Goal: Task Accomplishment & Management: Use online tool/utility

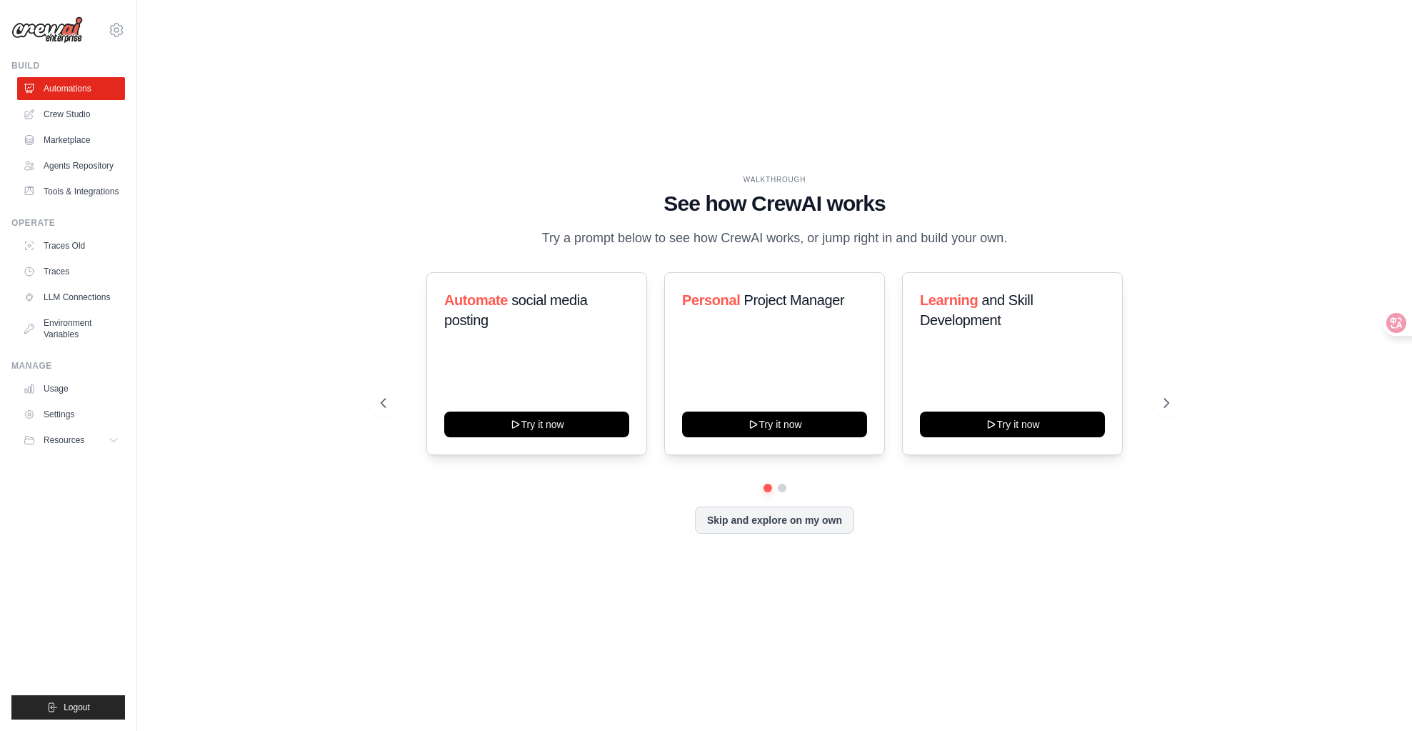
click at [1402, 323] on div at bounding box center [1402, 323] width 39 height 26
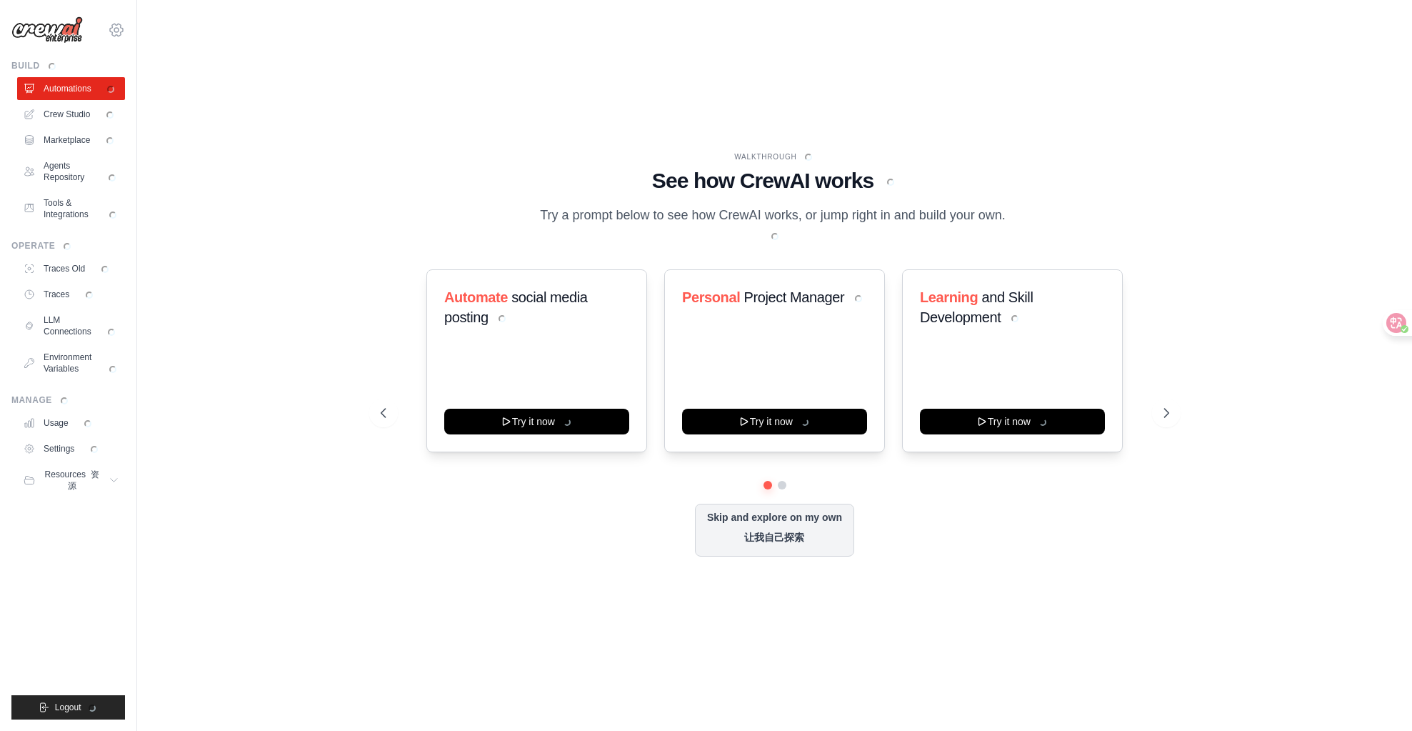
click at [117, 31] on icon at bounding box center [116, 29] width 17 height 17
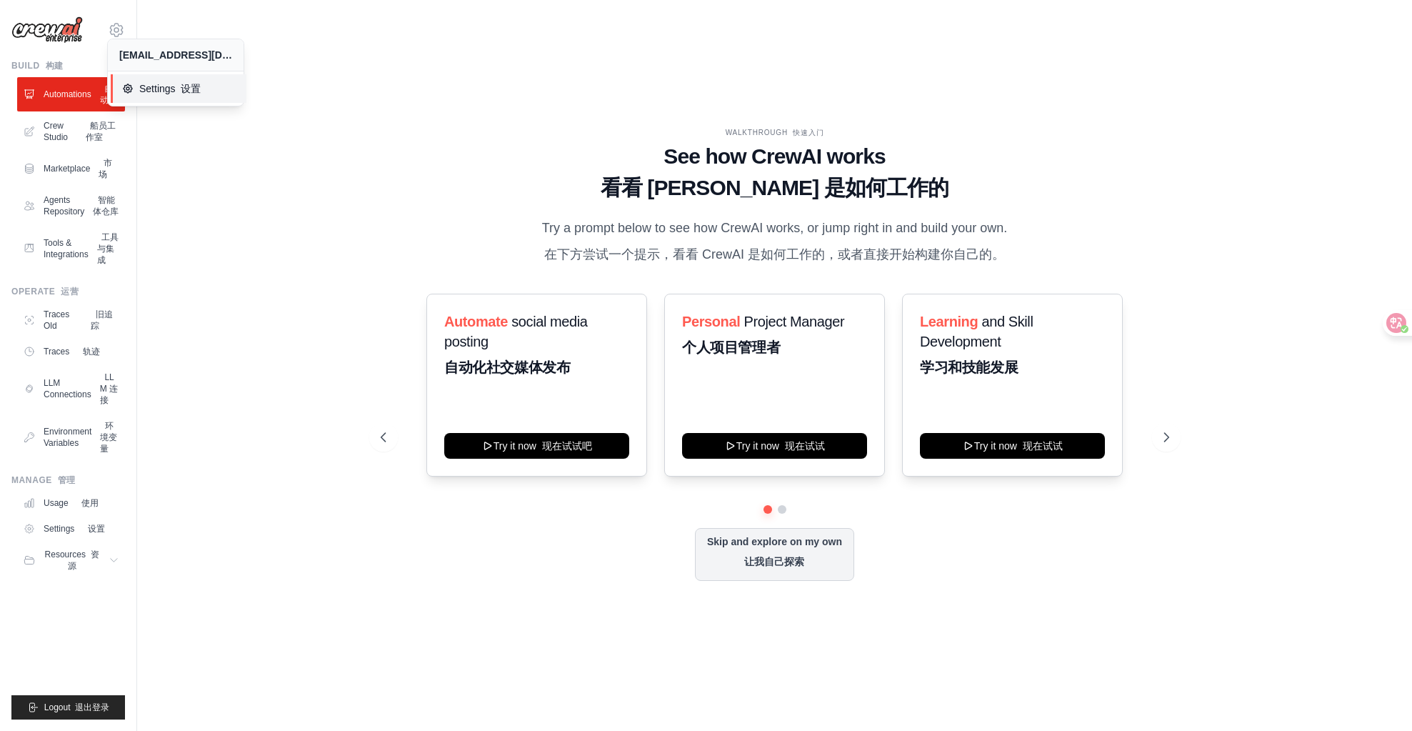
click at [136, 78] on link "Settings 设置" at bounding box center [179, 88] width 136 height 29
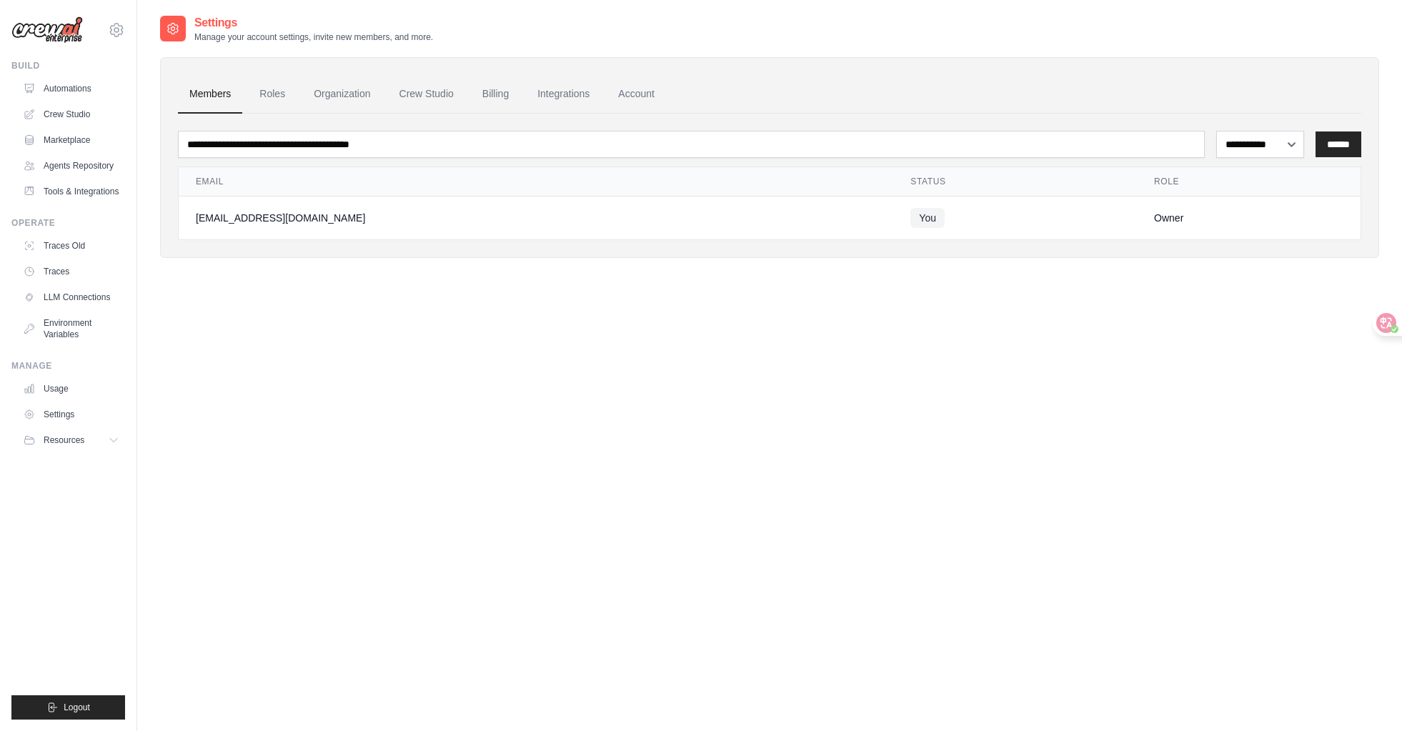
click at [166, 89] on div "**********" at bounding box center [769, 157] width 1219 height 201
click at [284, 101] on link "Roles" at bounding box center [272, 94] width 49 height 39
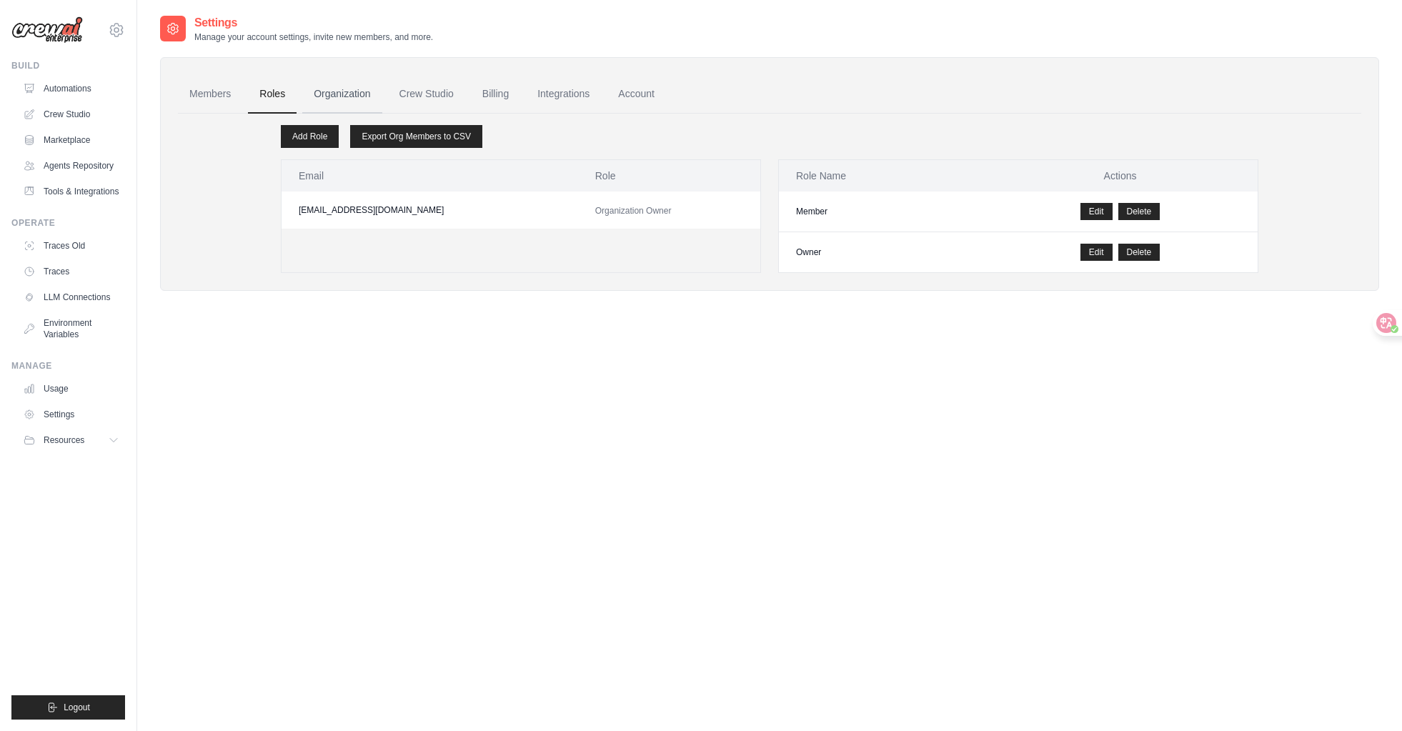
click at [378, 99] on link "Organization" at bounding box center [341, 94] width 79 height 39
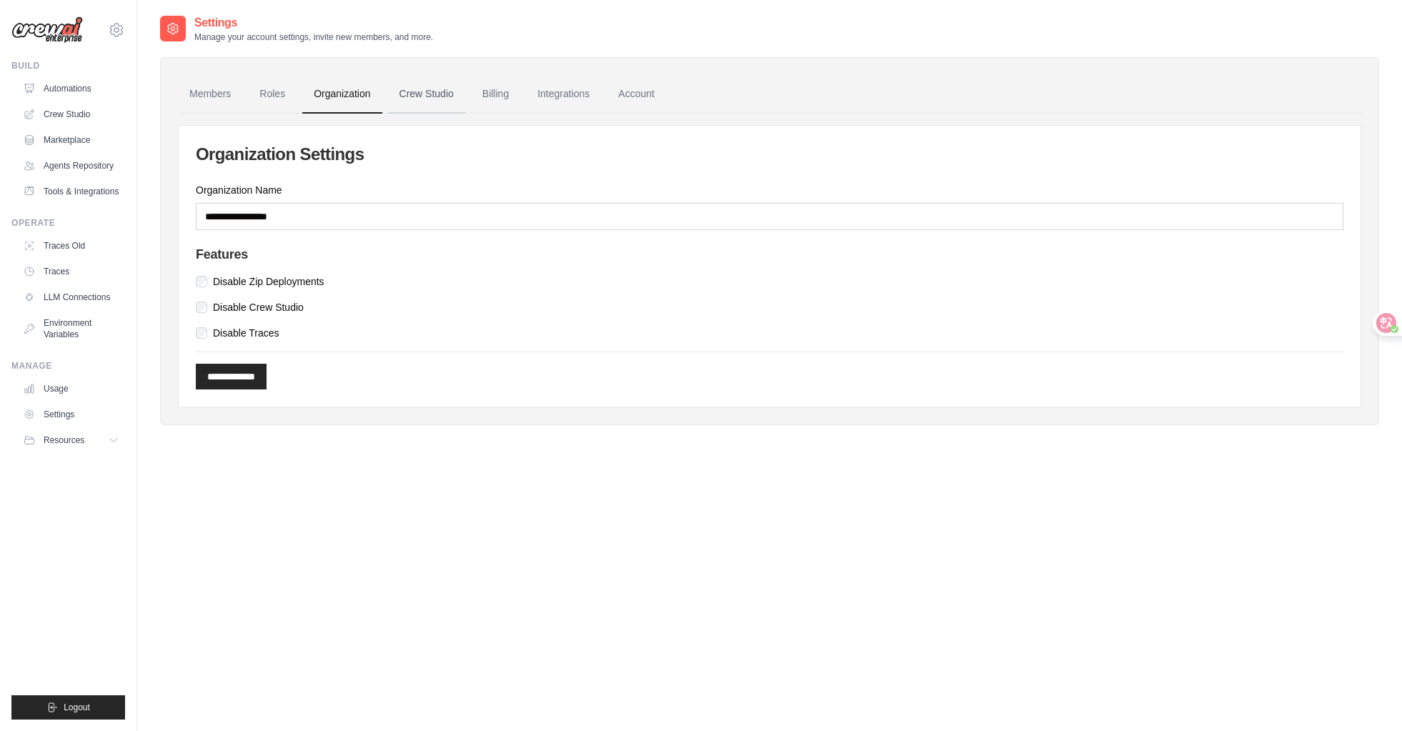
click at [445, 96] on link "Crew Studio" at bounding box center [426, 94] width 77 height 39
click at [543, 101] on link "Integrations" at bounding box center [563, 94] width 75 height 39
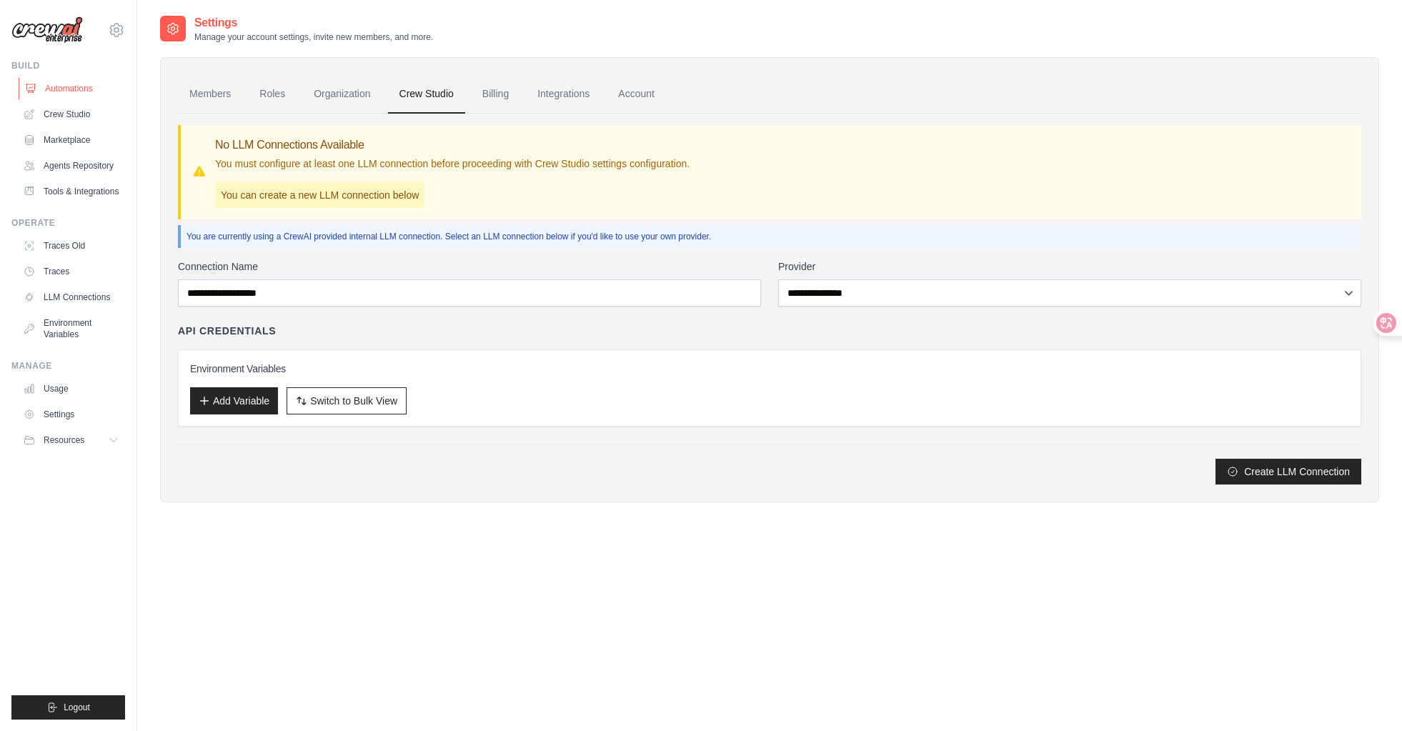
click at [98, 91] on link "Automations" at bounding box center [73, 88] width 108 height 23
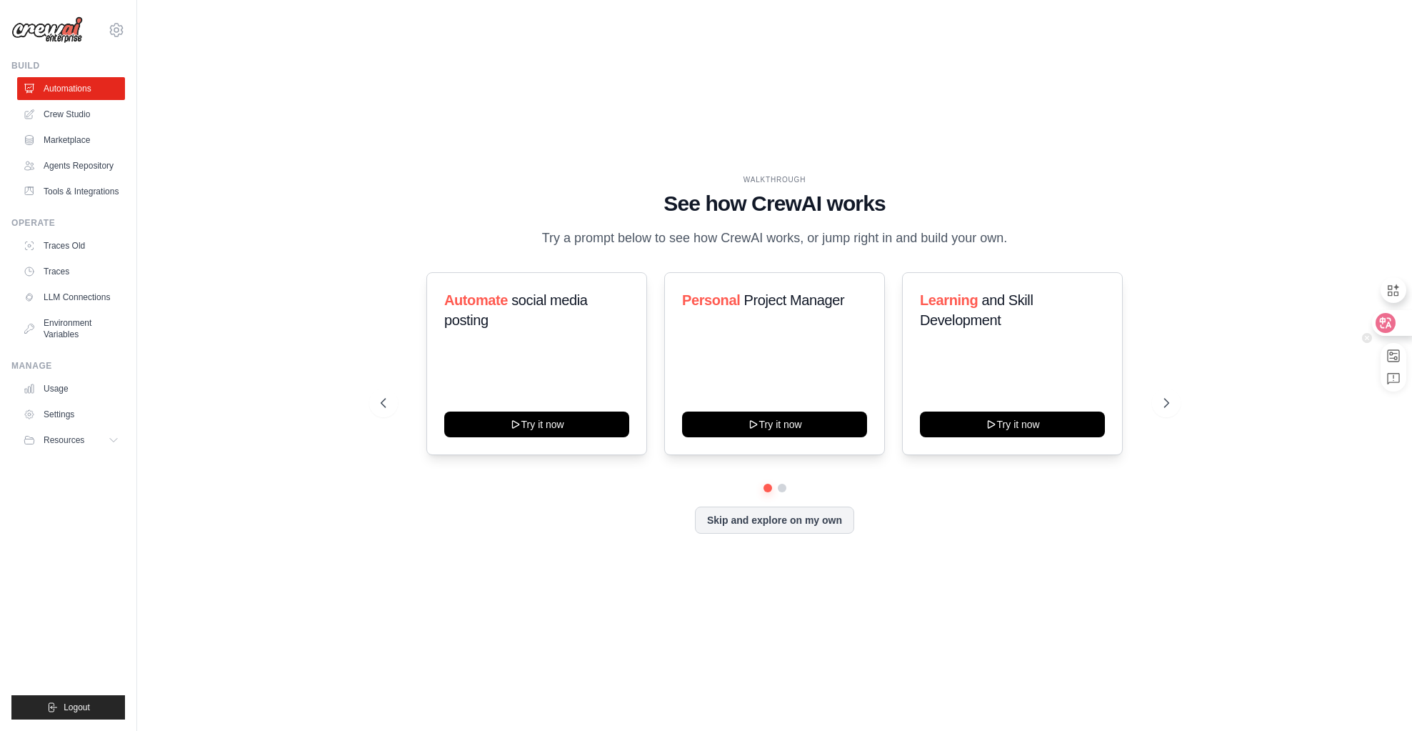
drag, startPoint x: 1383, startPoint y: 319, endPoint x: 1387, endPoint y: 312, distance: 7.4
click at [1388, 313] on icon at bounding box center [1386, 323] width 20 height 20
drag, startPoint x: 1381, startPoint y: 329, endPoint x: 1373, endPoint y: 329, distance: 7.9
click at [1380, 329] on icon at bounding box center [1386, 333] width 12 height 11
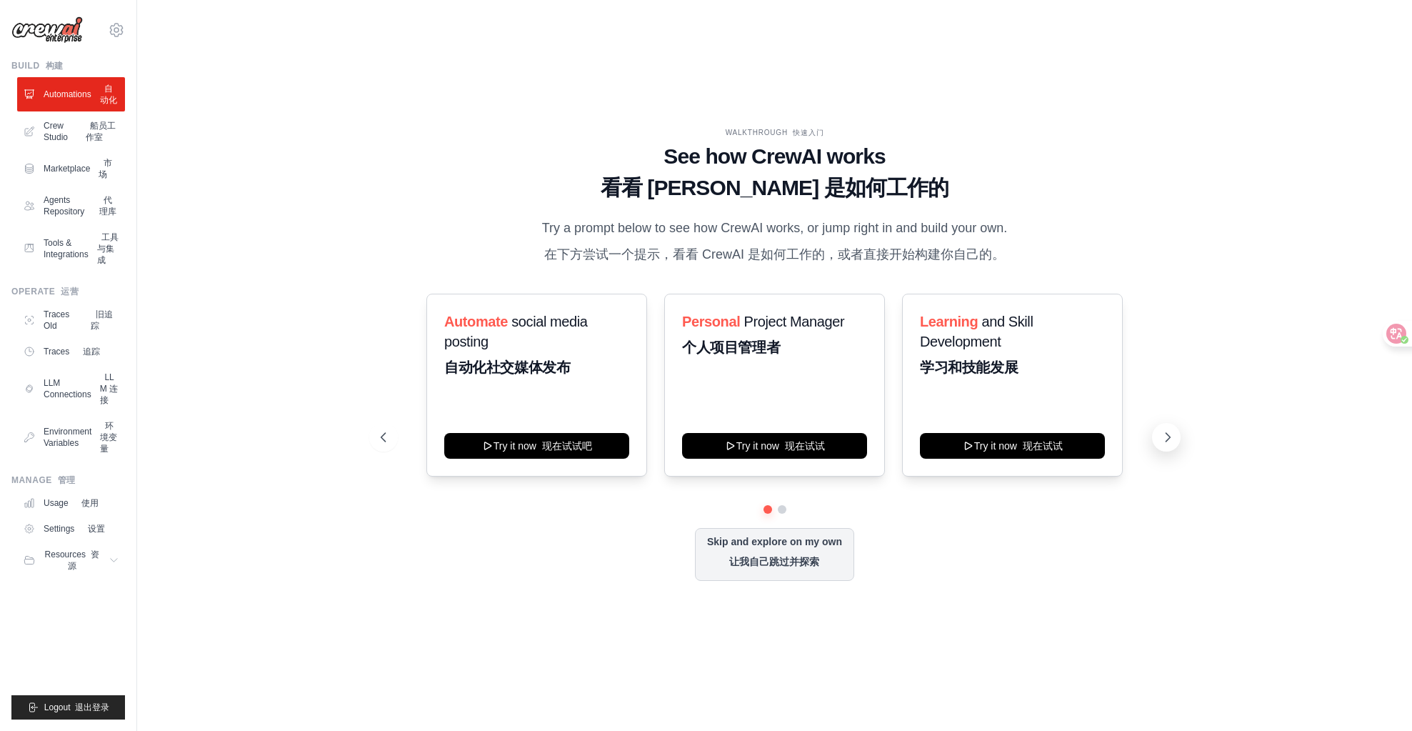
click at [1166, 441] on icon at bounding box center [1168, 437] width 14 height 14
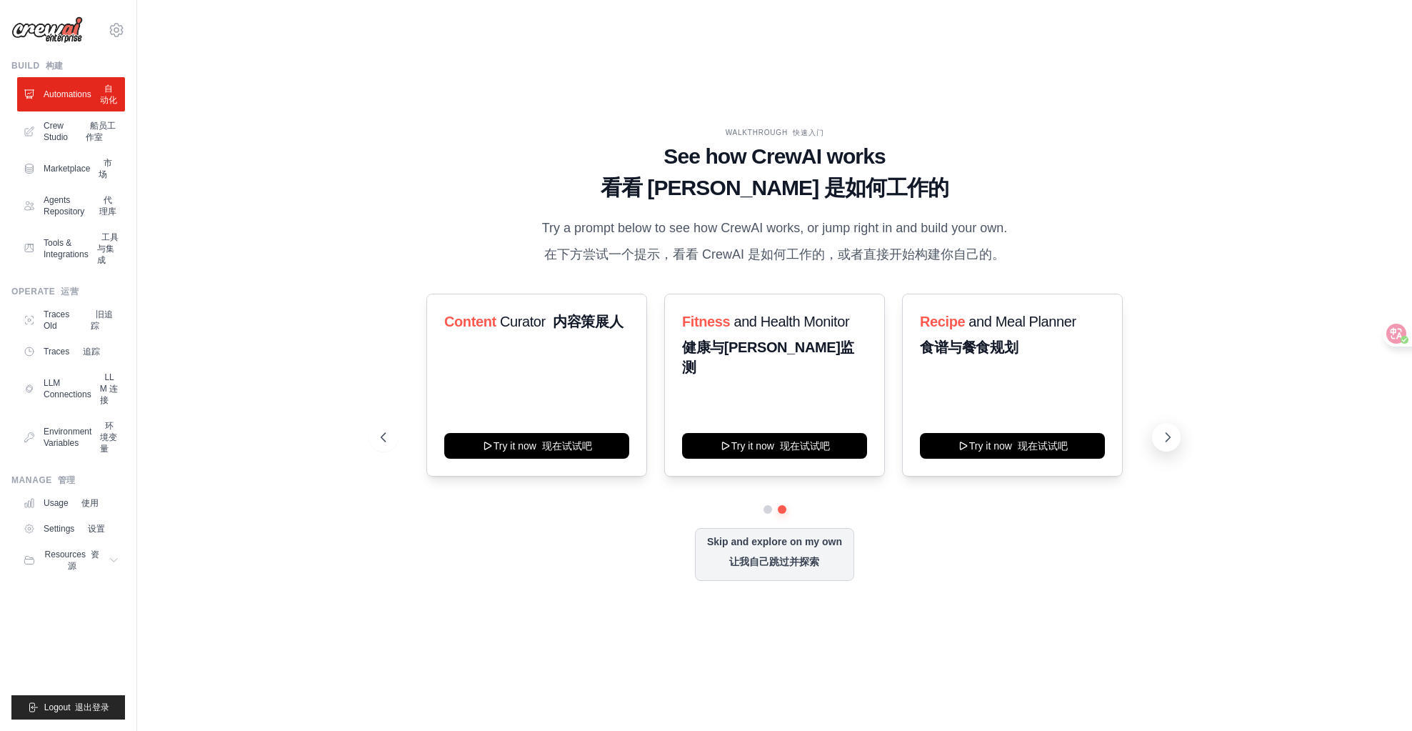
click at [1166, 441] on icon at bounding box center [1168, 437] width 14 height 14
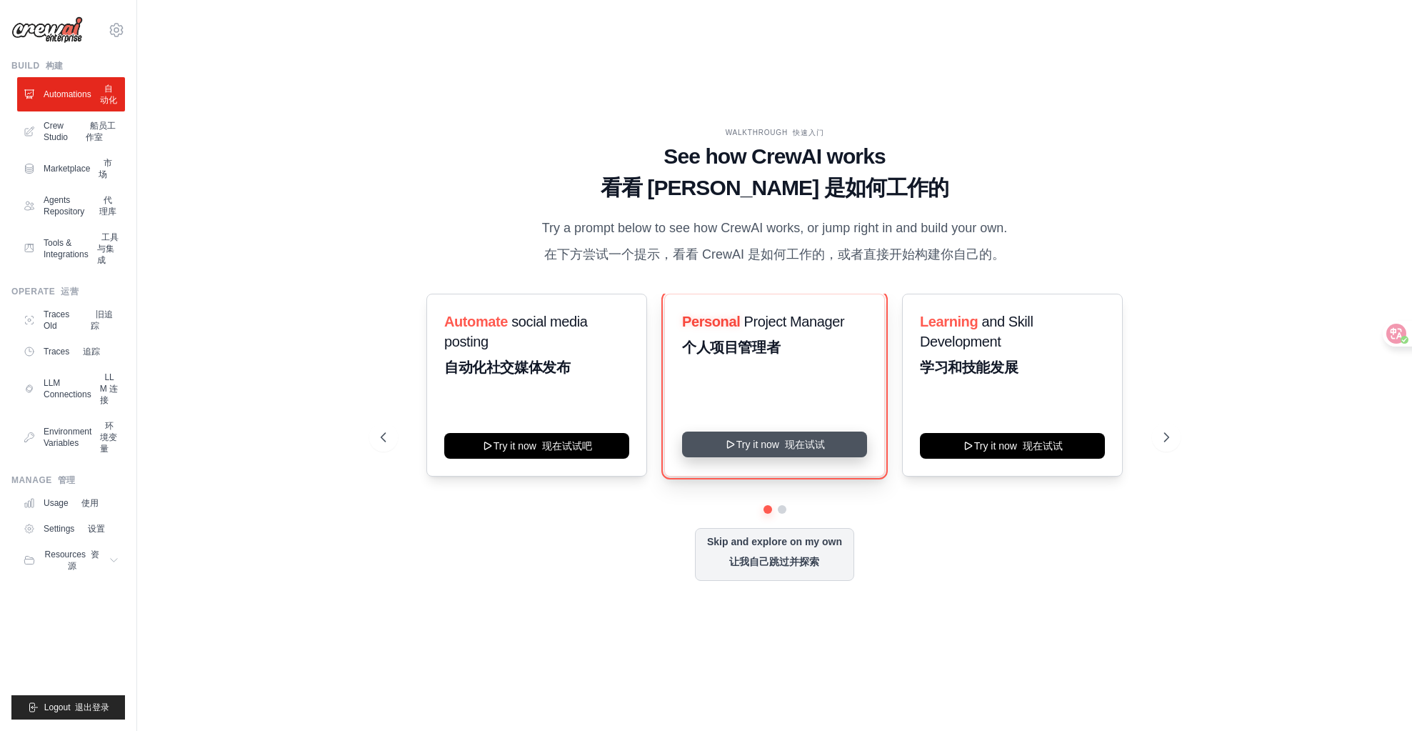
click at [822, 457] on button "Try it now 现在试试" at bounding box center [774, 444] width 185 height 26
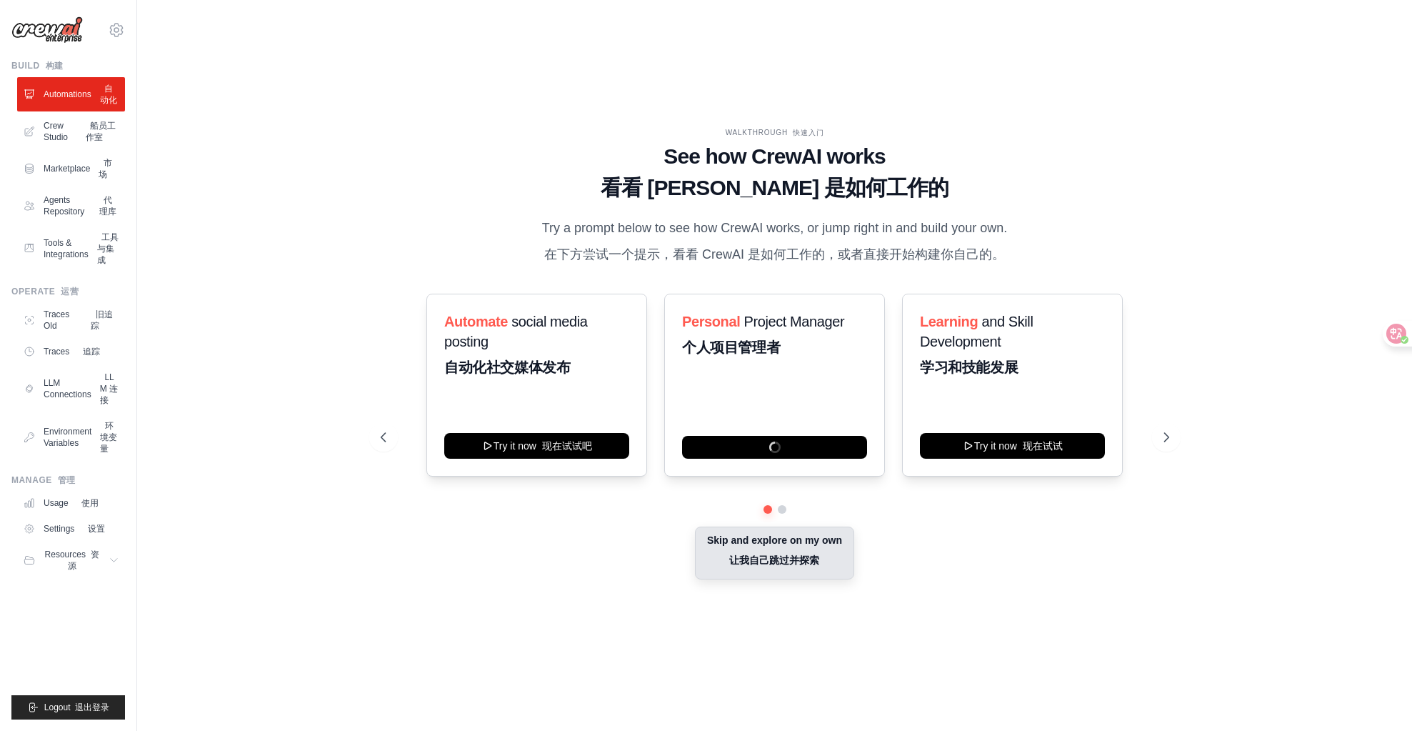
click at [792, 549] on button "Skip and explore on my own 让我自己跳过并探索" at bounding box center [774, 553] width 159 height 53
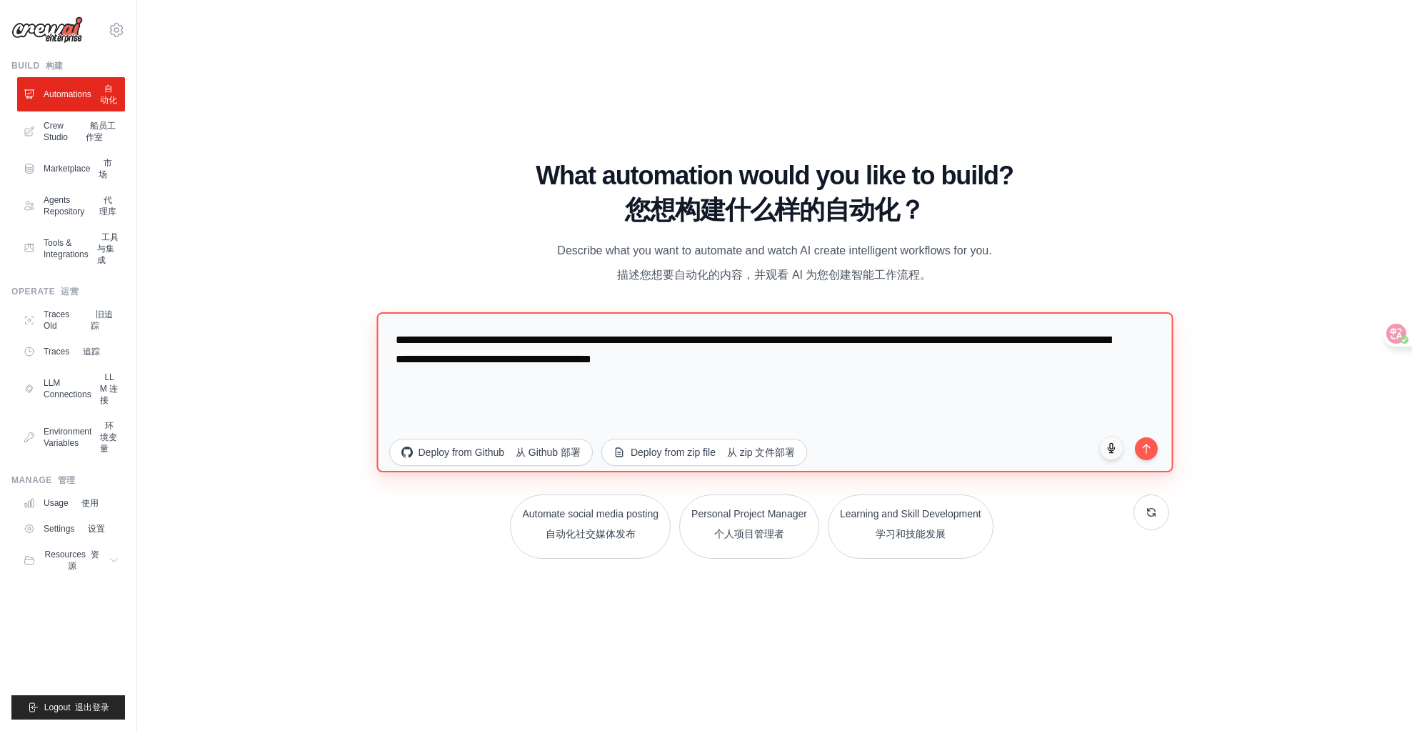
click at [584, 376] on textarea "**********" at bounding box center [774, 391] width 797 height 160
paste textarea
type textarea "**********"
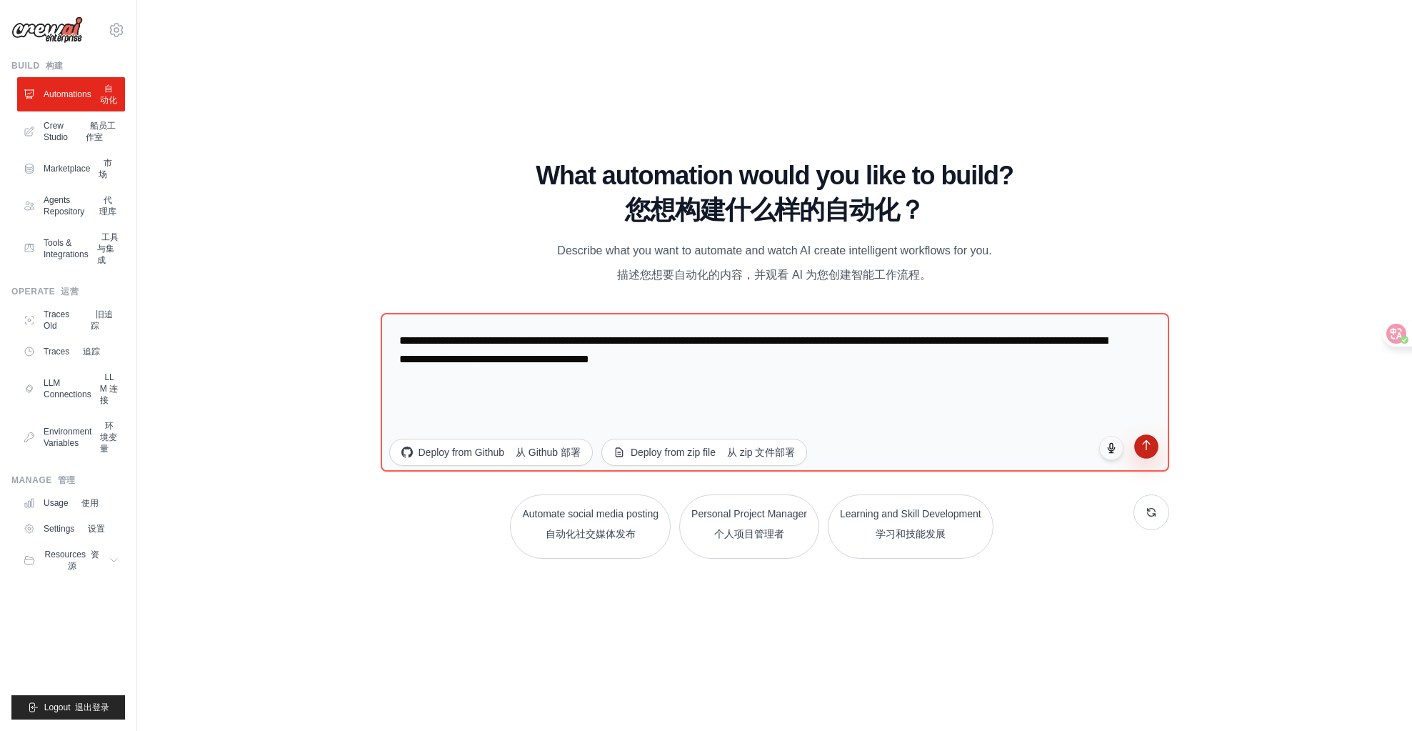
click at [1148, 449] on icon "submit" at bounding box center [1146, 445] width 12 height 12
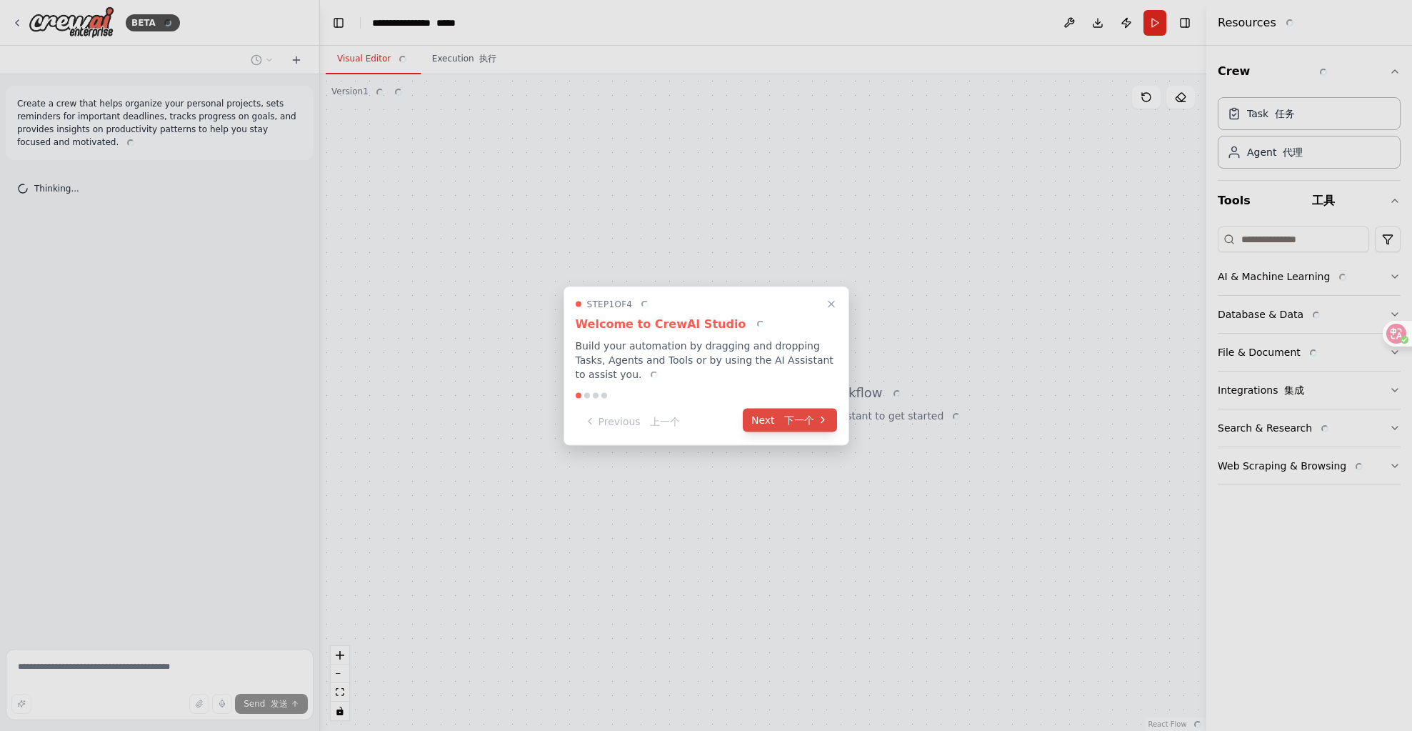
click at [808, 424] on font "下一个" at bounding box center [799, 419] width 30 height 11
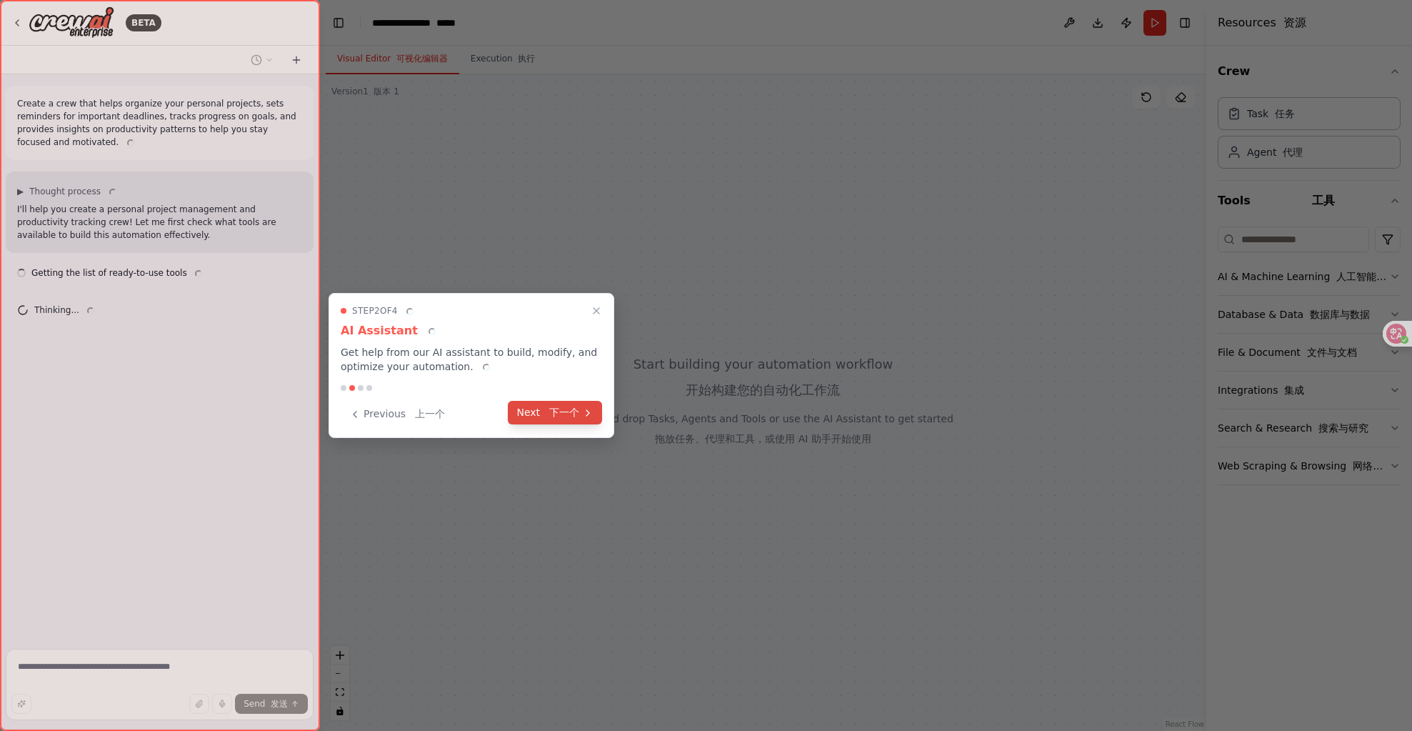
click at [562, 413] on font "下一个" at bounding box center [564, 411] width 30 height 11
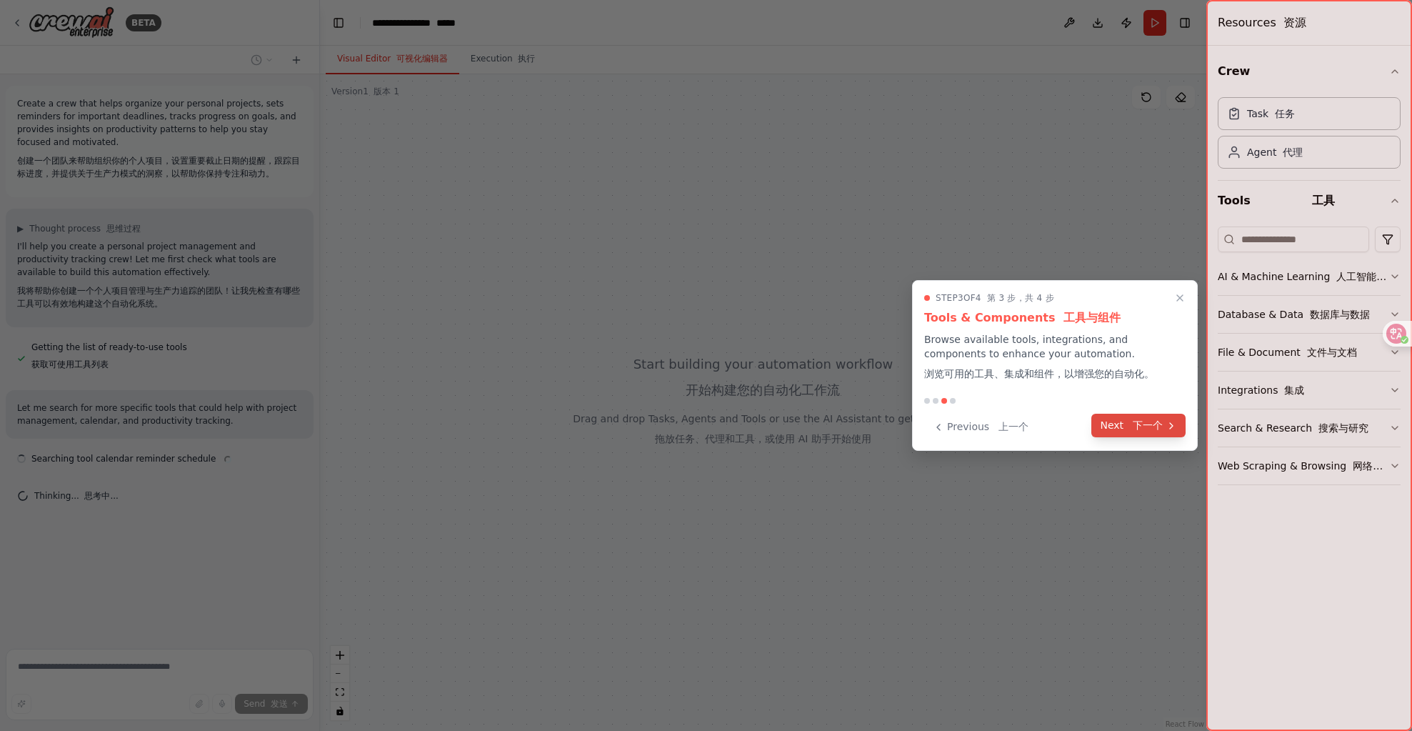
click at [1132, 425] on font at bounding box center [1130, 424] width 6 height 11
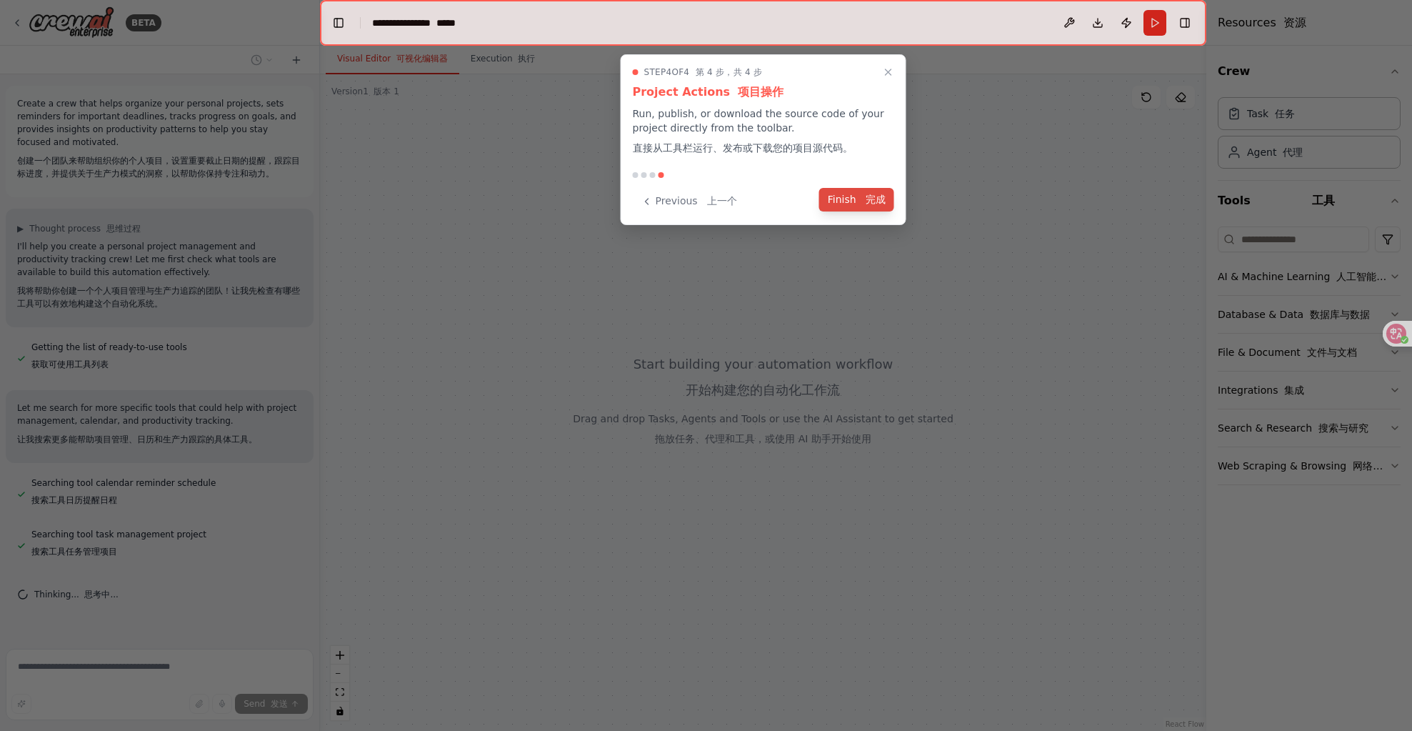
click at [882, 201] on font "完成" at bounding box center [876, 199] width 20 height 11
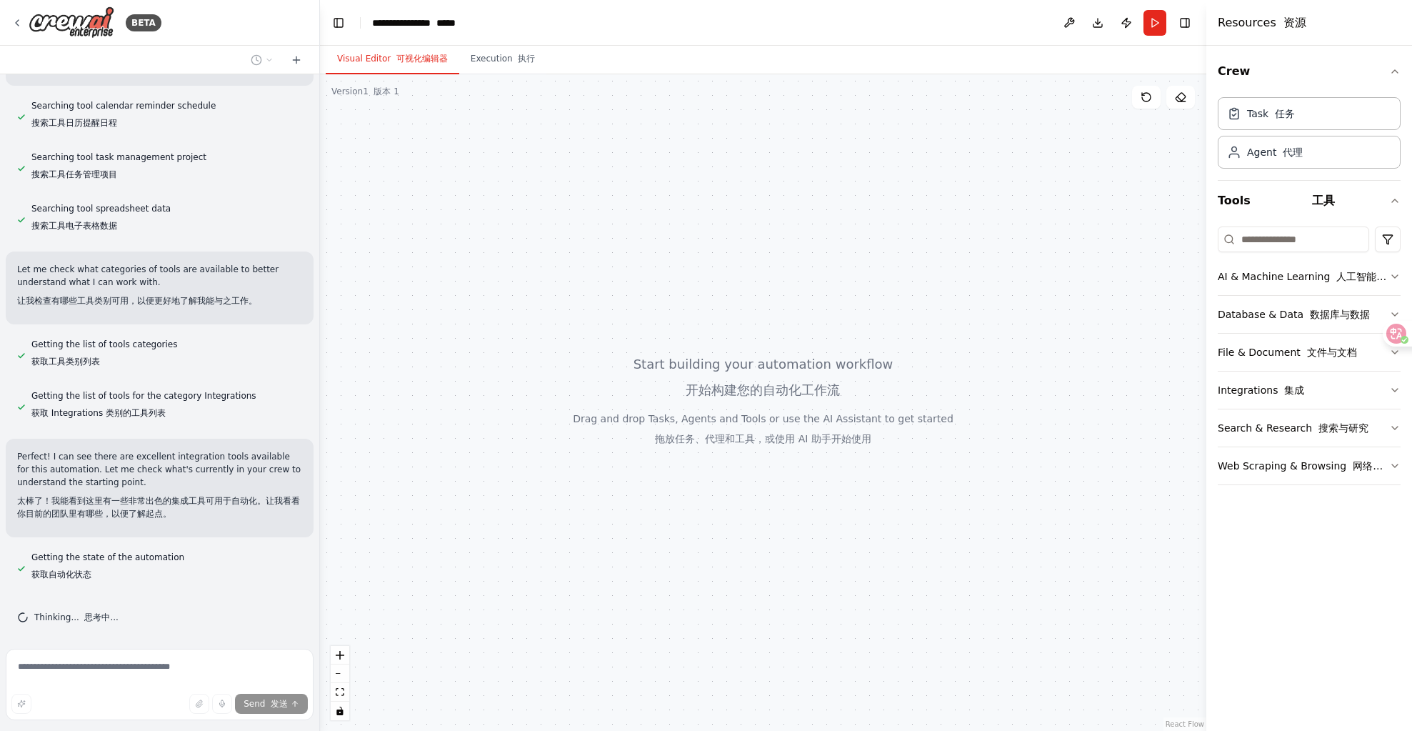
scroll to position [379, 0]
click at [1242, 209] on button "Tools 工具" at bounding box center [1309, 201] width 183 height 40
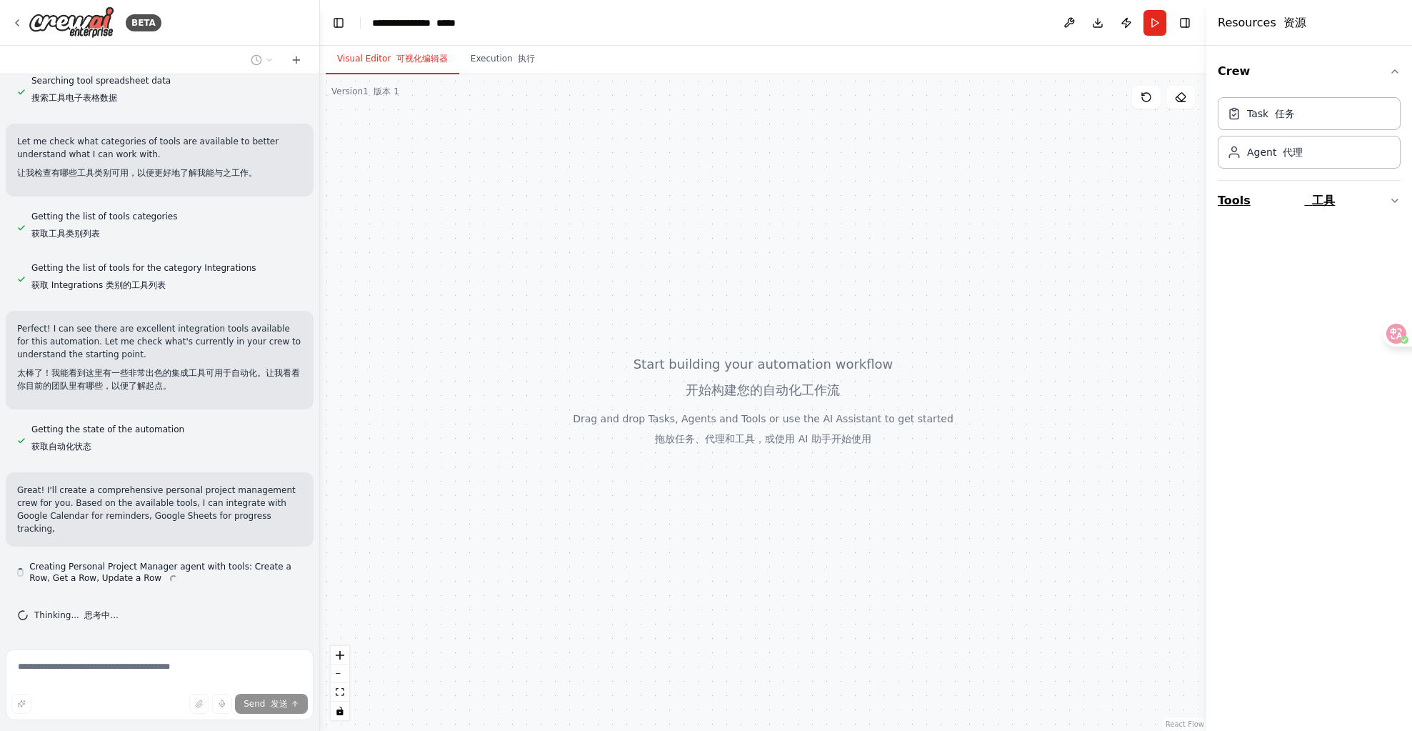
click at [1242, 209] on button "Tools 工具" at bounding box center [1309, 201] width 183 height 40
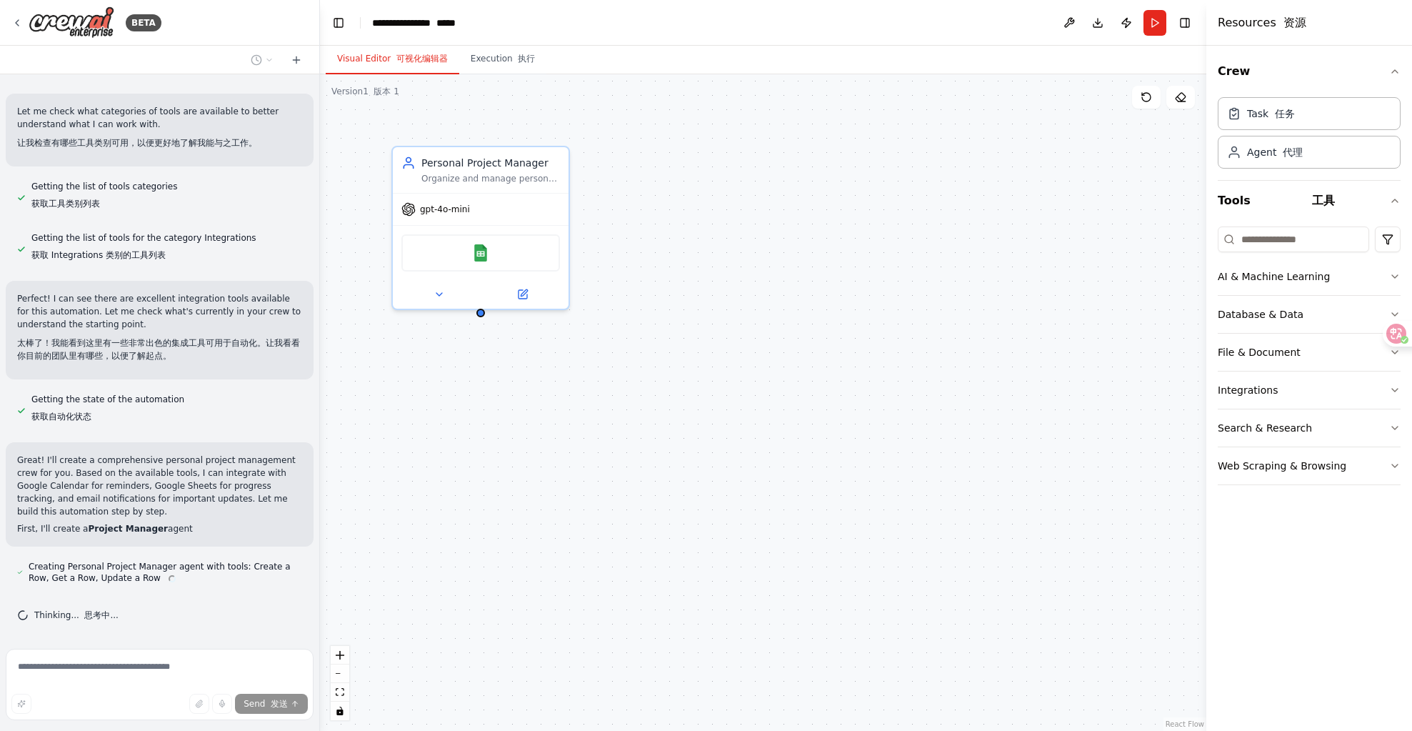
scroll to position [548, 0]
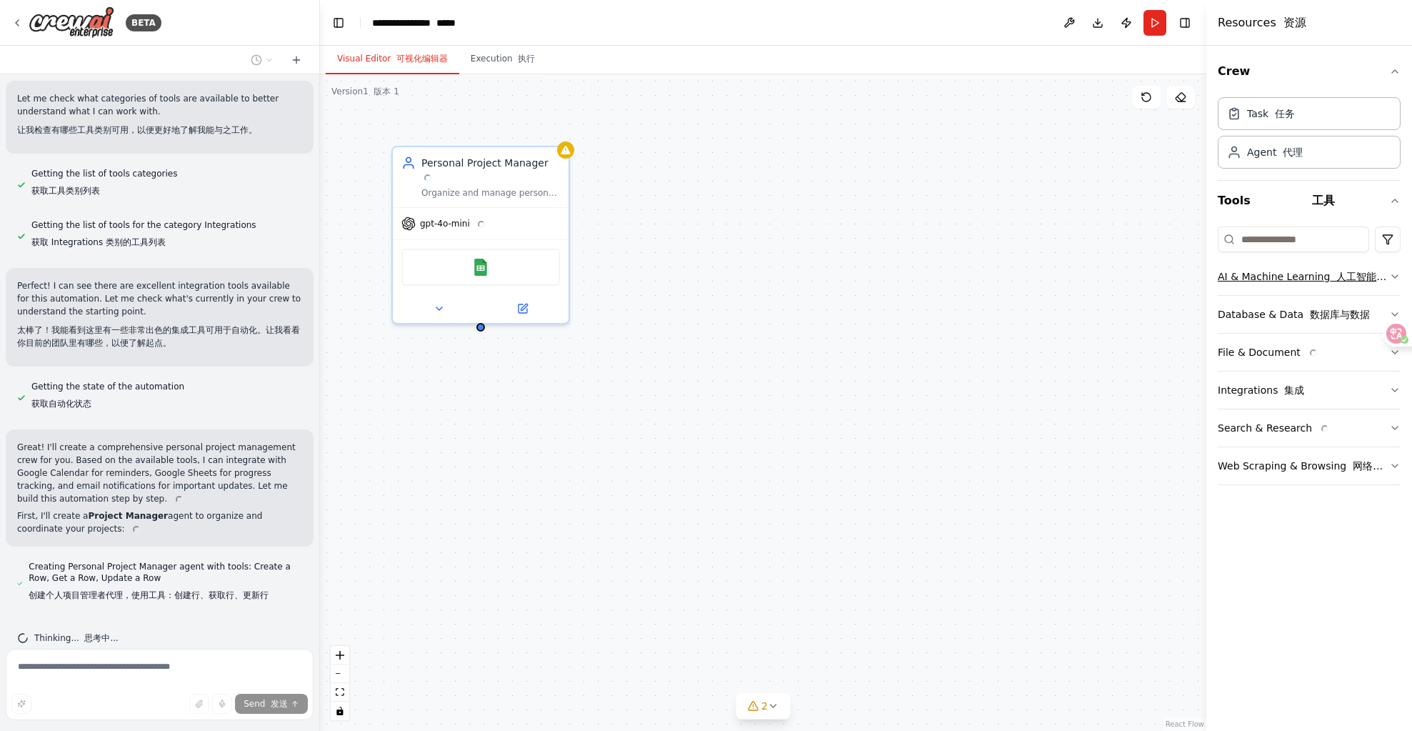
click at [1387, 271] on font "人工智能与机器学习" at bounding box center [1302, 284] width 169 height 26
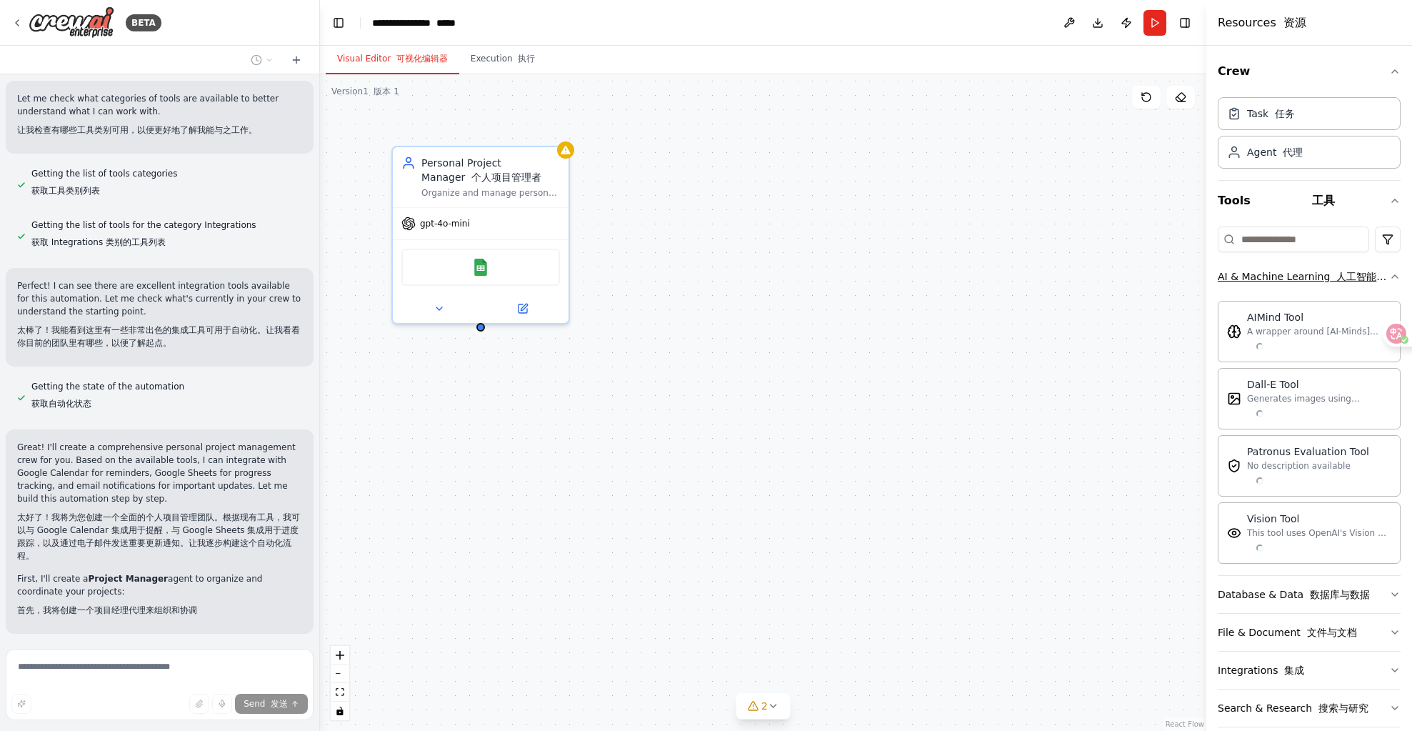
click at [1389, 271] on icon "button" at bounding box center [1394, 276] width 11 height 11
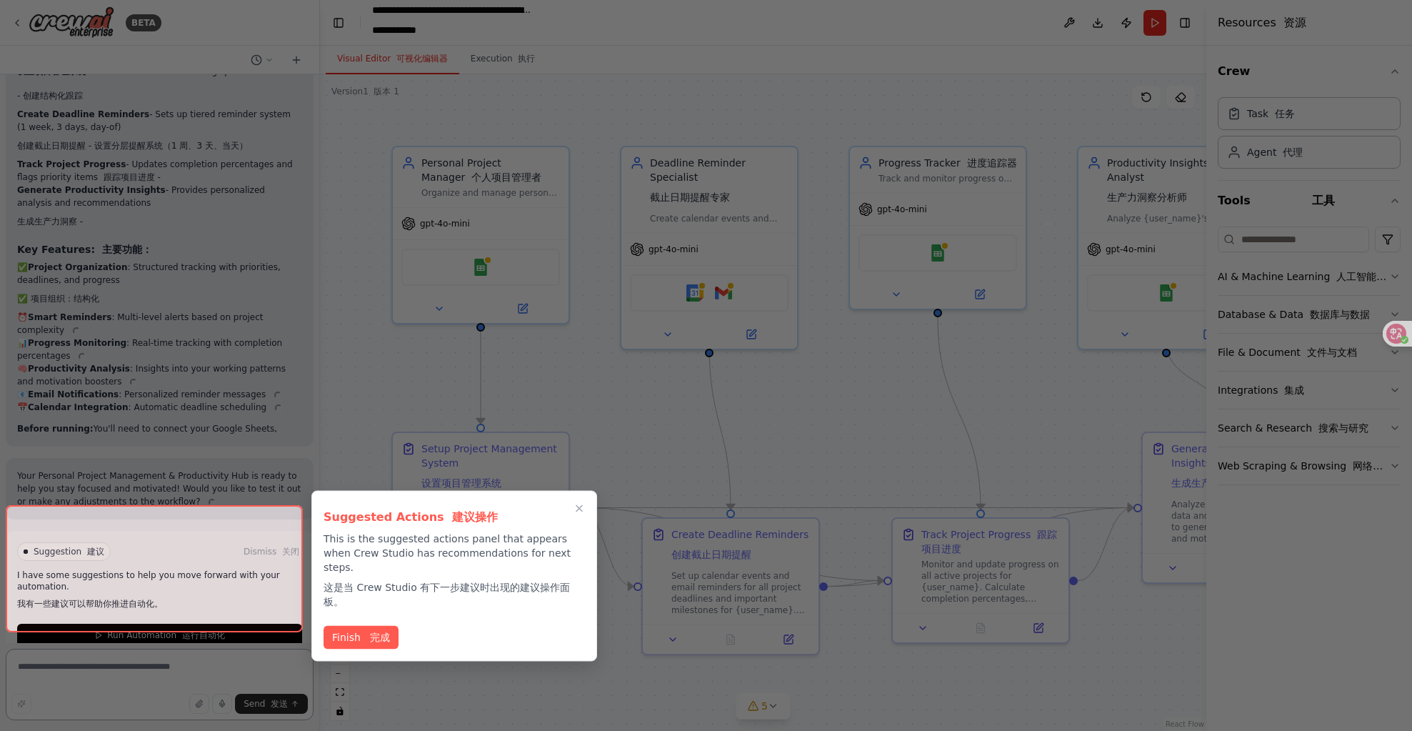
scroll to position [2720, 0]
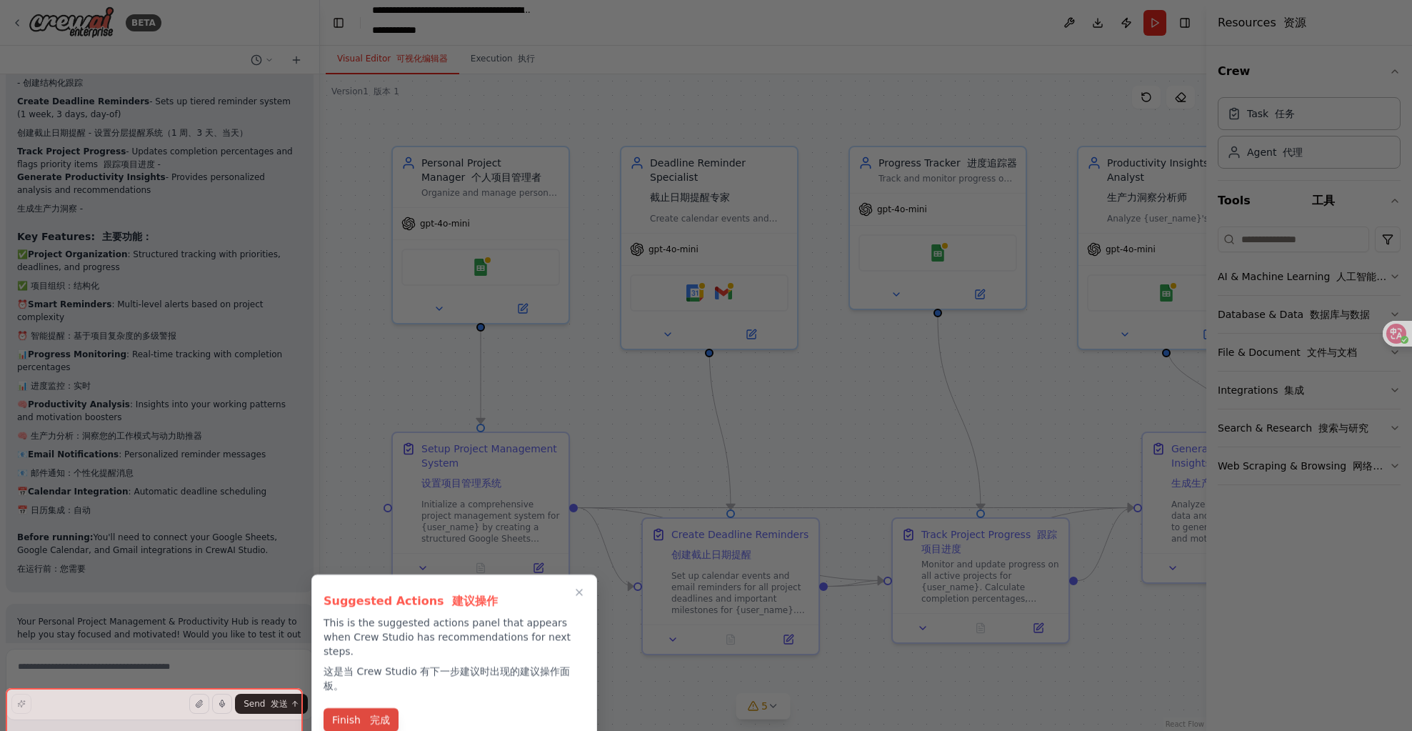
click at [371, 714] on font "完成" at bounding box center [380, 719] width 20 height 11
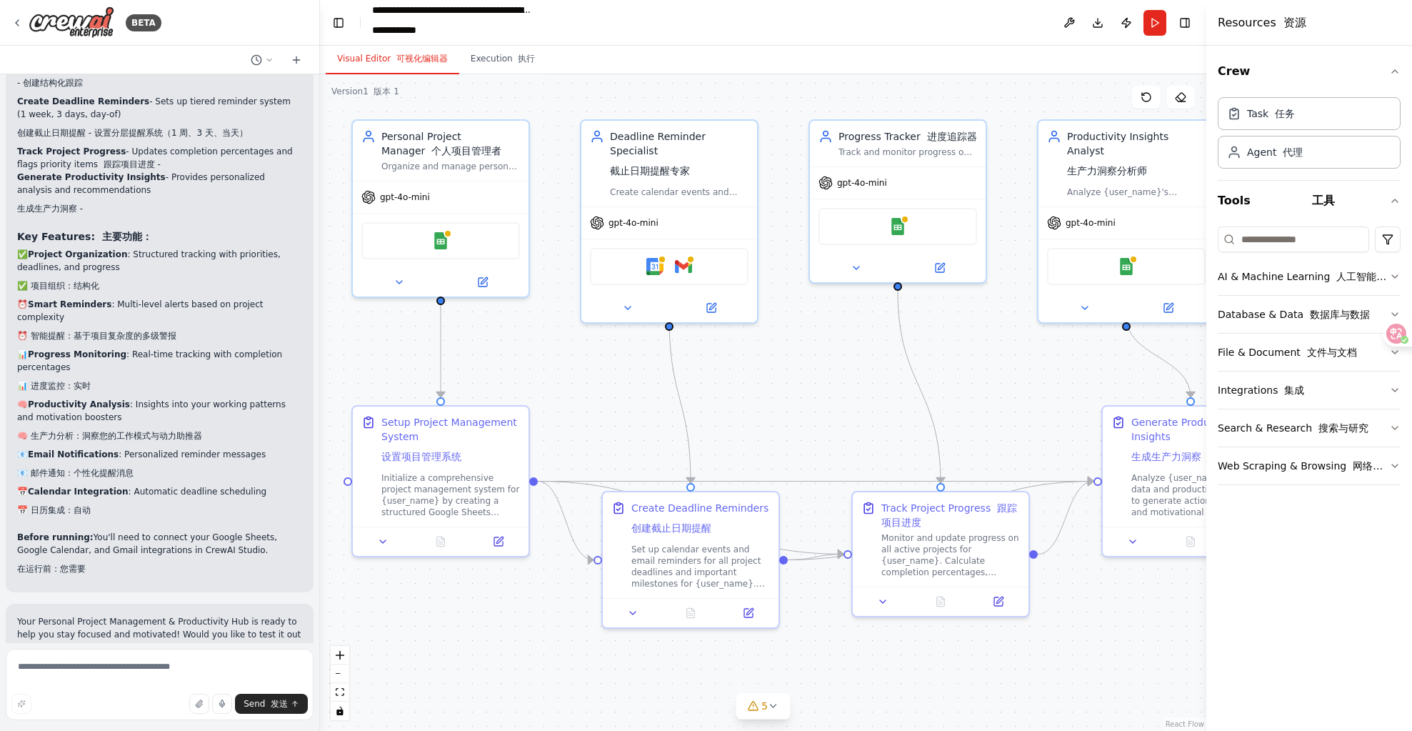
drag, startPoint x: 512, startPoint y: 689, endPoint x: 471, endPoint y: 662, distance: 47.9
click at [471, 662] on div ".deletable-edge-delete-btn { width: 20px; height: 20px; border: 0px solid #ffff…" at bounding box center [763, 402] width 887 height 657
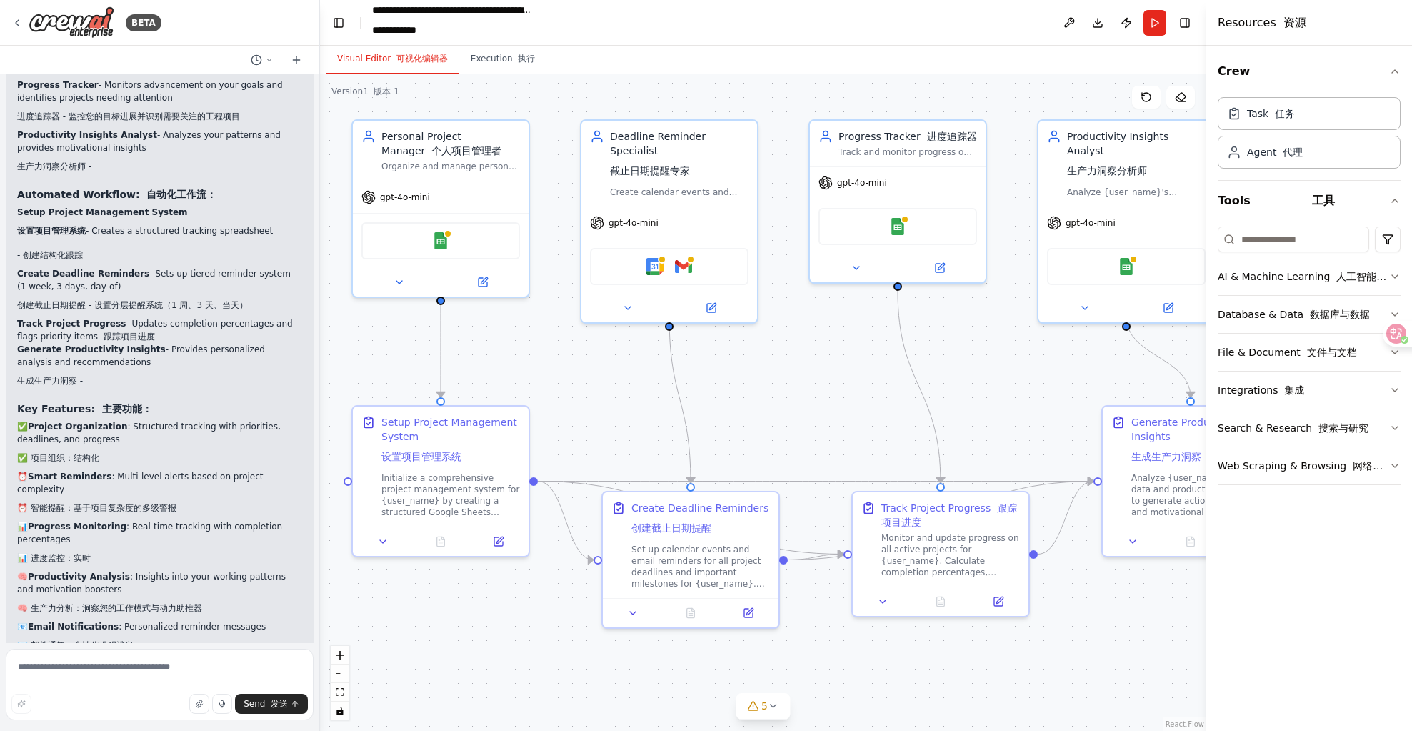
scroll to position [2462, 0]
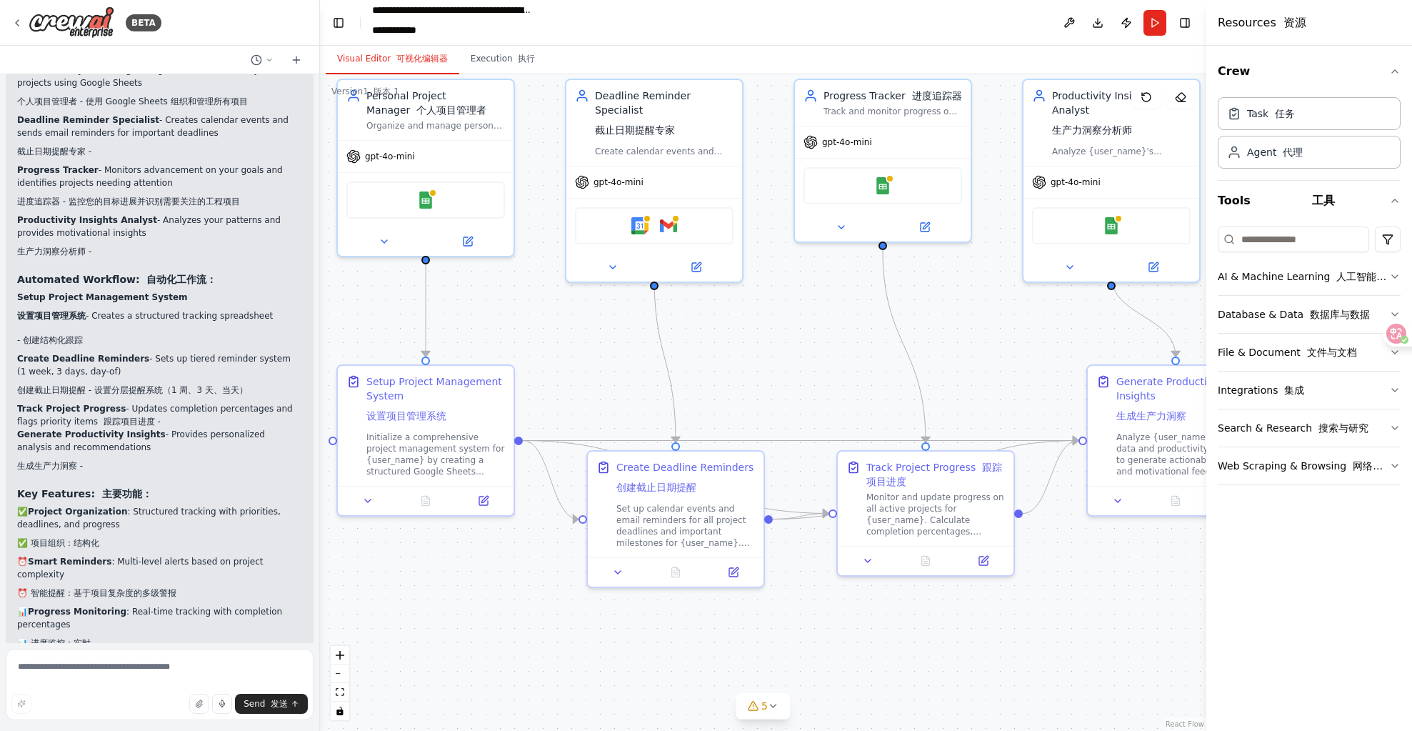
drag, startPoint x: 1062, startPoint y: 642, endPoint x: 1046, endPoint y: 602, distance: 43.0
click at [1046, 602] on div ".deletable-edge-delete-btn { width: 20px; height: 20px; border: 0px solid #ffff…" at bounding box center [763, 402] width 887 height 657
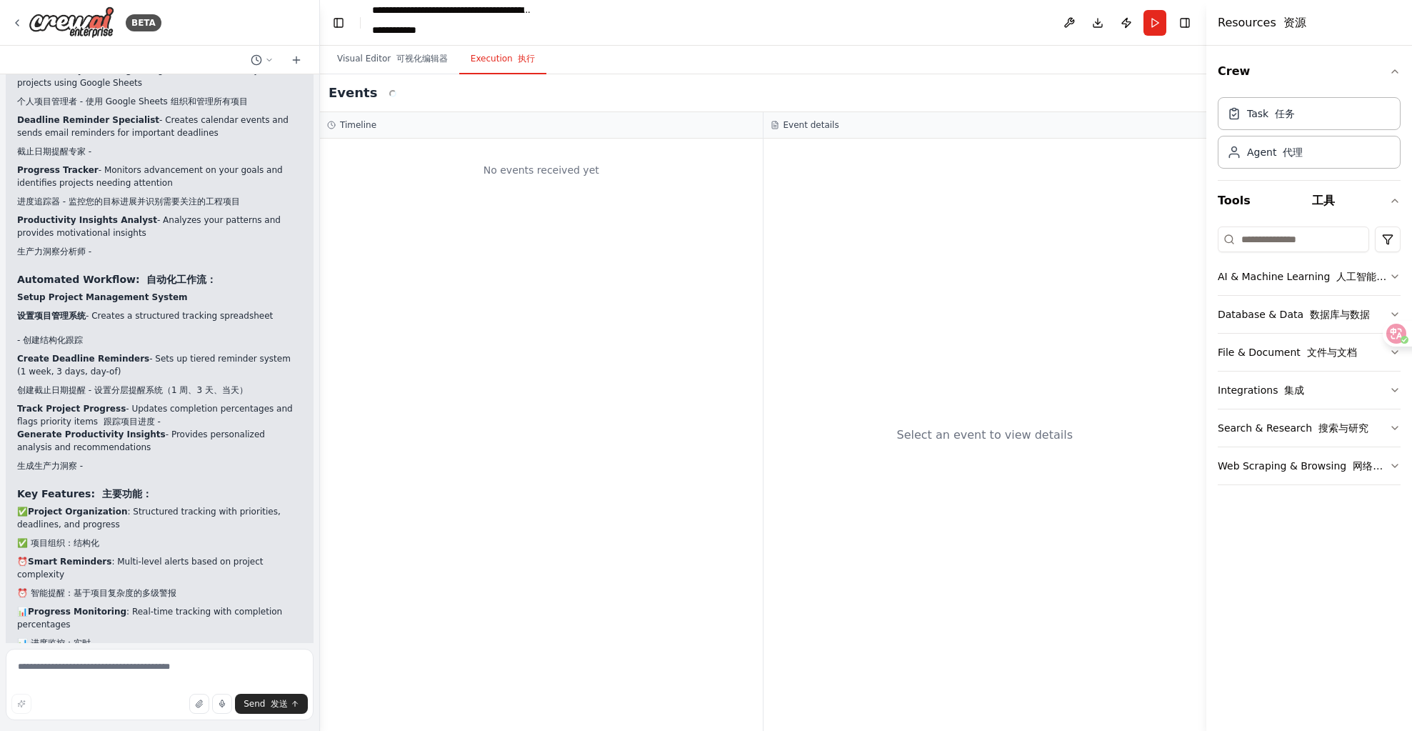
click at [479, 59] on button "Execution 执行" at bounding box center [503, 59] width 88 height 30
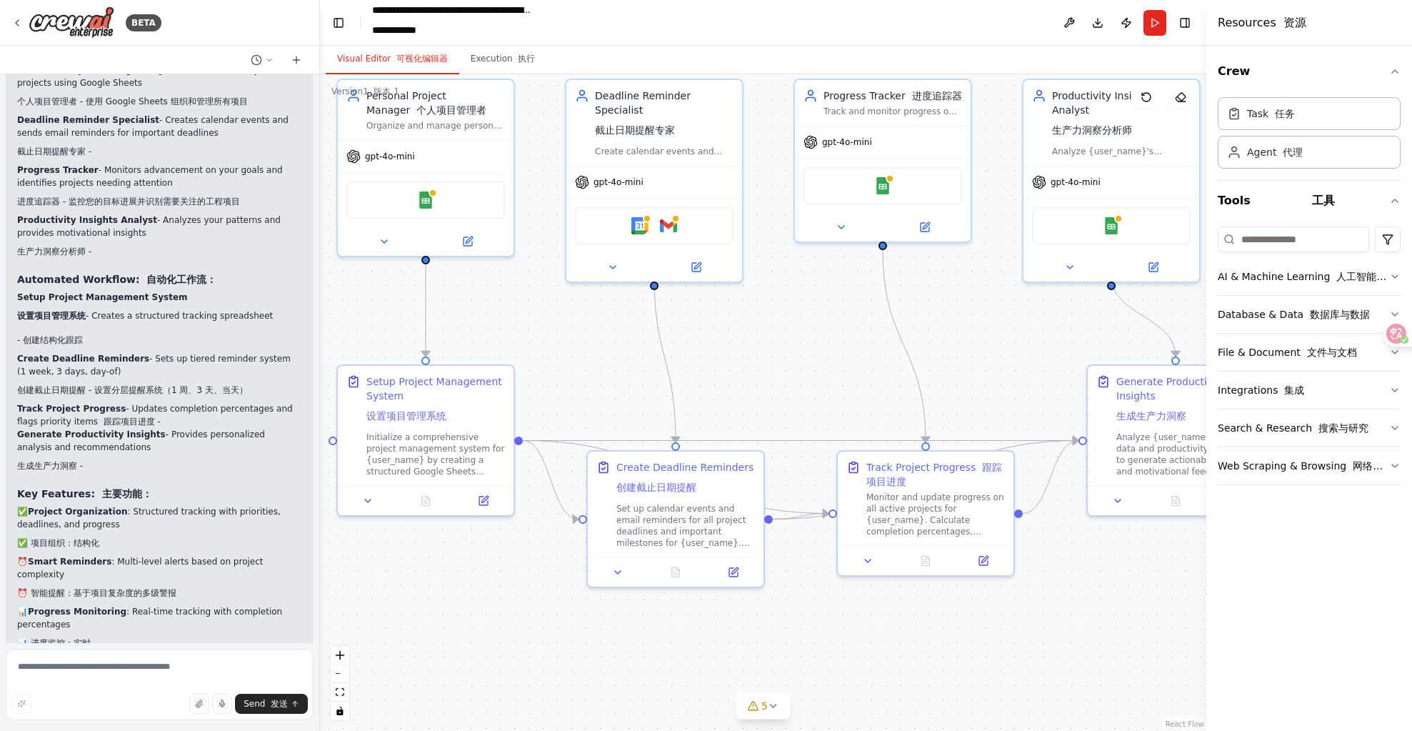
click at [406, 66] on button "Visual Editor 可视化编辑器" at bounding box center [393, 59] width 134 height 30
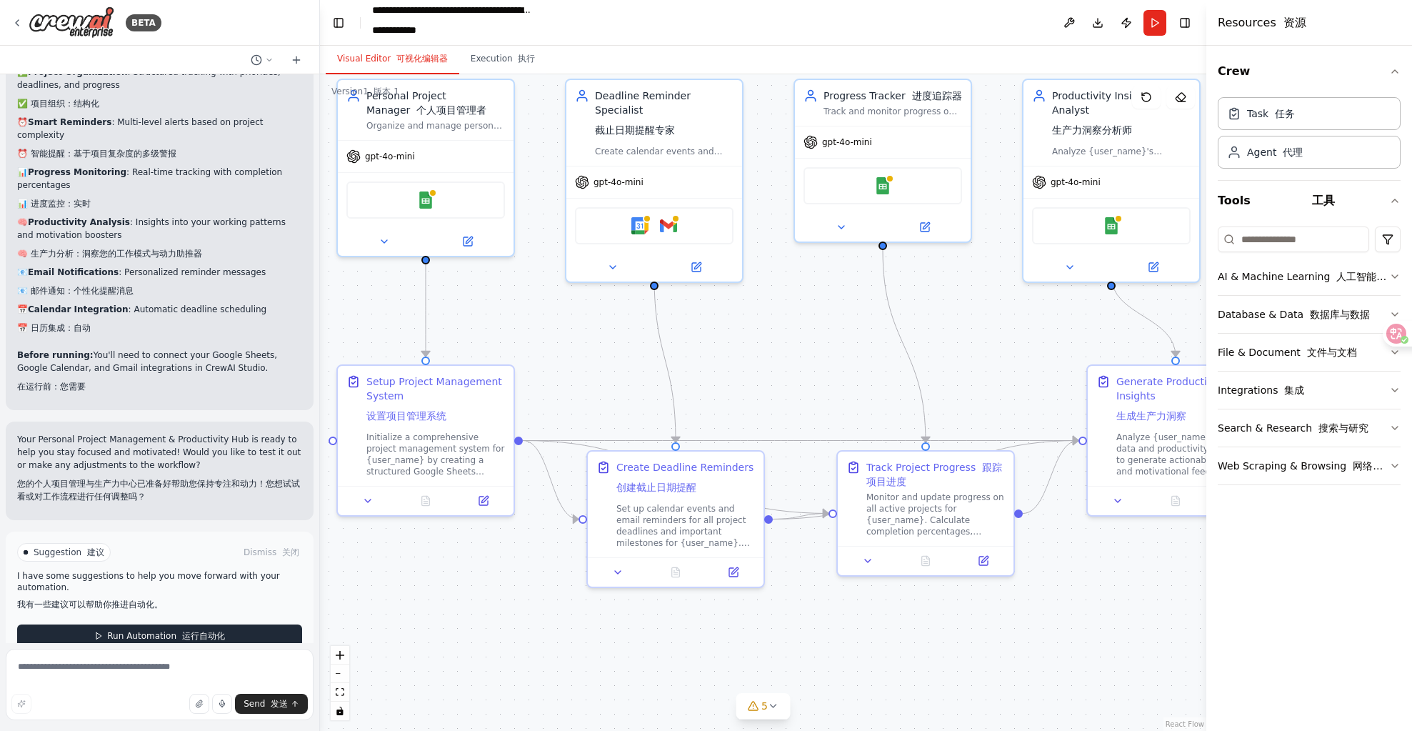
click at [190, 631] on font "运行自动化" at bounding box center [203, 636] width 43 height 10
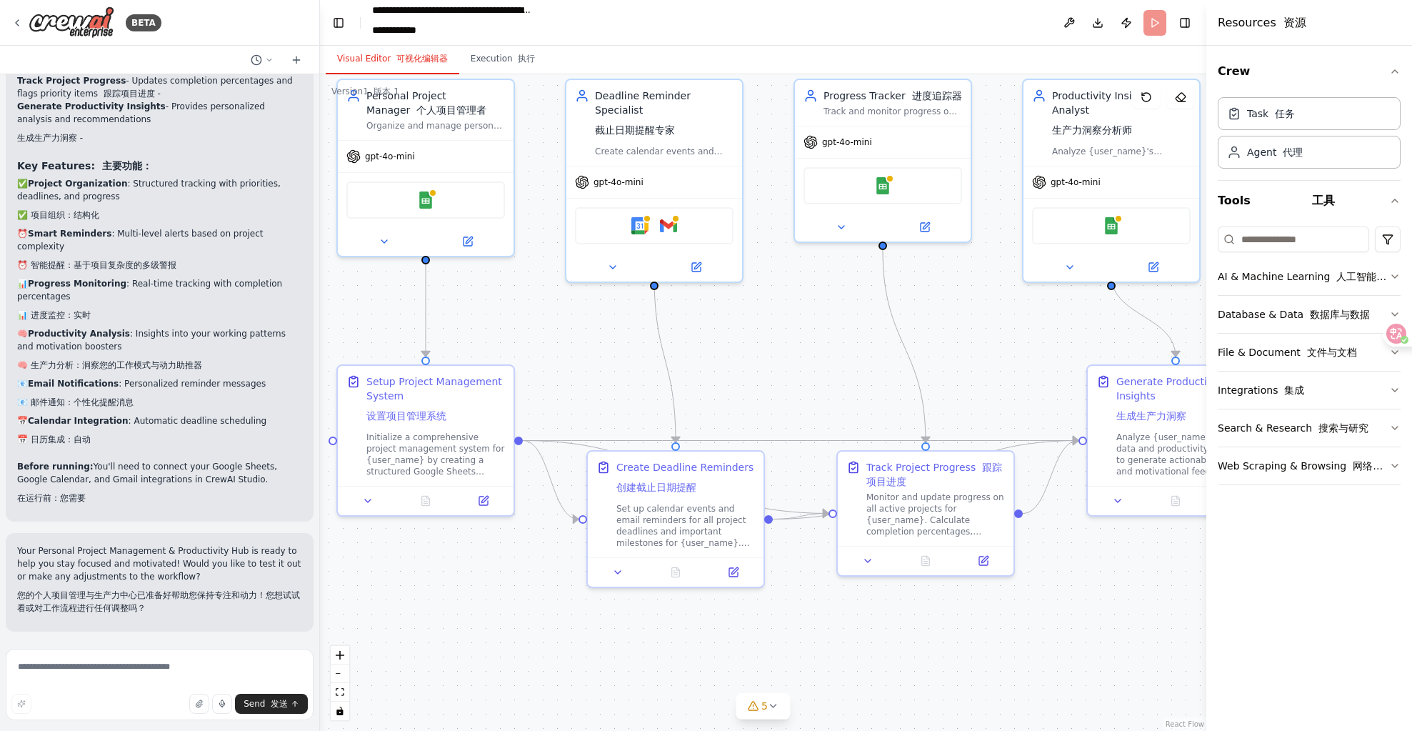
scroll to position [2764, 0]
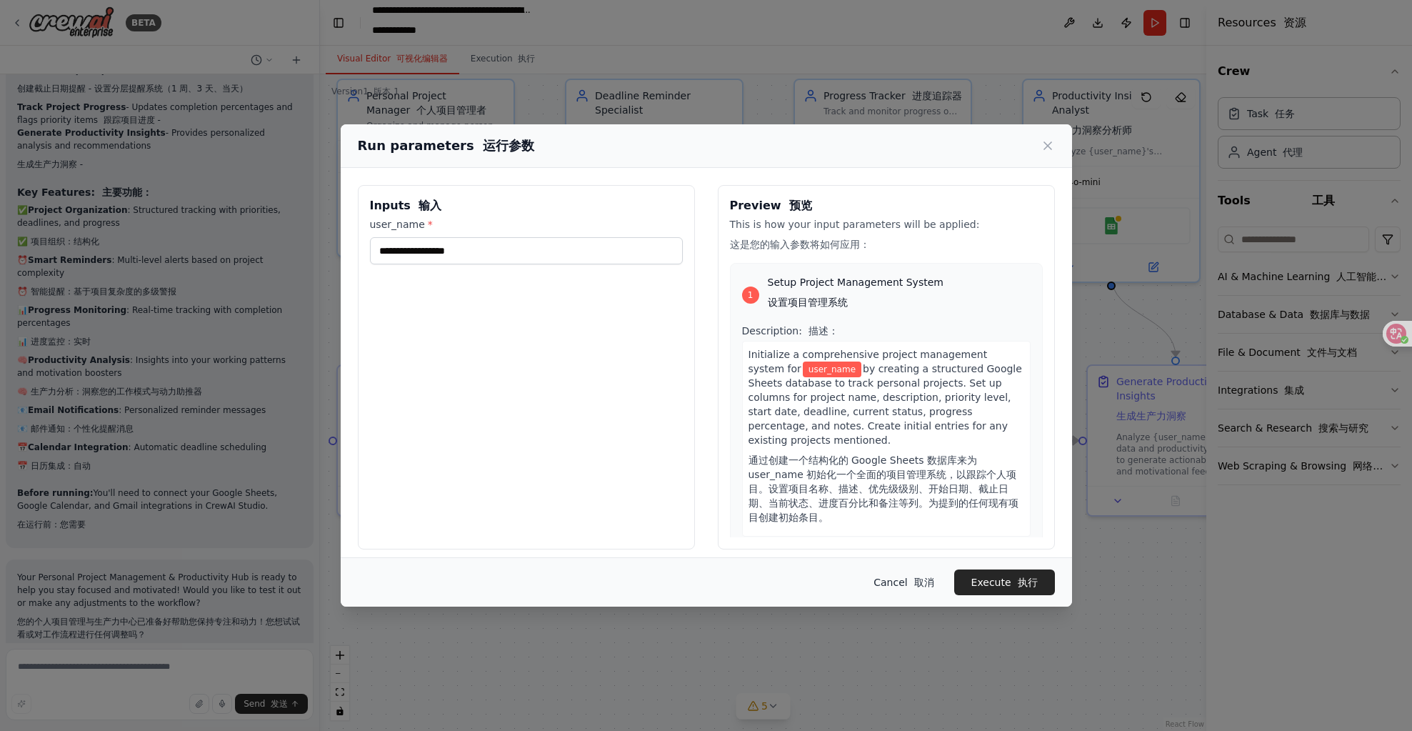
click at [899, 578] on button "Cancel 取消" at bounding box center [903, 582] width 83 height 26
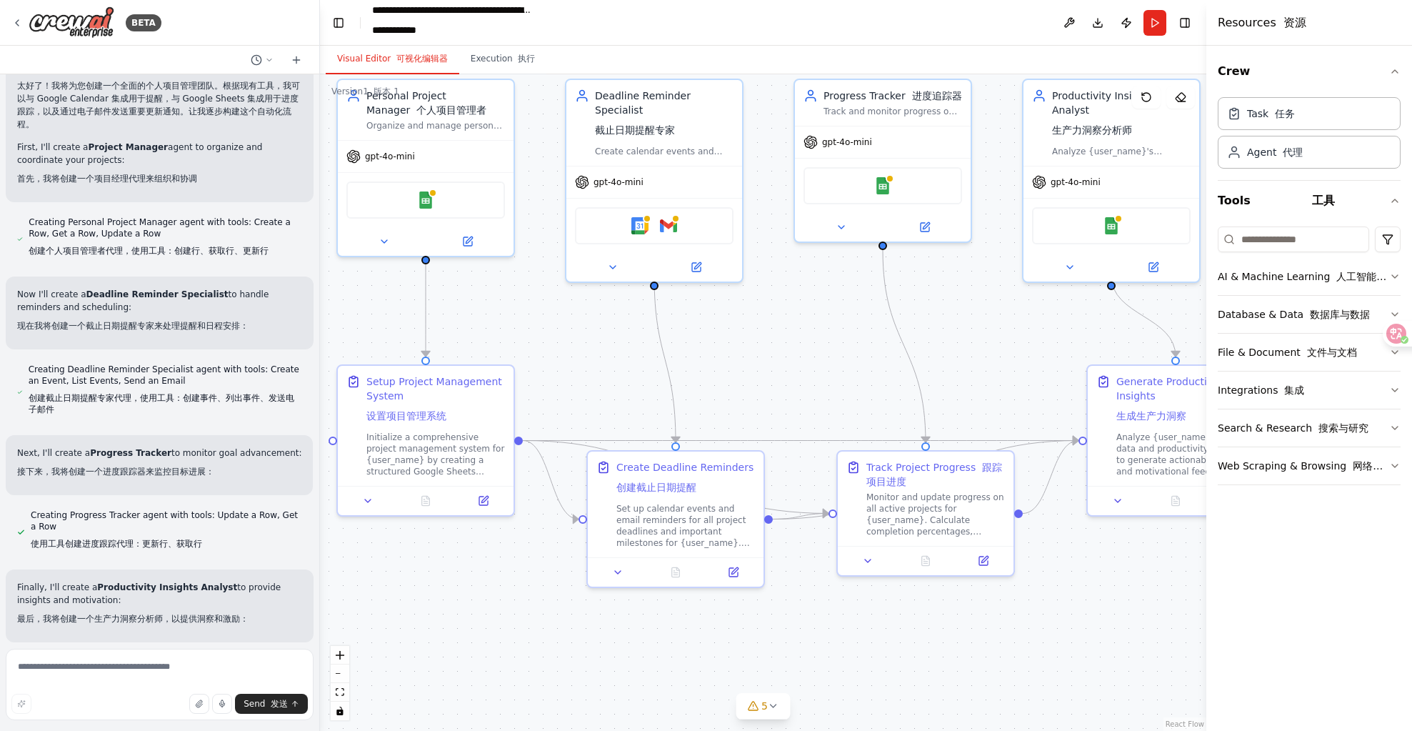
scroll to position [529, 0]
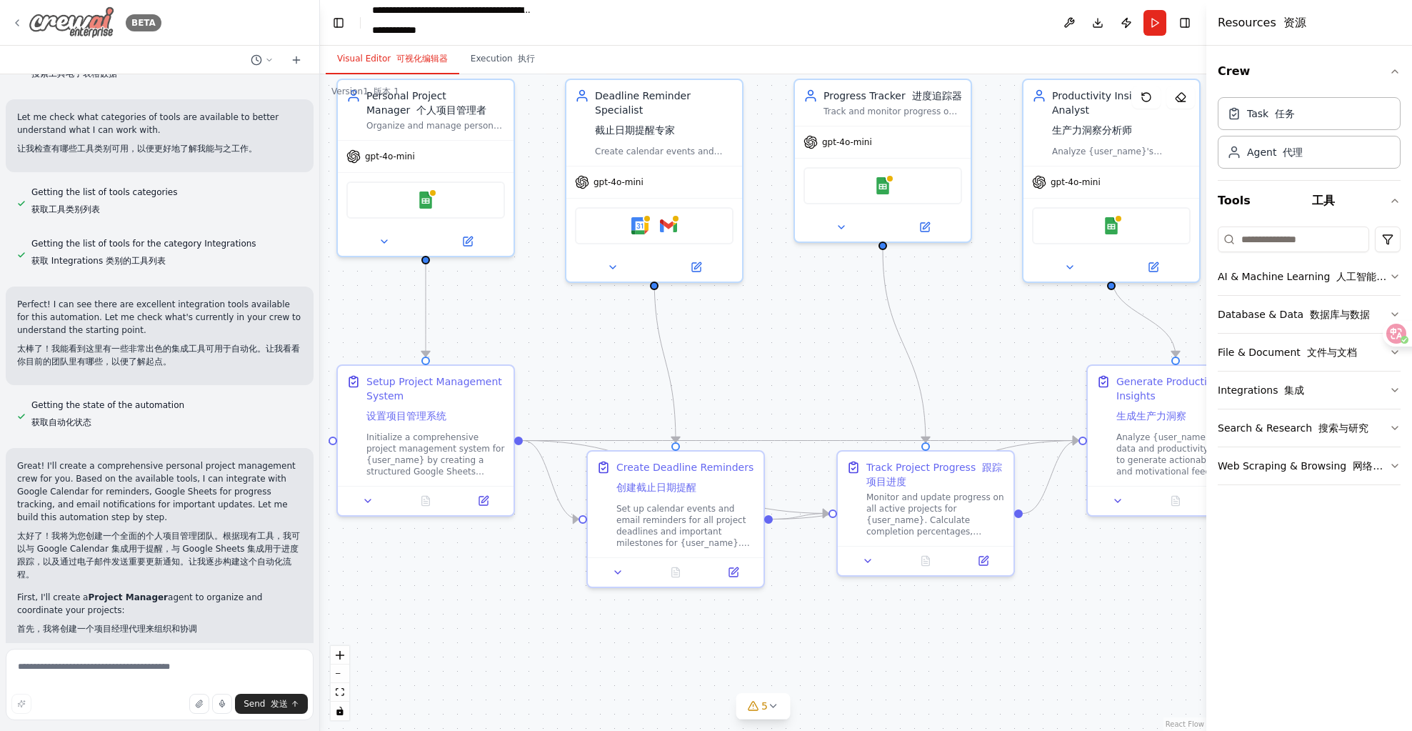
click at [27, 21] on div "BETA" at bounding box center [86, 22] width 150 height 32
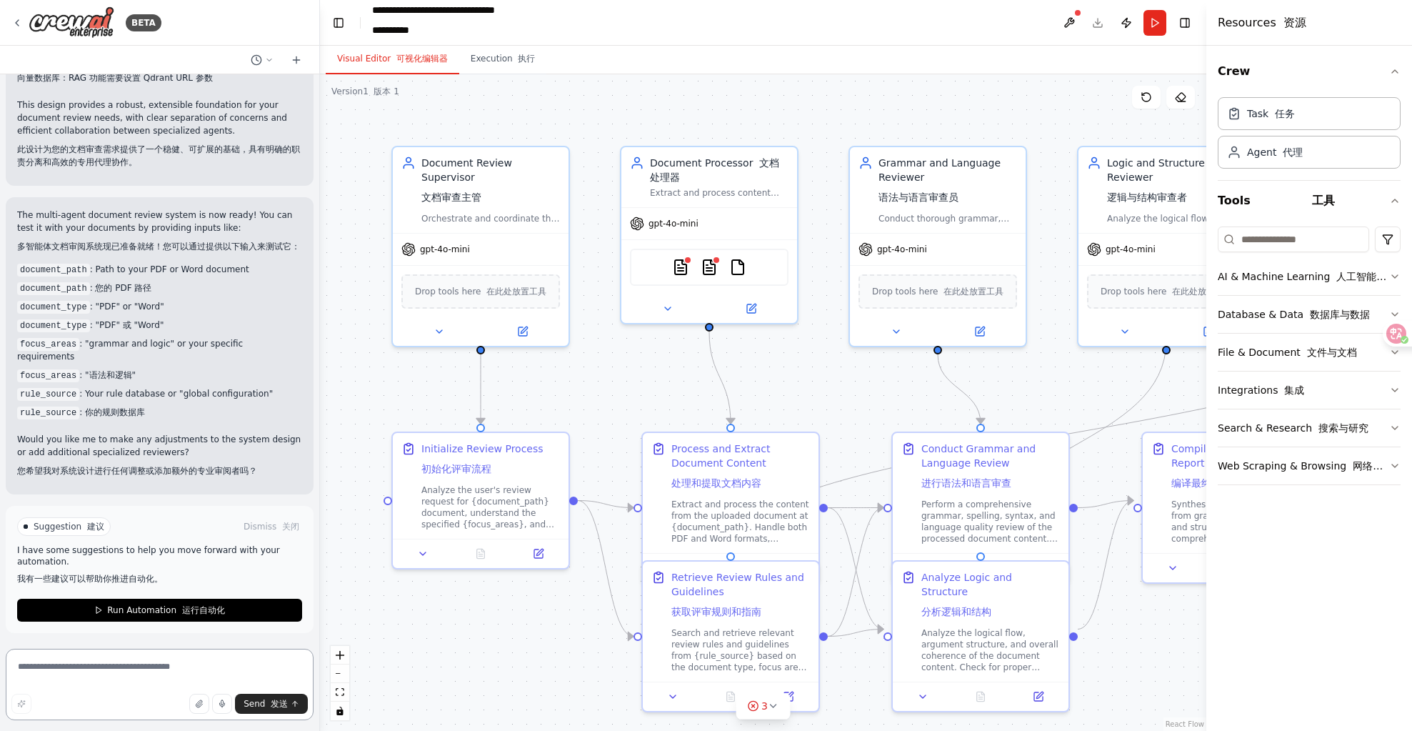
scroll to position [3948, 0]
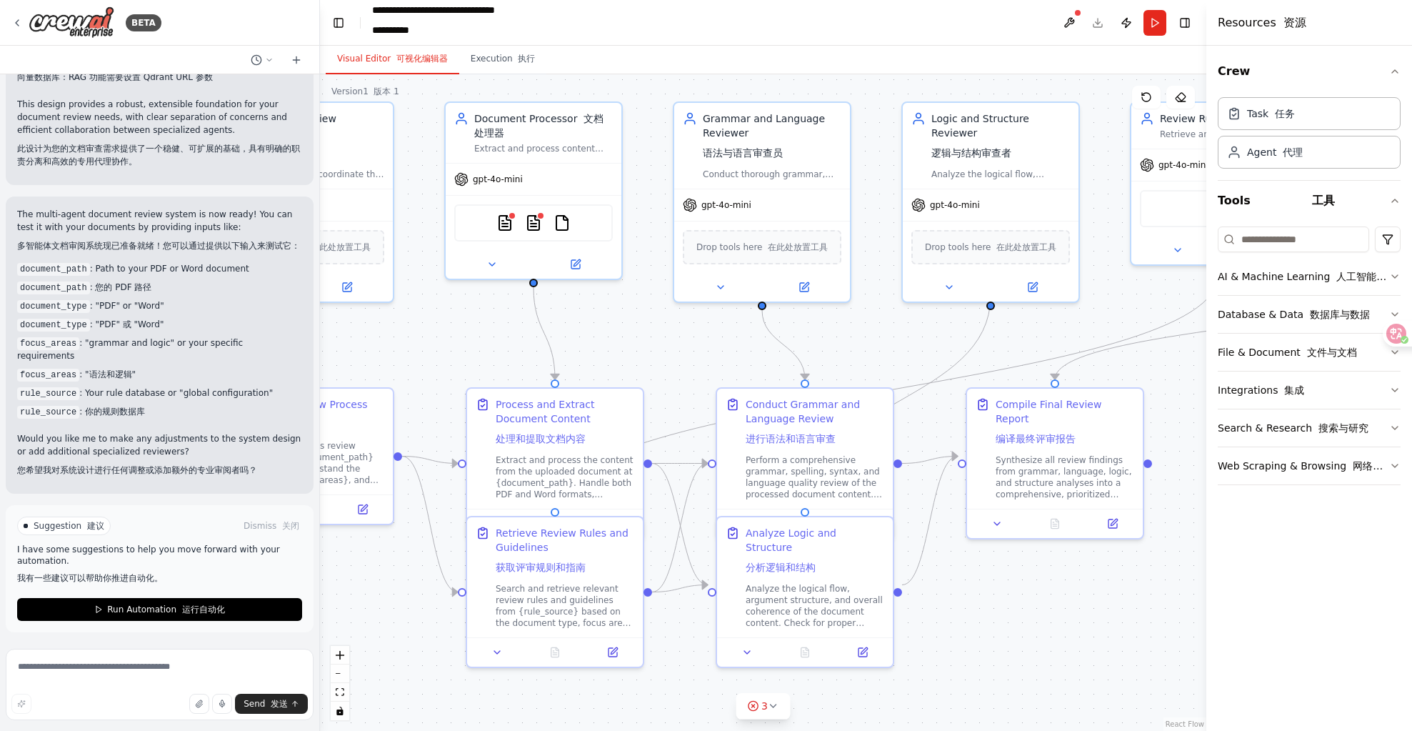
drag, startPoint x: 807, startPoint y: 121, endPoint x: 637, endPoint y: 76, distance: 176.6
click at [637, 76] on div ".deletable-edge-delete-btn { width: 20px; height: 20px; border: 0px solid #ffff…" at bounding box center [763, 402] width 887 height 657
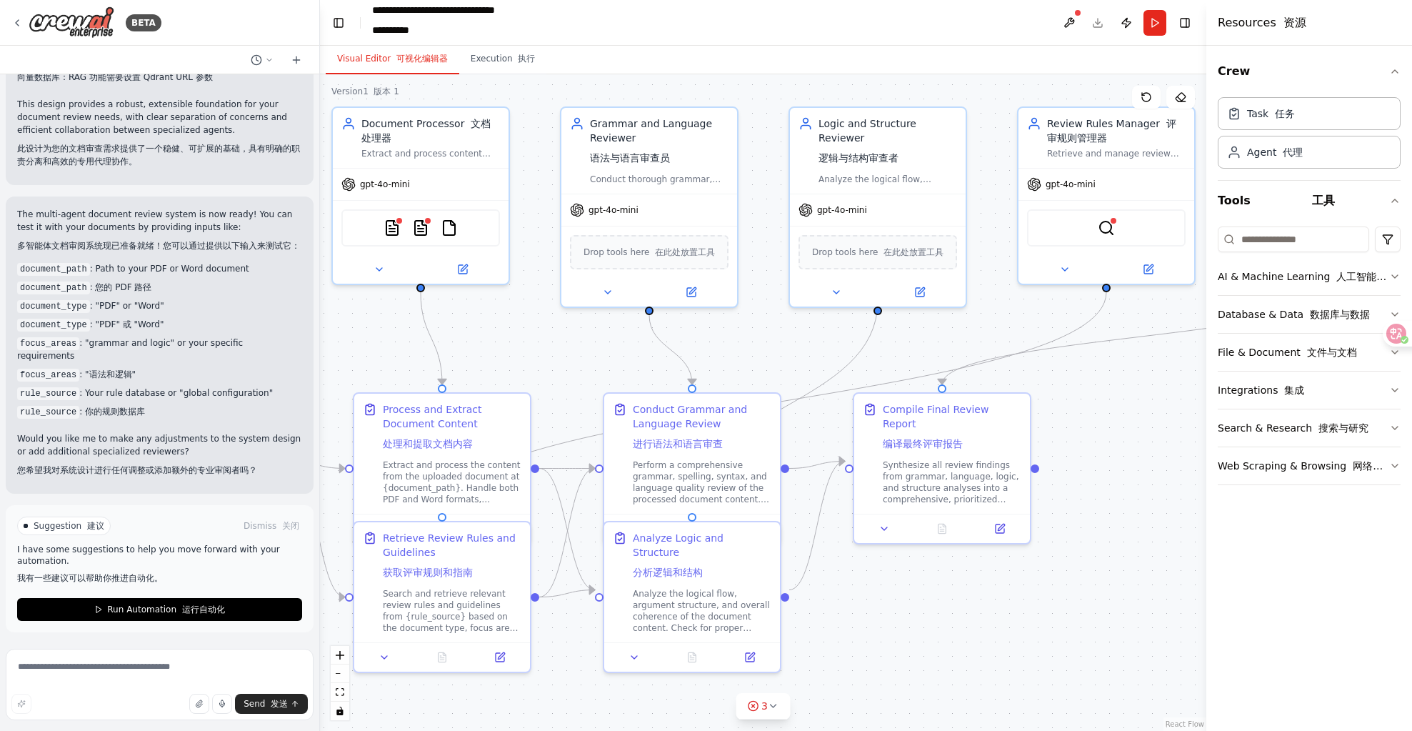
drag, startPoint x: 975, startPoint y: 579, endPoint x: 862, endPoint y: 584, distance: 113.0
click at [862, 584] on div ".deletable-edge-delete-btn { width: 20px; height: 20px; border: 0px solid #ffff…" at bounding box center [763, 402] width 887 height 657
click at [176, 612] on font at bounding box center [179, 609] width 6 height 10
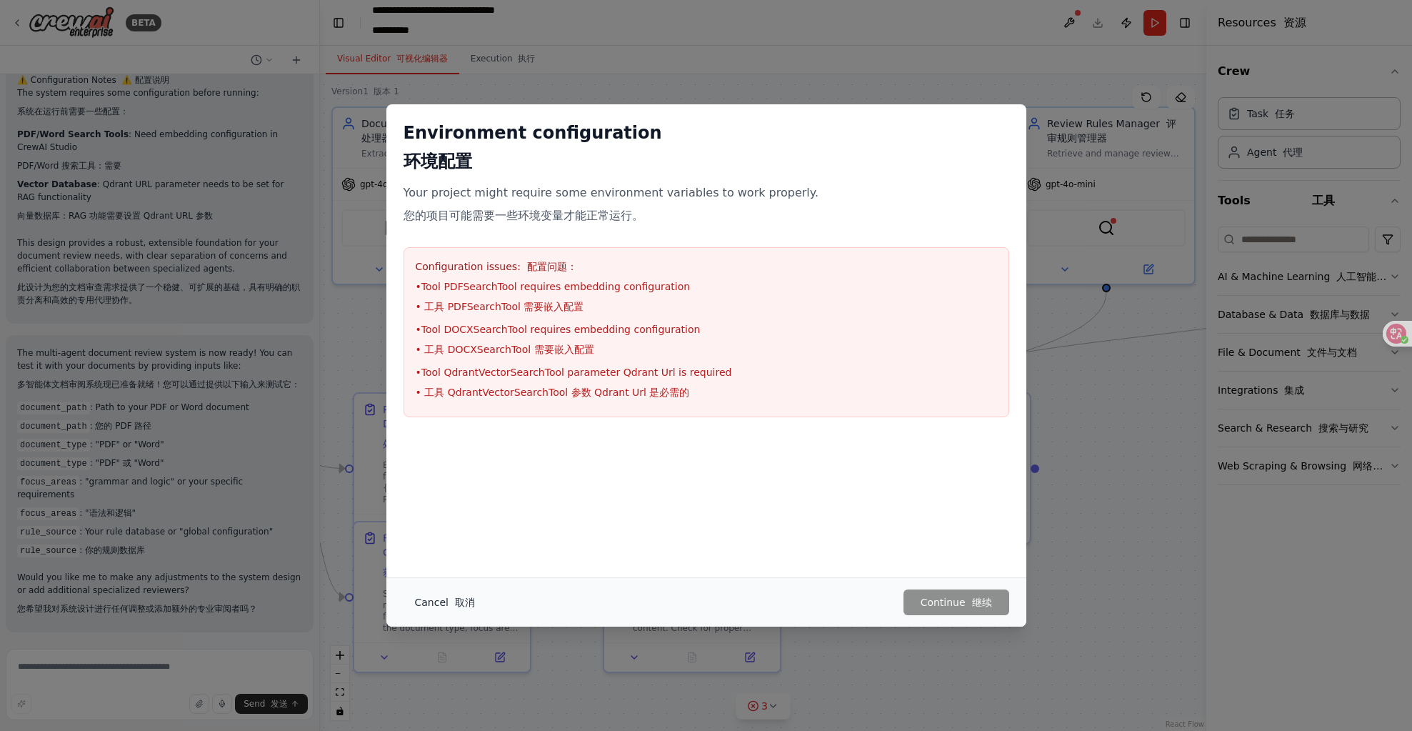
click at [448, 612] on button "Cancel 取消" at bounding box center [445, 602] width 83 height 26
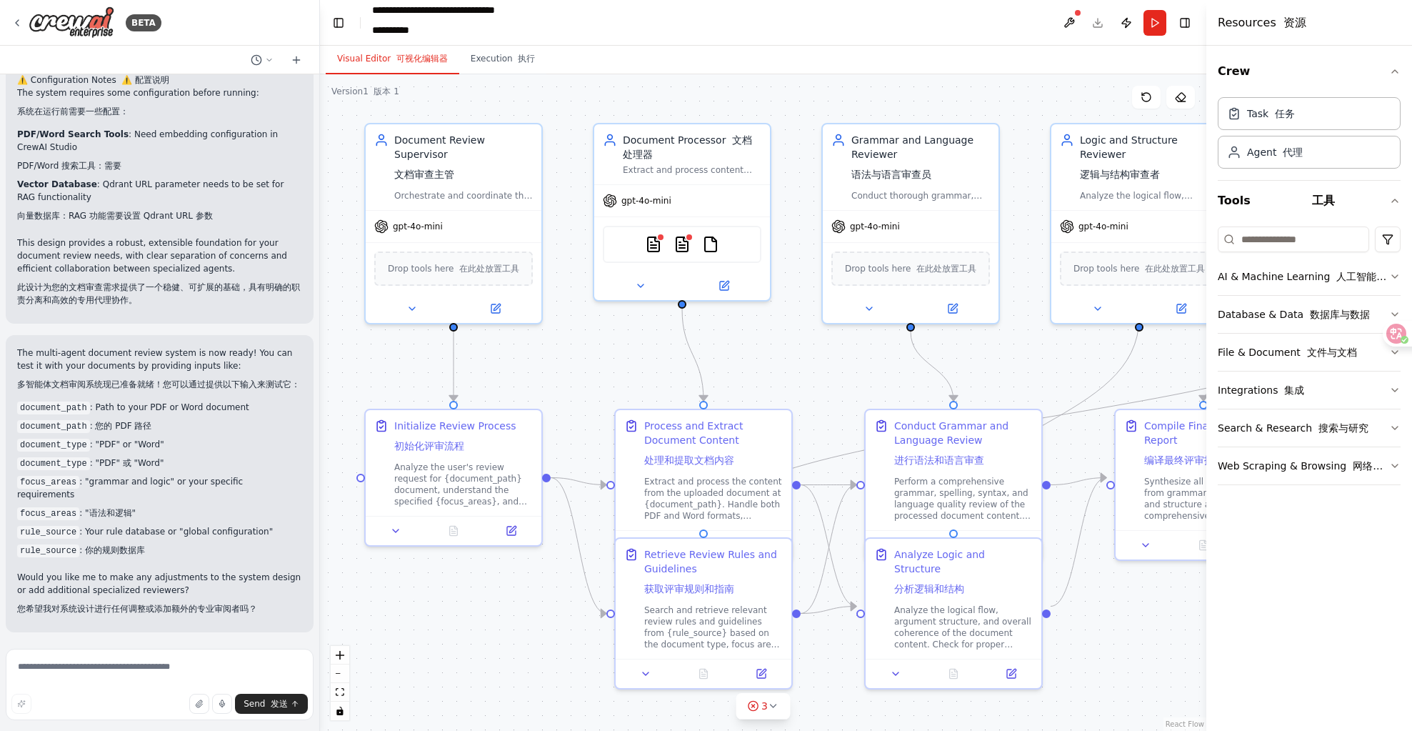
drag, startPoint x: 782, startPoint y: 334, endPoint x: 1043, endPoint y: 350, distance: 262.0
click at [1043, 350] on div ".deletable-edge-delete-btn { width: 20px; height: 20px; border: 0px solid #ffff…" at bounding box center [763, 402] width 887 height 657
click at [657, 234] on div at bounding box center [661, 234] width 9 height 9
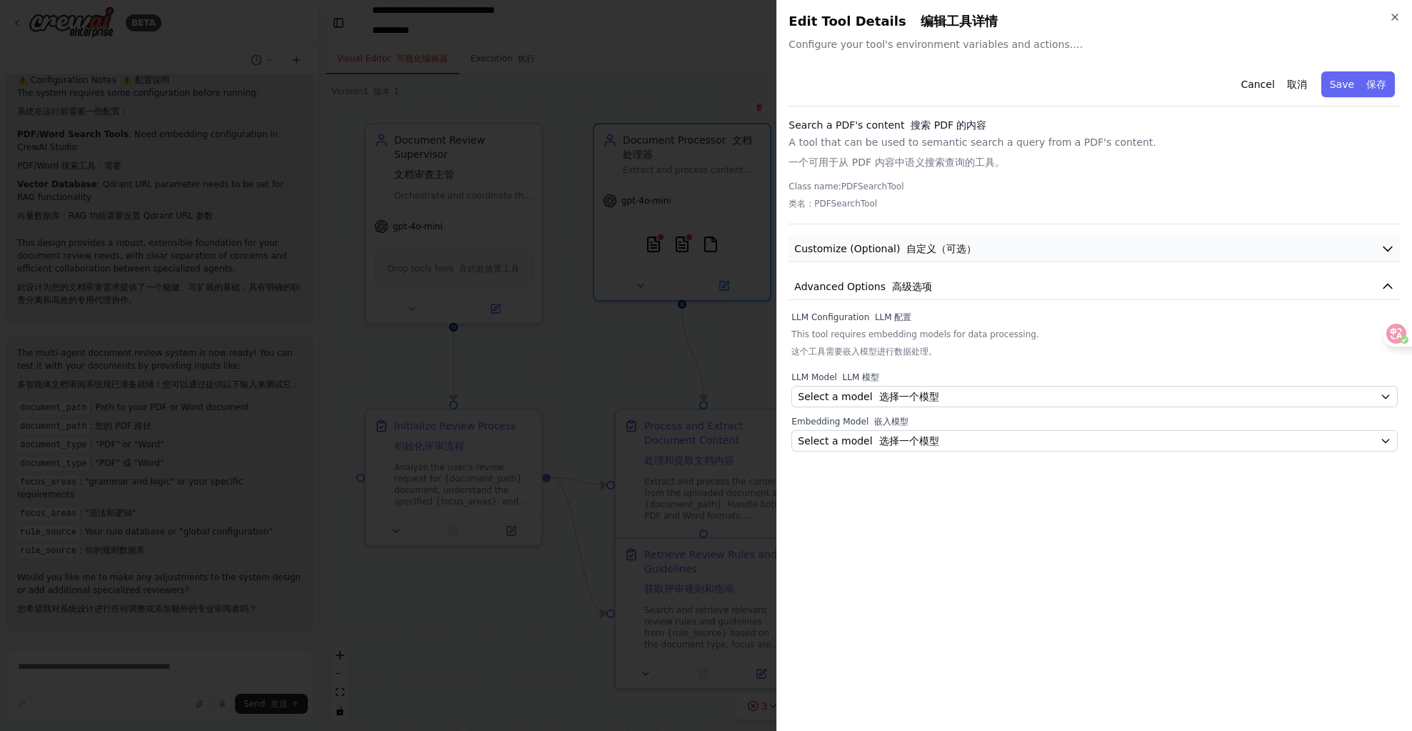
click at [961, 250] on font "自定义（可选）" at bounding box center [942, 248] width 70 height 11
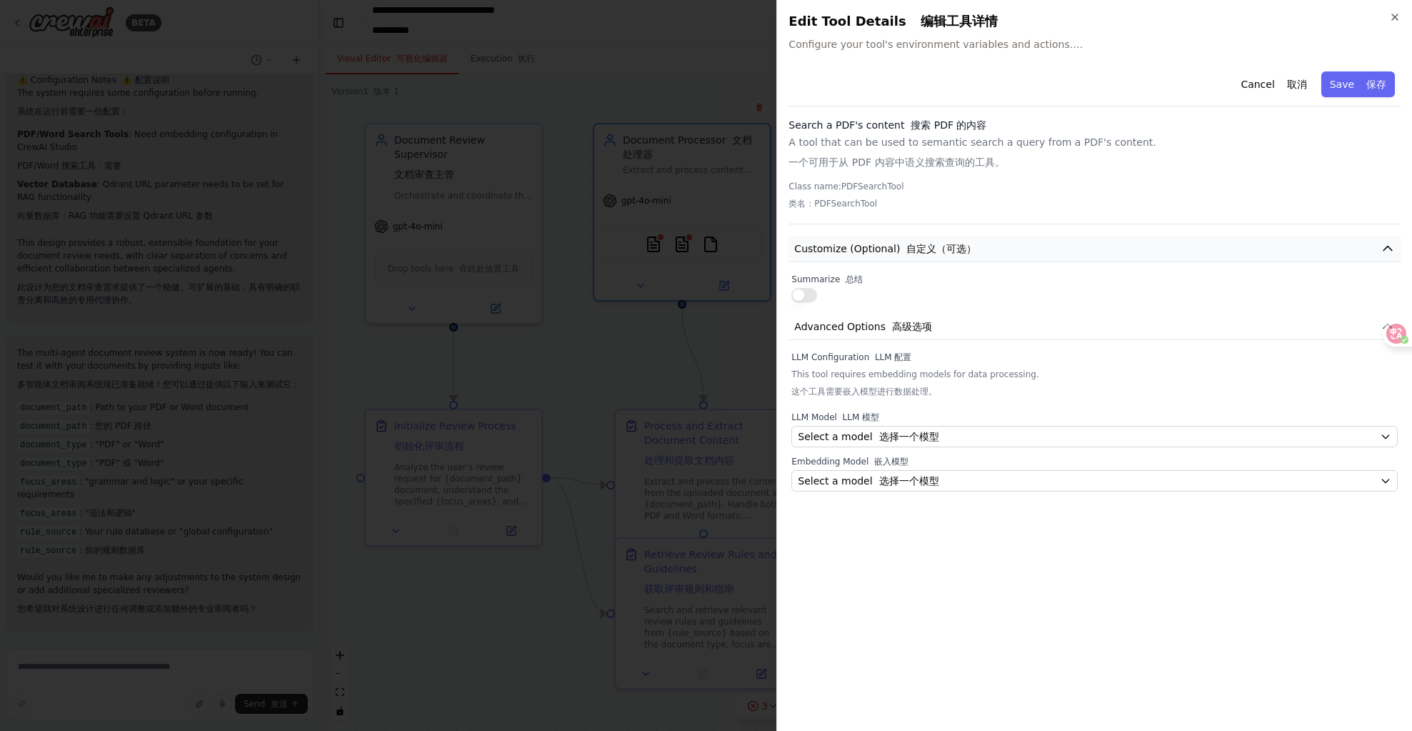
click at [961, 249] on font "自定义（可选）" at bounding box center [942, 248] width 70 height 11
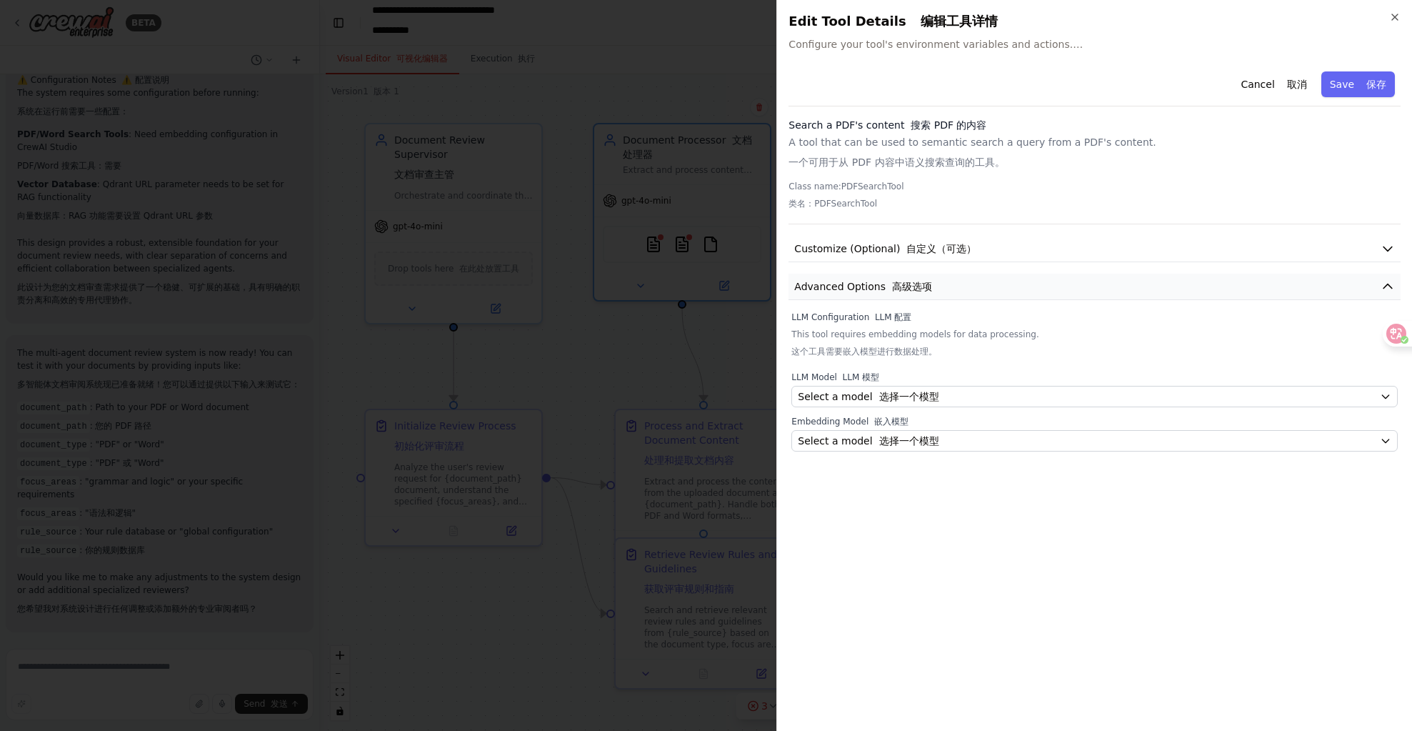
click at [937, 284] on button "Advanced Options 高级选项" at bounding box center [1095, 287] width 612 height 26
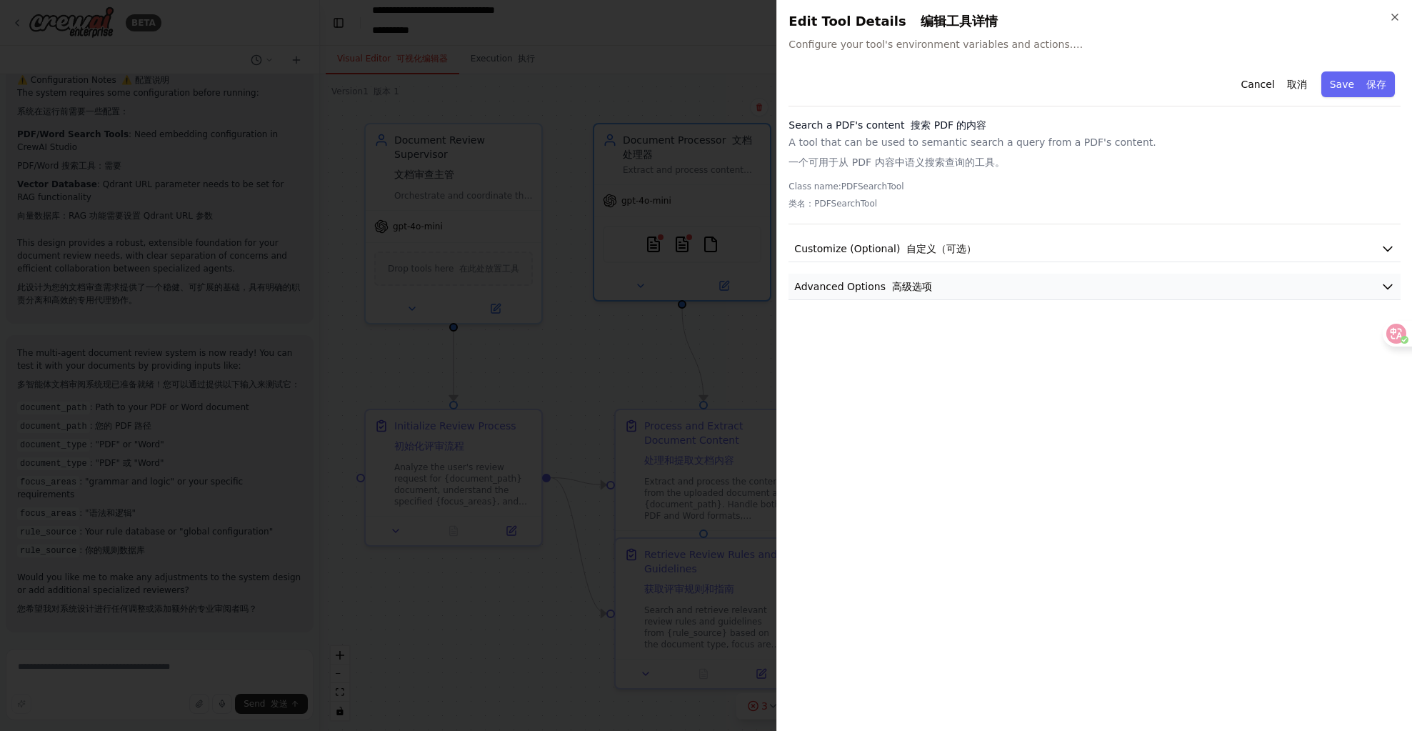
click at [937, 284] on button "Advanced Options 高级选项" at bounding box center [1095, 287] width 612 height 26
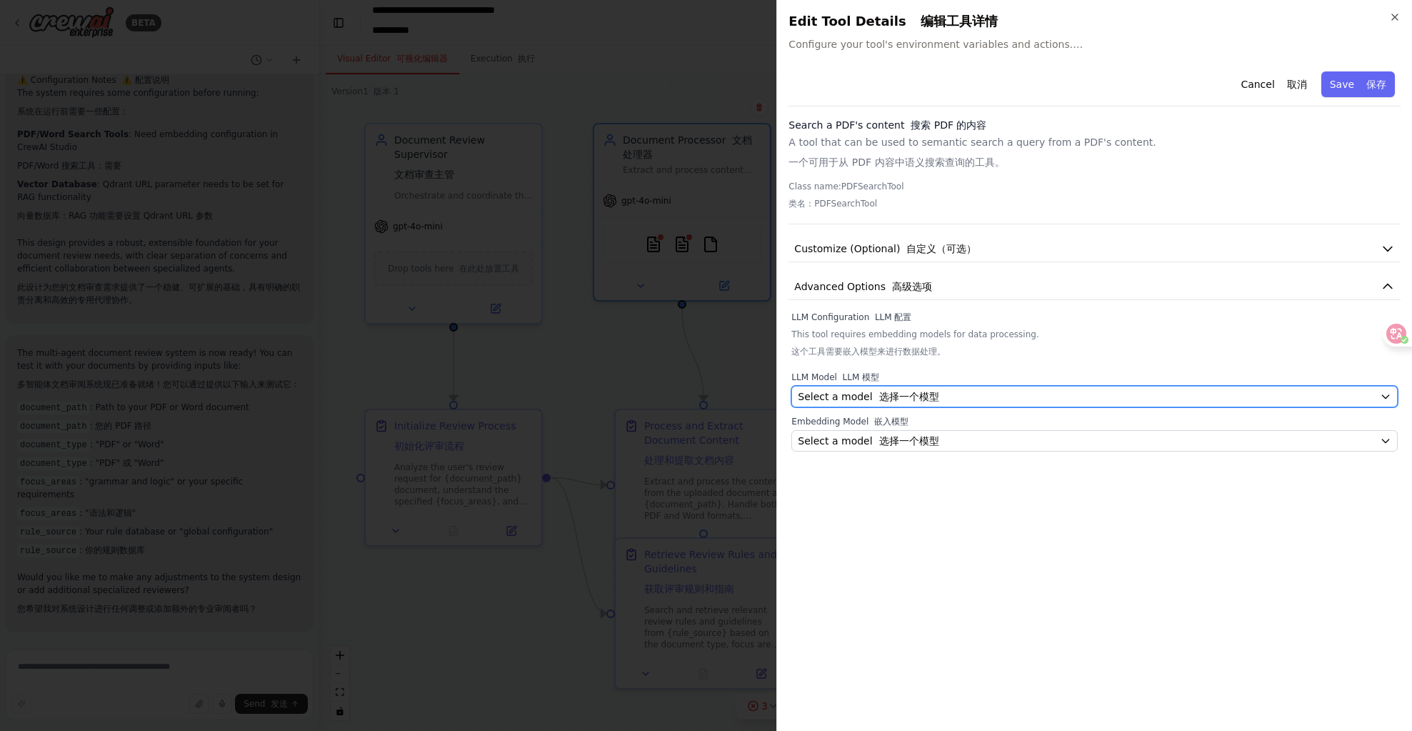
click at [923, 394] on font "选择一个模型" at bounding box center [909, 396] width 60 height 11
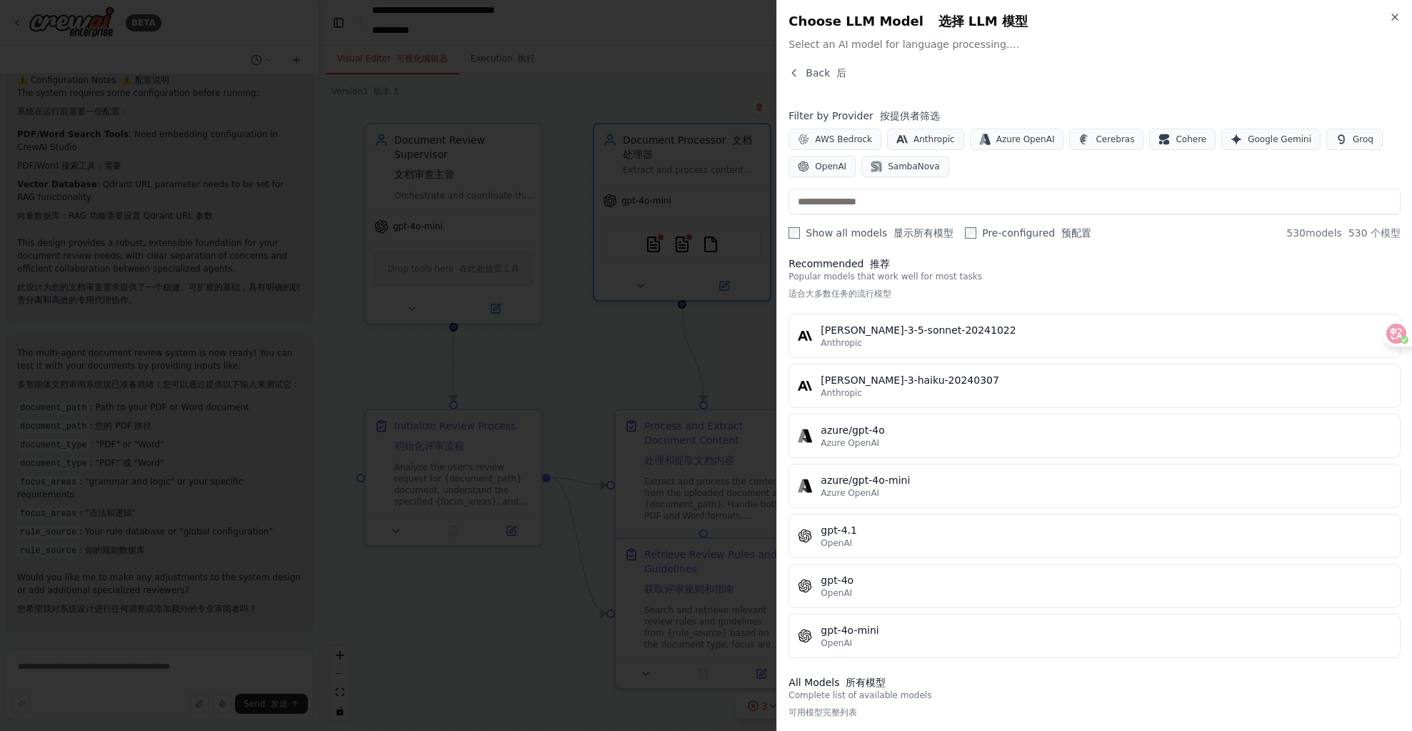
scroll to position [0, 0]
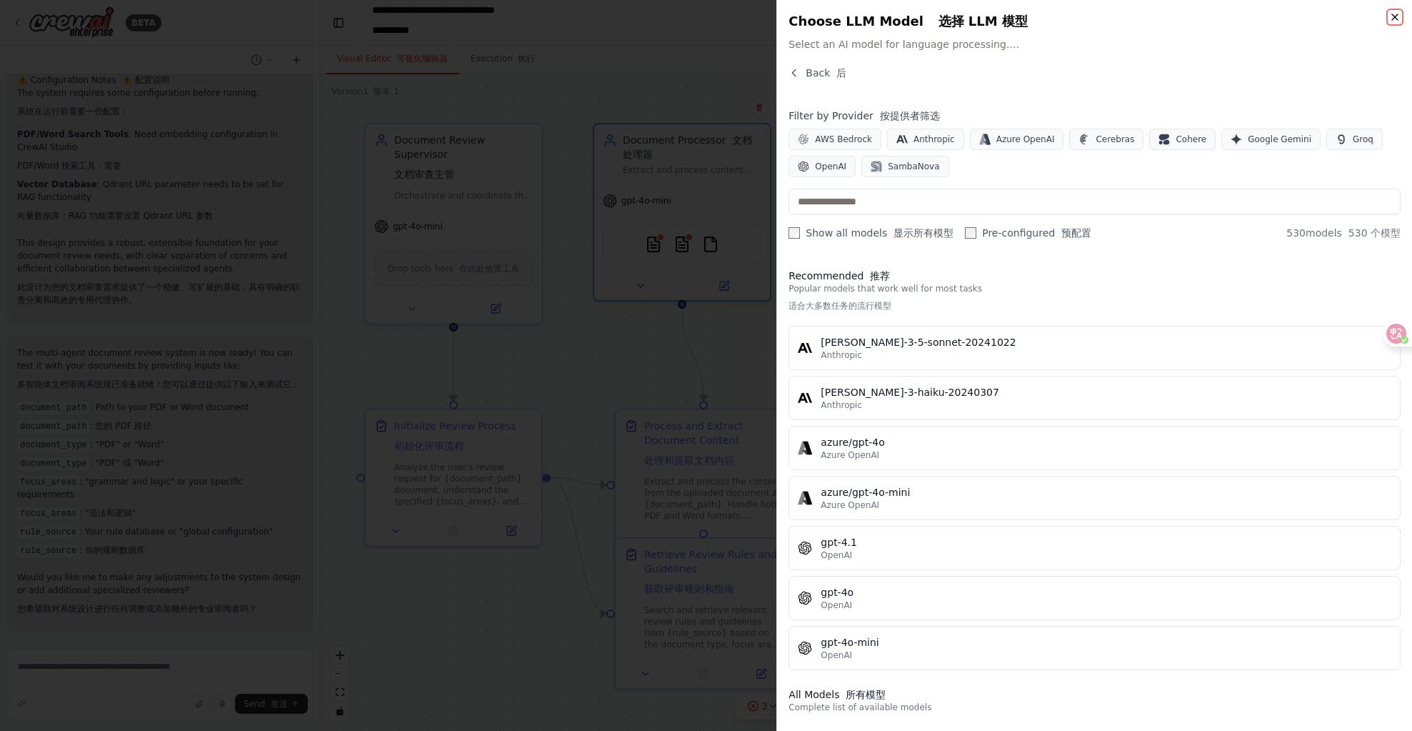
click at [1392, 15] on icon "button" at bounding box center [1394, 16] width 11 height 11
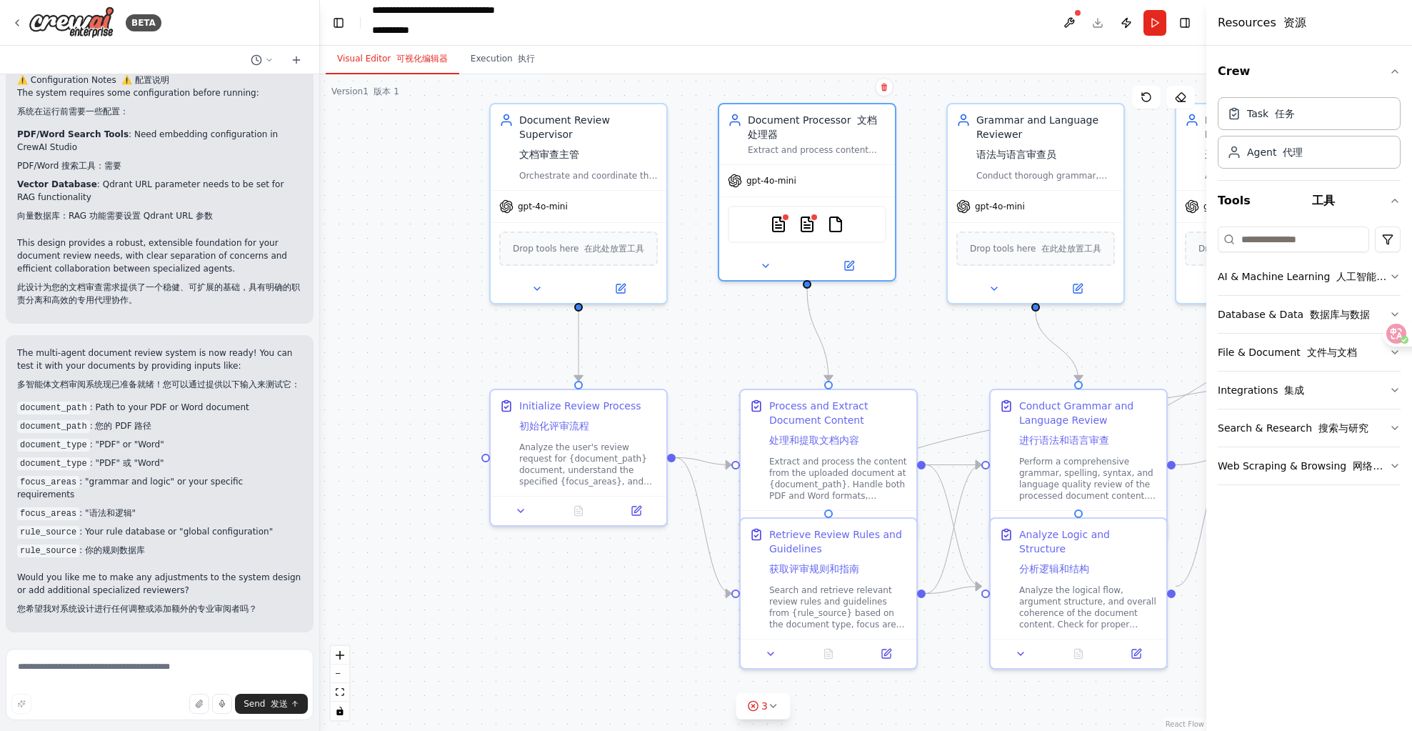
drag, startPoint x: 837, startPoint y: 368, endPoint x: 962, endPoint y: 348, distance: 126.6
click at [962, 348] on div ".deletable-edge-delete-btn { width: 20px; height: 20px; border: 0px solid #ffff…" at bounding box center [763, 402] width 887 height 657
click at [617, 440] on div "Analyze the user's review request for {document_path} document, understand the …" at bounding box center [588, 462] width 139 height 46
click at [593, 463] on div "Analyze the user's review request for {document_path} document, understand the …" at bounding box center [588, 462] width 139 height 46
click at [801, 443] on font "处理和提取文档内容" at bounding box center [814, 437] width 90 height 14
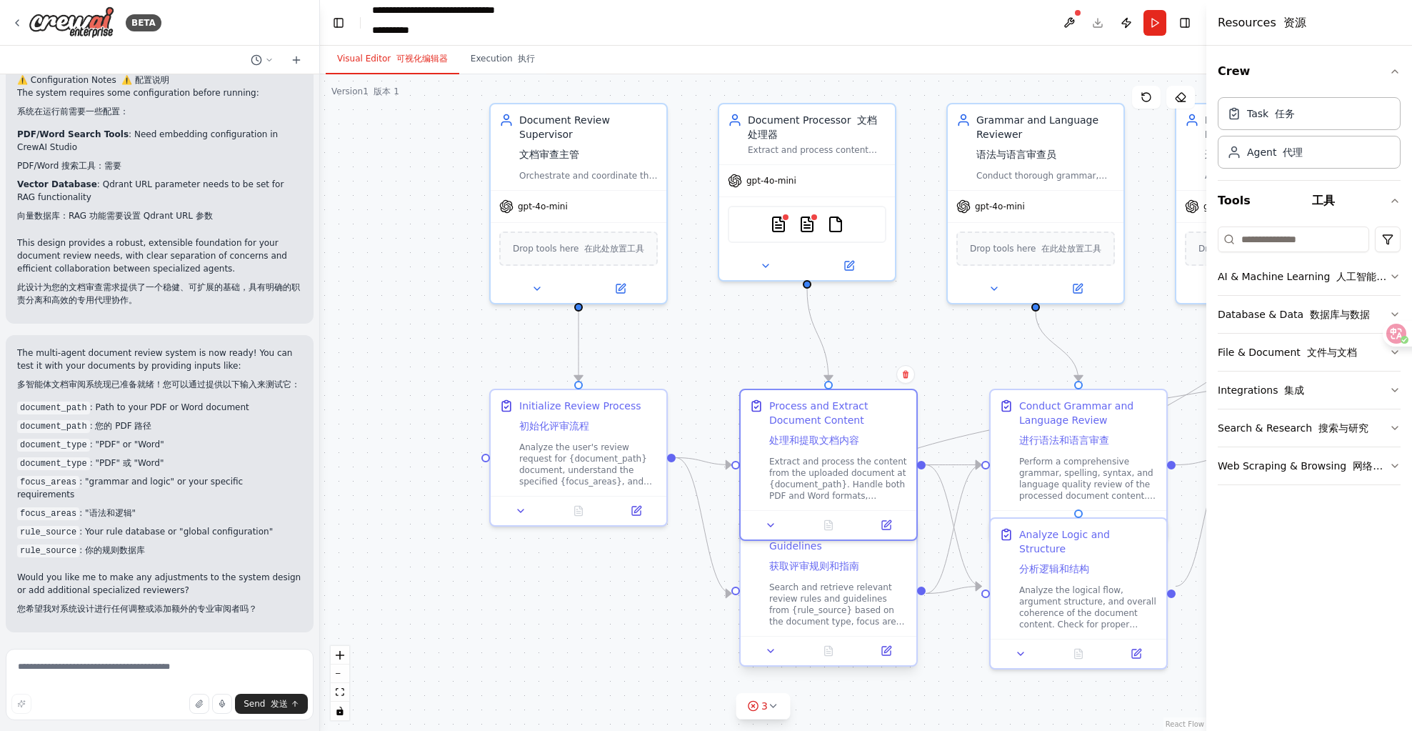
click at [819, 577] on div "Retrieve Review Rules and Guidelines 获取评审规则和指南" at bounding box center [838, 551] width 139 height 54
drag, startPoint x: 849, startPoint y: 447, endPoint x: 851, endPoint y: 428, distance: 19.3
click at [851, 428] on div "Process and Extract Document Content 处理和提取文档内容" at bounding box center [846, 408] width 139 height 54
click at [773, 703] on icon at bounding box center [773, 705] width 11 height 11
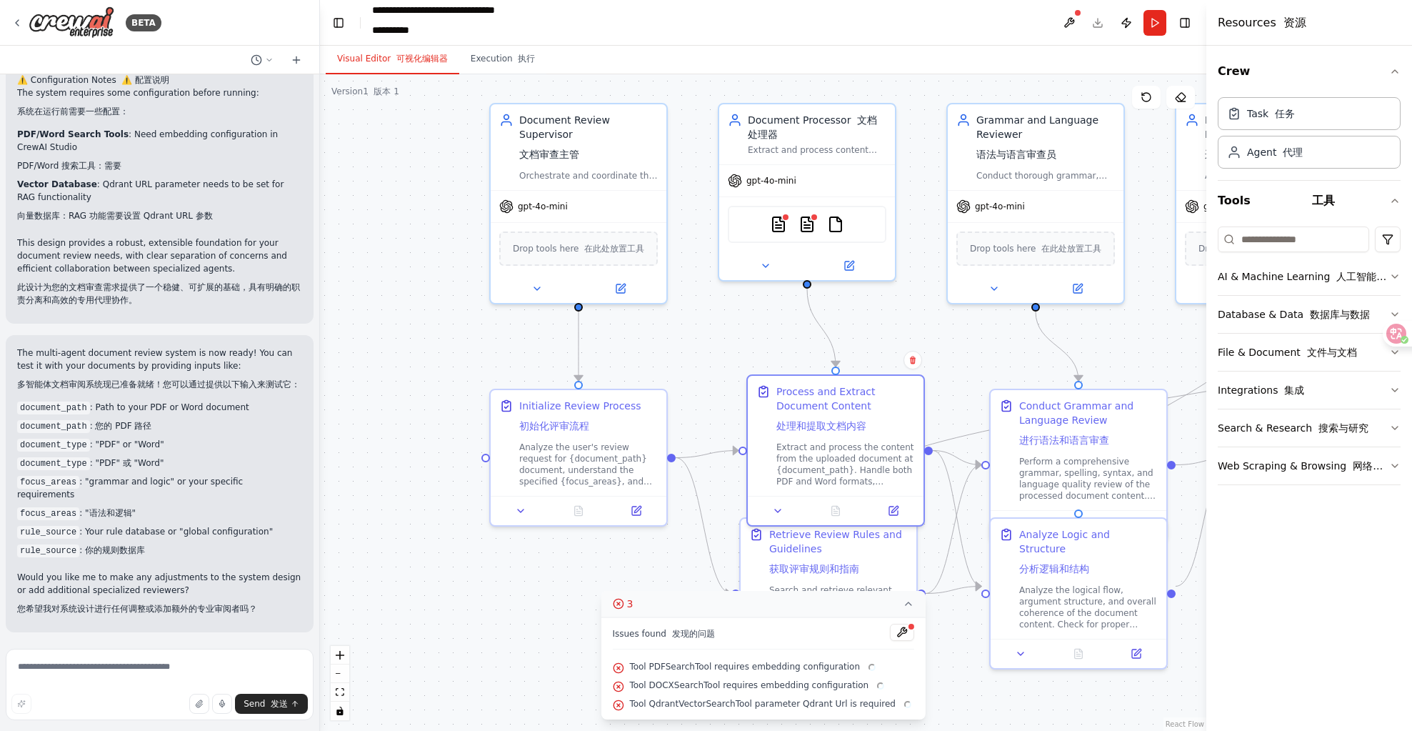
click at [741, 669] on span "Tool PDFSearchTool requires embedding configuration" at bounding box center [753, 666] width 249 height 11
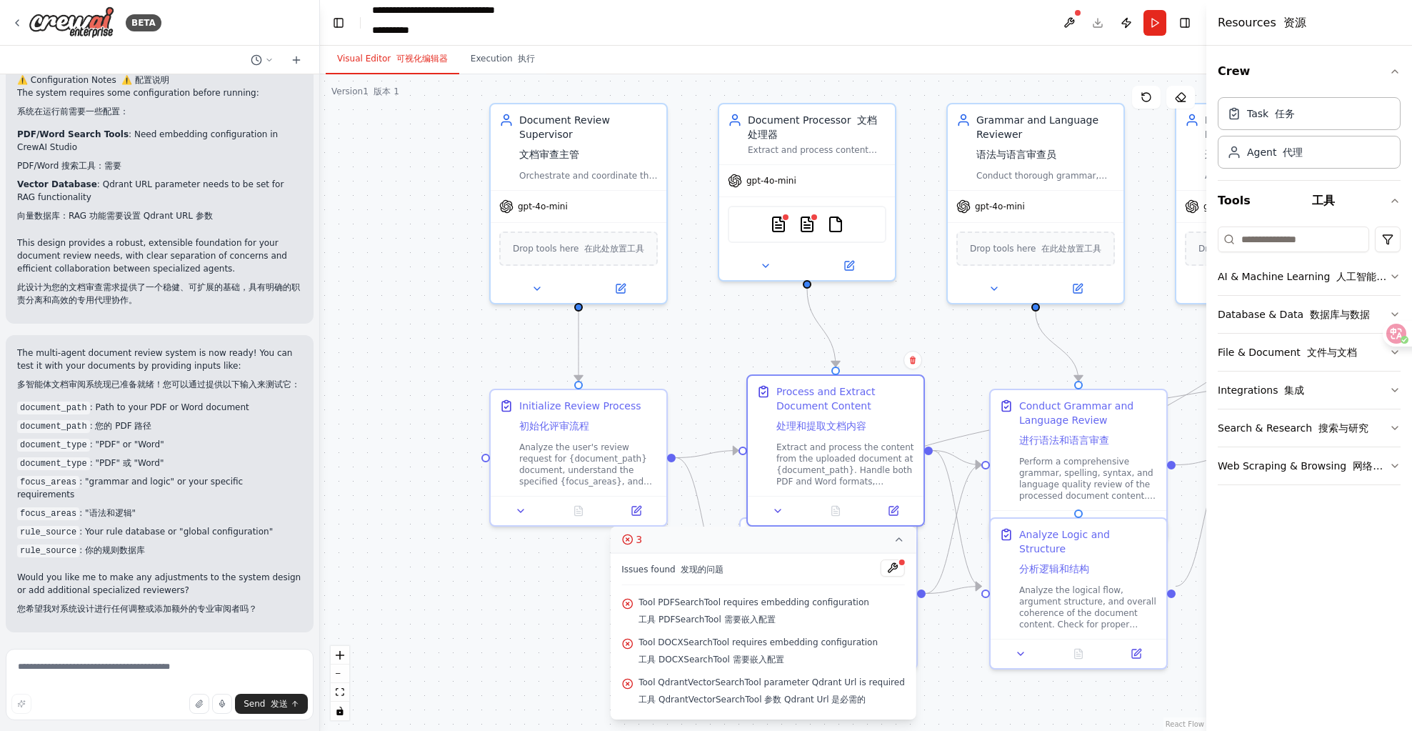
click at [764, 607] on span "Tool PDFSearchTool requires embedding configuration 工具 PDFSearchTool 需要嵌入配置" at bounding box center [754, 614] width 231 height 34
click at [881, 569] on button at bounding box center [893, 567] width 24 height 17
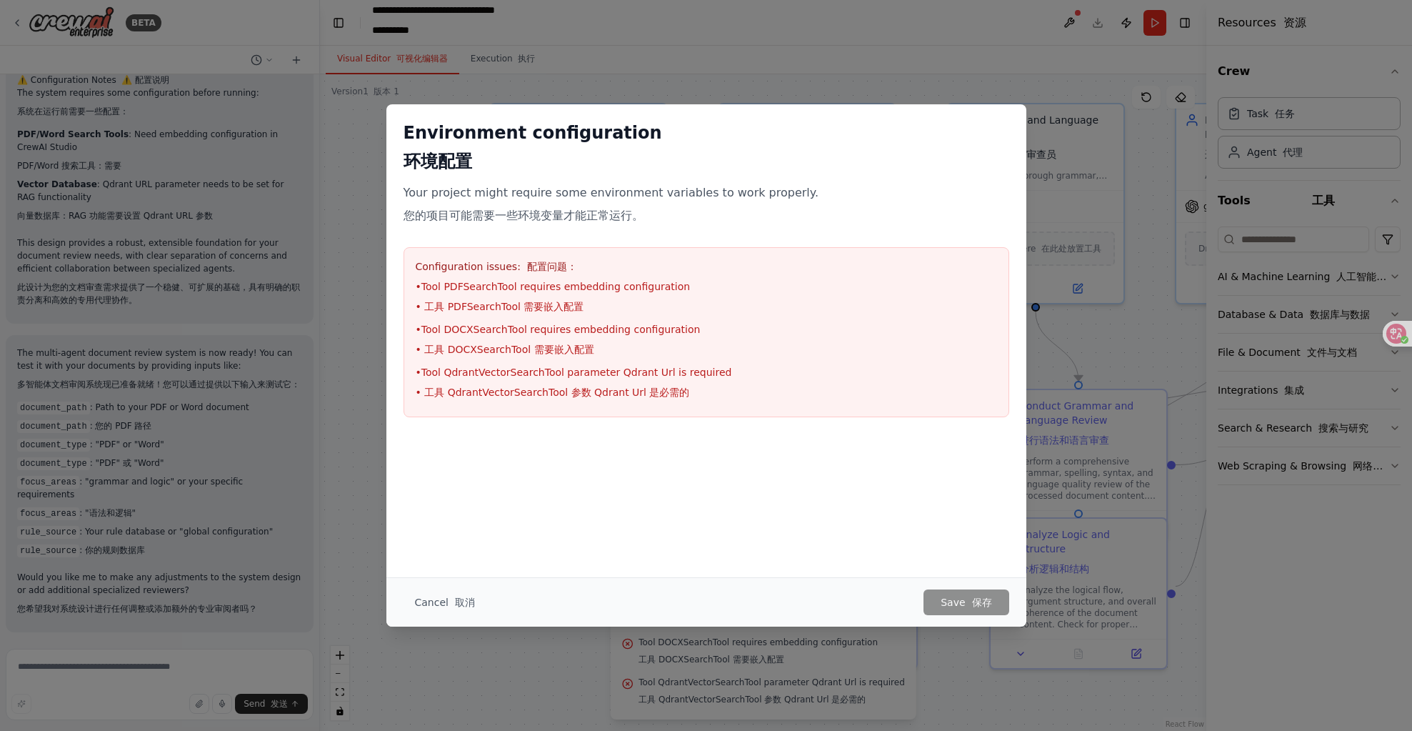
click at [466, 306] on font "• 工具 PDFSearchTool 需要嵌入配置" at bounding box center [500, 306] width 169 height 11
copy font "PDFSearchTool"
click at [442, 612] on button "Cancel 取消" at bounding box center [445, 602] width 83 height 26
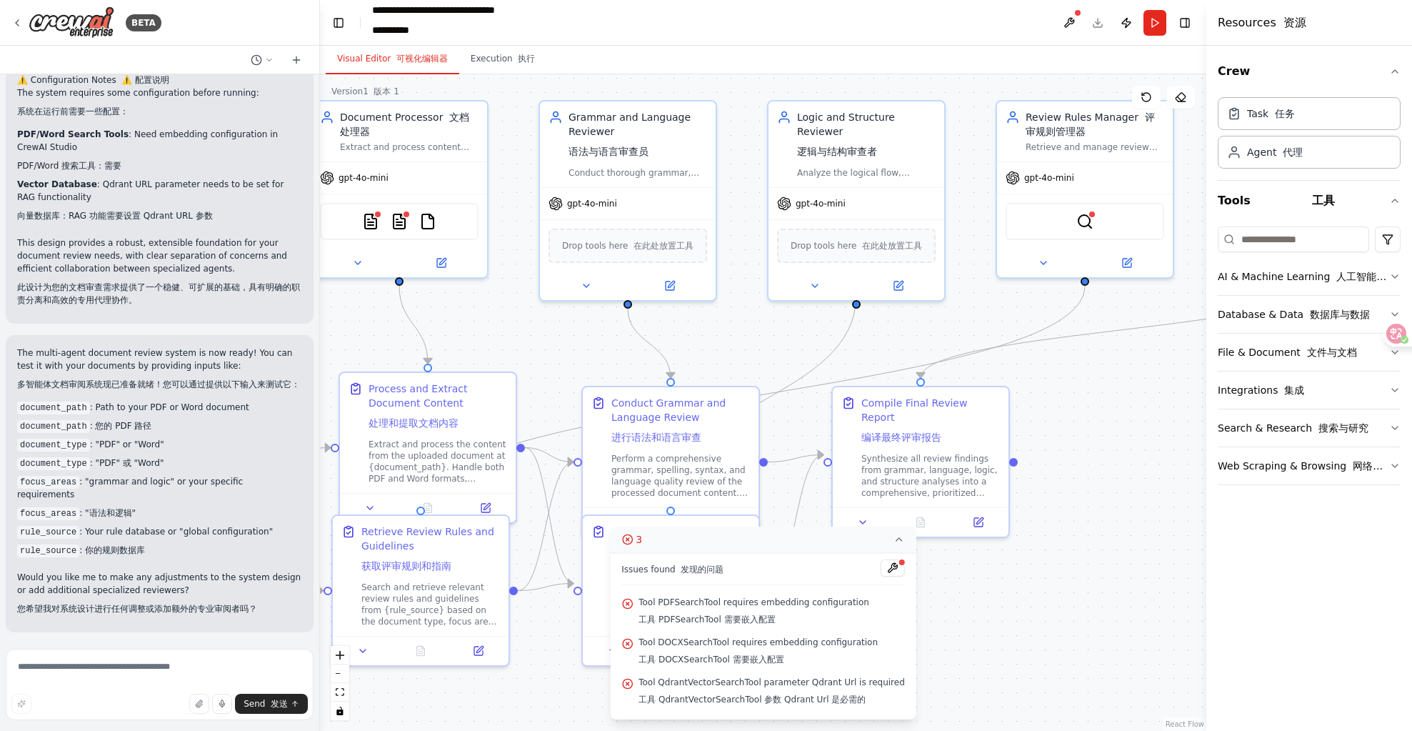
drag, startPoint x: 982, startPoint y: 325, endPoint x: 574, endPoint y: 322, distance: 407.9
click at [574, 322] on div ".deletable-edge-delete-btn { width: 20px; height: 20px; border: 0px solid #ffff…" at bounding box center [763, 402] width 887 height 657
click at [1087, 218] on img at bounding box center [1085, 218] width 17 height 17
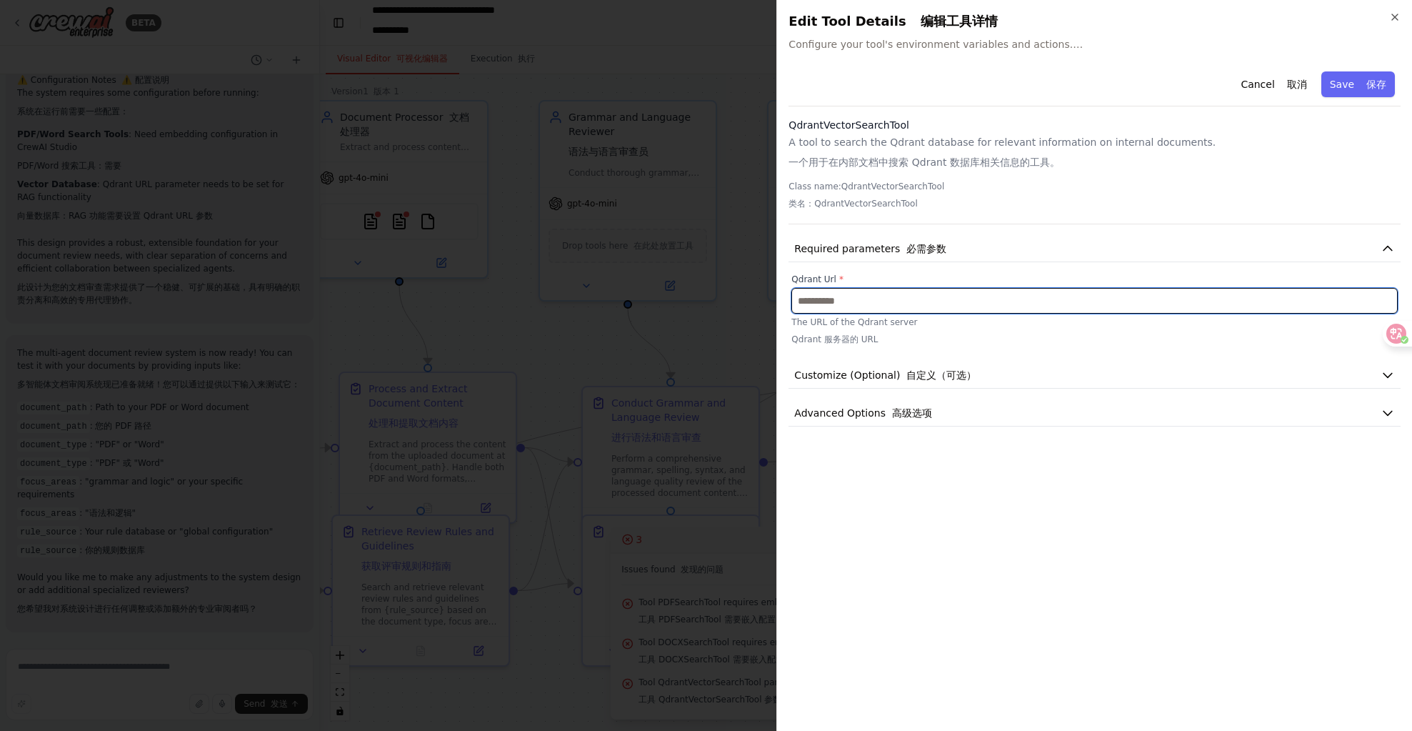
click at [853, 305] on input "text" at bounding box center [1095, 301] width 607 height 26
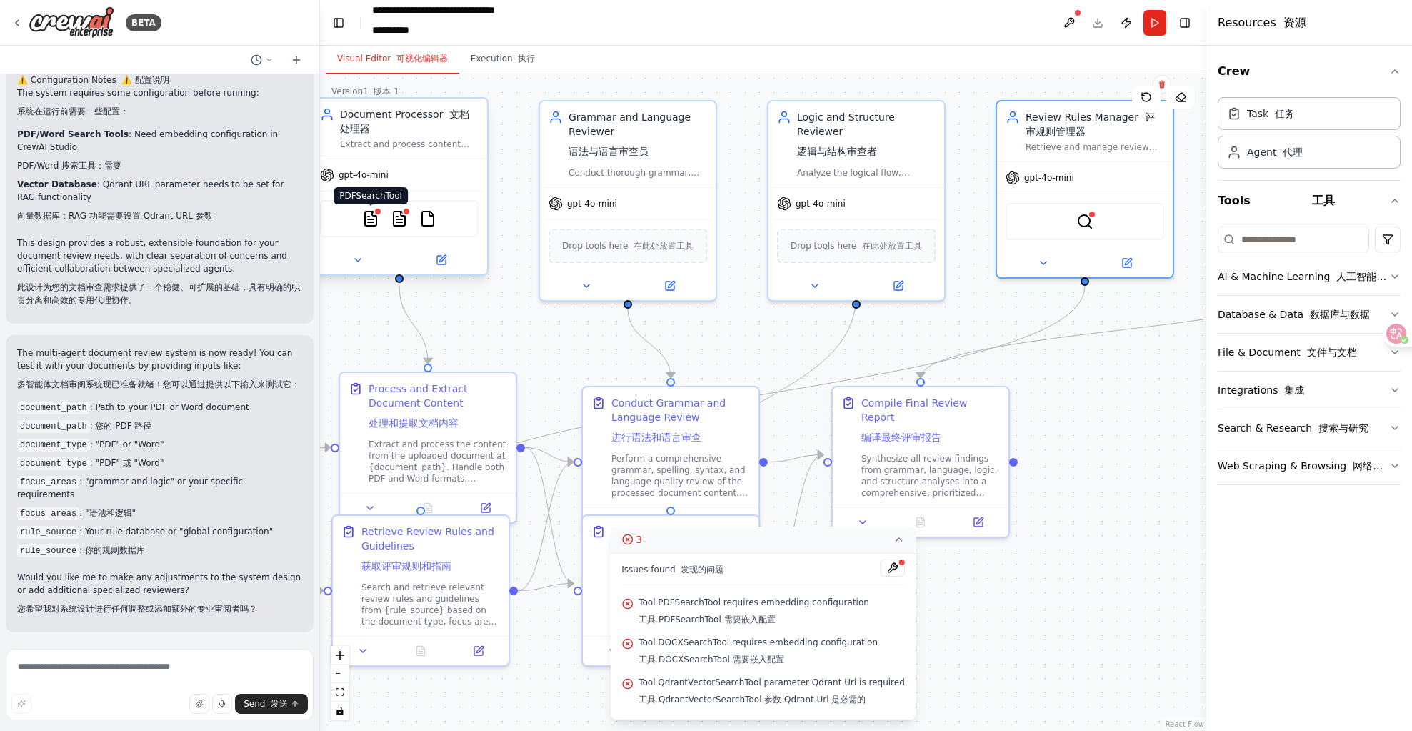
click at [378, 220] on img at bounding box center [370, 218] width 17 height 17
click at [406, 223] on img at bounding box center [399, 218] width 17 height 17
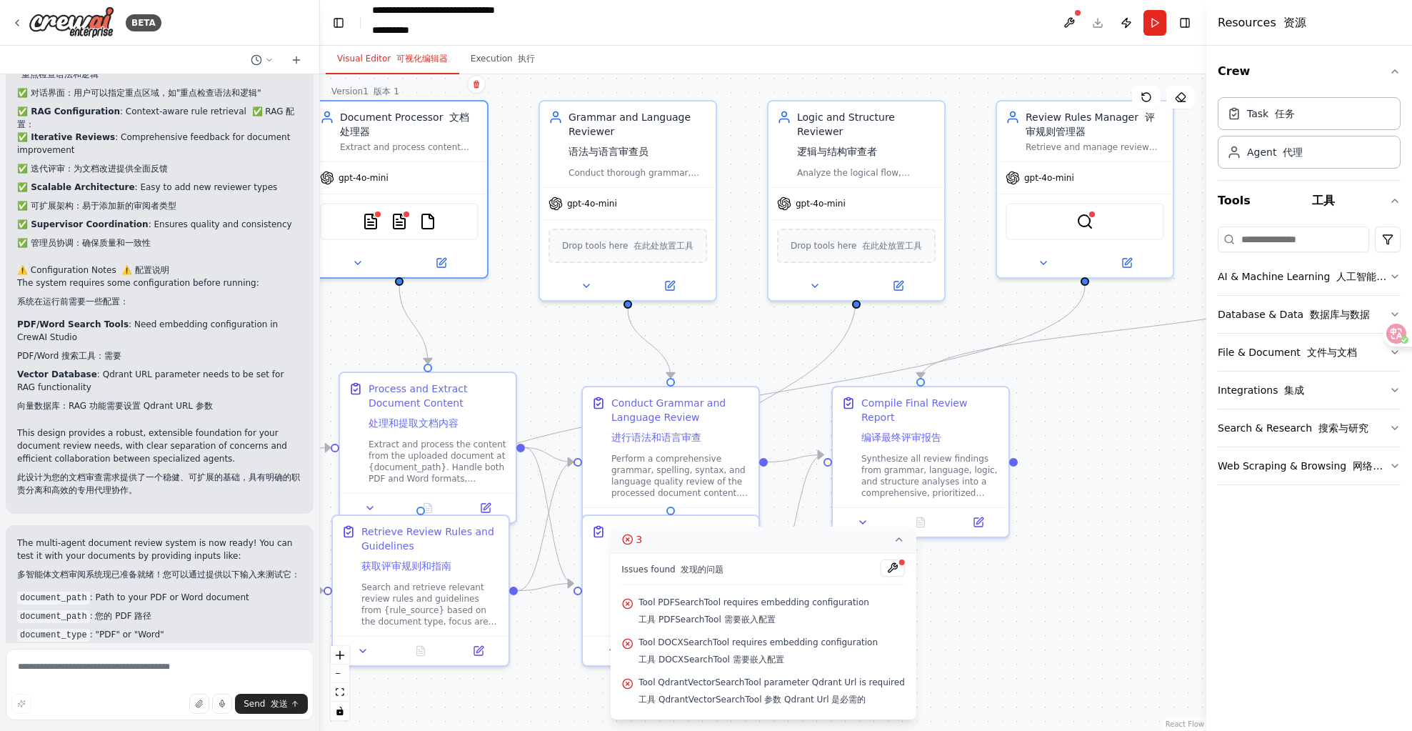
scroll to position [3553, 0]
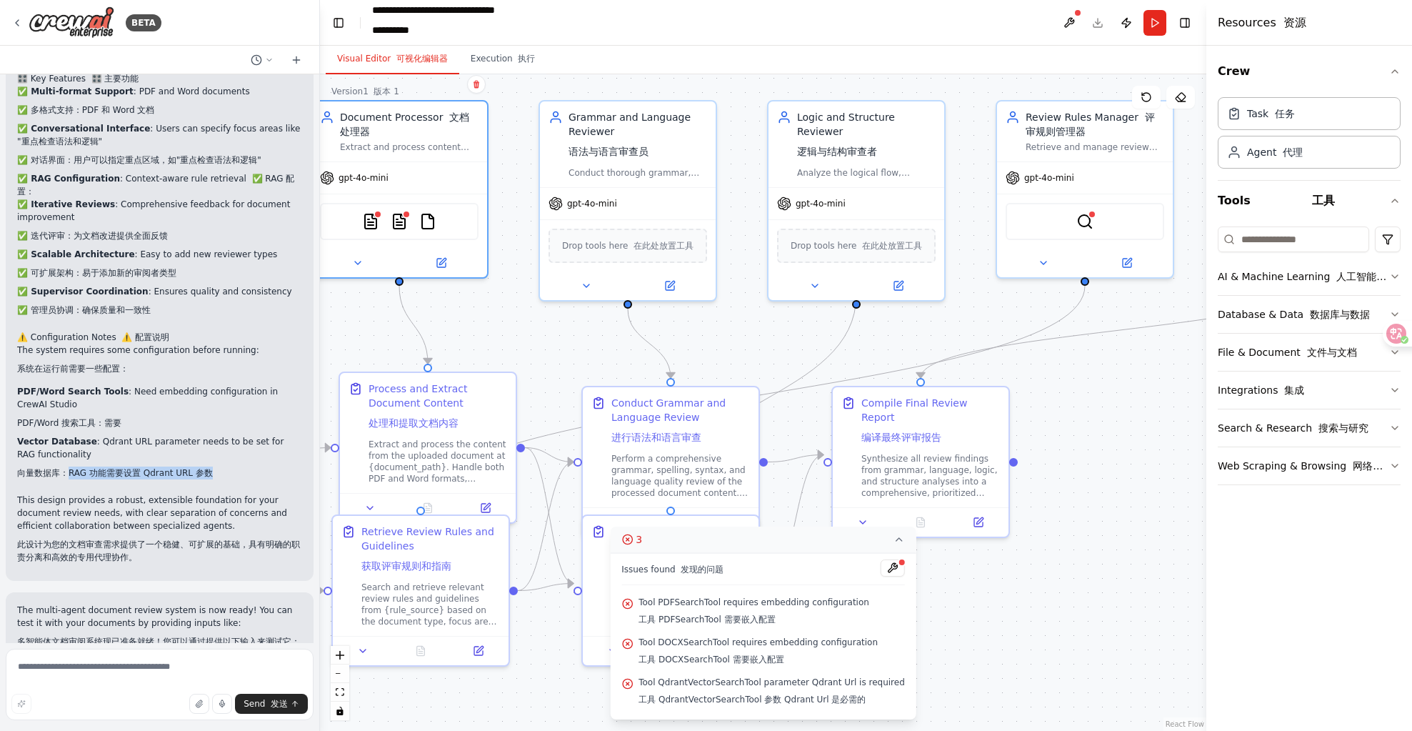
drag, startPoint x: 68, startPoint y: 471, endPoint x: 246, endPoint y: 479, distance: 178.7
click at [246, 479] on li "Vector Database : Qdrant URL parameter needs to be set for RAG functionality 向量…" at bounding box center [159, 460] width 285 height 50
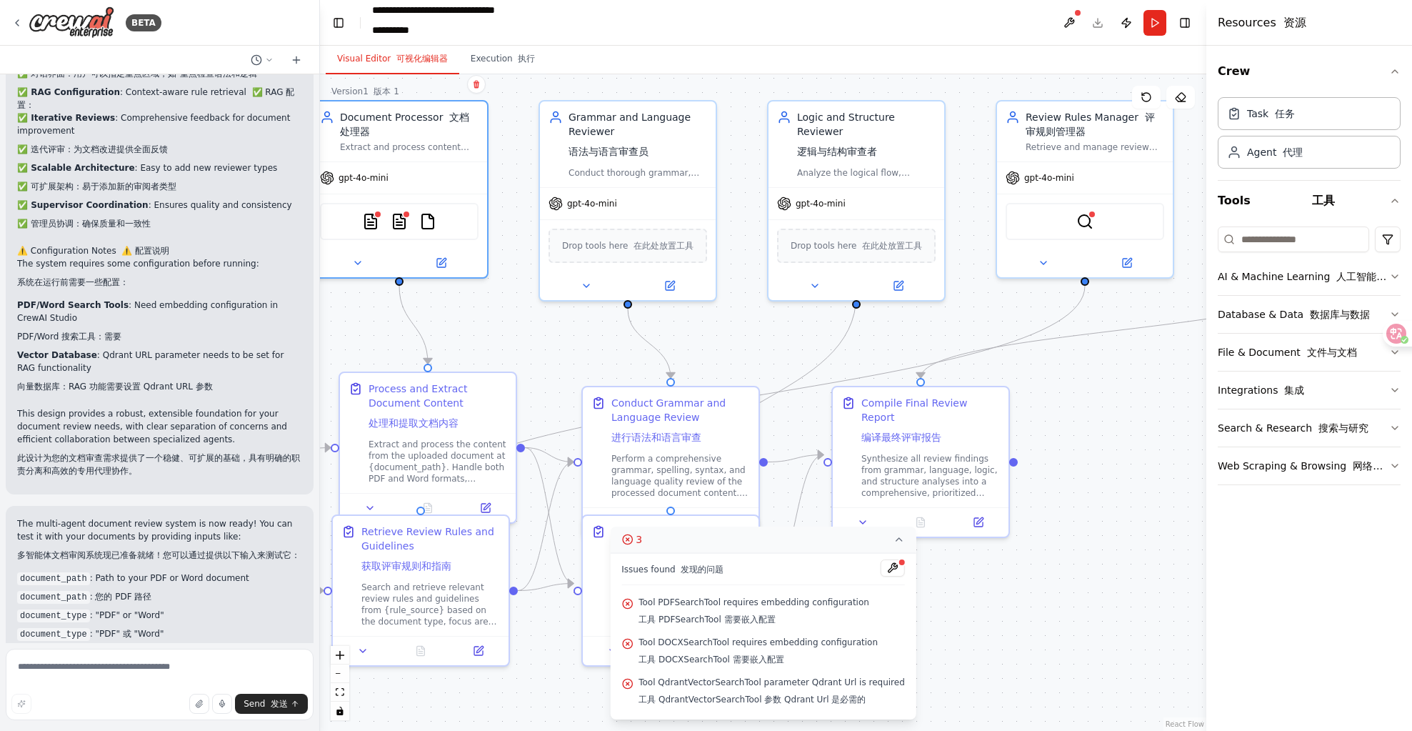
scroll to position [3810, 0]
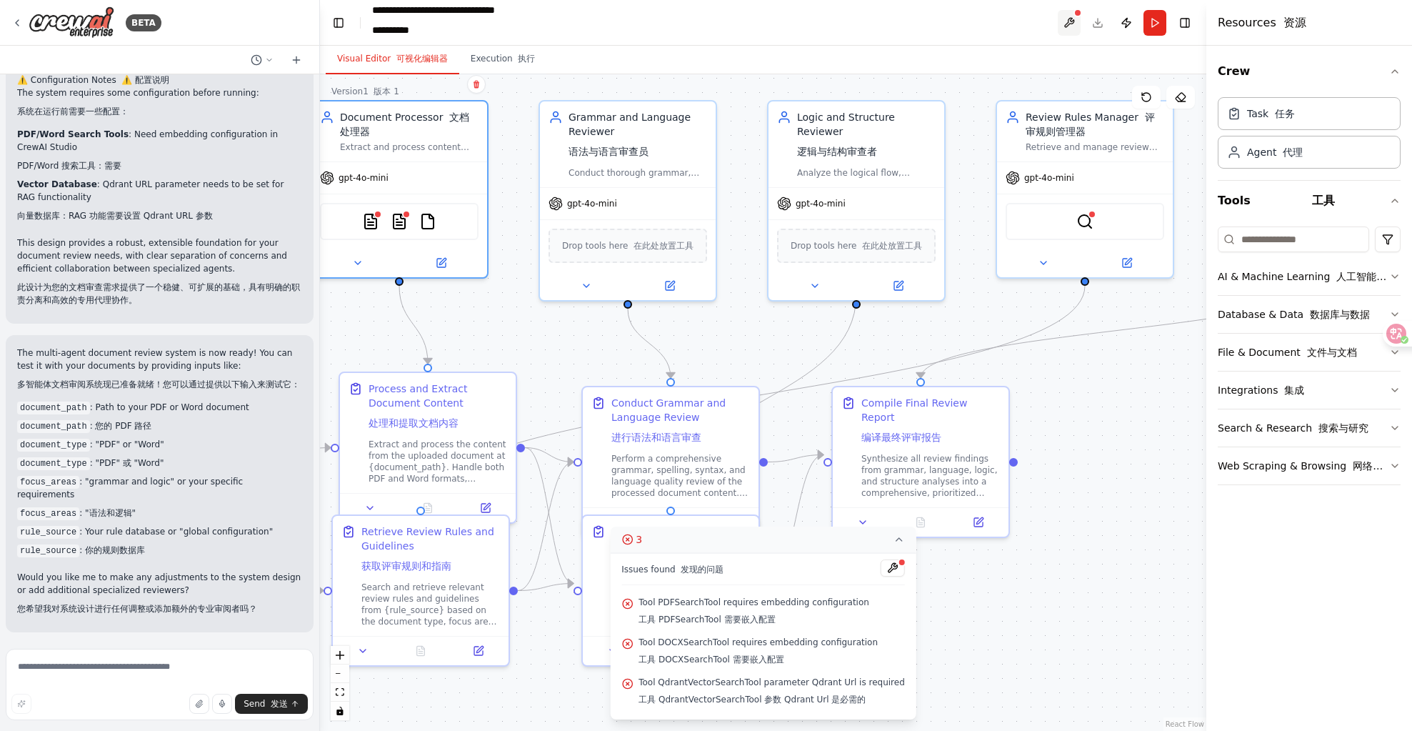
click at [1073, 21] on button at bounding box center [1069, 23] width 23 height 26
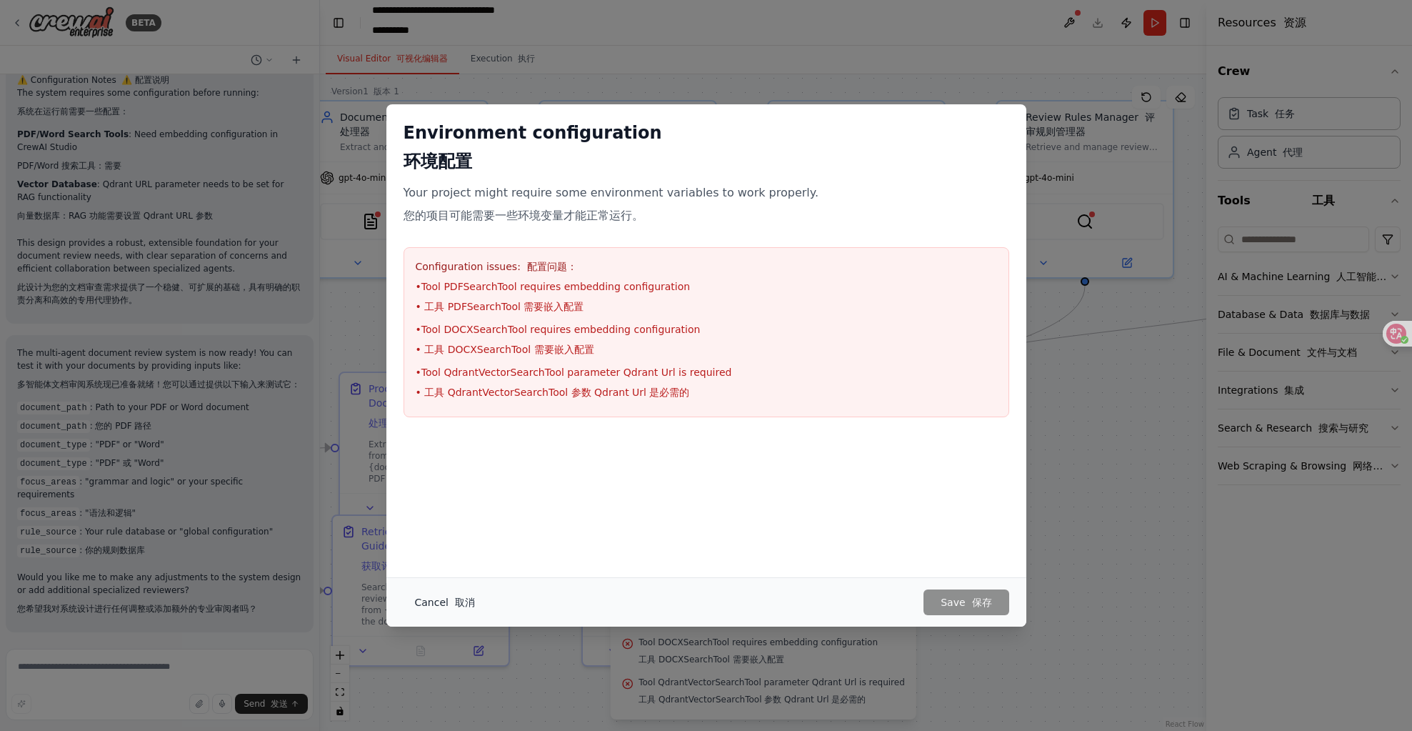
click at [421, 612] on button "Cancel 取消" at bounding box center [445, 602] width 83 height 26
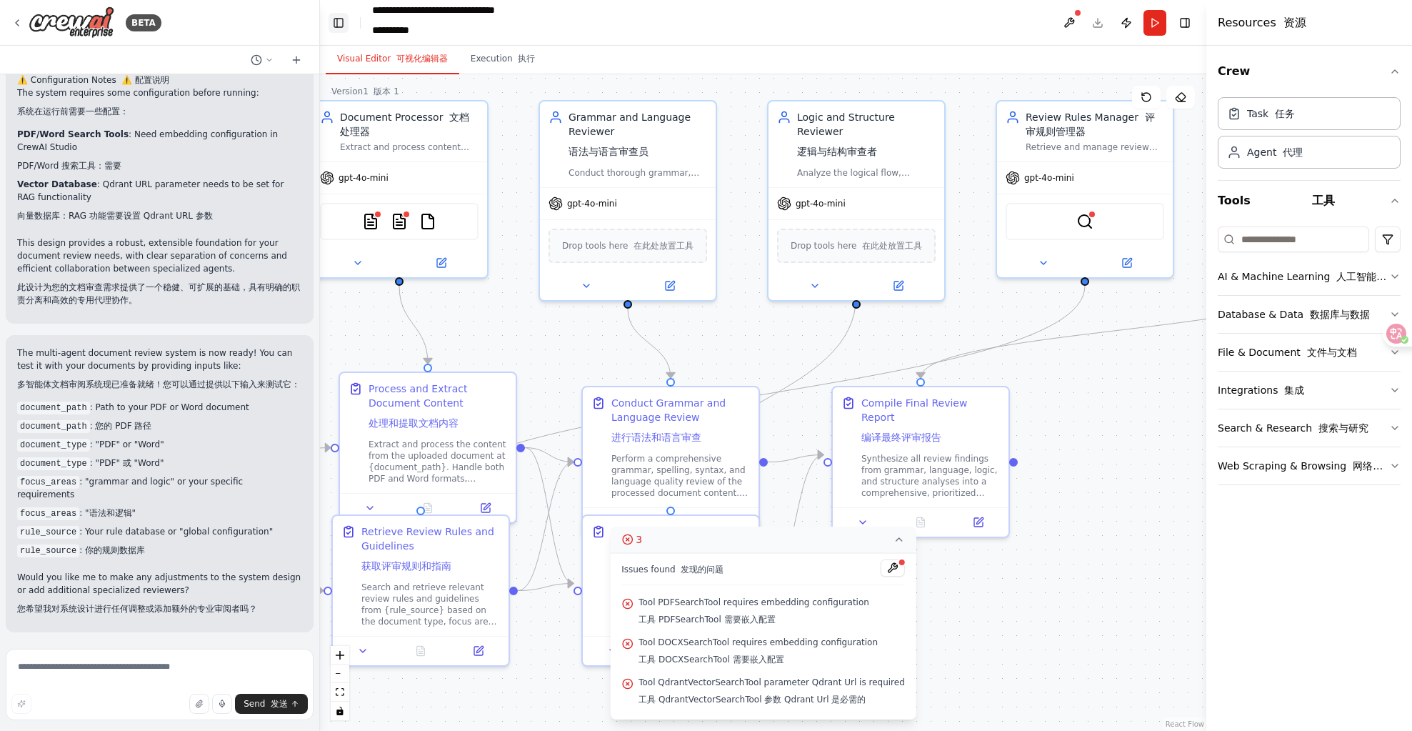
click at [341, 23] on button "Toggle Left Sidebar" at bounding box center [339, 23] width 20 height 20
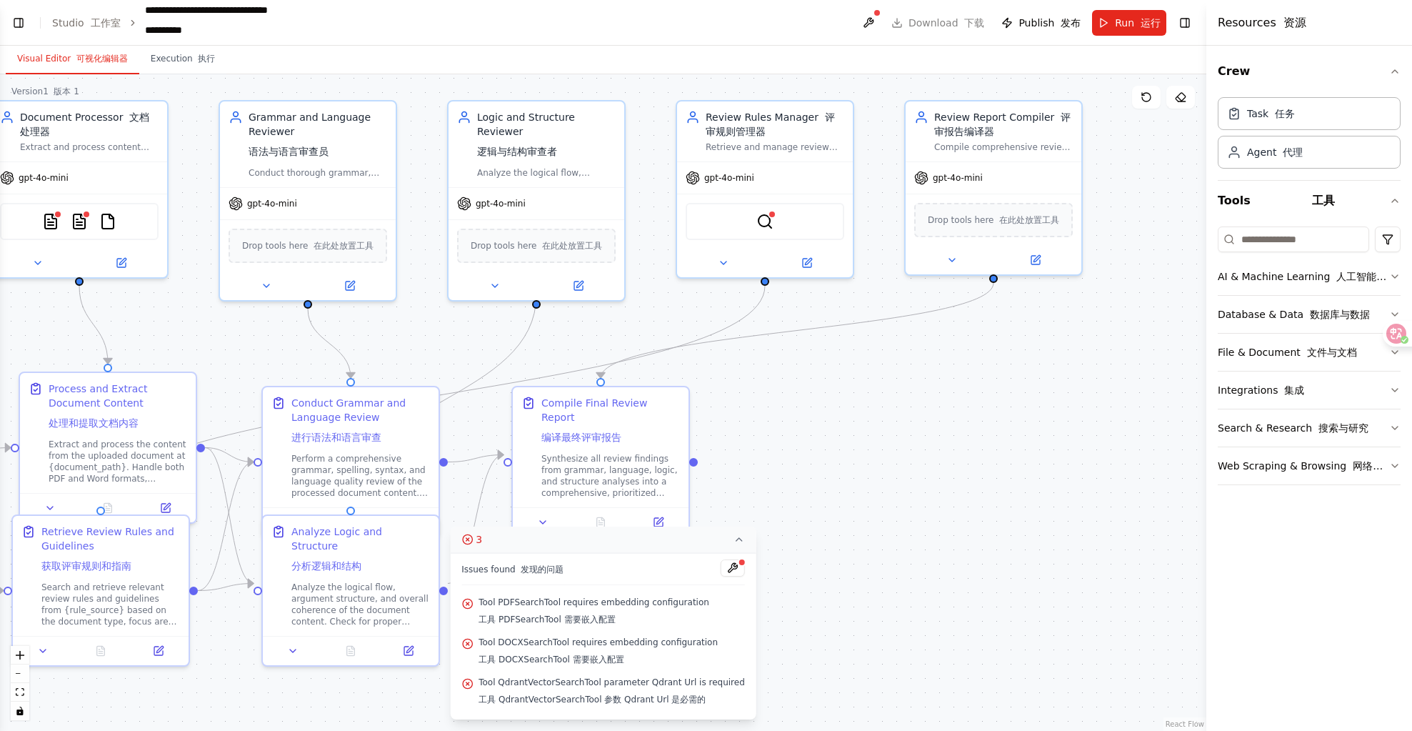
click at [121, 24] on ol "**********" at bounding box center [179, 23] width 254 height 40
click at [11, 20] on button "Toggle Left Sidebar" at bounding box center [19, 23] width 20 height 20
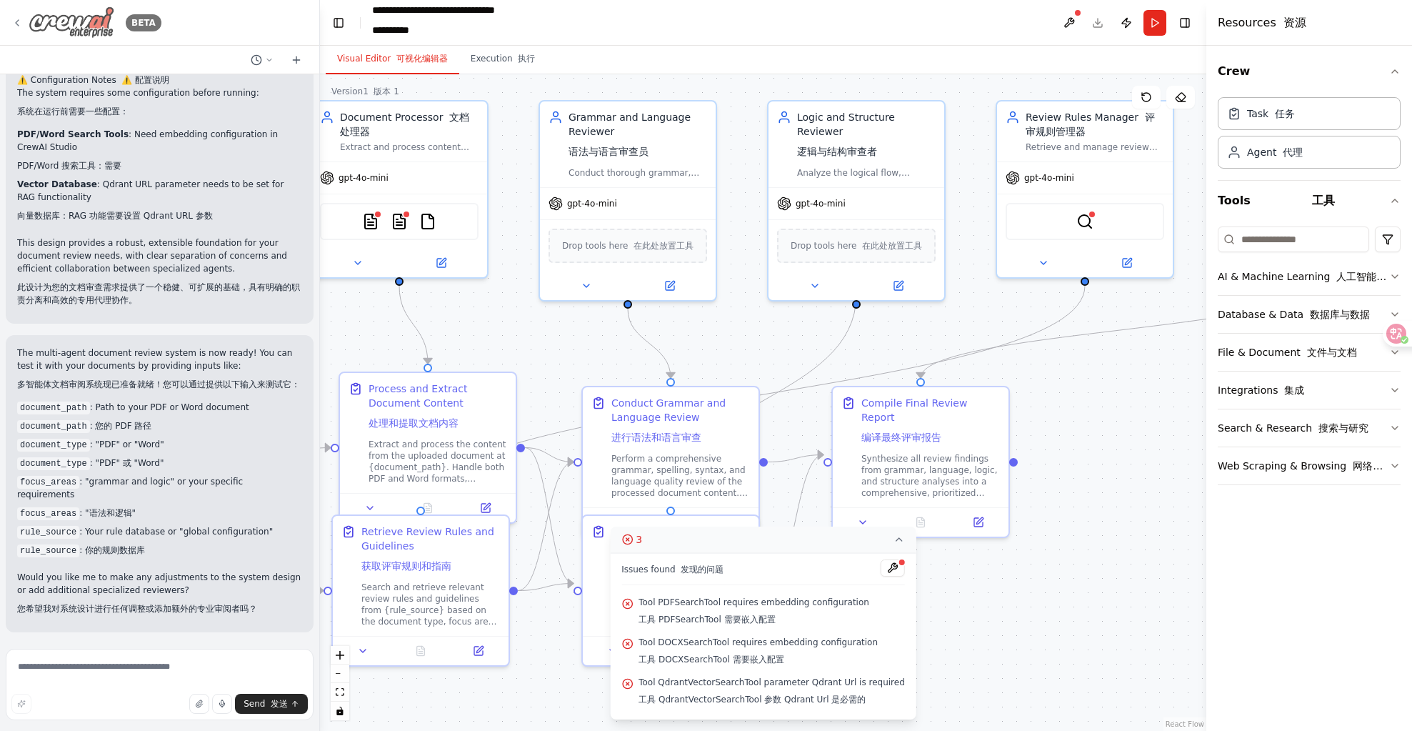
click at [19, 22] on icon at bounding box center [16, 22] width 11 height 11
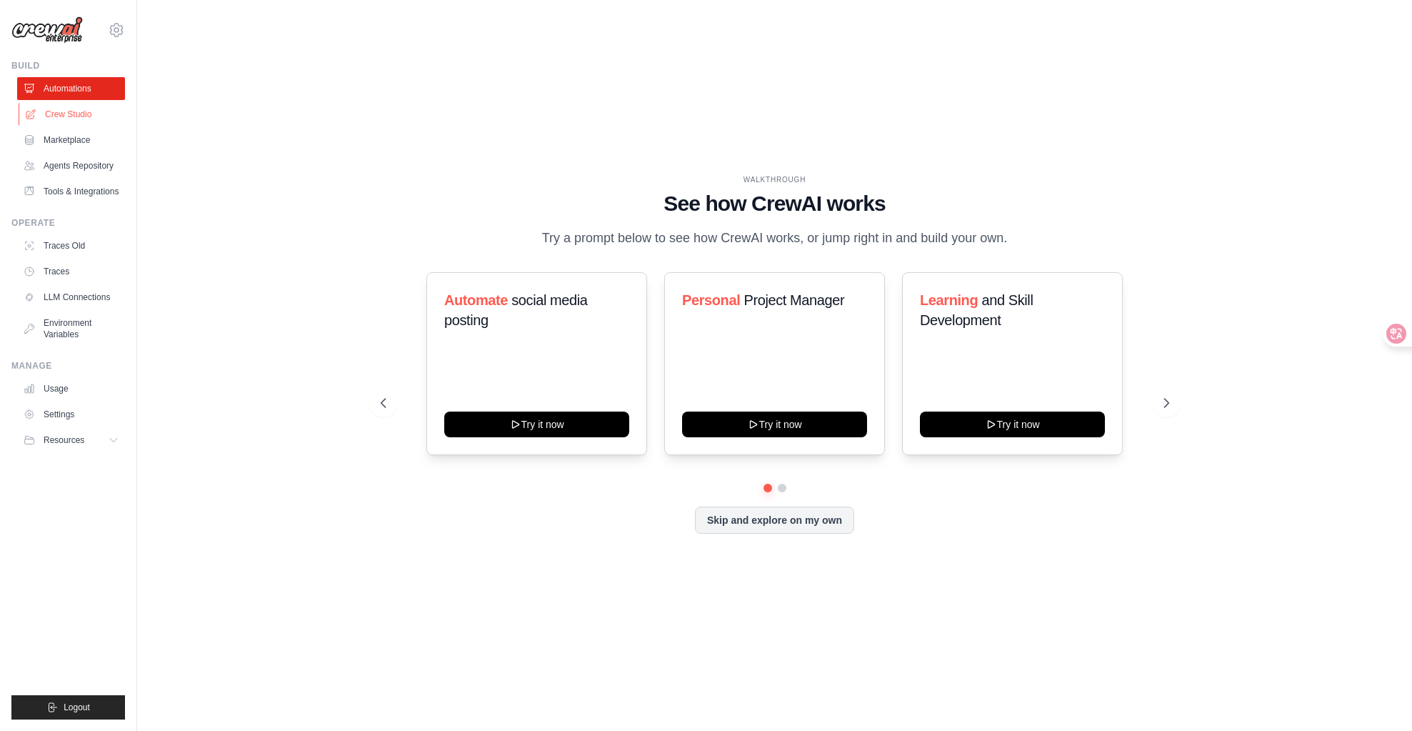
click at [96, 119] on link "Crew Studio" at bounding box center [73, 114] width 108 height 23
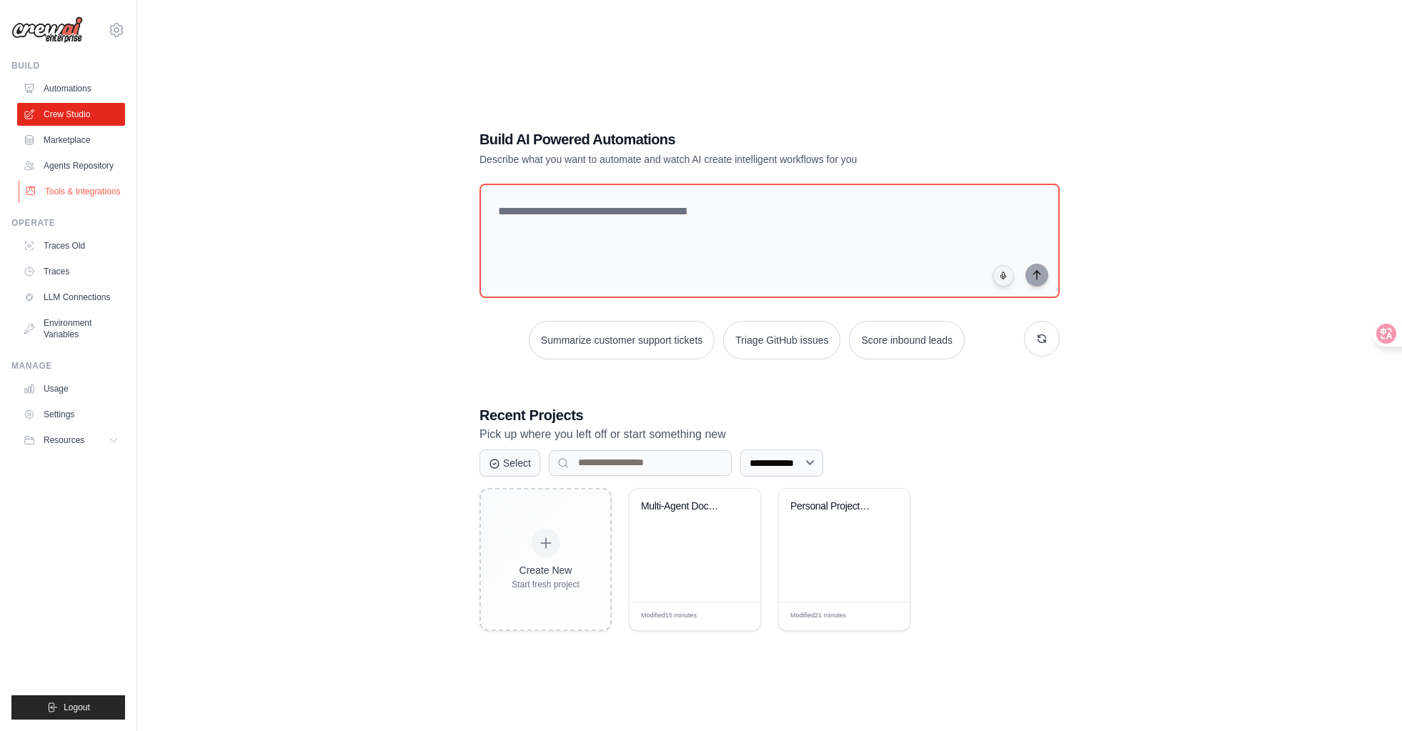
click at [78, 196] on link "Tools & Integrations" at bounding box center [73, 191] width 108 height 23
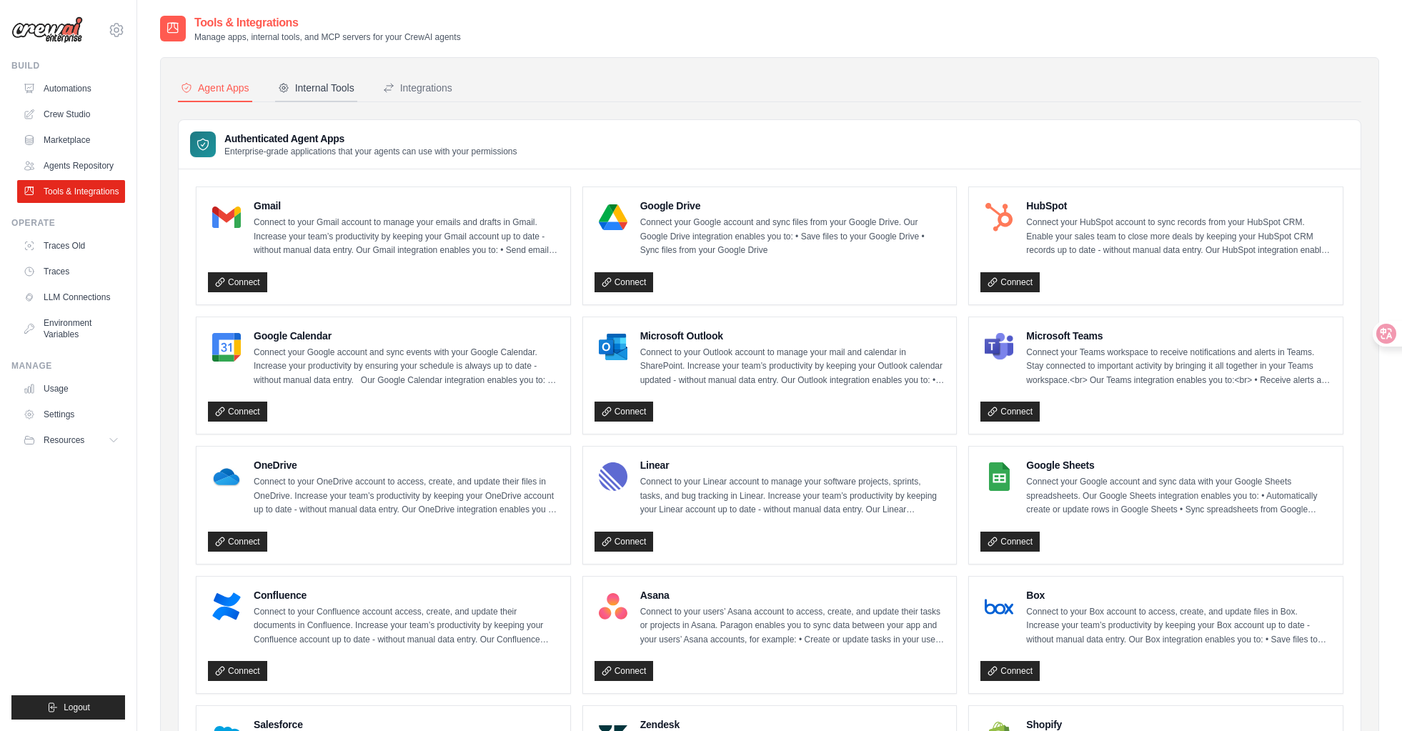
click at [331, 89] on div "Internal Tools" at bounding box center [316, 88] width 76 height 14
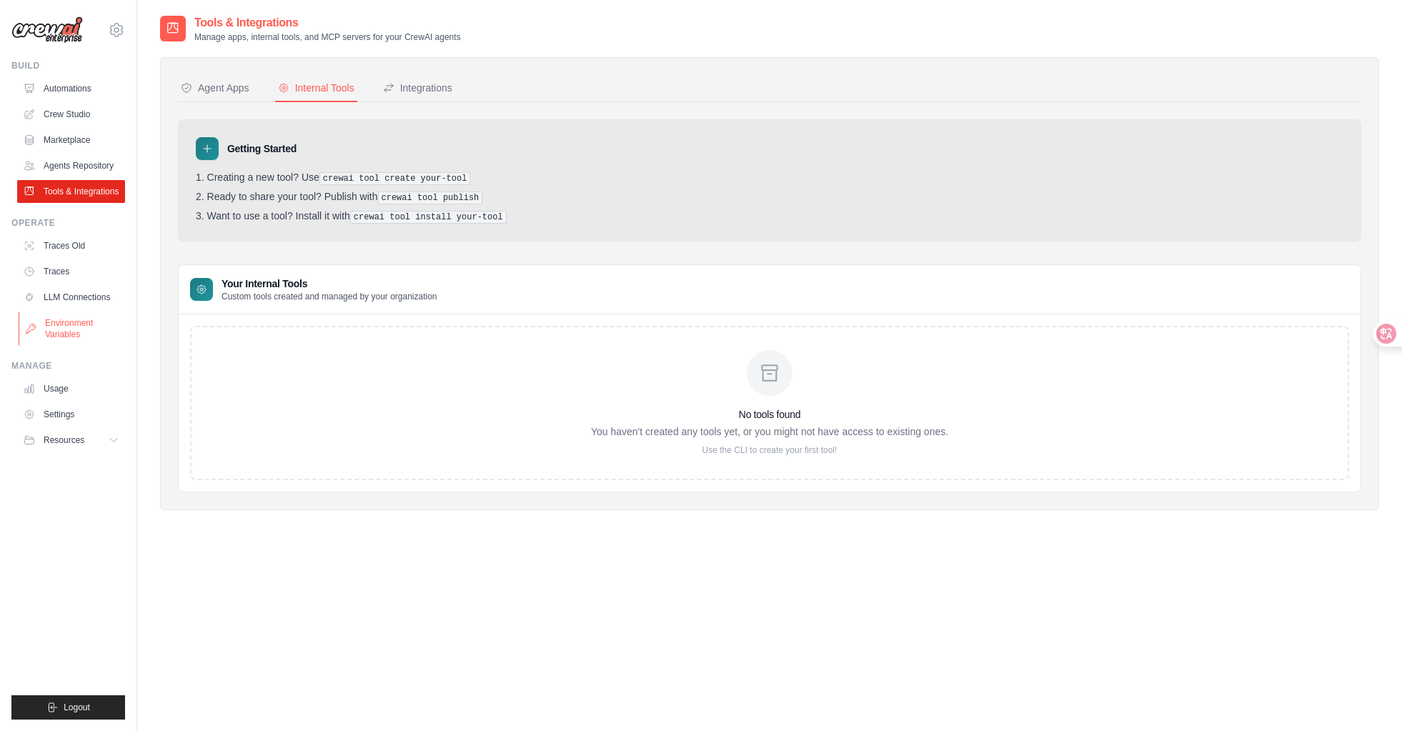
click at [88, 346] on link "Environment Variables" at bounding box center [73, 328] width 108 height 34
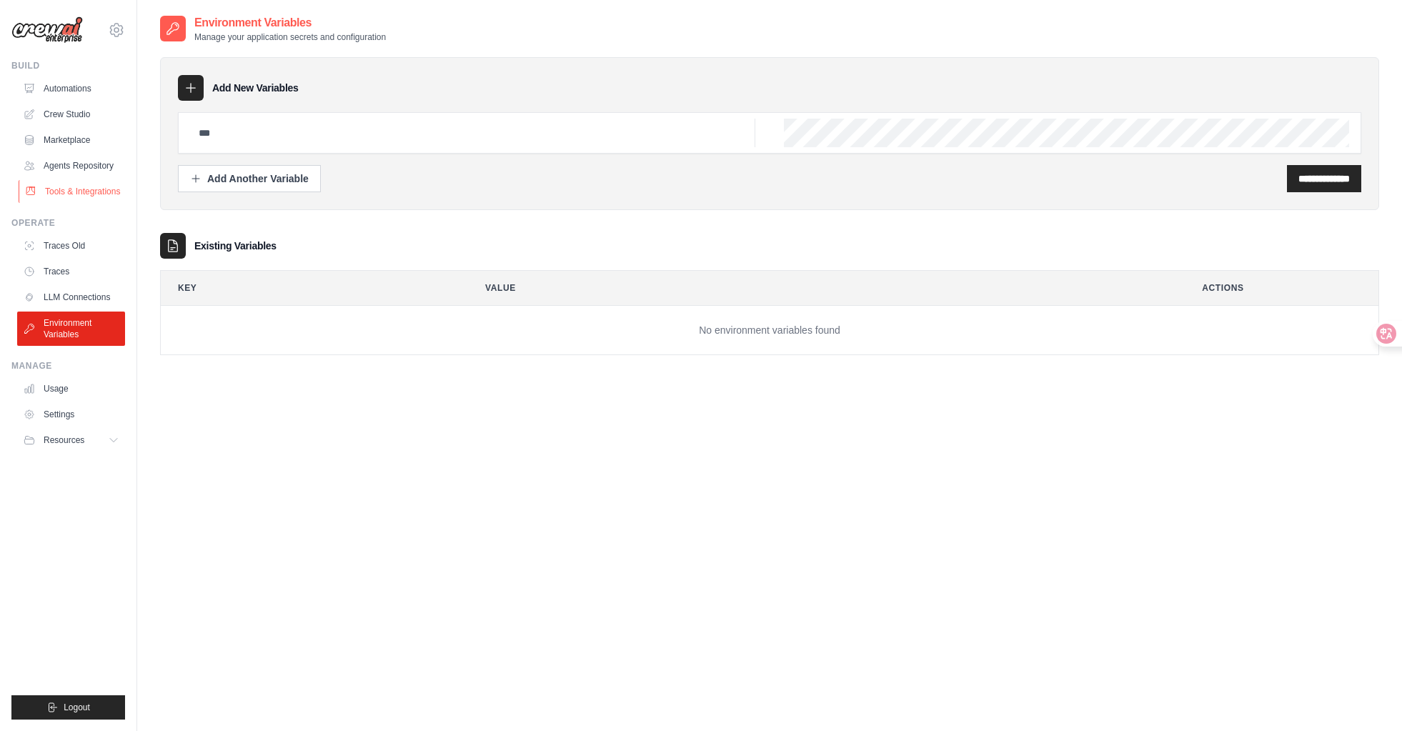
click at [64, 193] on link "Tools & Integrations" at bounding box center [73, 191] width 108 height 23
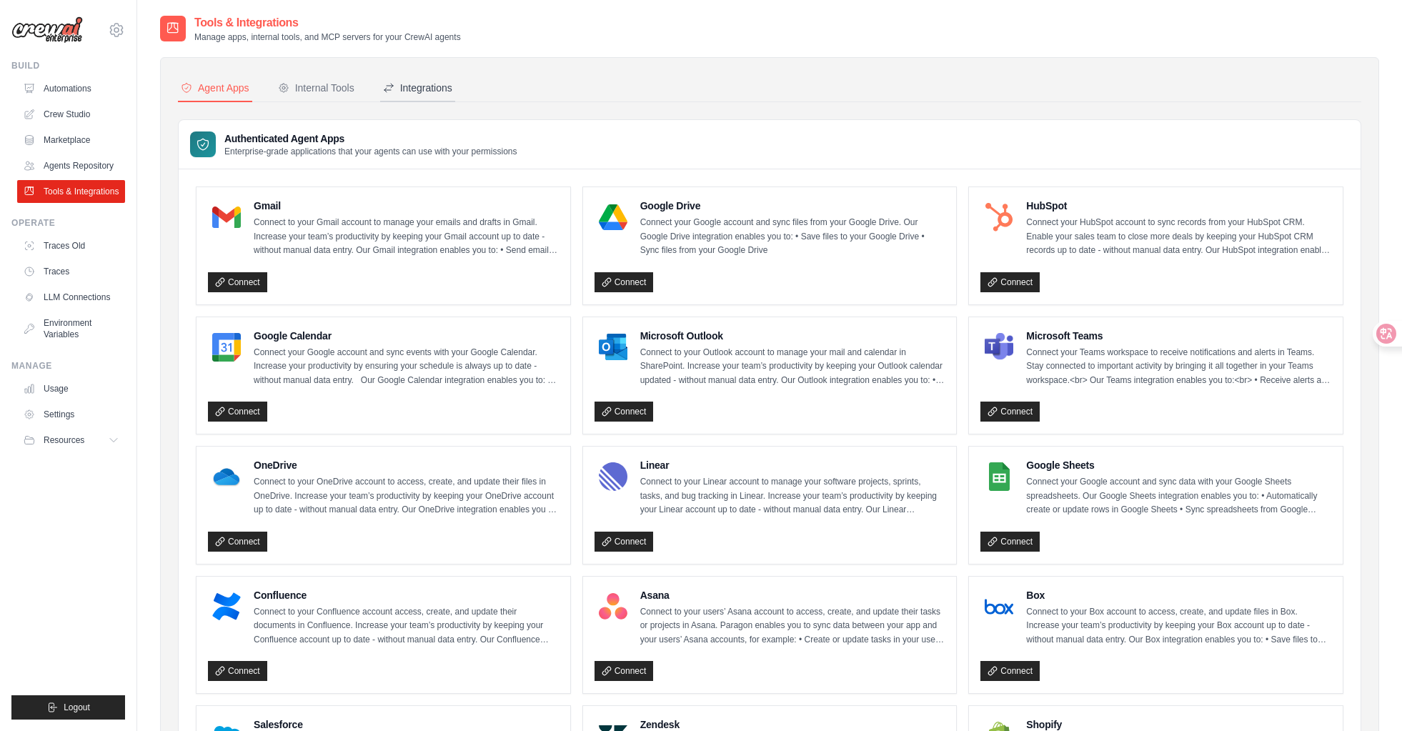
click at [416, 88] on div "Integrations" at bounding box center [417, 88] width 69 height 14
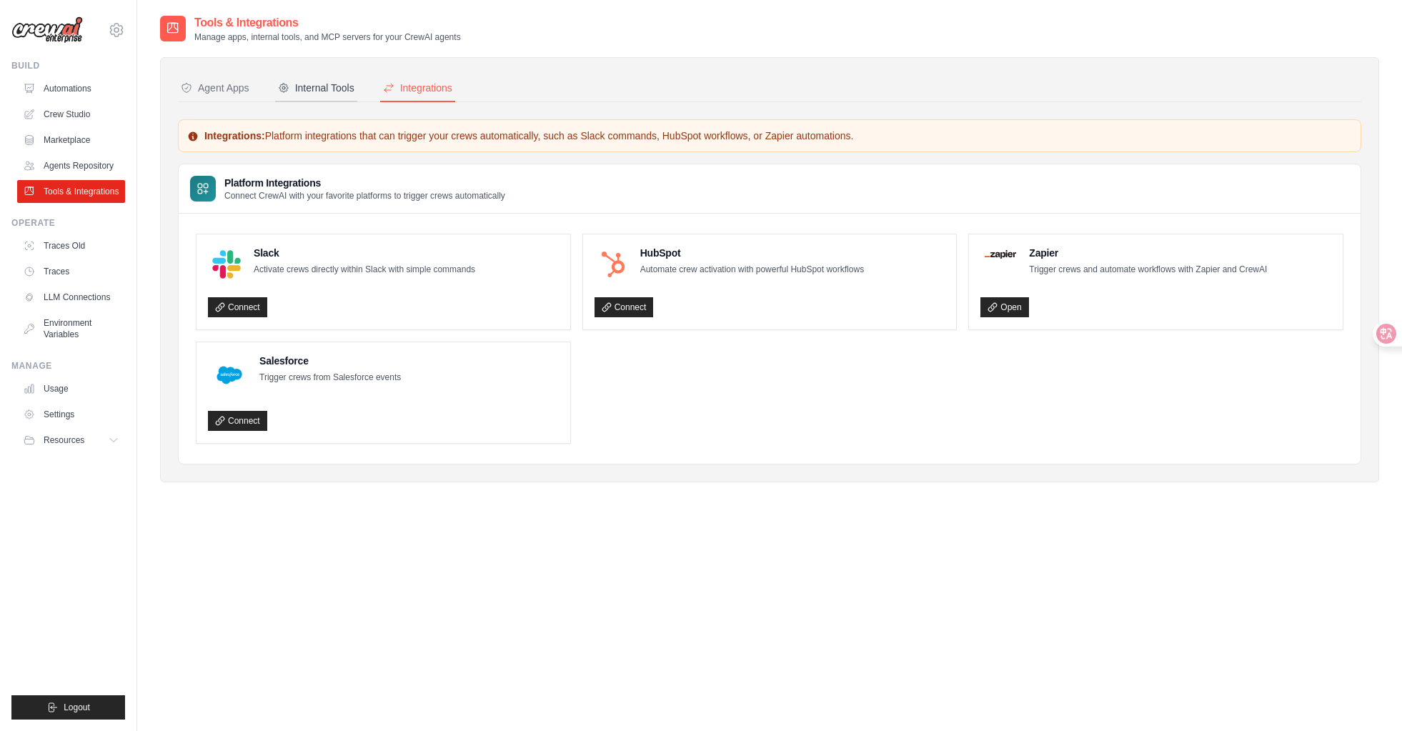
click at [307, 79] on button "Internal Tools" at bounding box center [316, 88] width 82 height 27
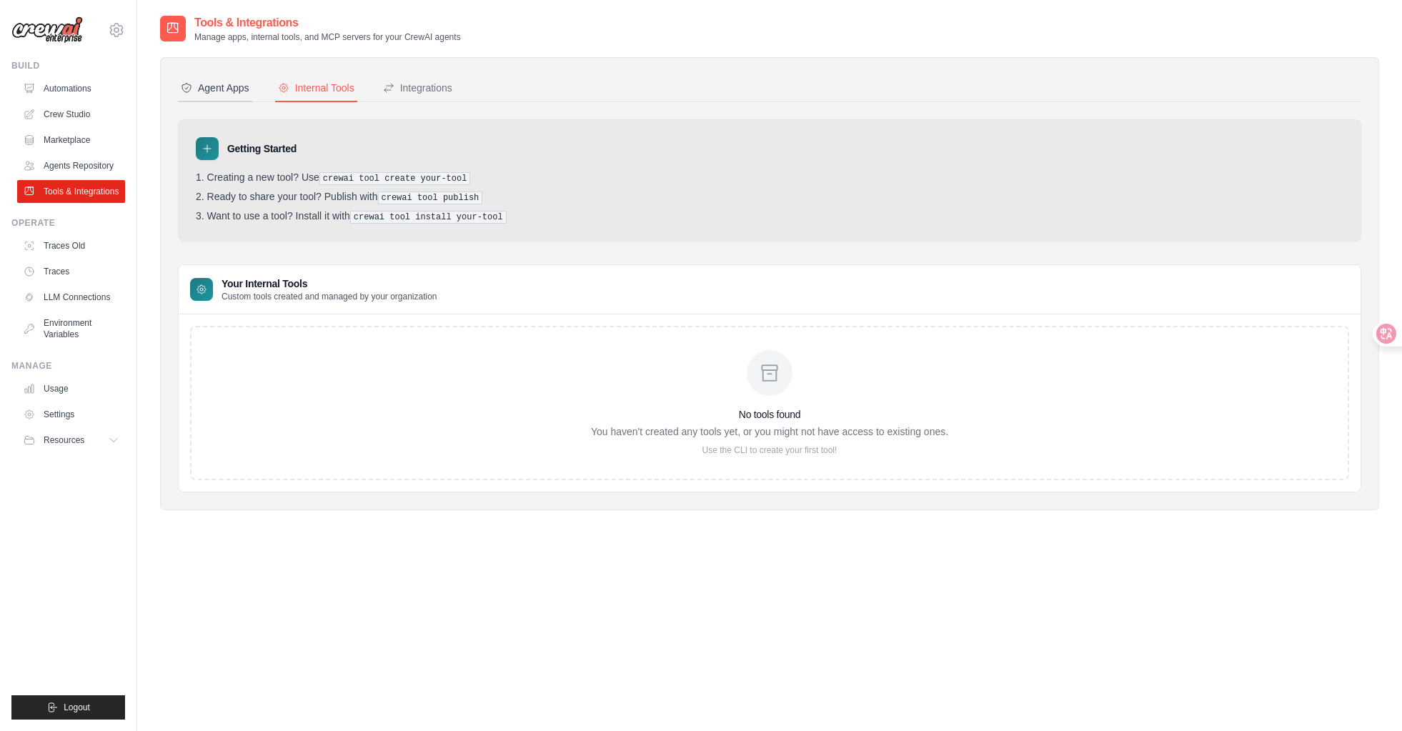
click at [217, 84] on div "Agent Apps" at bounding box center [215, 88] width 69 height 14
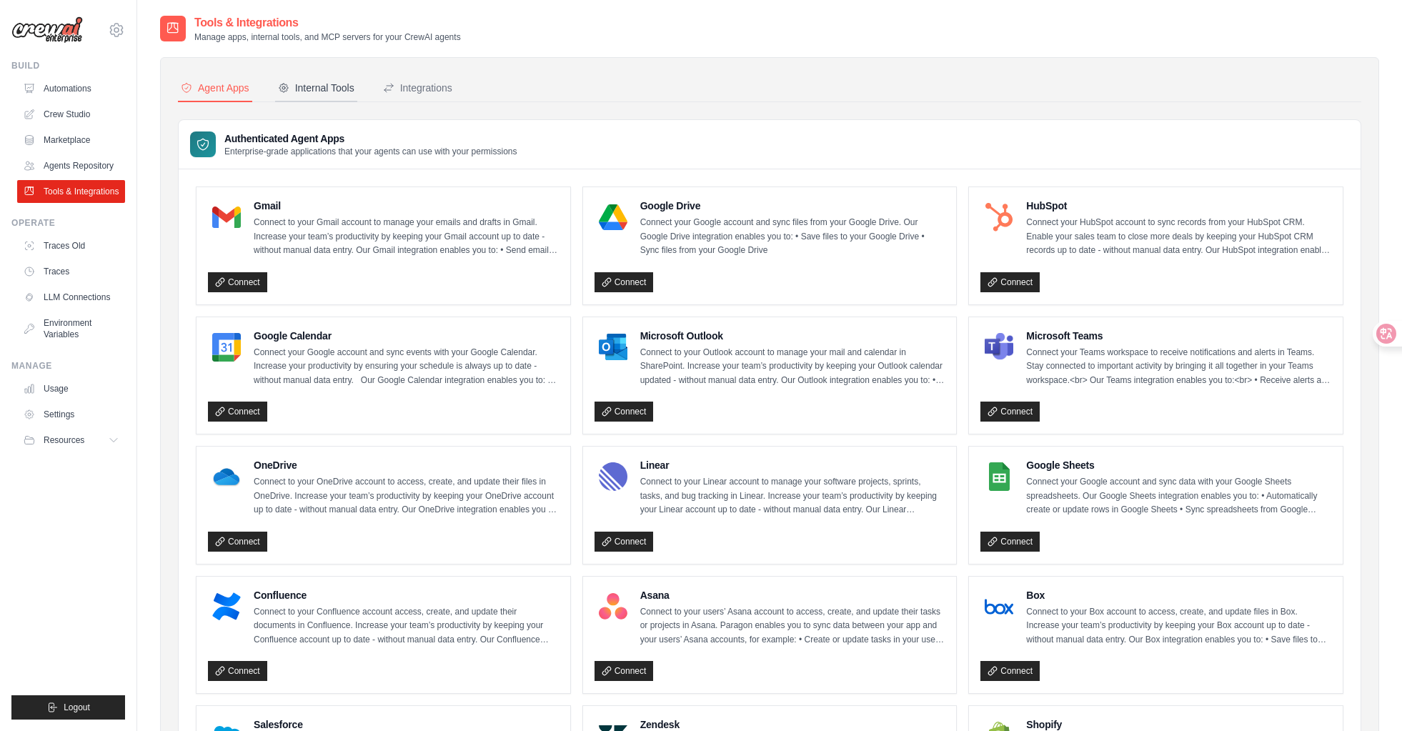
click at [293, 86] on div "Internal Tools" at bounding box center [316, 88] width 76 height 14
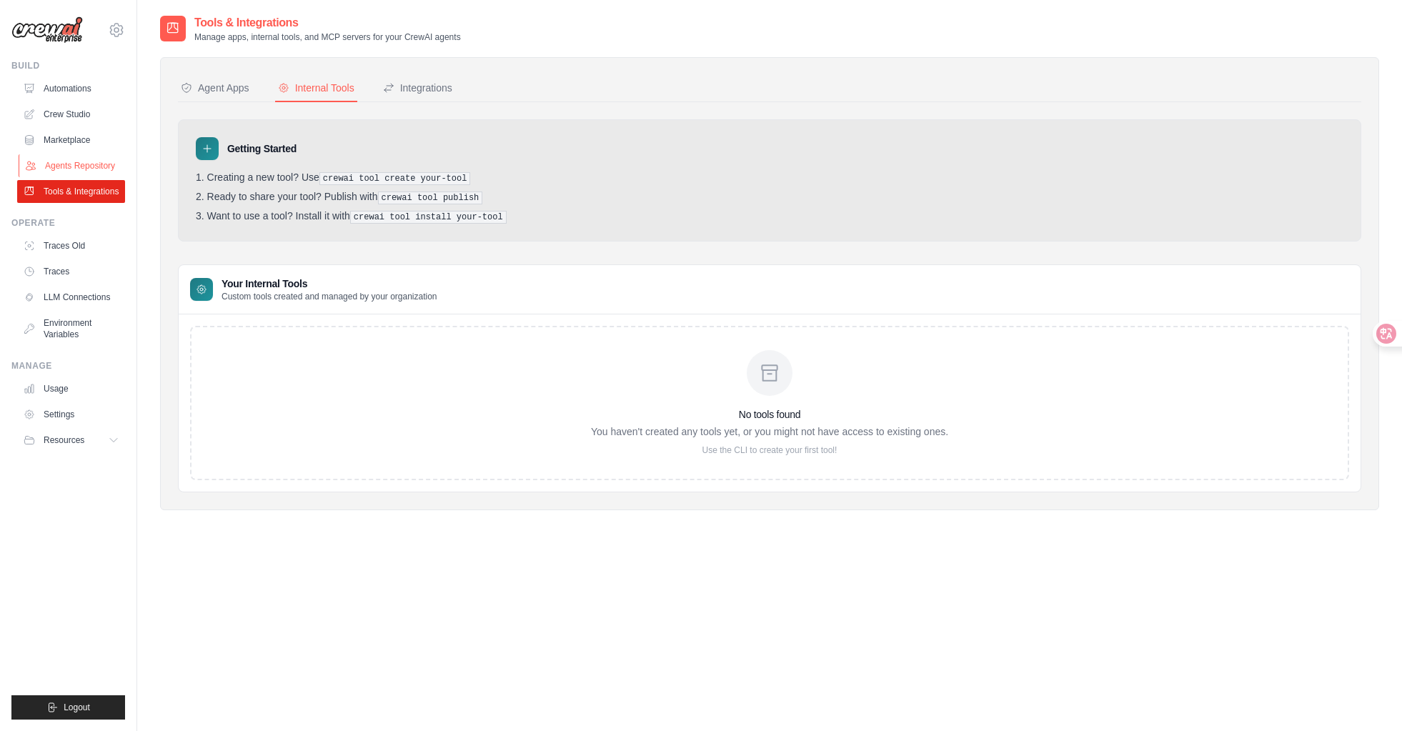
click at [54, 159] on link "Agents Repository" at bounding box center [73, 165] width 108 height 23
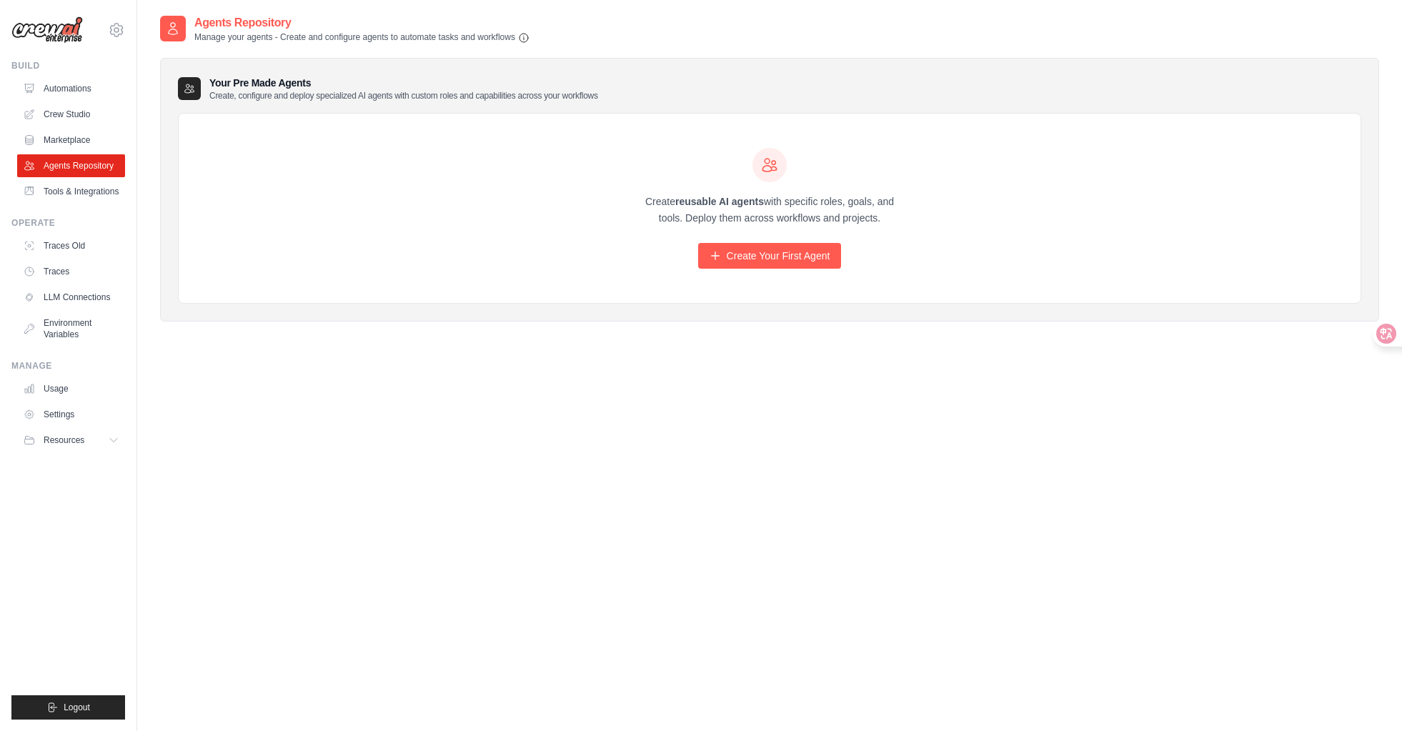
click at [66, 139] on link "Marketplace" at bounding box center [71, 140] width 108 height 23
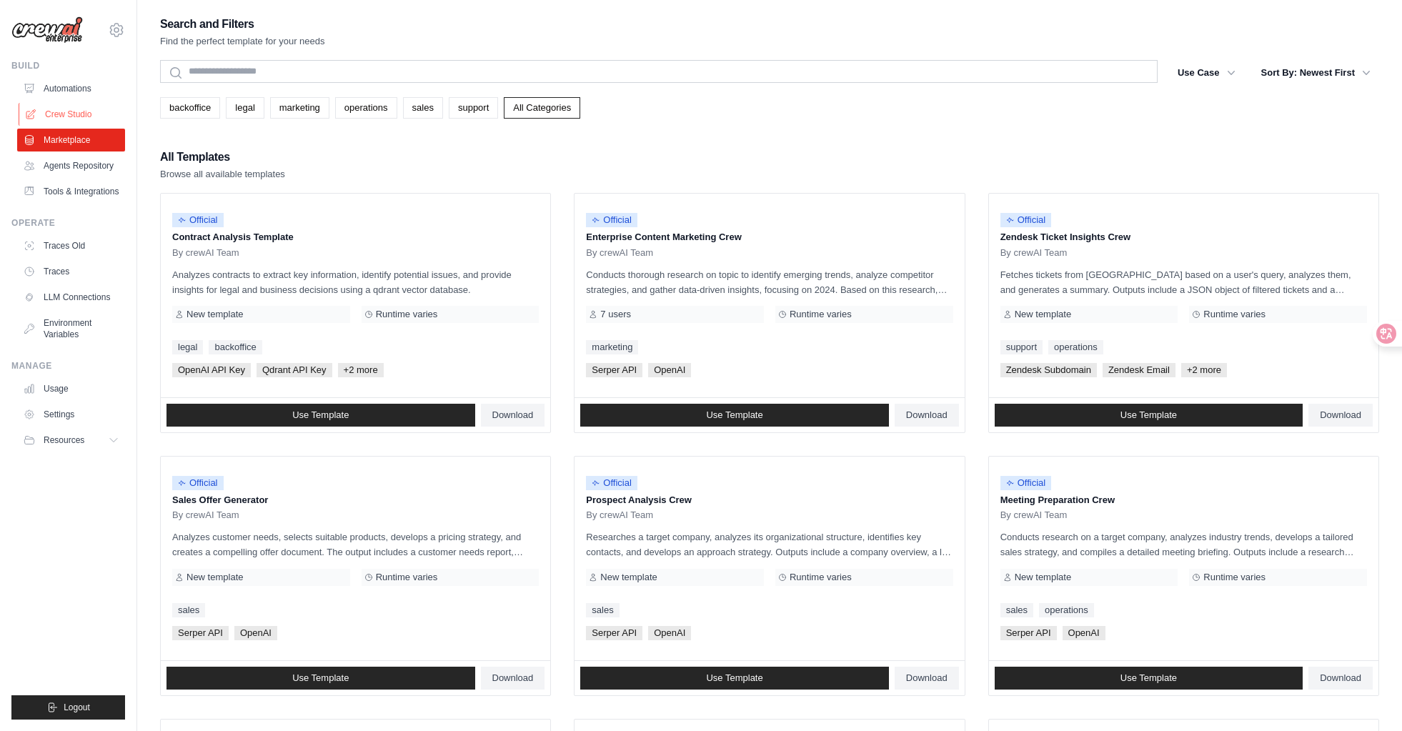
click at [74, 120] on link "Crew Studio" at bounding box center [73, 114] width 108 height 23
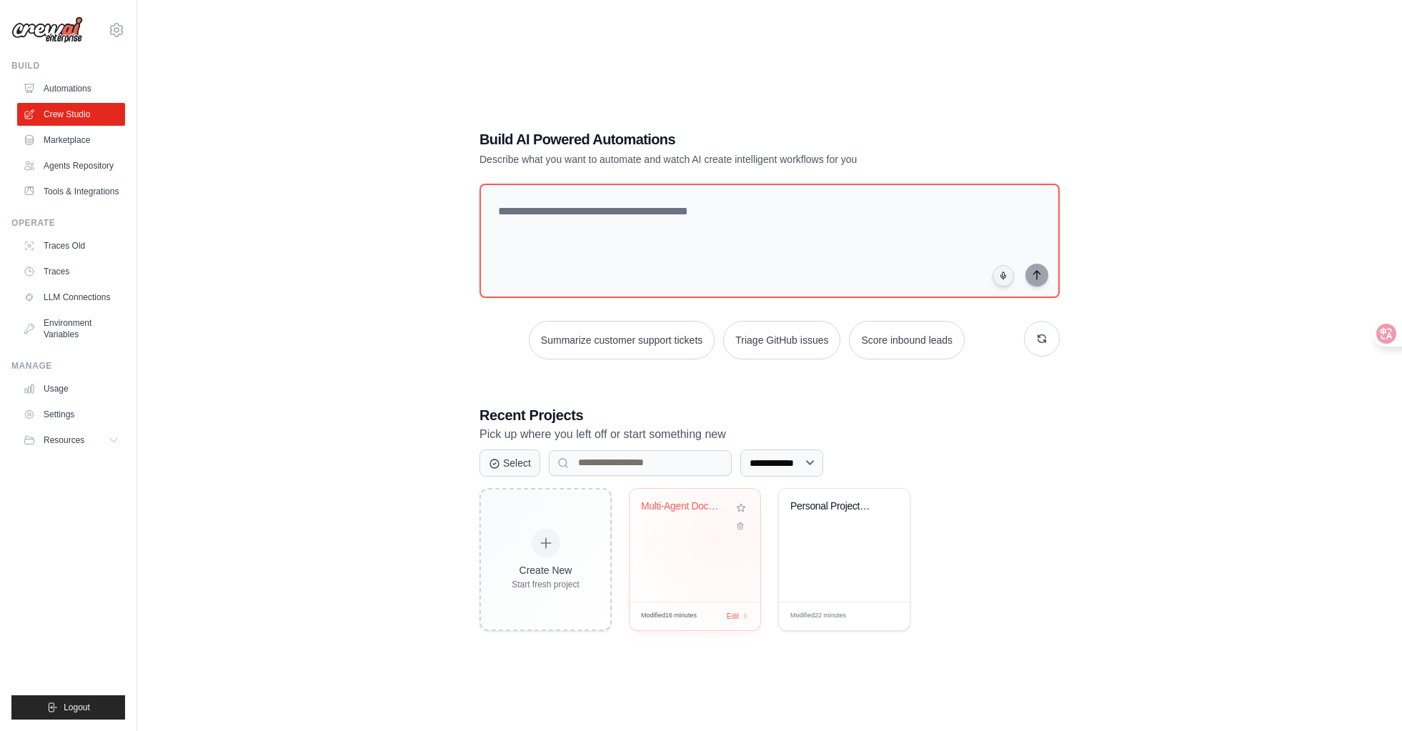
click at [721, 538] on div "Multi-Agent Document Review System" at bounding box center [694, 545] width 131 height 113
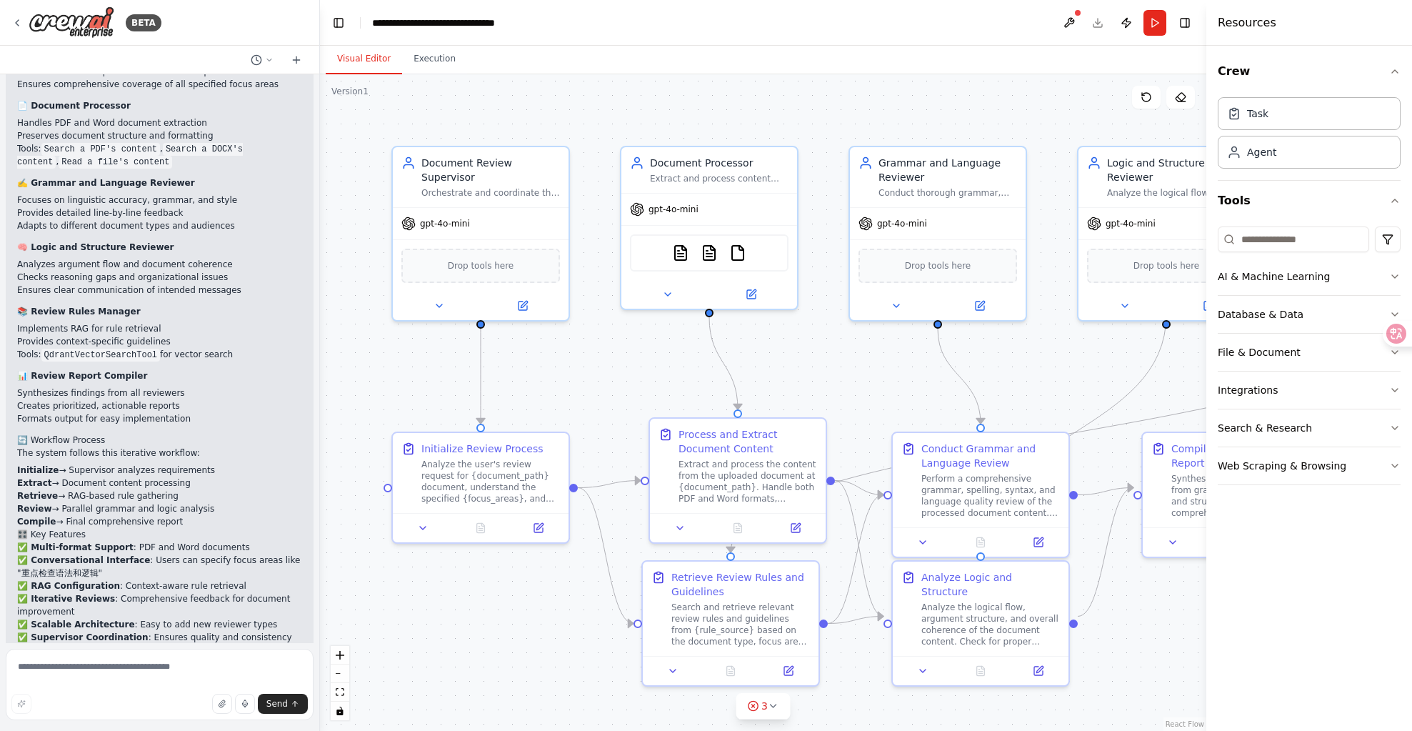
scroll to position [1438, 0]
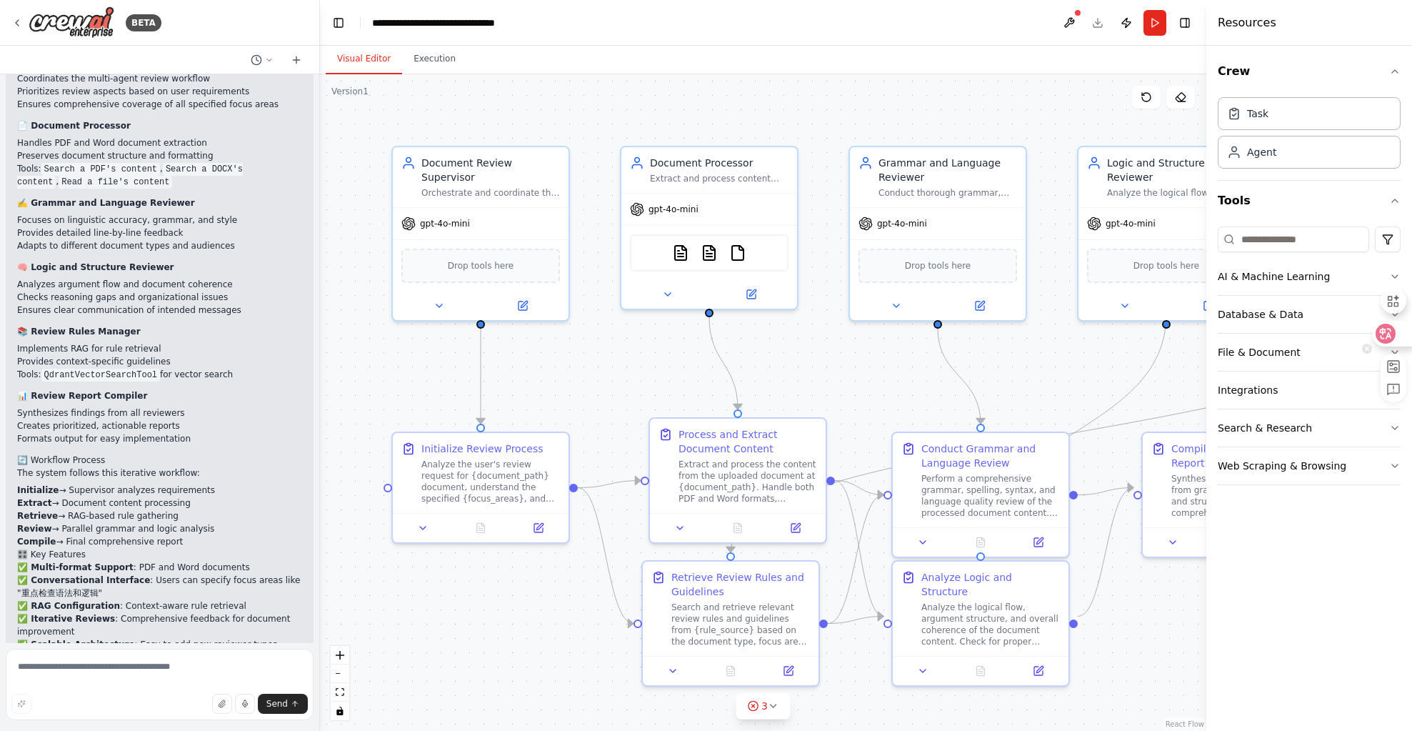
click at [1387, 332] on icon at bounding box center [1386, 333] width 14 height 14
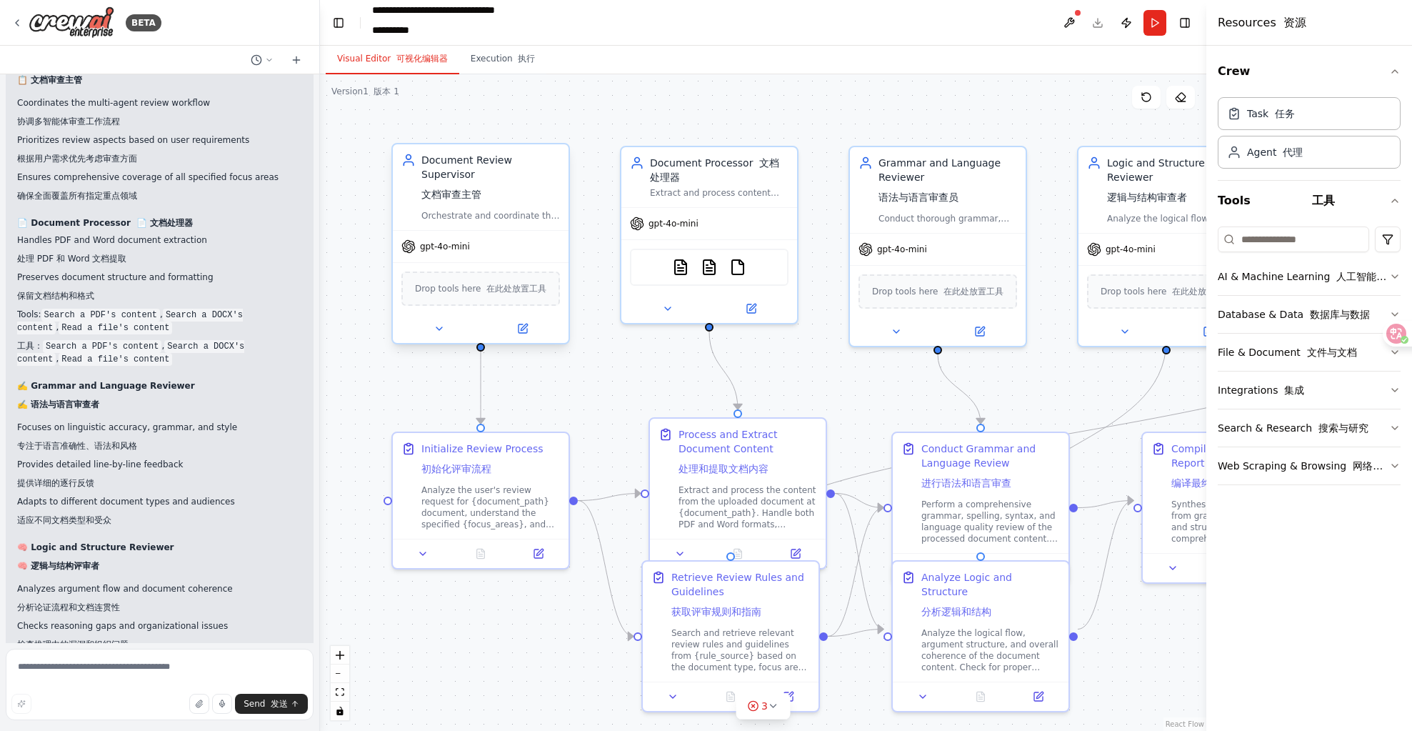
click at [439, 187] on font "文档审查主管" at bounding box center [451, 194] width 60 height 14
click at [445, 189] on font "文档审查主管" at bounding box center [451, 194] width 60 height 11
click at [434, 241] on span "gpt-4o-mini" at bounding box center [445, 246] width 50 height 11
click at [446, 320] on button at bounding box center [439, 328] width 81 height 17
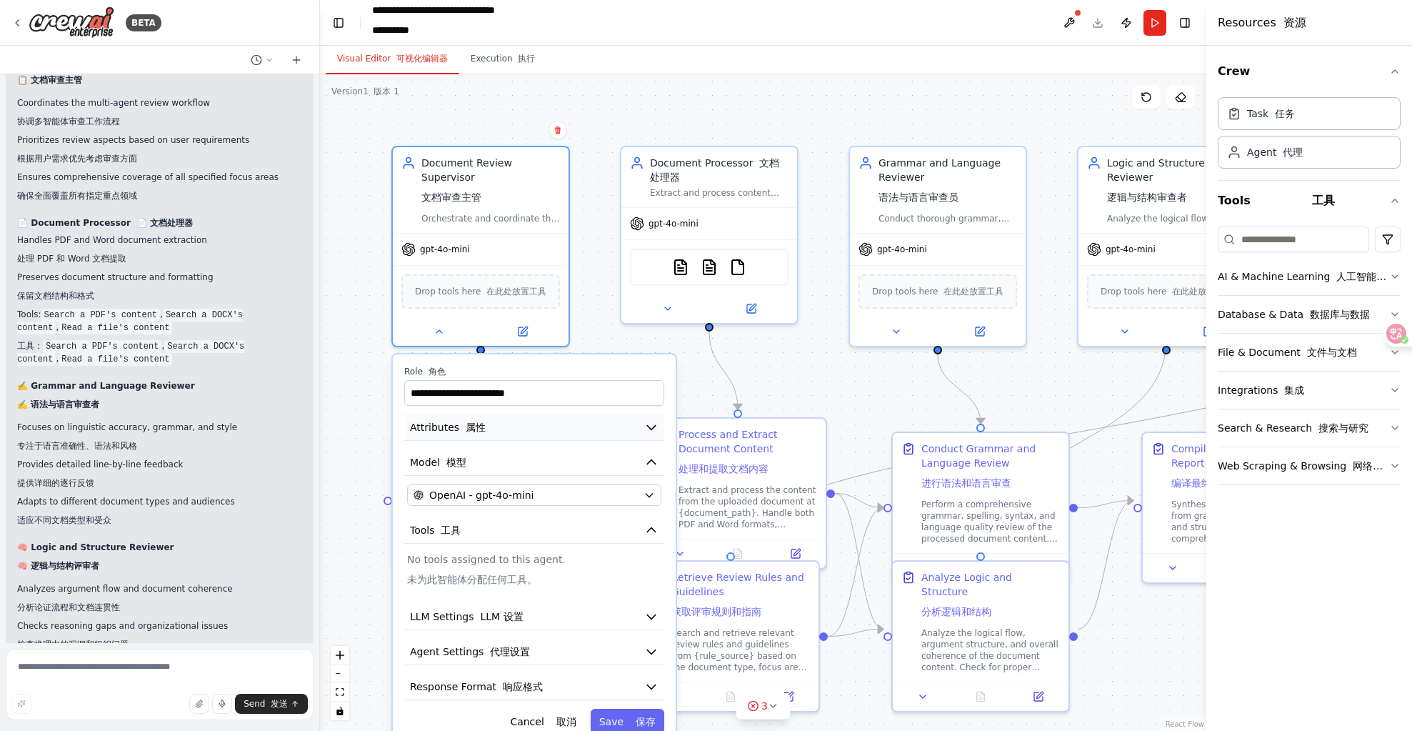
click at [632, 419] on button "Attributes 属性" at bounding box center [534, 427] width 260 height 26
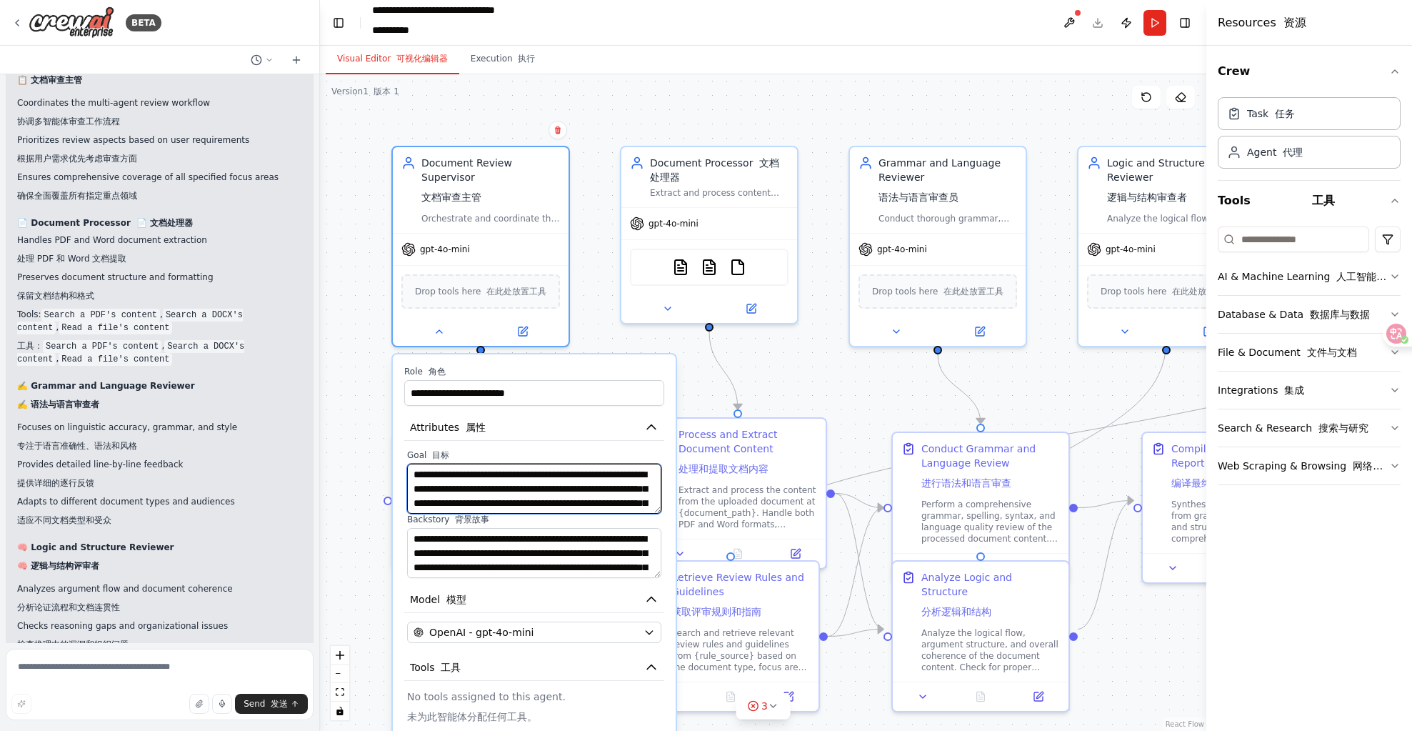
click at [584, 464] on textarea "**********" at bounding box center [534, 489] width 254 height 50
click at [653, 419] on icon "button" at bounding box center [651, 426] width 14 height 14
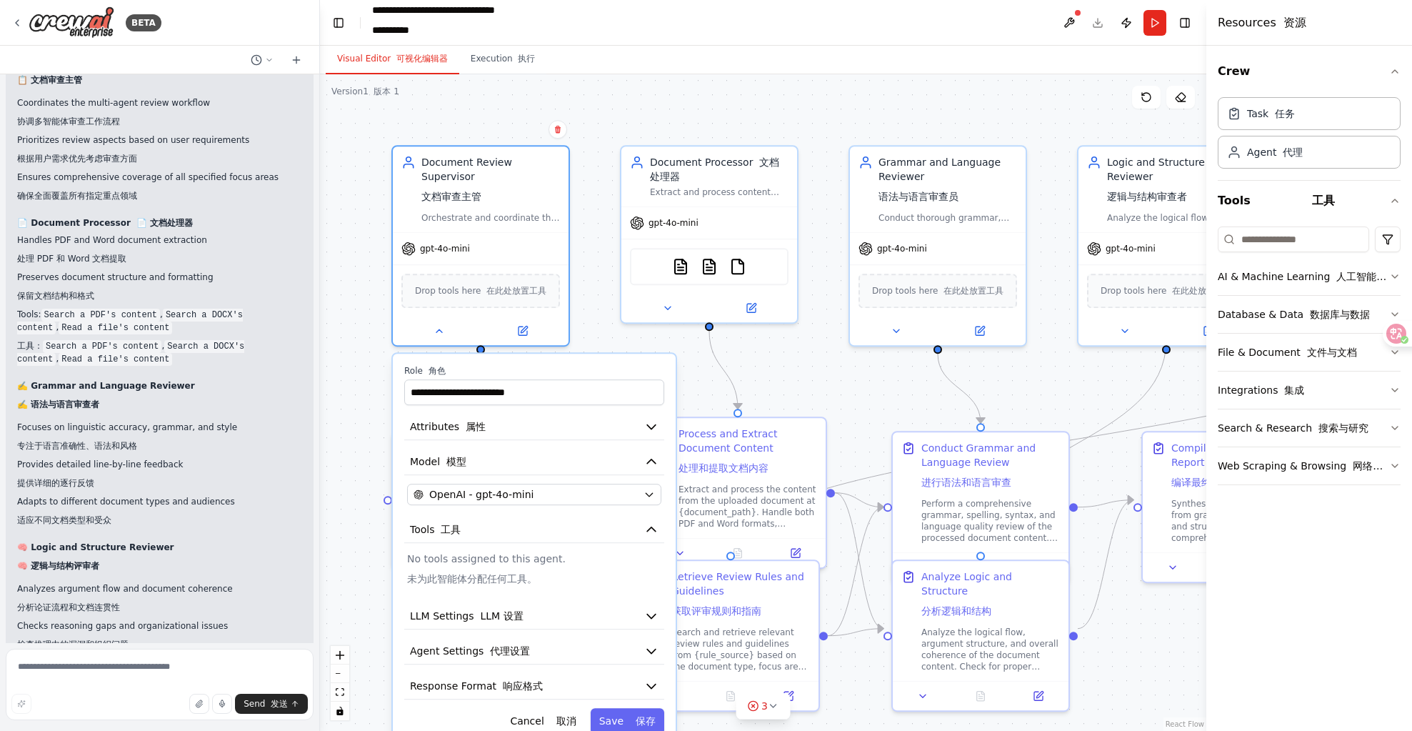
click at [813, 393] on div ".deletable-edge-delete-btn { width: 20px; height: 20px; border: 0px solid #ffff…" at bounding box center [763, 402] width 887 height 657
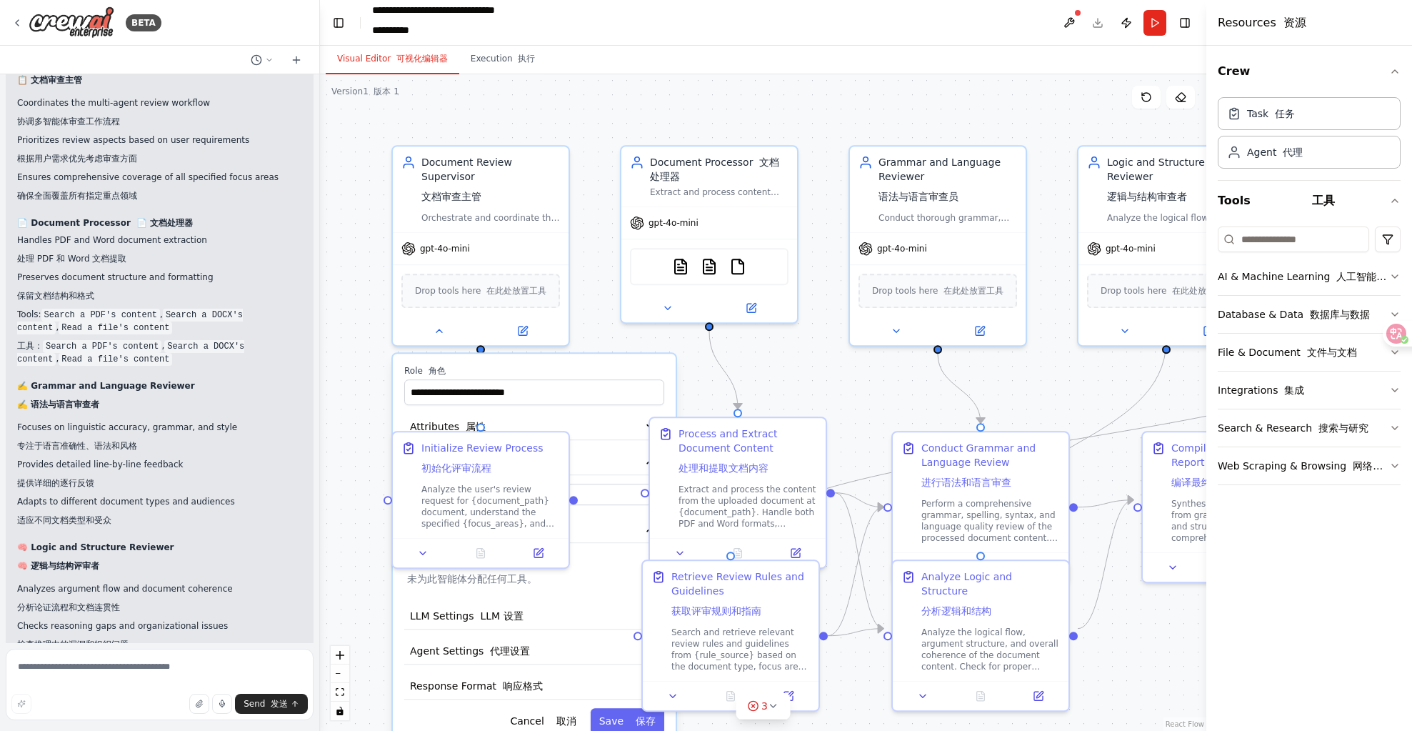
click at [1089, 21] on header "**********" at bounding box center [763, 23] width 887 height 46
click at [1126, 21] on button "Publish" at bounding box center [1126, 23] width 23 height 26
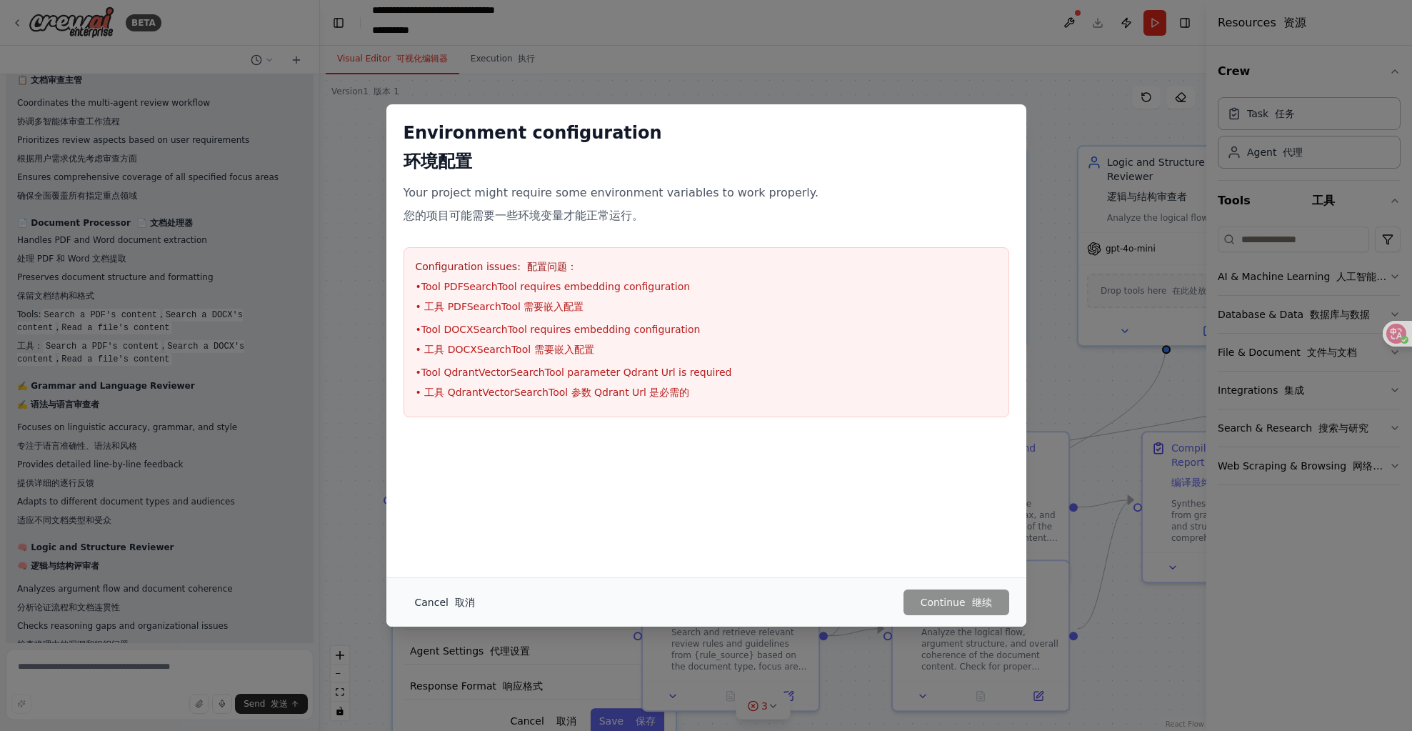
click at [431, 599] on button "Cancel 取消" at bounding box center [445, 602] width 83 height 26
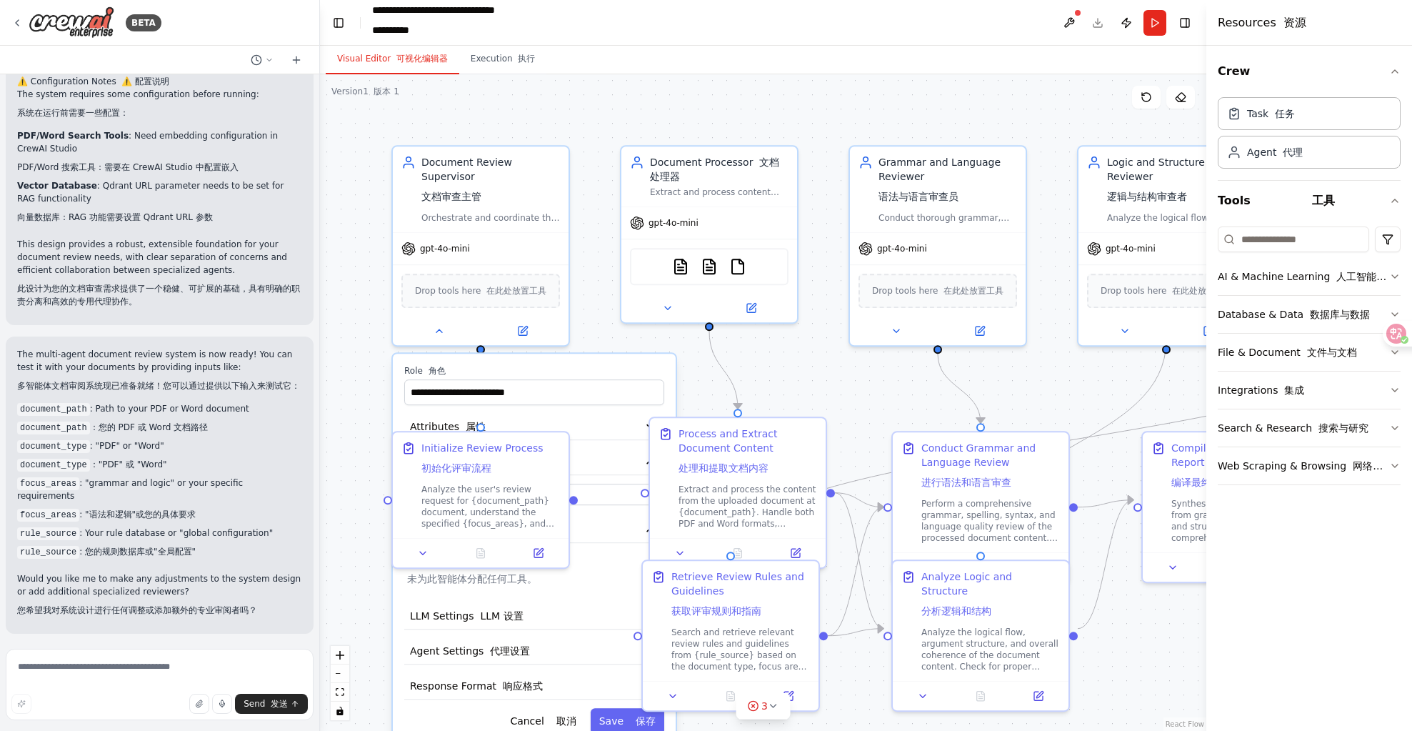
scroll to position [2888, 0]
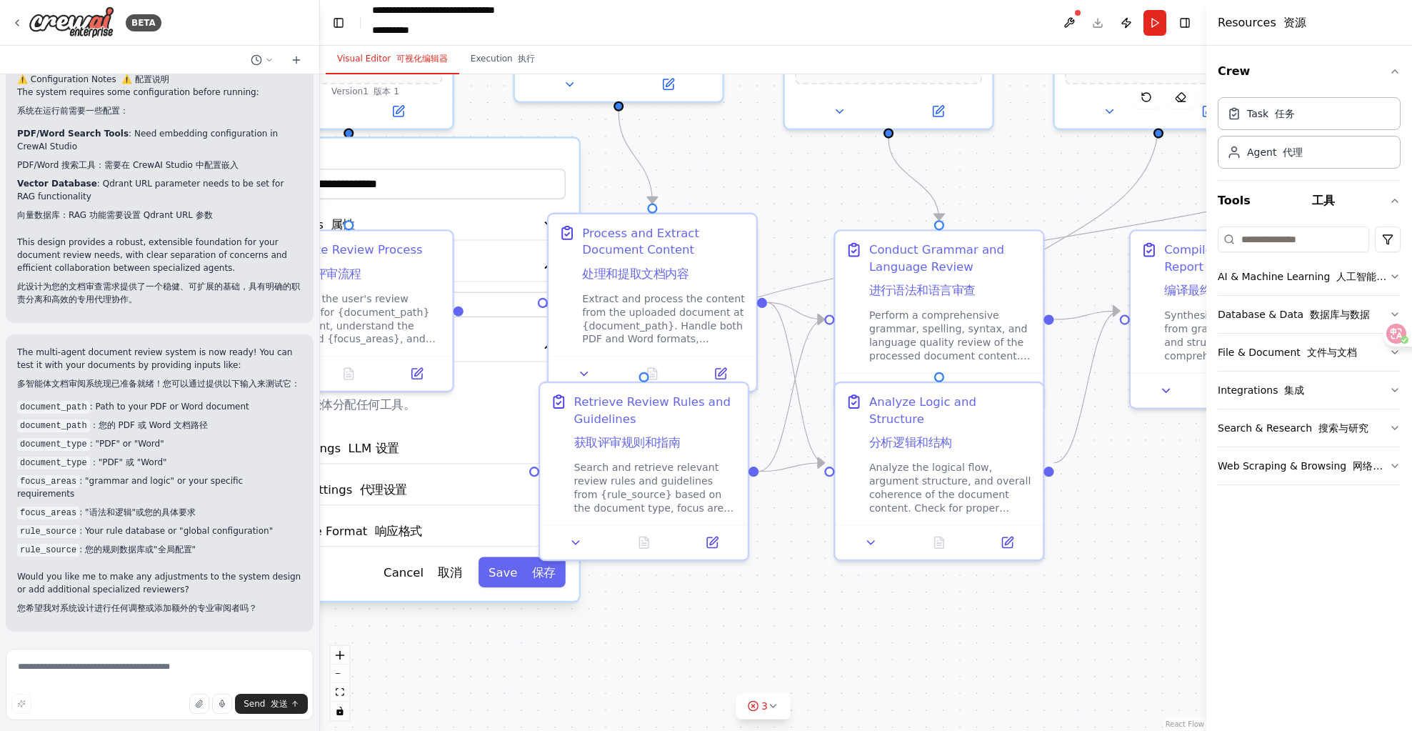
drag, startPoint x: 834, startPoint y: 692, endPoint x: 770, endPoint y: 523, distance: 181.1
click at [770, 523] on div ".deletable-edge-delete-btn { width: 20px; height: 20px; border: 0px solid #ffff…" at bounding box center [763, 402] width 887 height 657
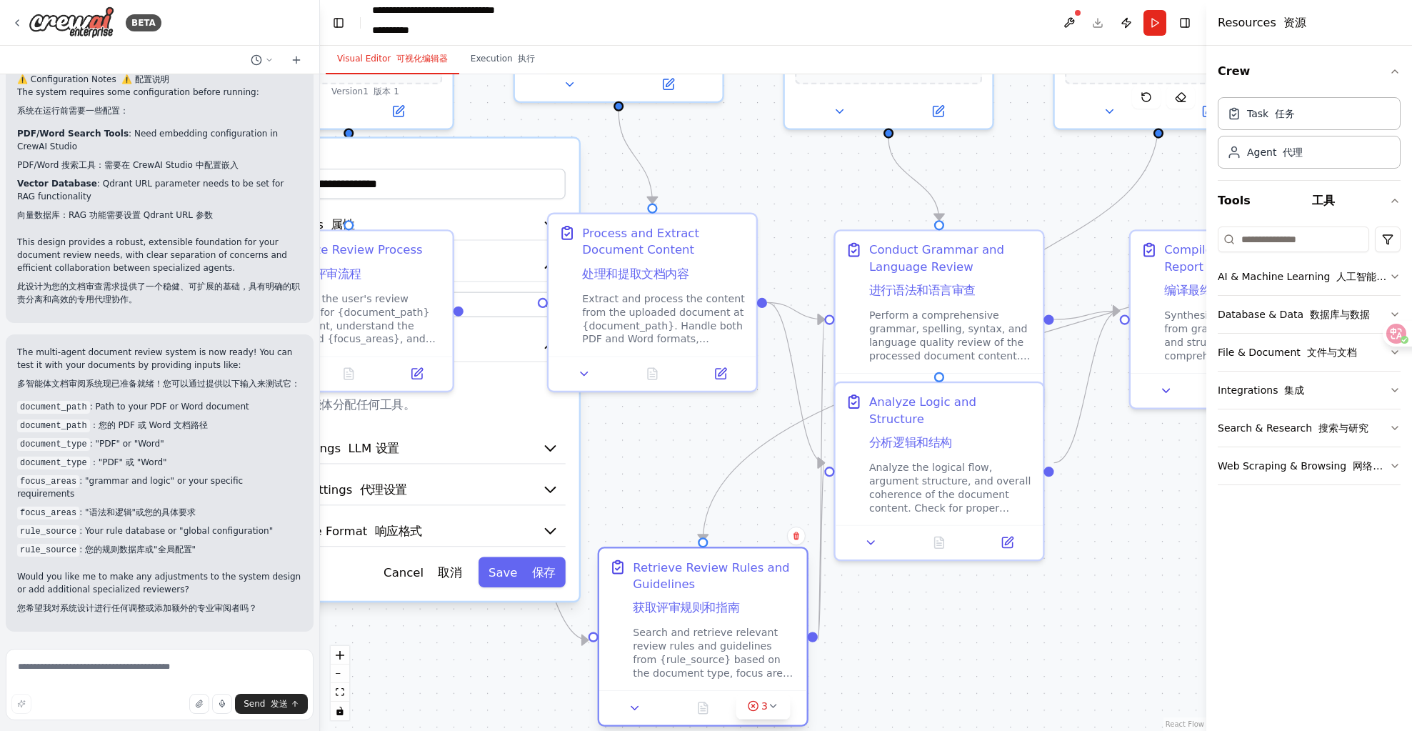
drag, startPoint x: 591, startPoint y: 447, endPoint x: 650, endPoint y: 630, distance: 192.3
click at [650, 630] on div "Retrieve Review Rules and Guidelines 获取评审规则和指南 Search and retrieve relevant rev…" at bounding box center [715, 619] width 164 height 121
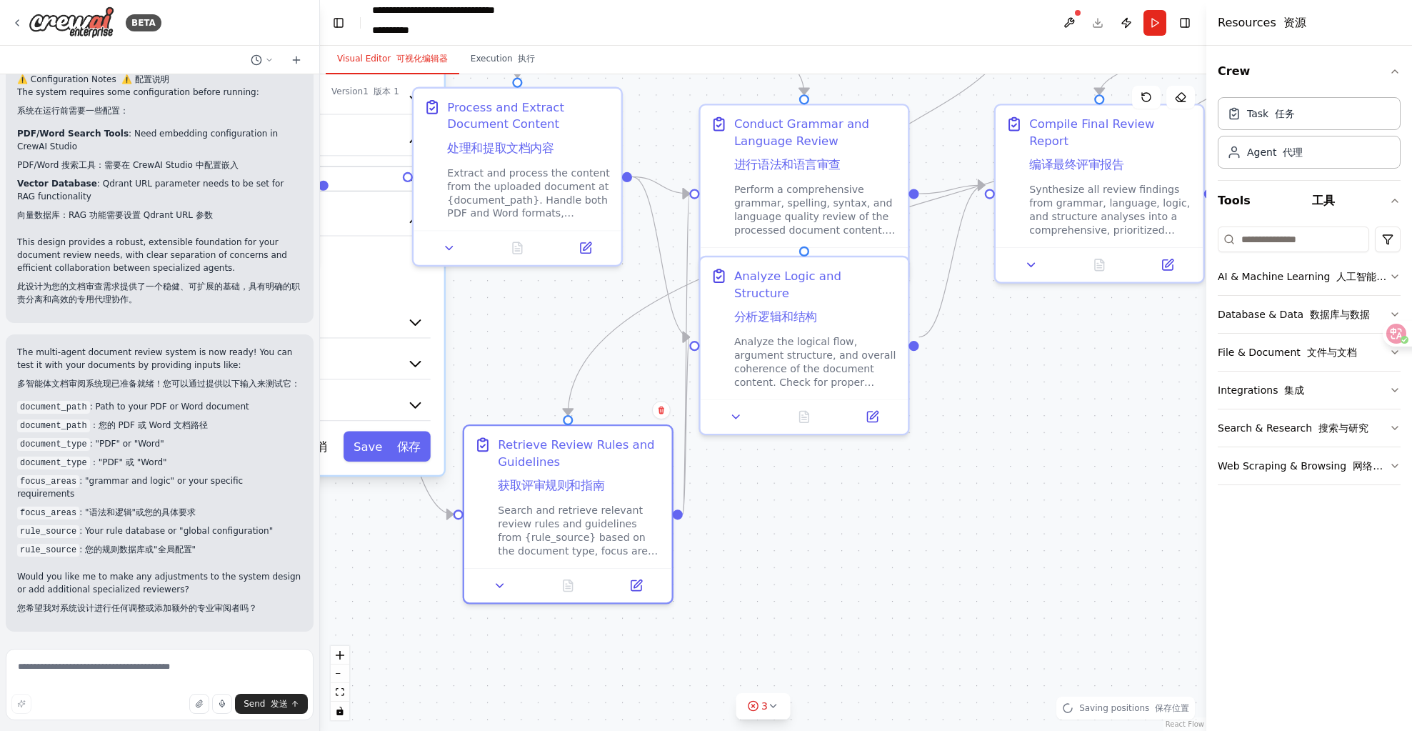
drag, startPoint x: 1104, startPoint y: 617, endPoint x: 969, endPoint y: 491, distance: 184.5
click at [969, 491] on div ".deletable-edge-delete-btn { width: 20px; height: 20px; border: 0px solid #ffff…" at bounding box center [763, 402] width 887 height 657
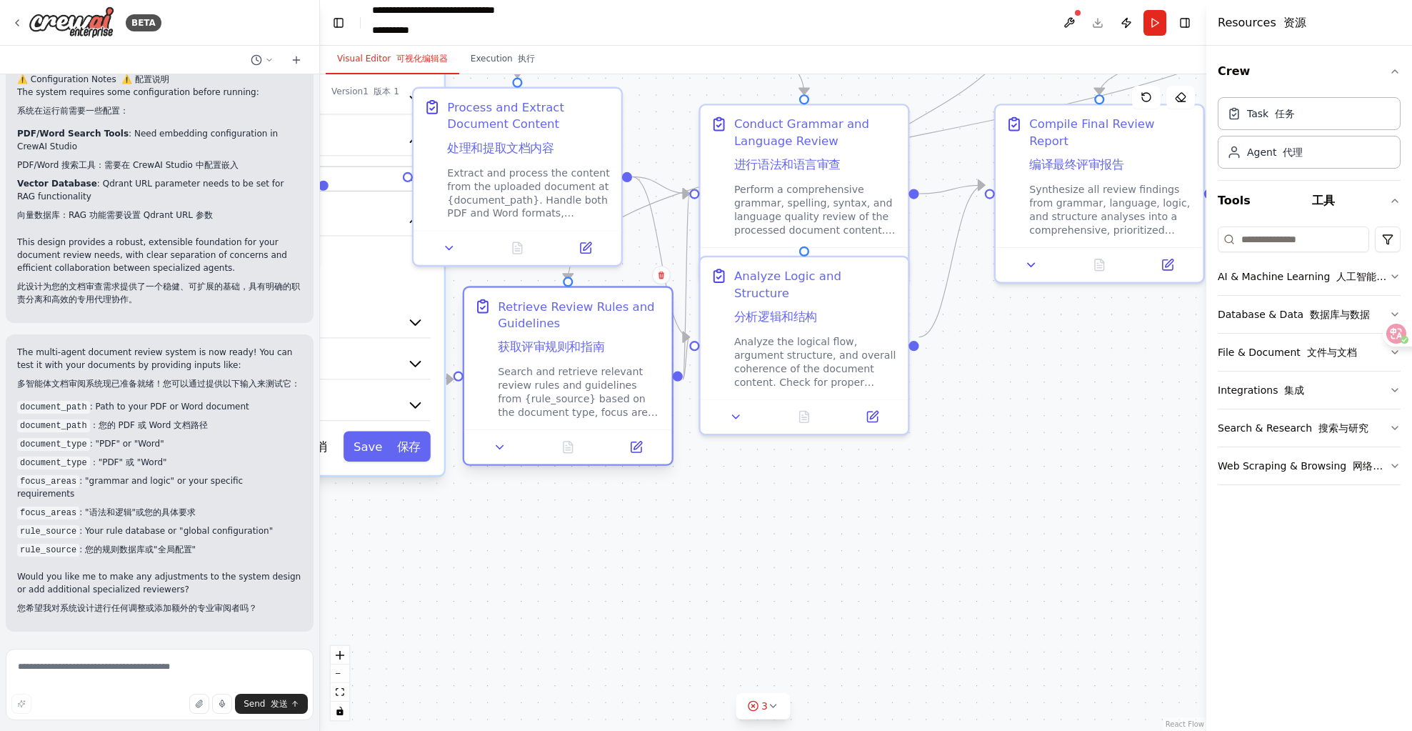
drag, startPoint x: 576, startPoint y: 520, endPoint x: 568, endPoint y: 383, distance: 137.4
click at [568, 383] on div "Search and retrieve relevant review rules and guidelines from {rule_source} bas…" at bounding box center [580, 392] width 164 height 54
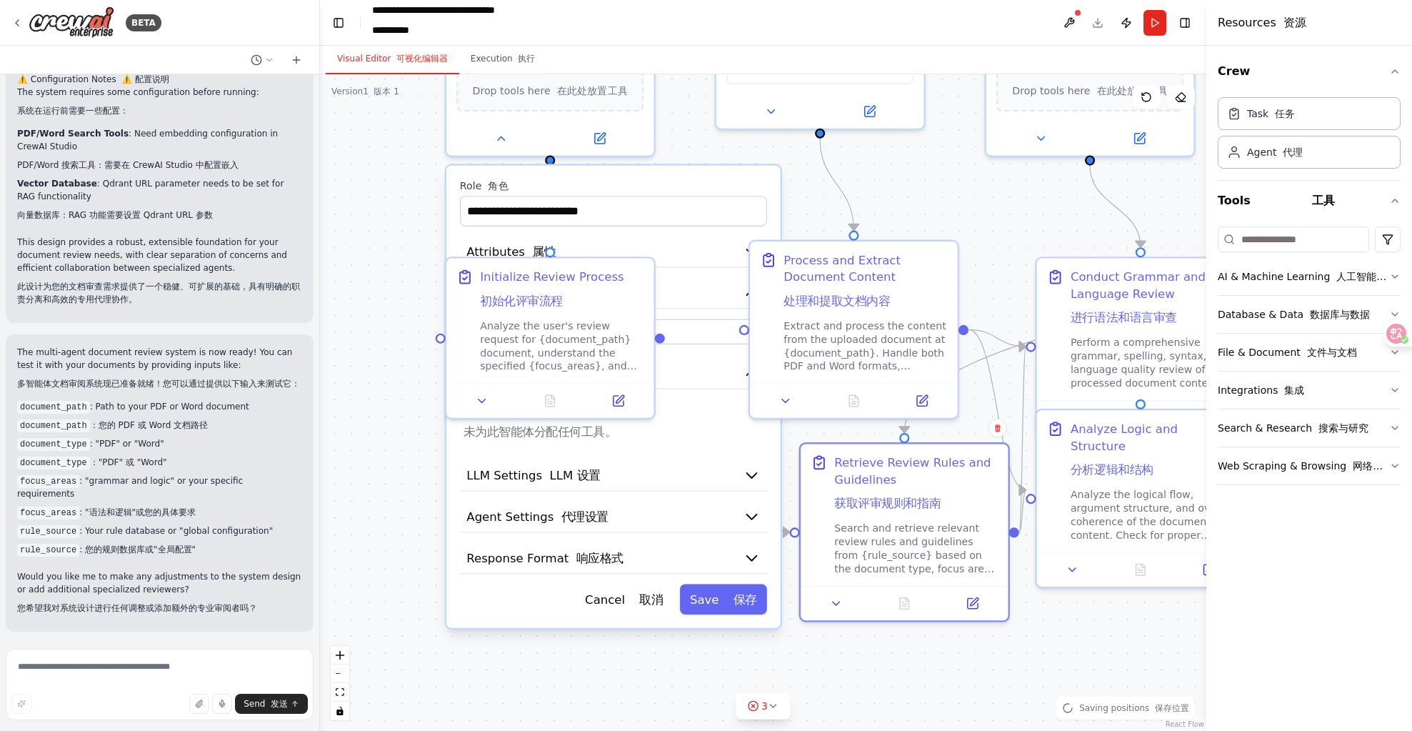
drag, startPoint x: 782, startPoint y: 550, endPoint x: 1119, endPoint y: 703, distance: 369.6
click at [1119, 703] on div "Version 1 版本 1 Show Tools Hide Agents .deletable-edge-delete-btn { width: 20px;…" at bounding box center [763, 402] width 887 height 657
click at [1113, 702] on span "Saving positions 保存位置" at bounding box center [1134, 707] width 110 height 11
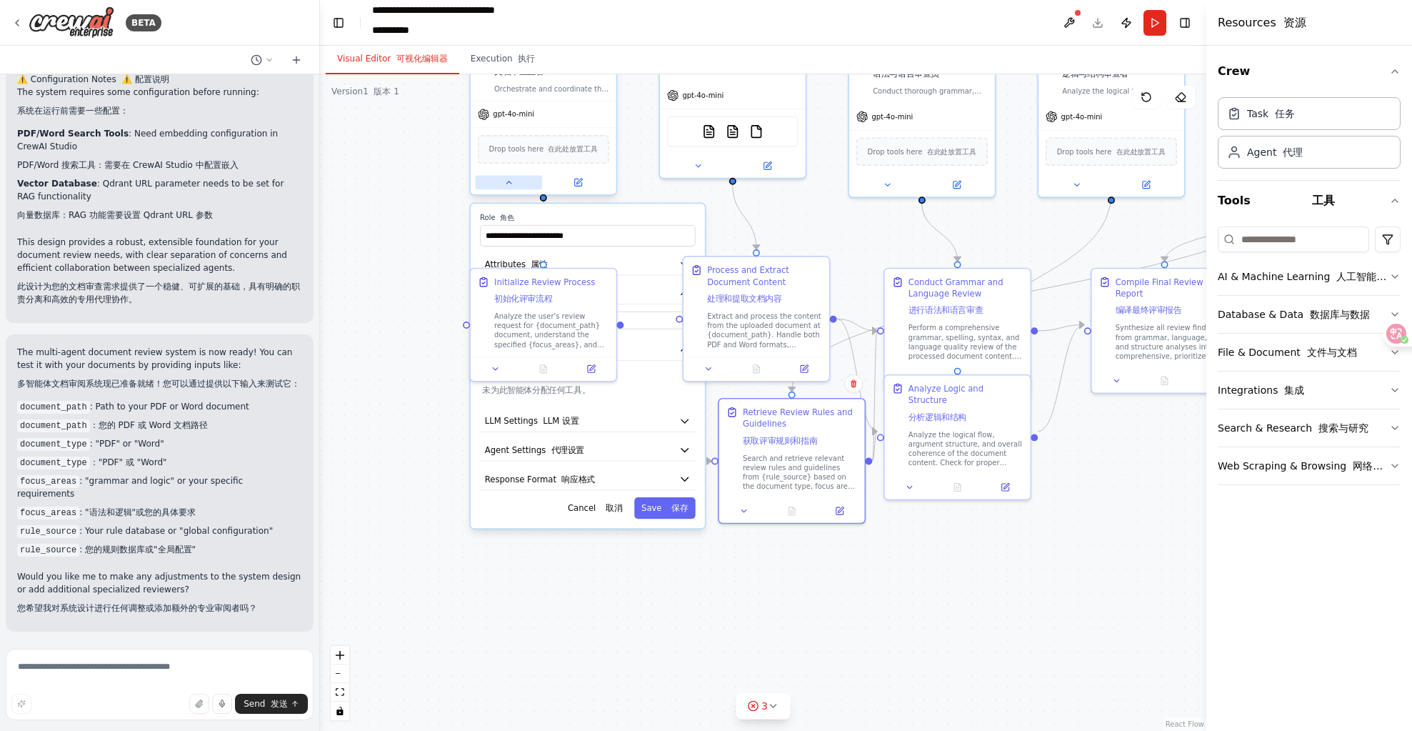
click at [504, 175] on button at bounding box center [508, 182] width 67 height 14
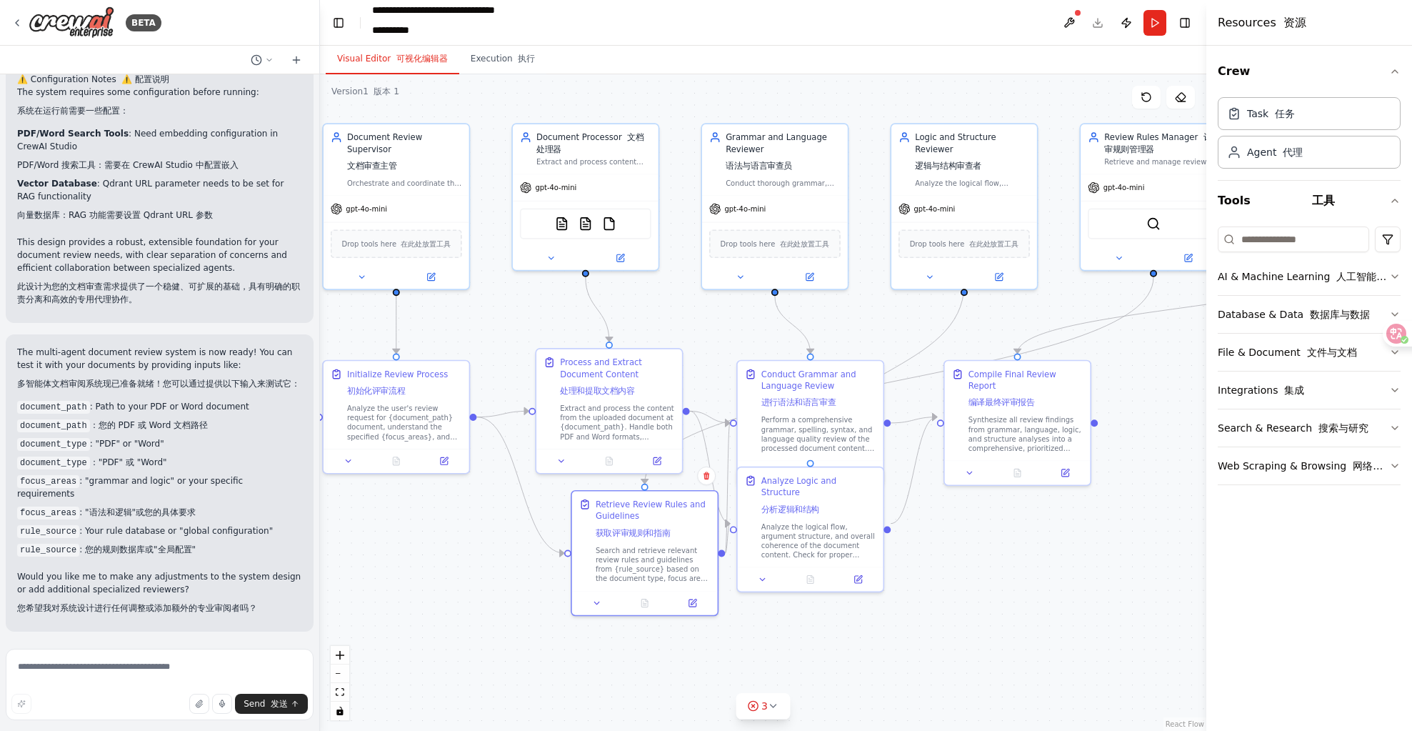
drag, startPoint x: 419, startPoint y: 244, endPoint x: 299, endPoint y: 336, distance: 150.8
click at [271, 336] on div "BETA 设计一个多代理（multi-agent）文档审查系统。该系统支持上传 PDF 或 Word 文档，进行迭代审查，支持对话式交互（用户可以指定侧重点，…" at bounding box center [706, 365] width 1412 height 731
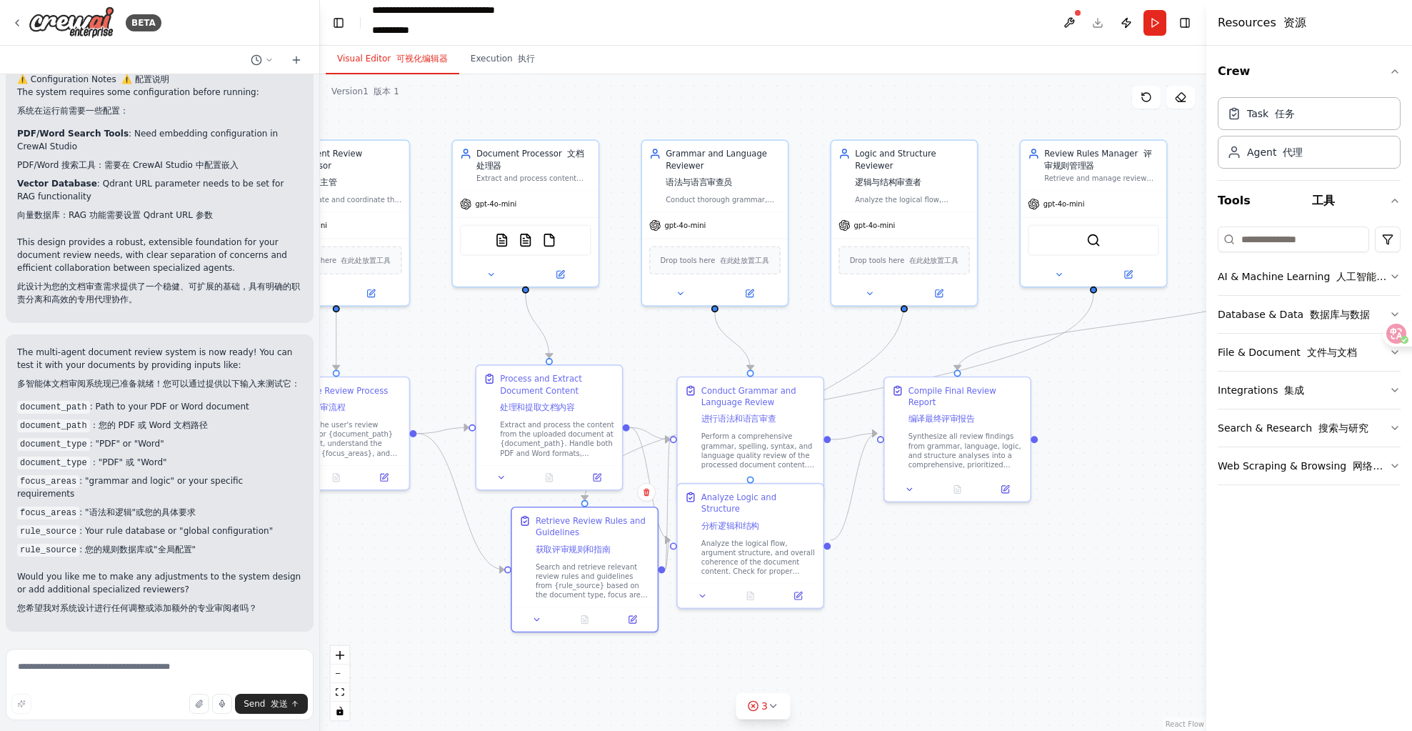
drag, startPoint x: 904, startPoint y: 315, endPoint x: 839, endPoint y: 332, distance: 66.5
click at [839, 332] on div ".deletable-edge-delete-btn { width: 20px; height: 20px; border: 0px solid #ffff…" at bounding box center [763, 402] width 887 height 657
click at [527, 211] on div "gpt-4o-mini" at bounding box center [522, 202] width 146 height 26
click at [497, 241] on img at bounding box center [498, 238] width 14 height 14
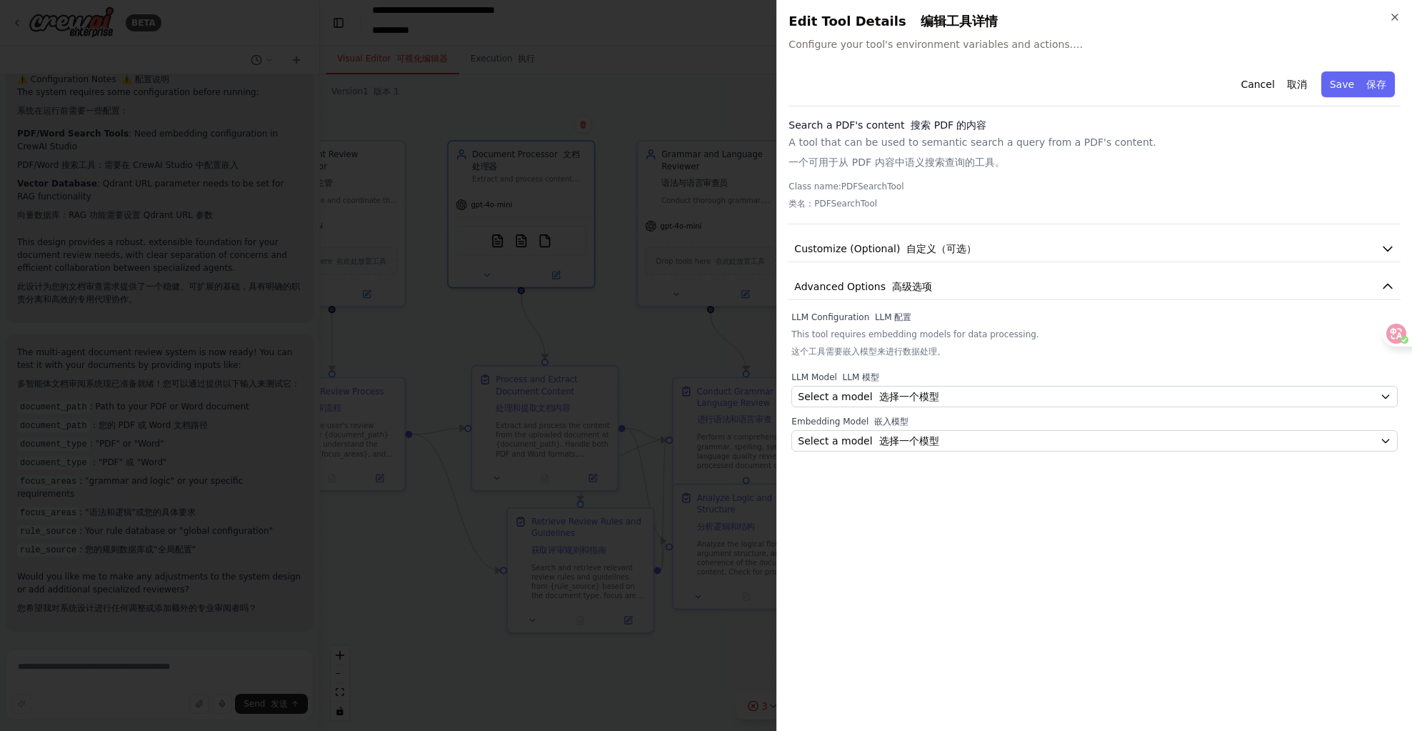
click at [958, 62] on div "Close Edit Tool Details 编辑工具详情 Configure your tool's environment variables and …" at bounding box center [1095, 365] width 636 height 731
click at [945, 41] on span "Configure your tool's environment variables and actions. 配置您工具的环境变量和操作。" at bounding box center [1095, 44] width 612 height 14
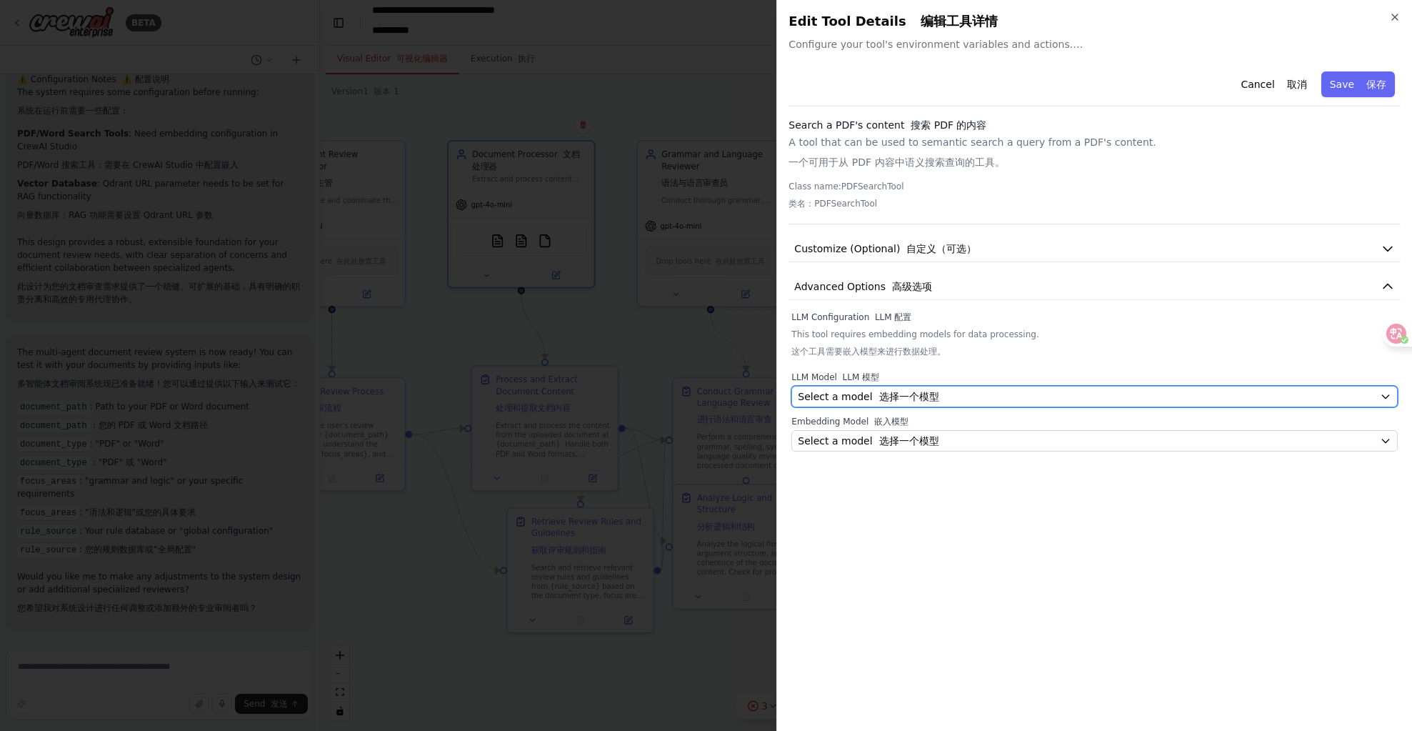
click at [892, 391] on font "选择一个模型" at bounding box center [909, 396] width 60 height 11
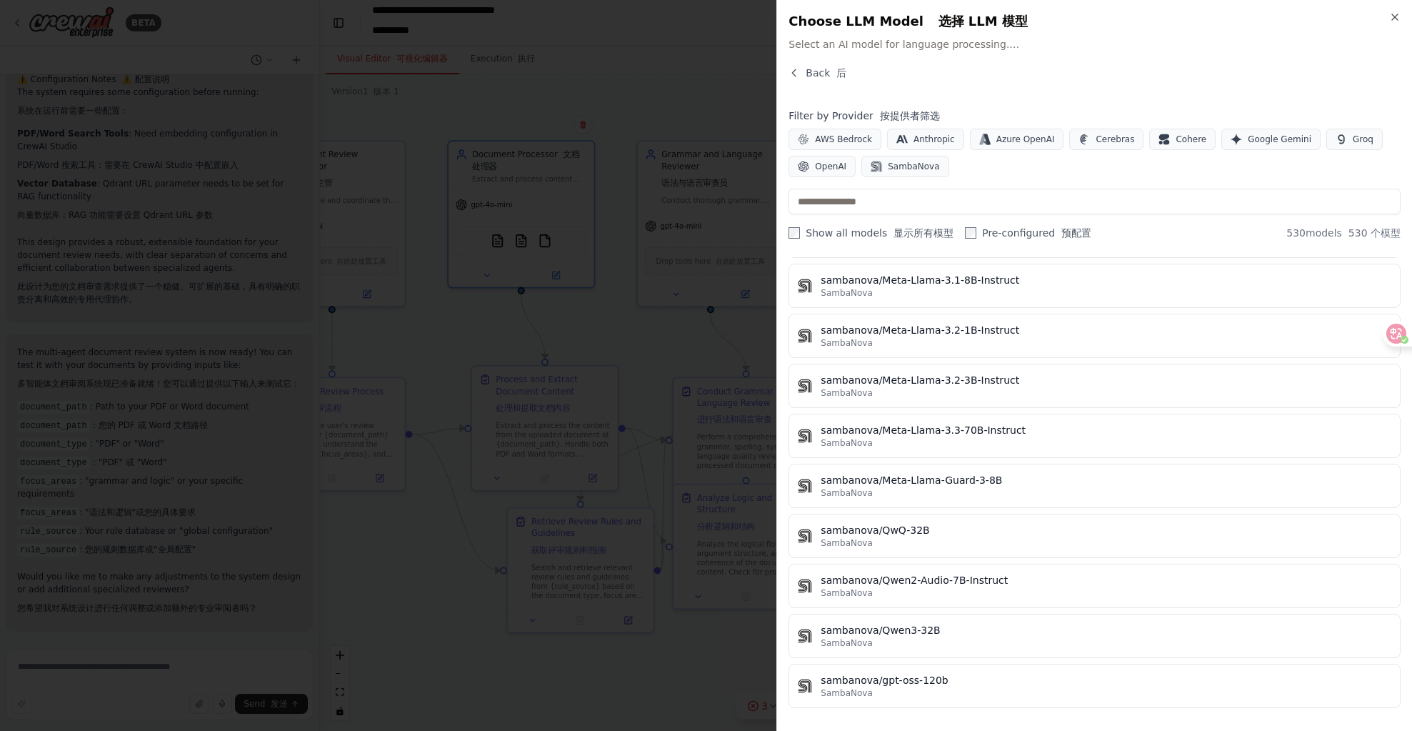
scroll to position [25984, 0]
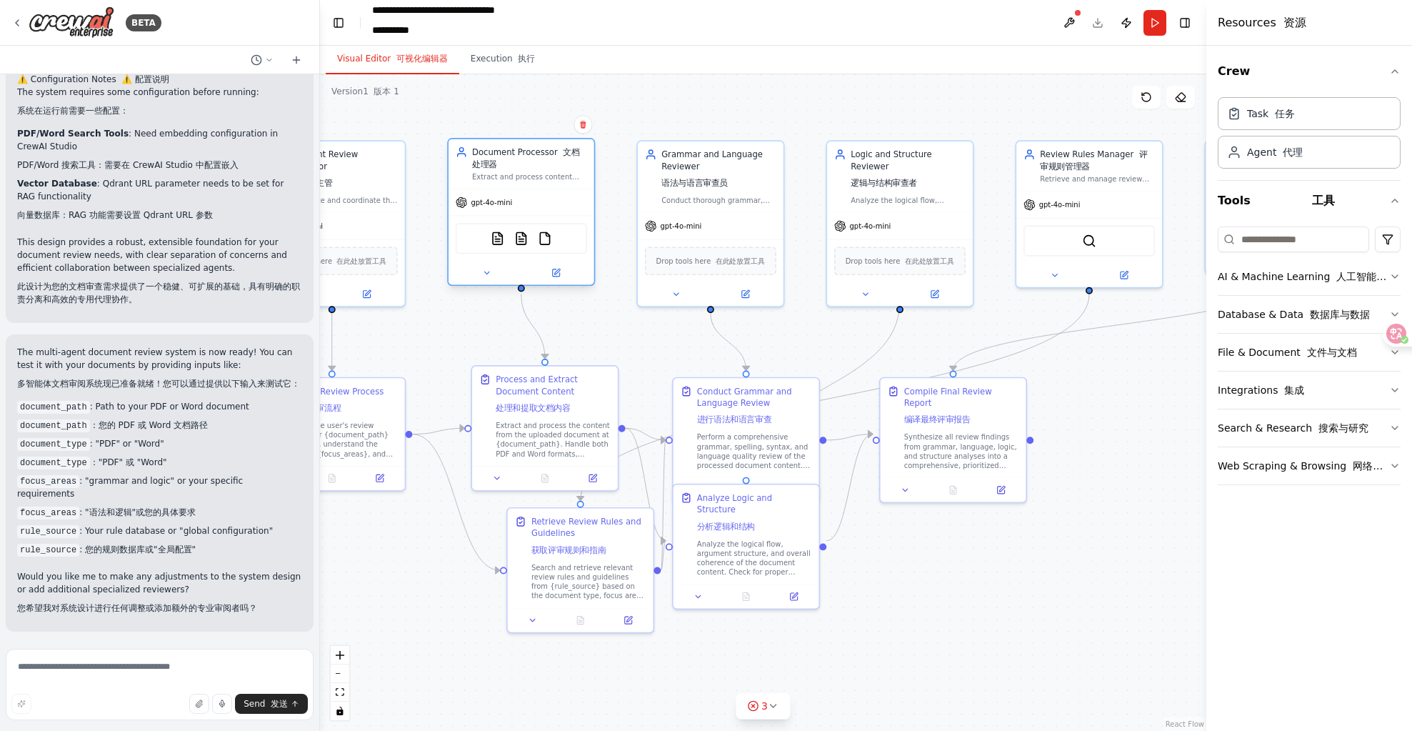
click at [507, 206] on span "gpt-4o-mini" at bounding box center [491, 202] width 41 height 9
click at [509, 237] on div "PDFSearchTool DOCXSearchTool FileReadTool 文件读取工具" at bounding box center [521, 238] width 131 height 31
click at [505, 241] on div "PDFSearchTool DOCXSearchTool FileReadTool 文件读取工具" at bounding box center [521, 238] width 131 height 31
click at [519, 236] on img at bounding box center [521, 238] width 14 height 14
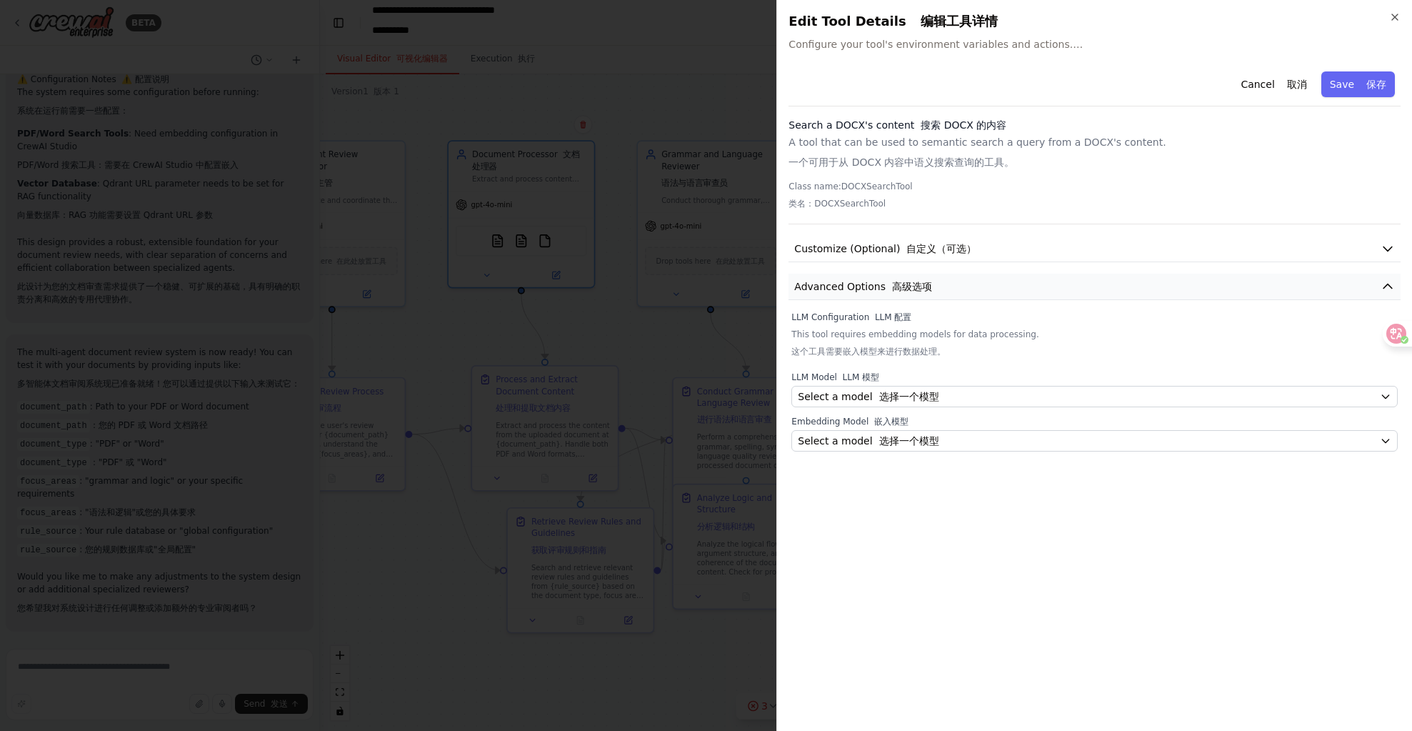
click at [1010, 289] on button "Advanced Options 高级选项" at bounding box center [1095, 287] width 612 height 26
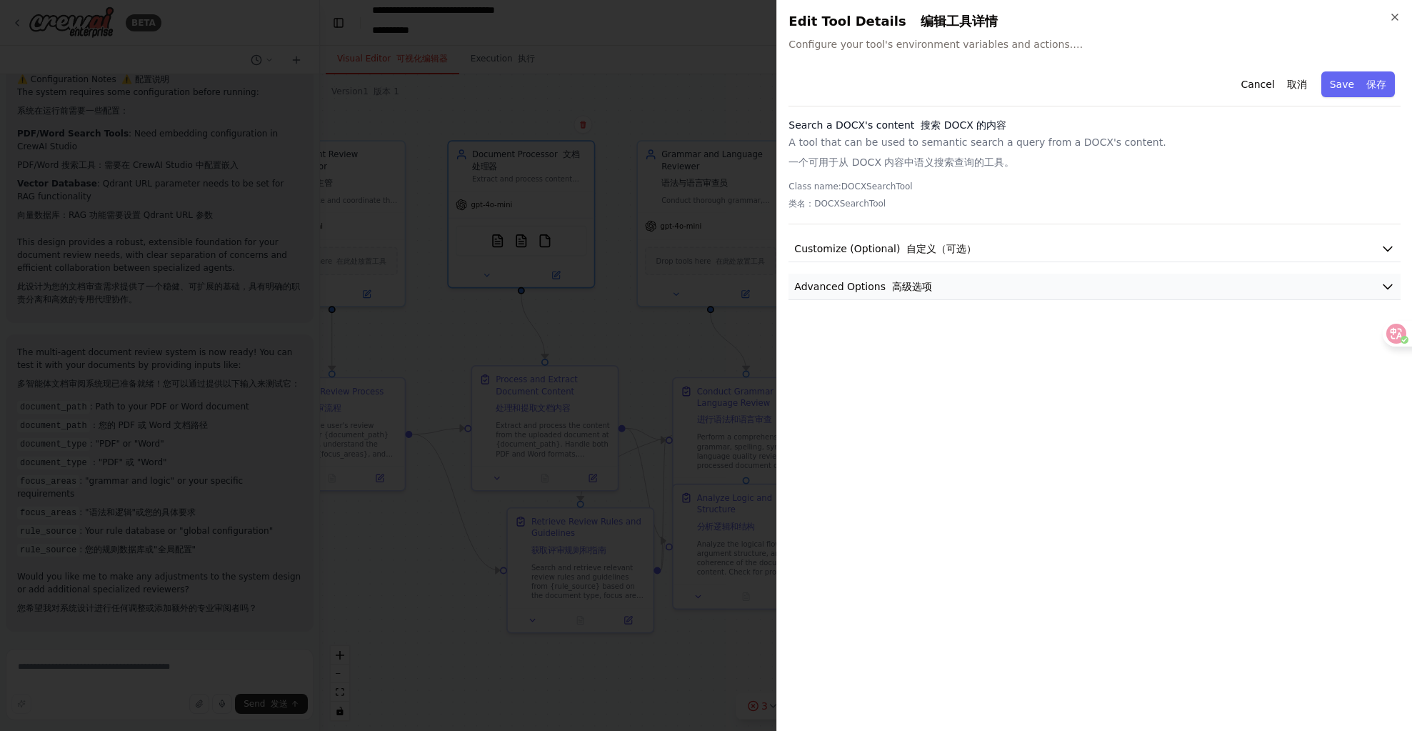
click at [1010, 289] on button "Advanced Options 高级选项" at bounding box center [1095, 287] width 612 height 26
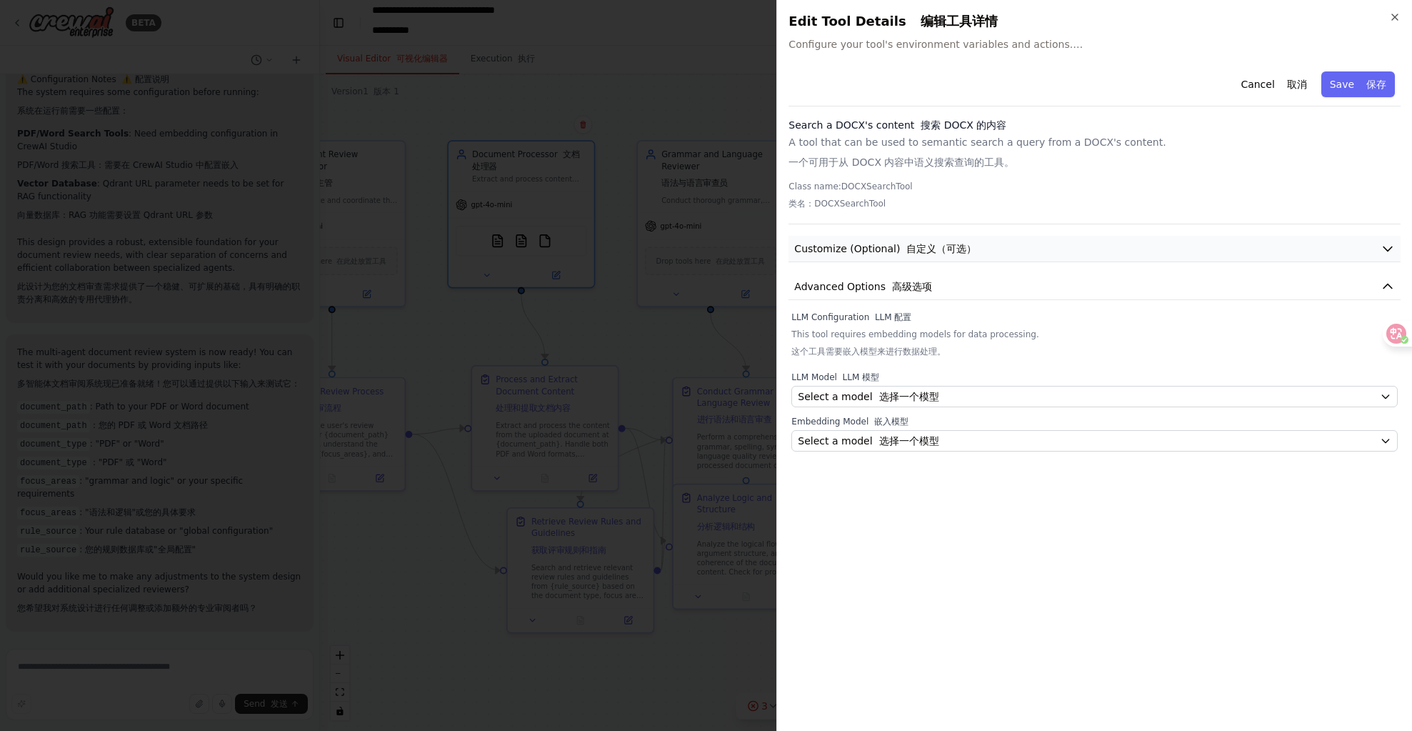
click at [957, 237] on button "Customize (Optional) 自定义（可选）" at bounding box center [1095, 249] width 612 height 26
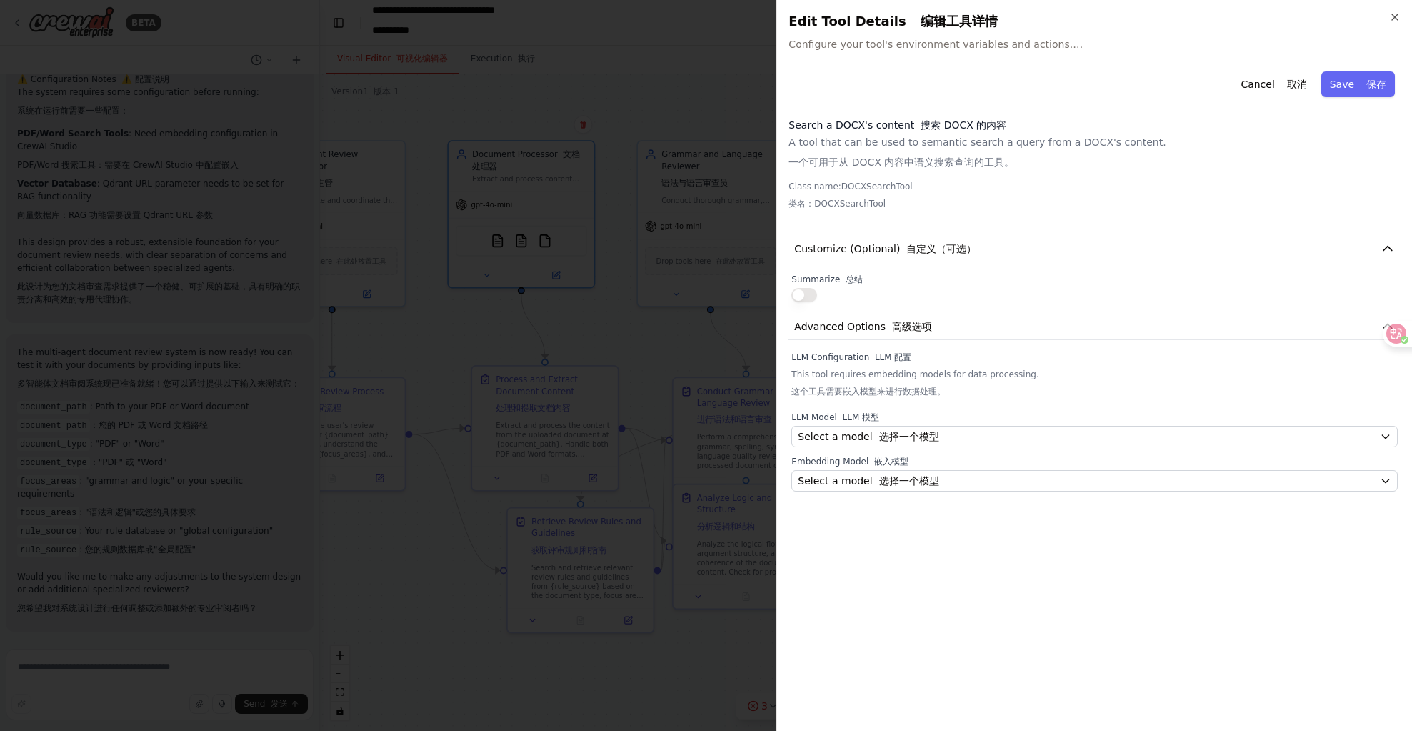
click at [804, 286] on div "Summarize 总结" at bounding box center [1095, 288] width 607 height 29
click at [806, 293] on button "button" at bounding box center [805, 295] width 26 height 14
click at [876, 247] on span "Customize (Optional) 自定义（可选）" at bounding box center [885, 248] width 182 height 14
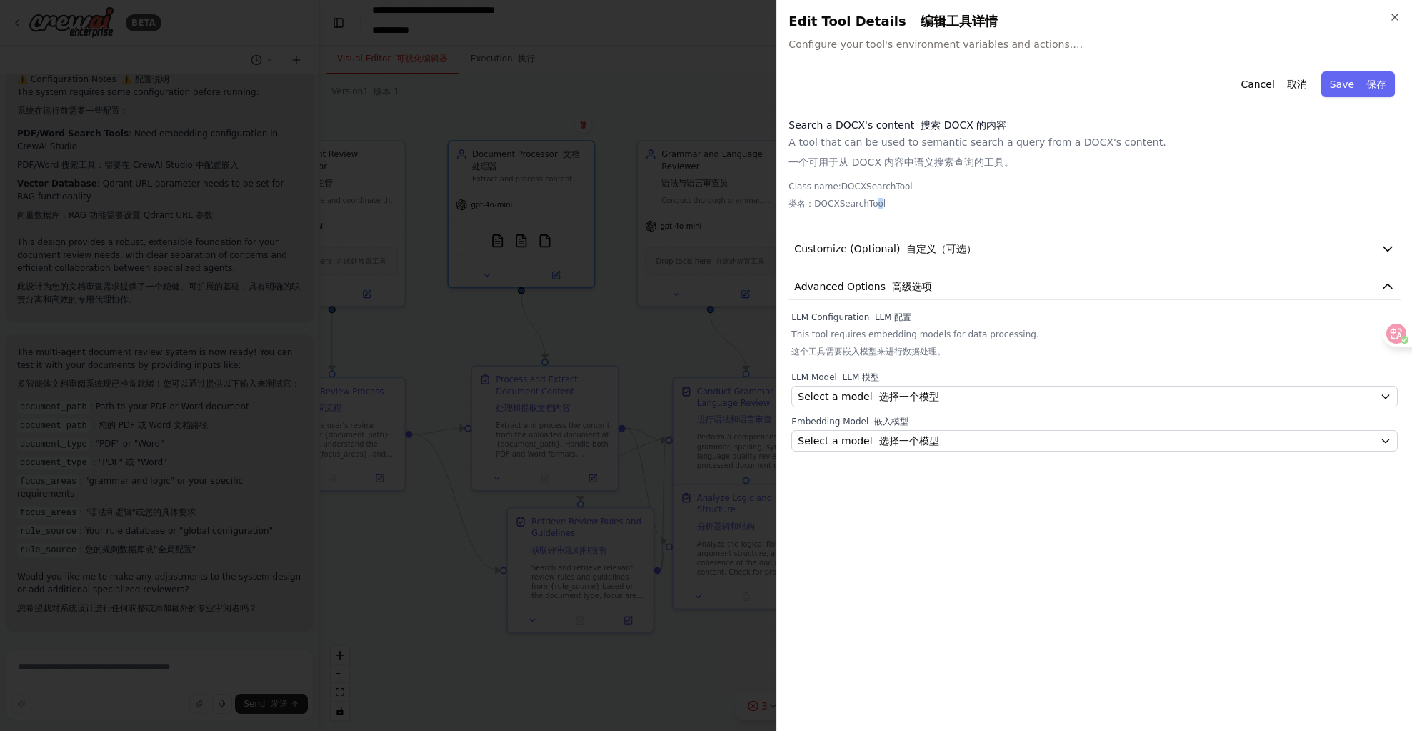
click at [878, 200] on font "类名：DOCXSearchTool" at bounding box center [837, 204] width 97 height 10
click at [839, 193] on p "Class name: DOCXSearchTool 类名：DOCXSearchTool" at bounding box center [1095, 198] width 612 height 34
click at [1395, 19] on icon "button" at bounding box center [1394, 16] width 11 height 11
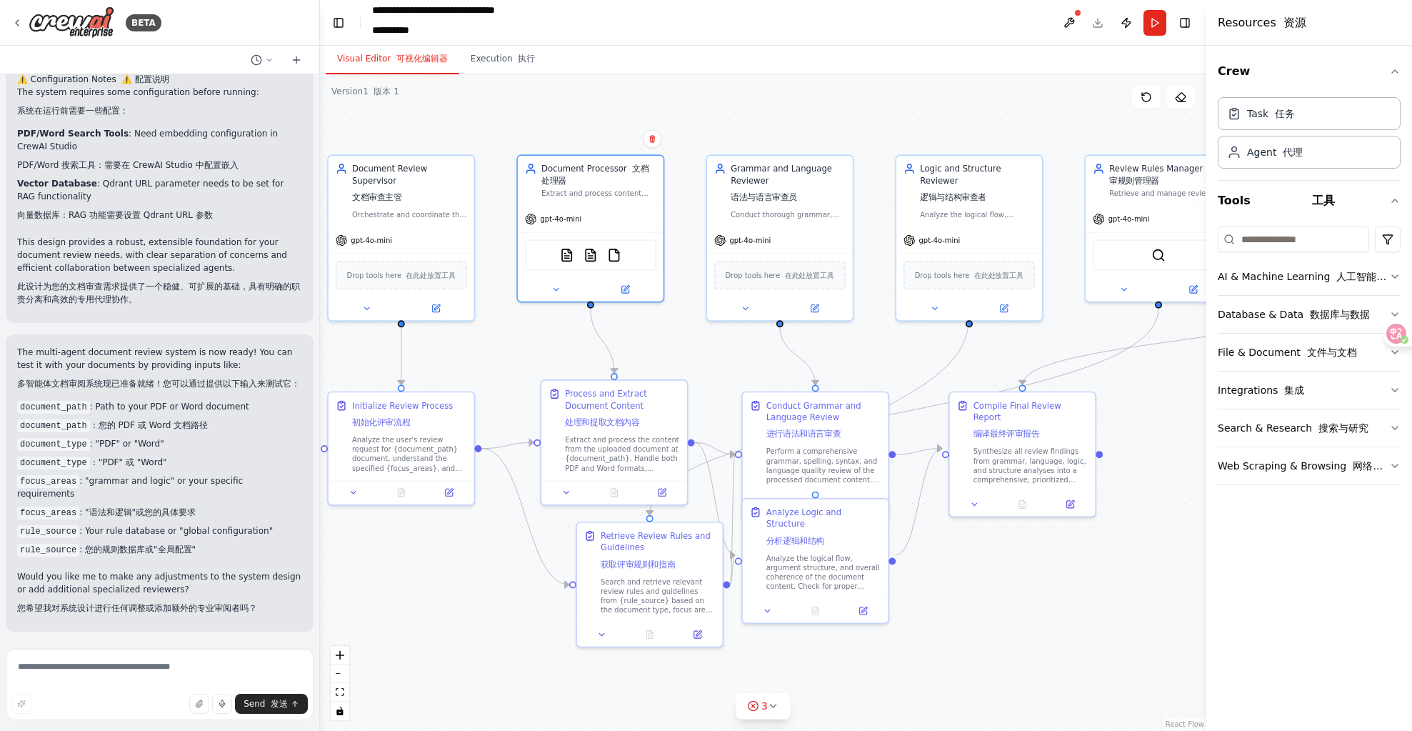
drag, startPoint x: 609, startPoint y: 337, endPoint x: 677, endPoint y: 351, distance: 69.4
click at [677, 351] on div ".deletable-edge-delete-btn { width: 20px; height: 20px; border: 0px solid #ffff…" at bounding box center [763, 402] width 887 height 657
click at [1337, 345] on div "File & Document 文件与文档" at bounding box center [1287, 352] width 139 height 14
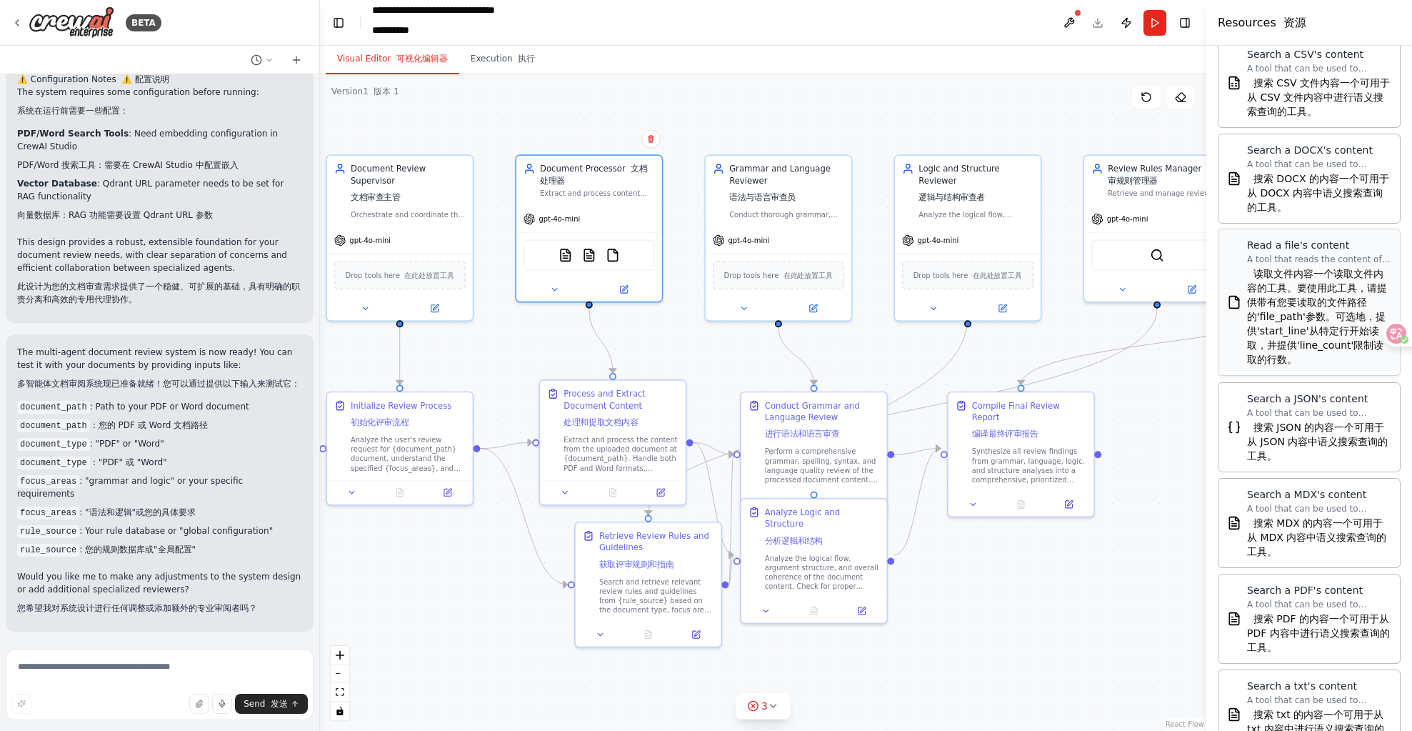
scroll to position [154, 0]
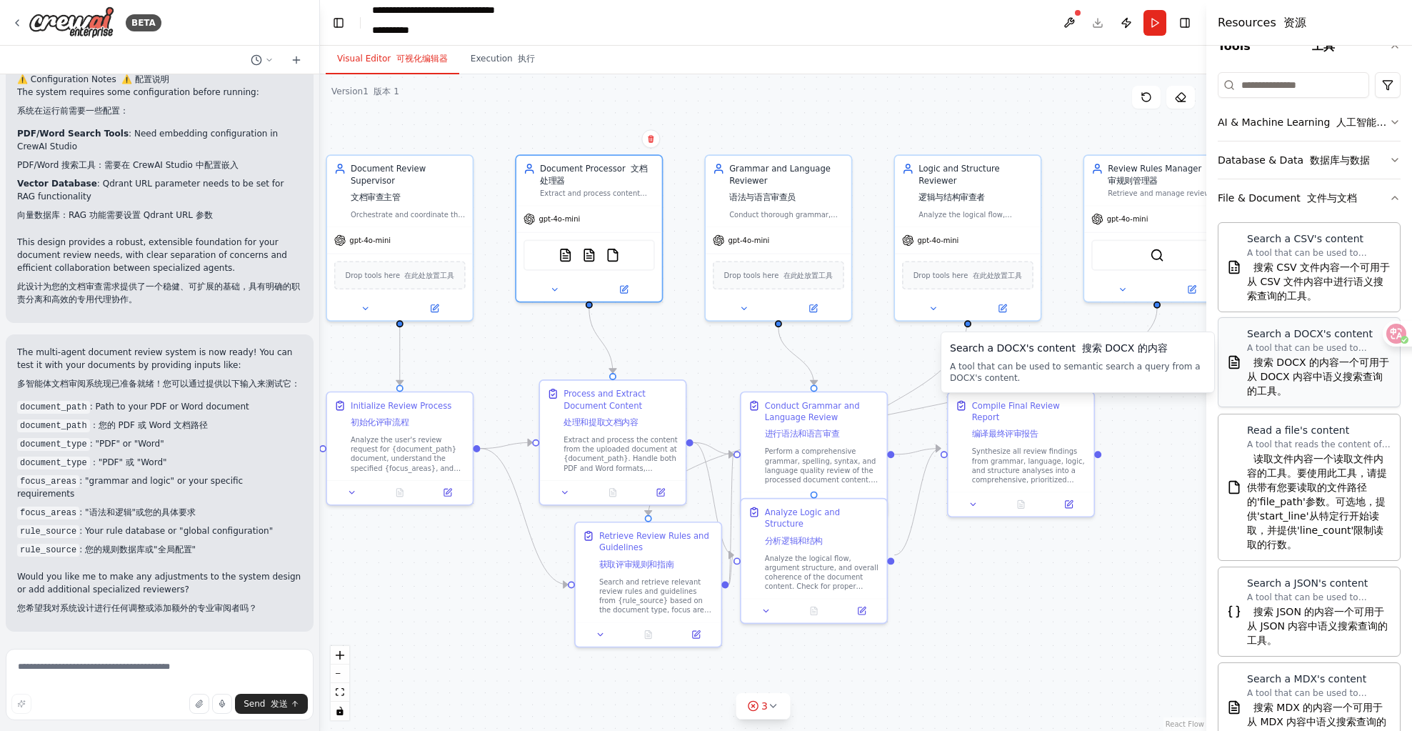
click at [1334, 384] on font "搜索 DOCX 的内容一个可用于从 DOCX 内容中语义搜索查询的工具。" at bounding box center [1319, 376] width 144 height 43
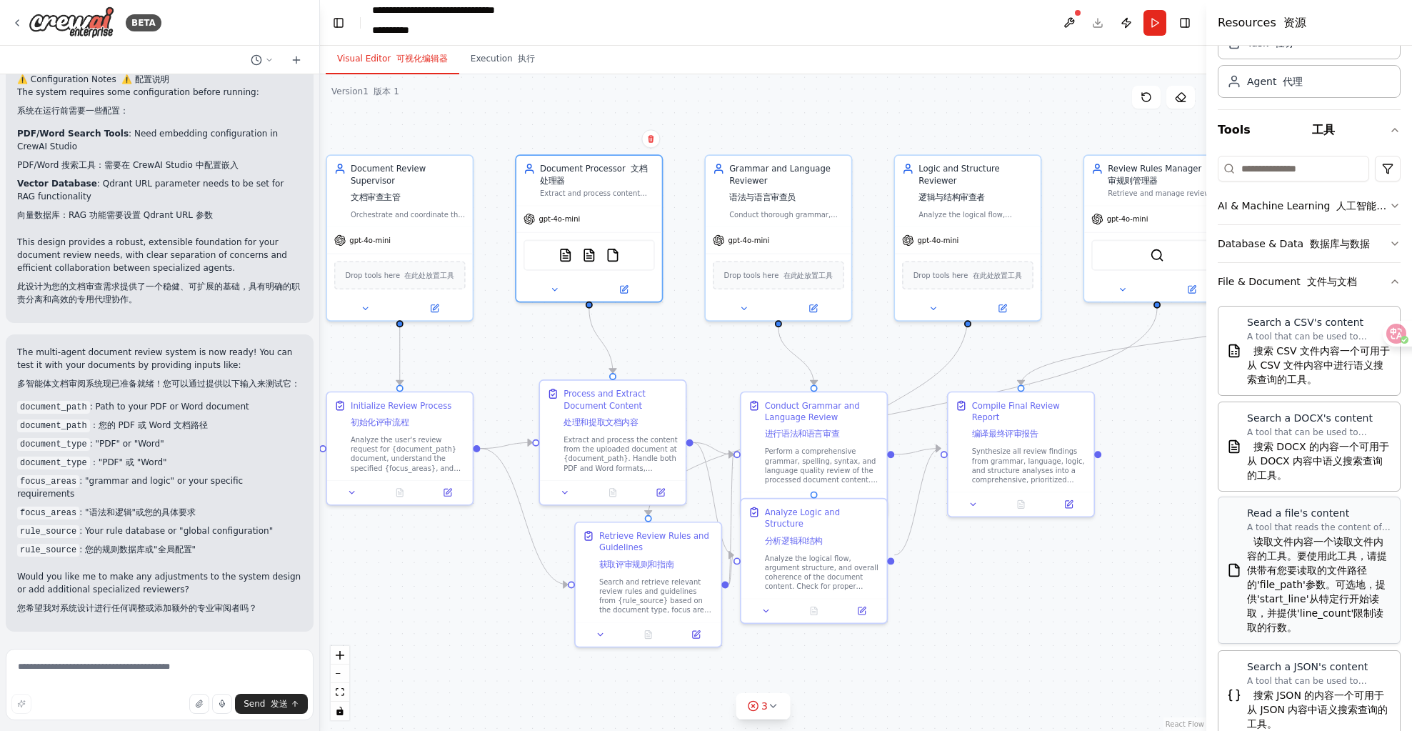
scroll to position [69, 0]
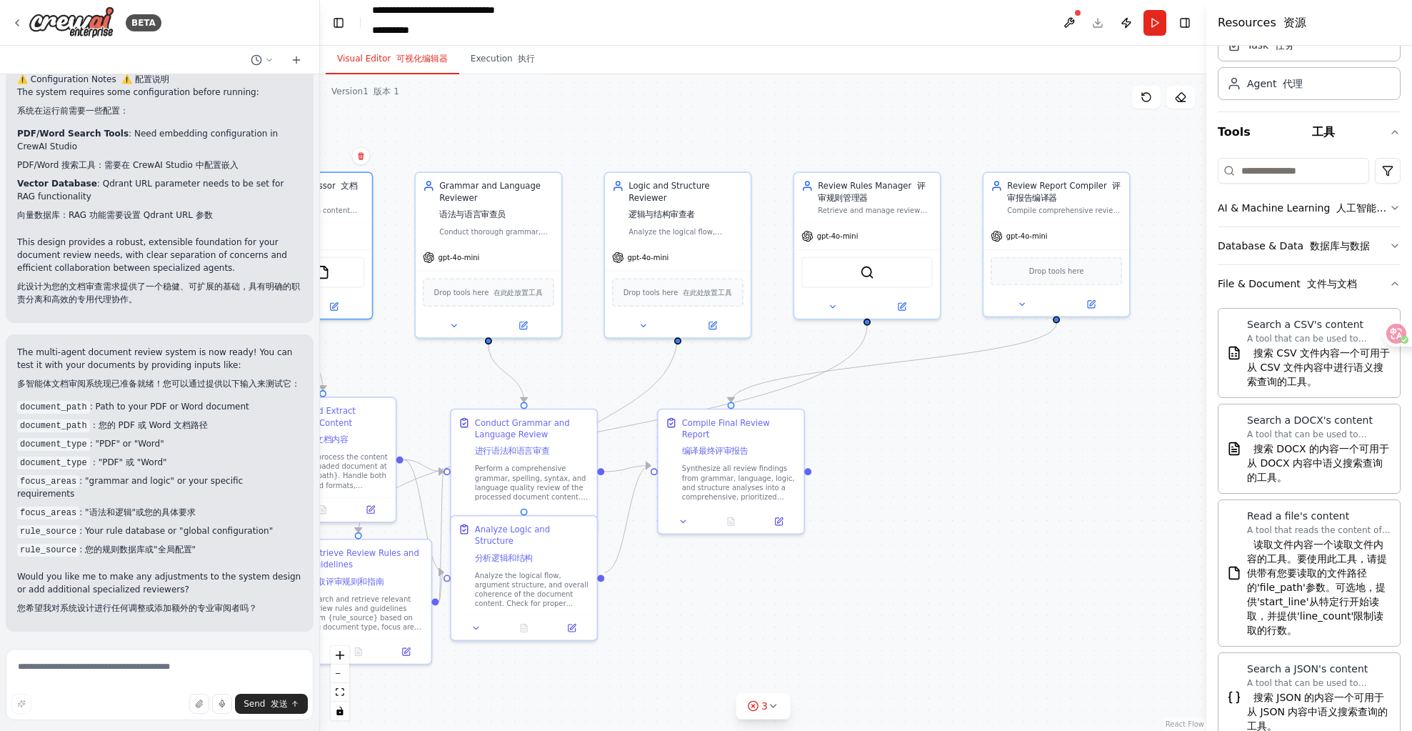
drag, startPoint x: 1179, startPoint y: 432, endPoint x: 889, endPoint y: 449, distance: 290.5
click at [889, 449] on div ".deletable-edge-delete-btn { width: 20px; height: 20px; border: 0px solid #ffff…" at bounding box center [763, 402] width 887 height 657
click at [884, 274] on img at bounding box center [891, 281] width 14 height 14
click at [865, 267] on img at bounding box center [867, 270] width 14 height 14
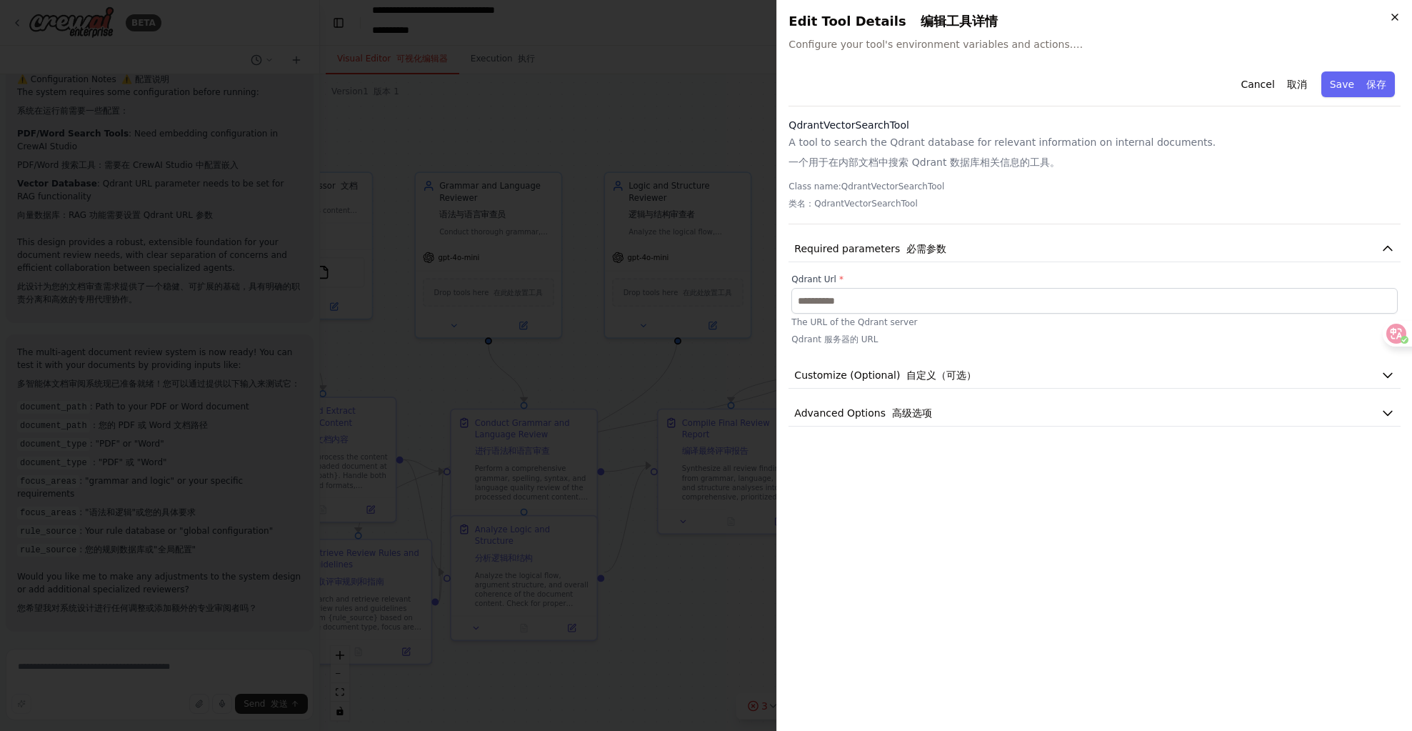
click at [1396, 19] on icon "button" at bounding box center [1394, 16] width 11 height 11
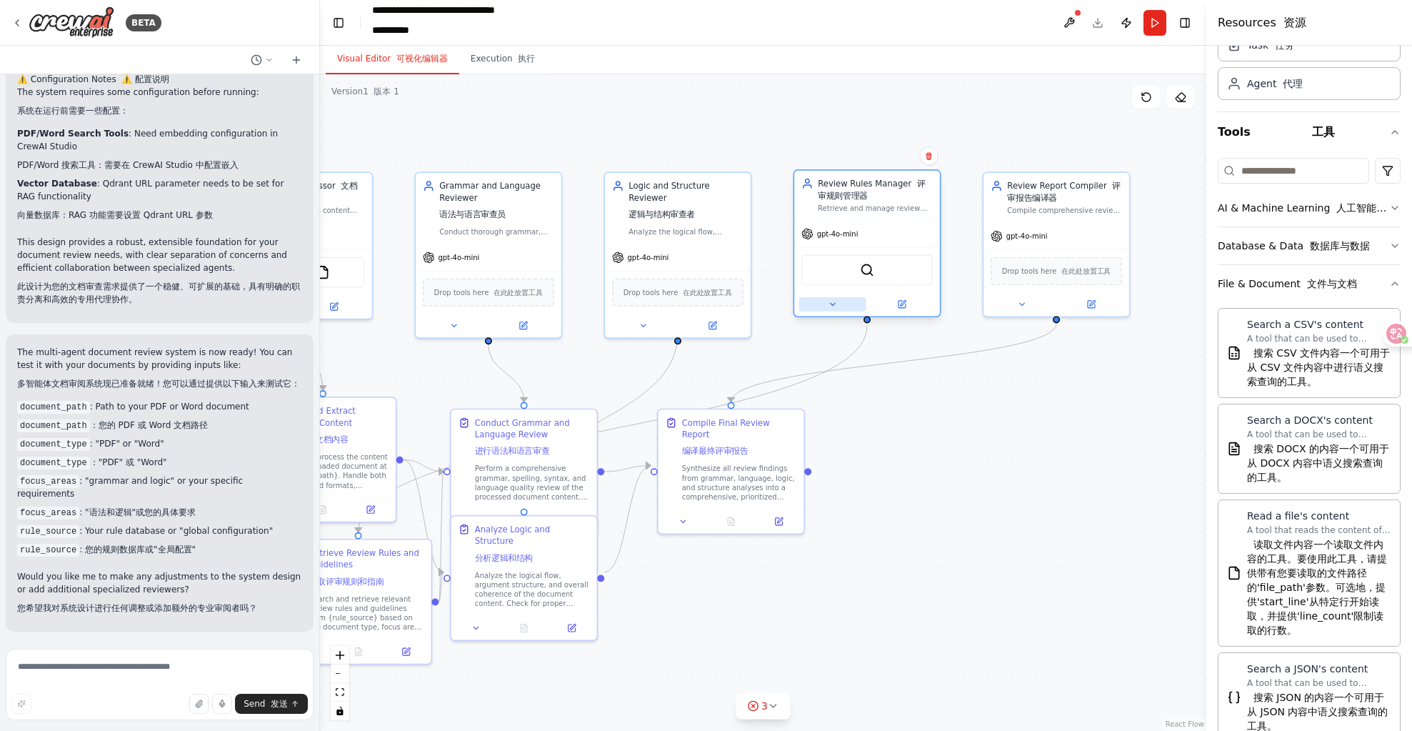
click at [827, 304] on button at bounding box center [832, 304] width 67 height 14
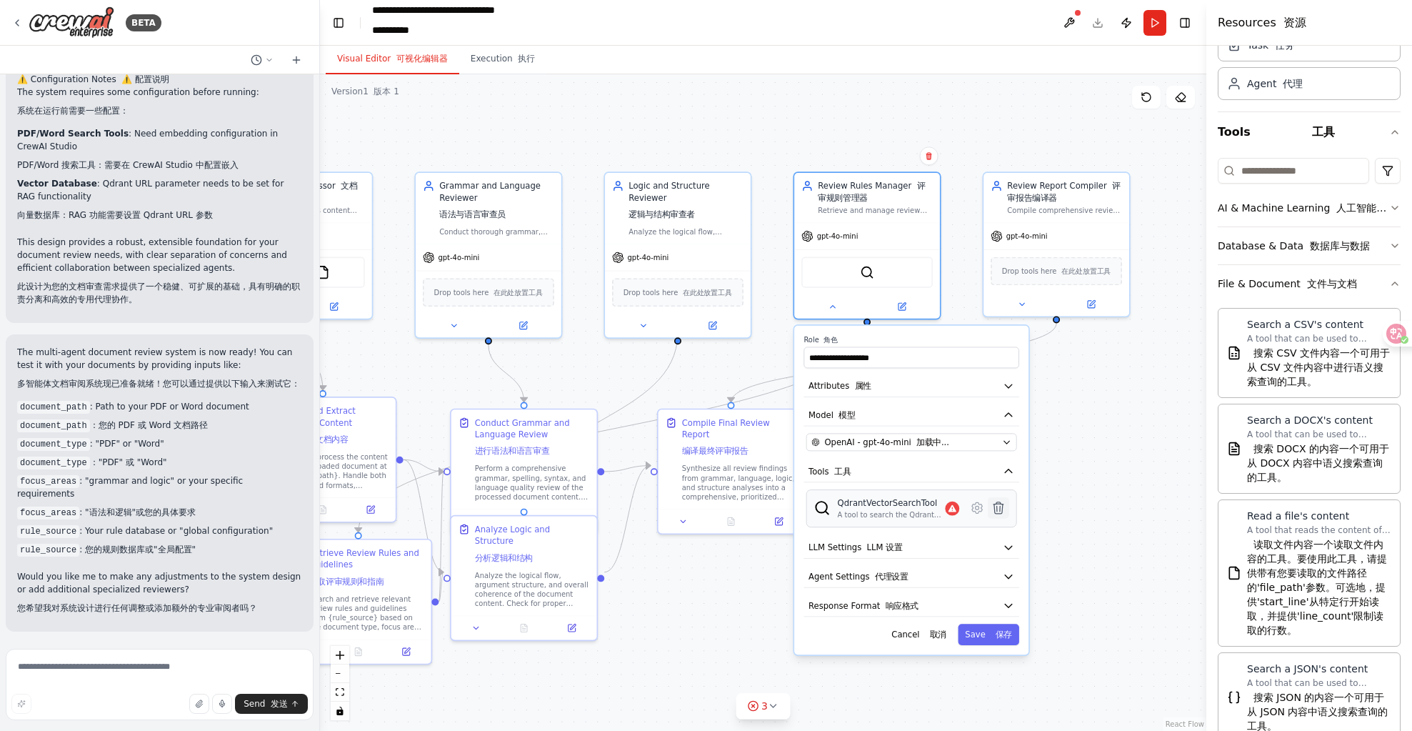
click at [999, 512] on icon at bounding box center [999, 507] width 10 height 11
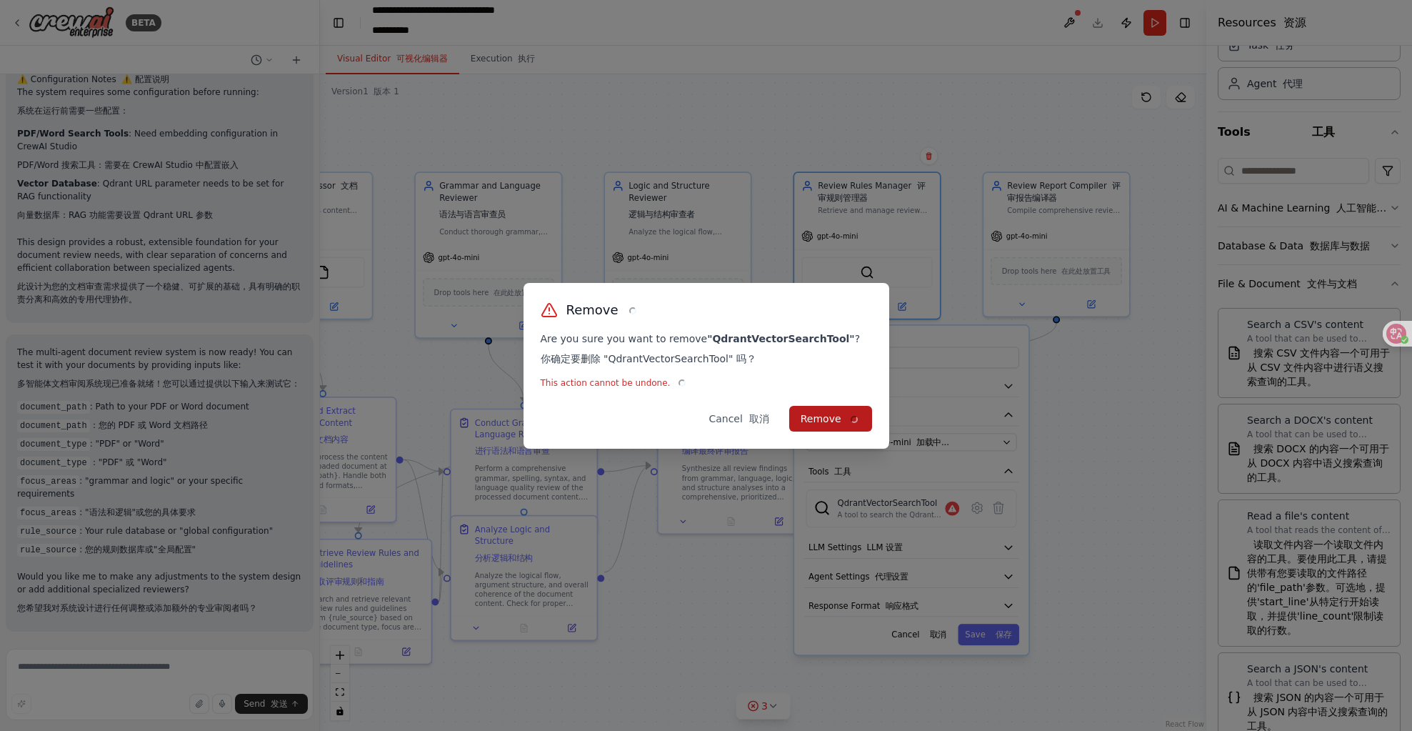
click at [848, 407] on button "Remove" at bounding box center [830, 419] width 83 height 26
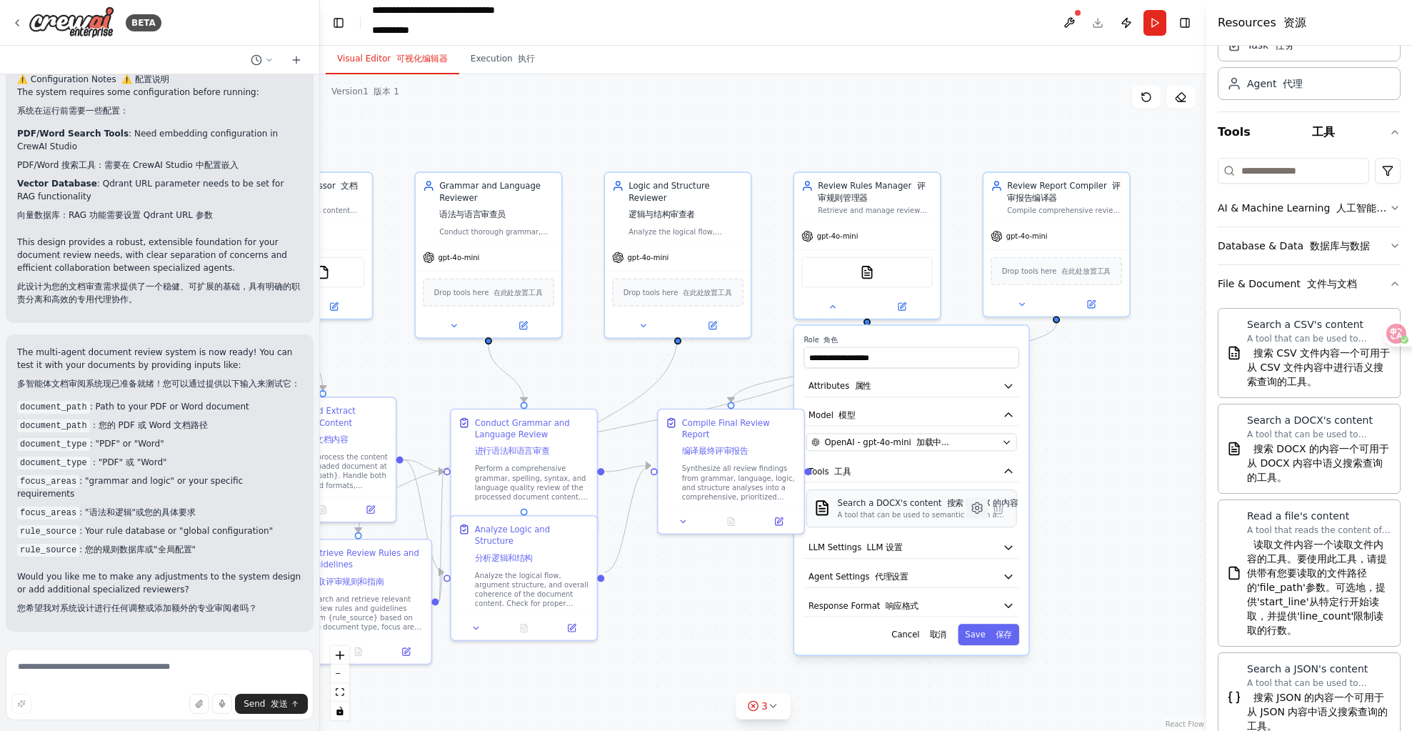
click at [979, 502] on icon at bounding box center [977, 508] width 14 height 14
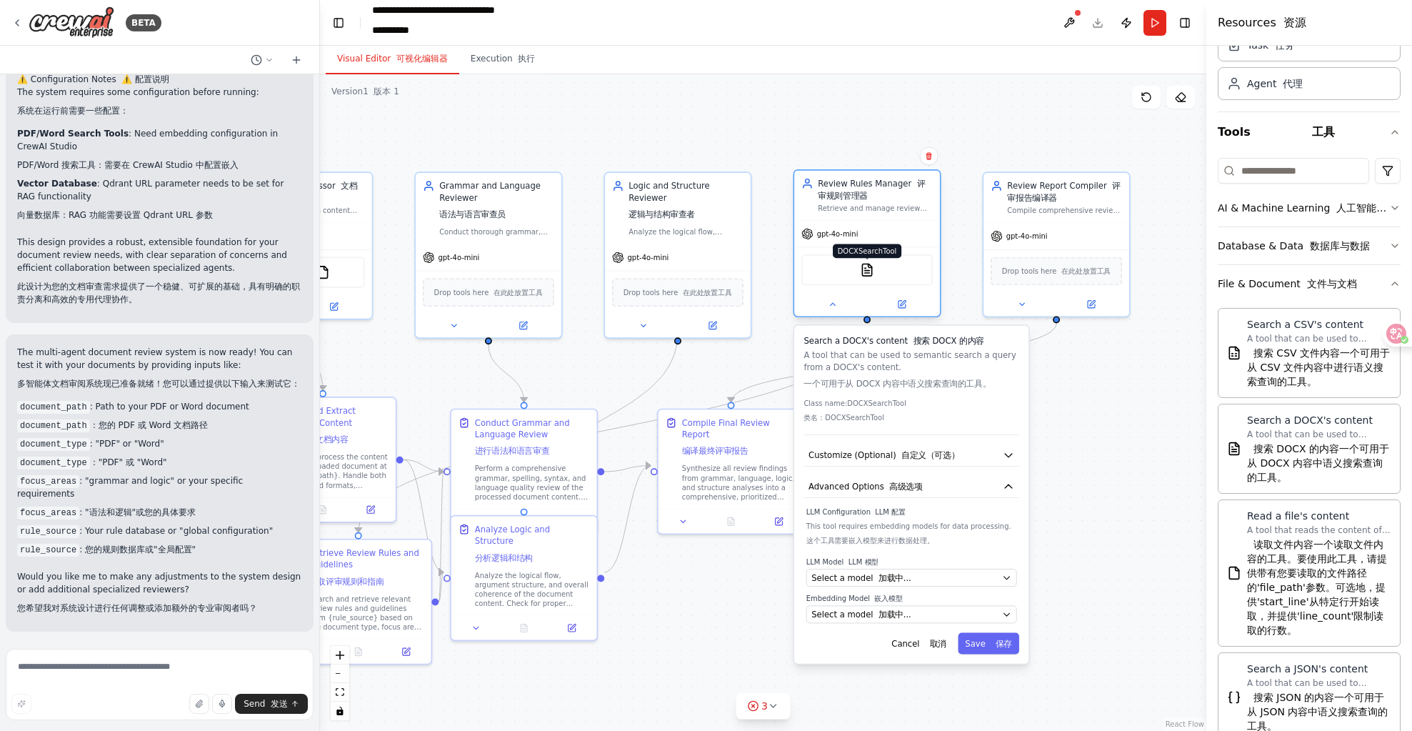
click at [867, 271] on img at bounding box center [867, 270] width 14 height 14
click at [655, 351] on div ".deletable-edge-delete-btn { width: 20px; height: 20px; border: 0px solid #ffff…" at bounding box center [763, 402] width 887 height 657
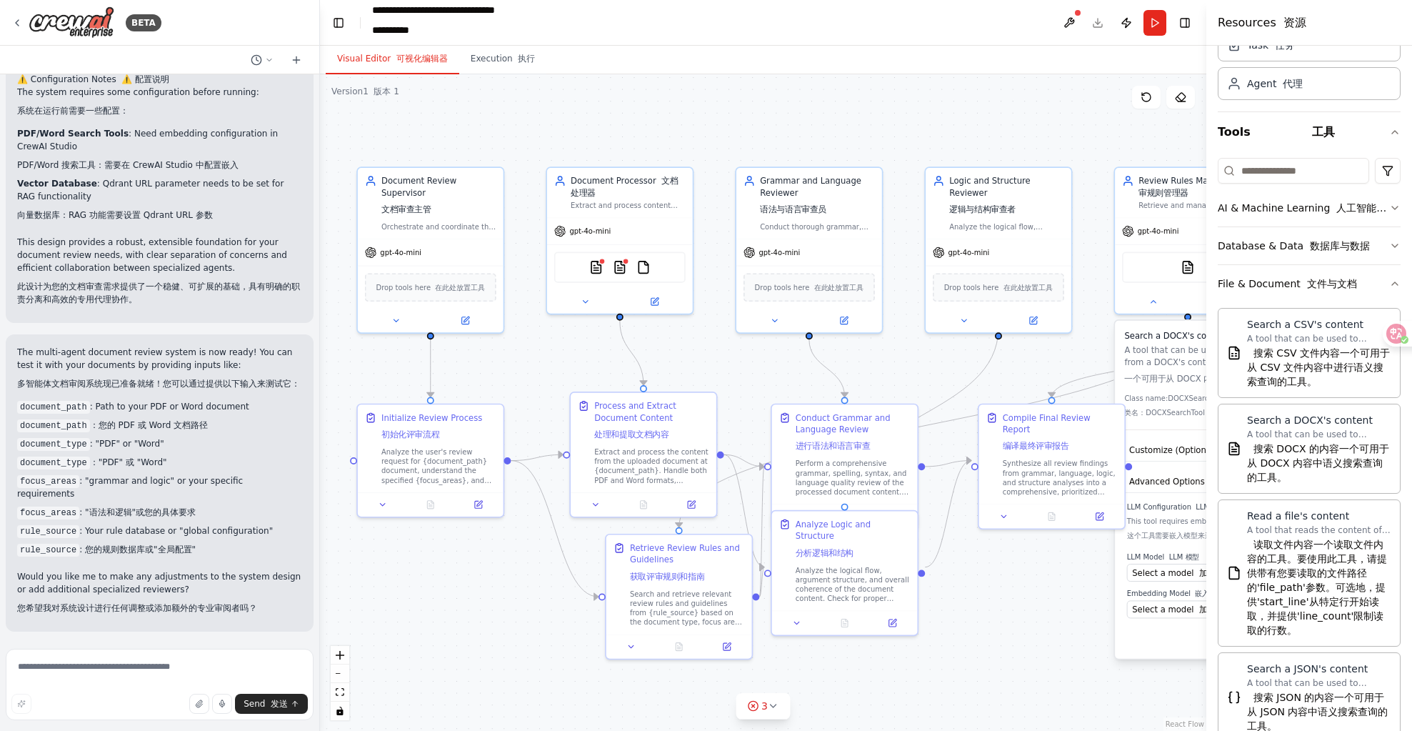
drag, startPoint x: 587, startPoint y: 342, endPoint x: 912, endPoint y: 337, distance: 325.1
click at [912, 337] on div ".deletable-edge-delete-btn { width: 20px; height: 20px; border: 0px solid #ffff…" at bounding box center [763, 402] width 887 height 657
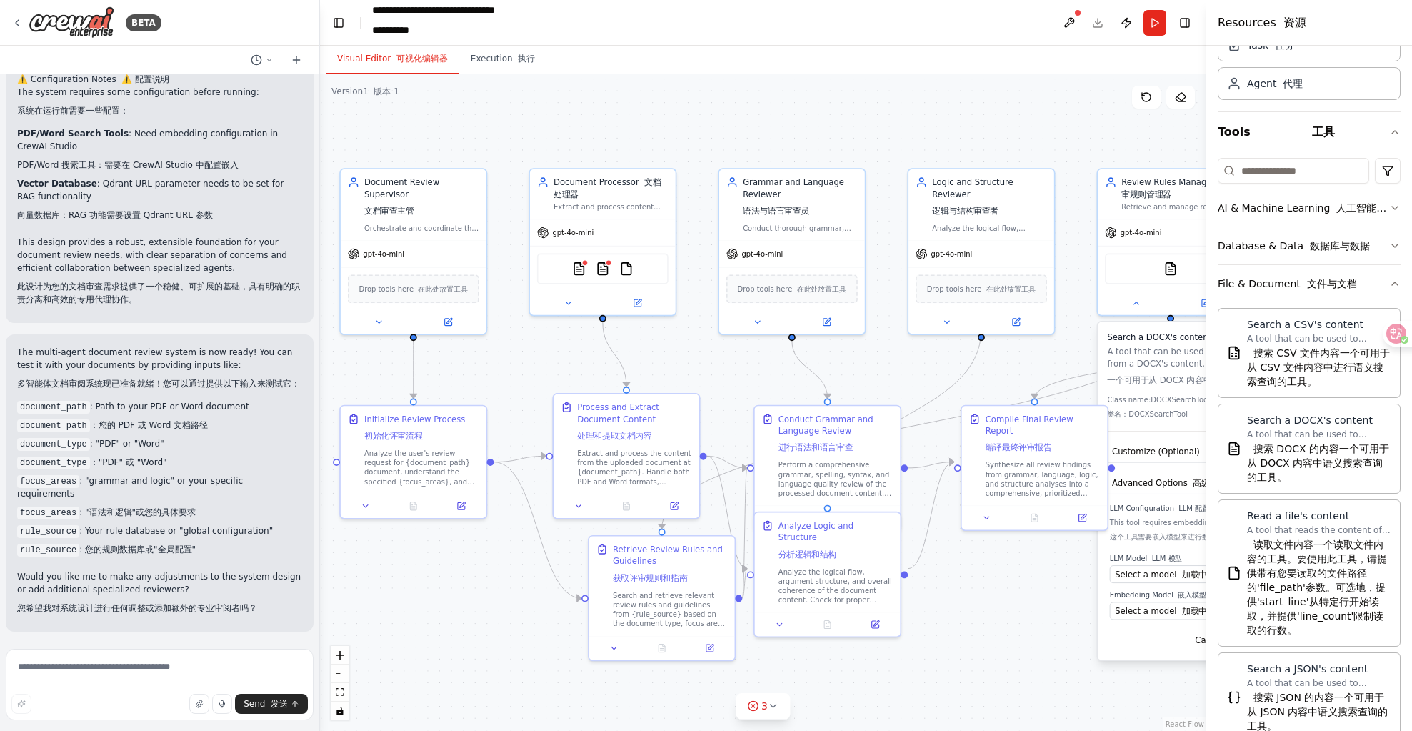
drag, startPoint x: 1074, startPoint y: 353, endPoint x: 922, endPoint y: 343, distance: 151.8
click at [899, 357] on div ".deletable-edge-delete-btn { width: 20px; height: 20px; border: 0px solid #ffff…" at bounding box center [763, 402] width 887 height 657
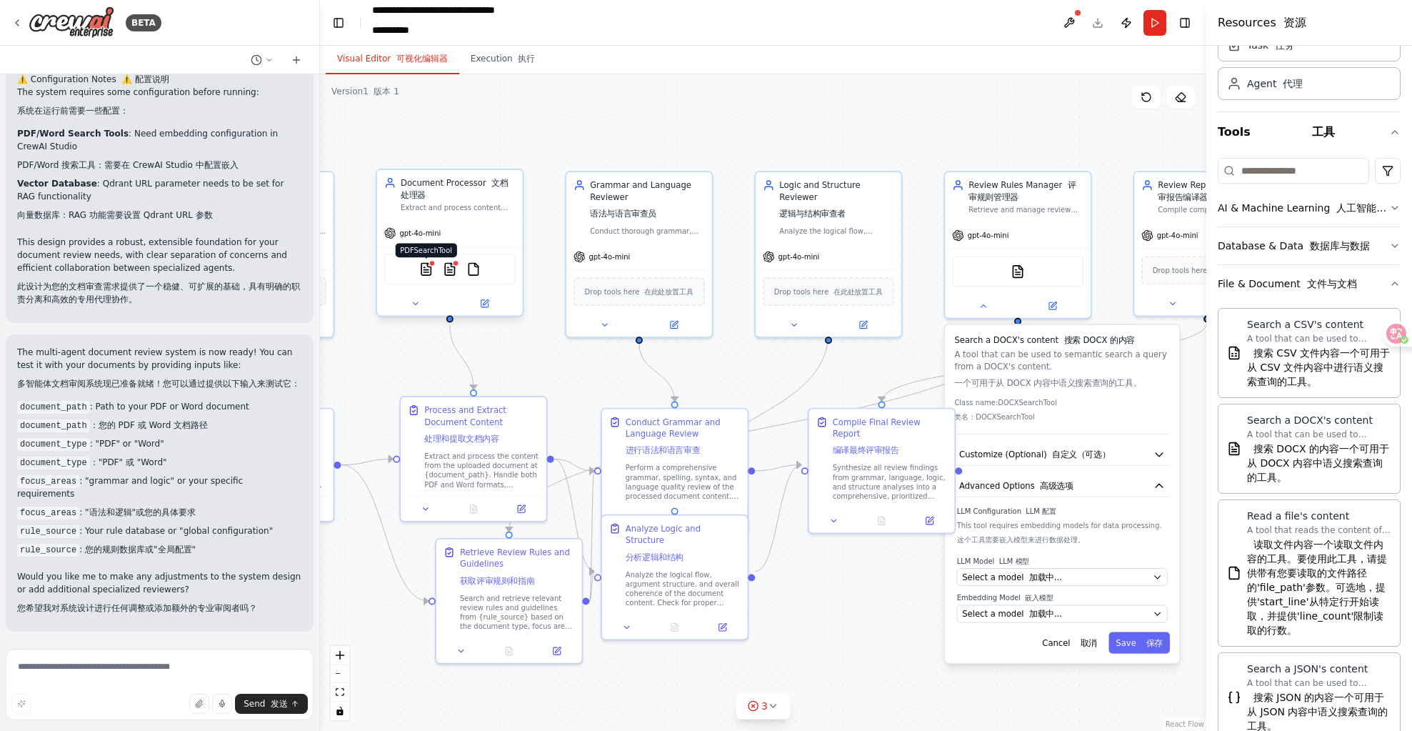
click at [427, 270] on img at bounding box center [426, 269] width 14 height 14
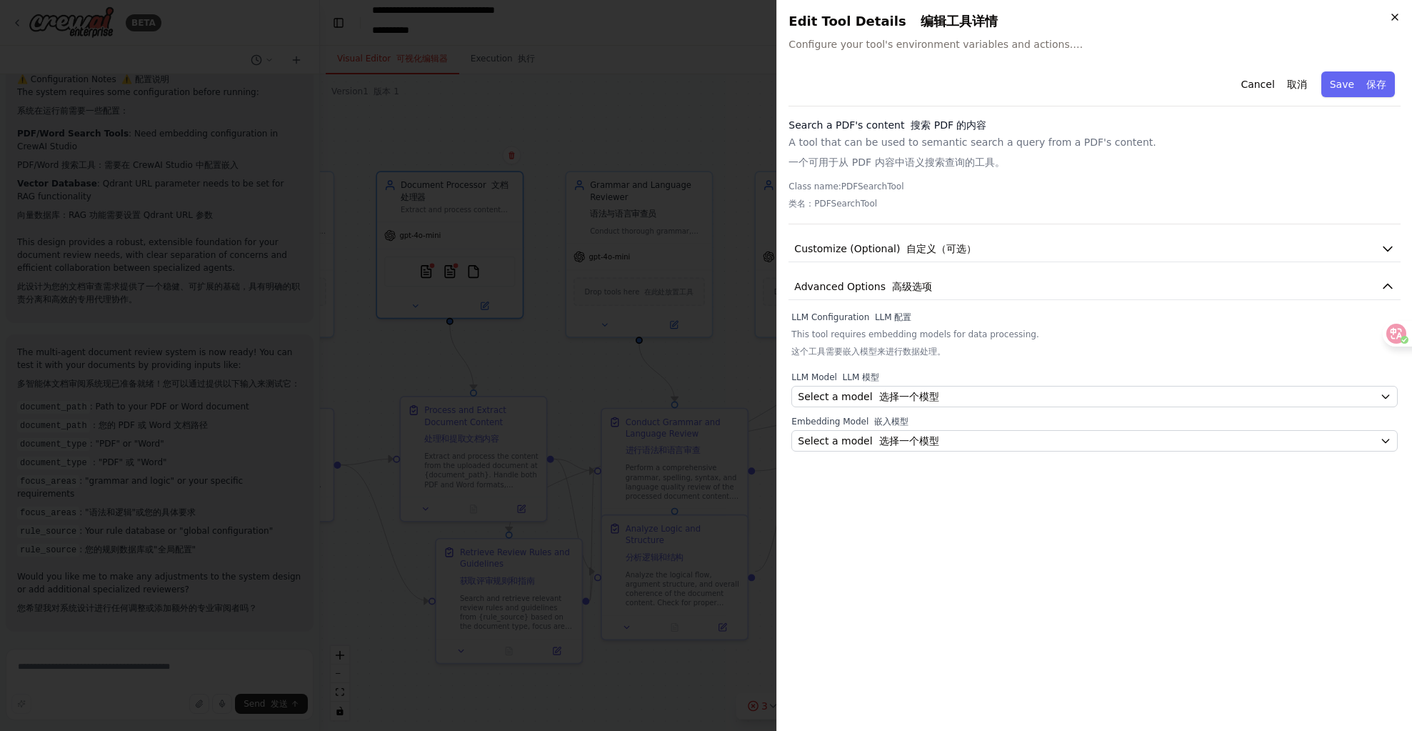
click at [1391, 19] on icon "button" at bounding box center [1394, 16] width 11 height 11
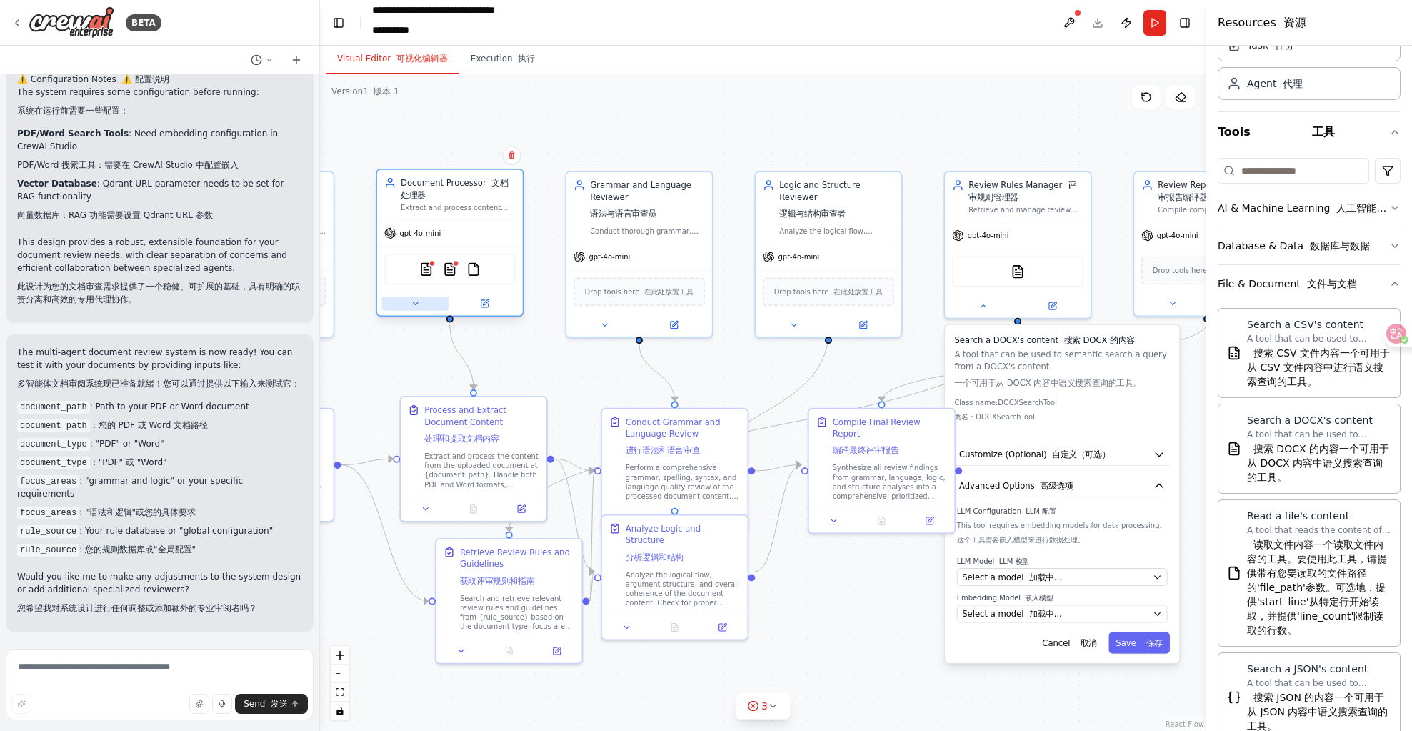
click at [424, 303] on button at bounding box center [415, 303] width 67 height 14
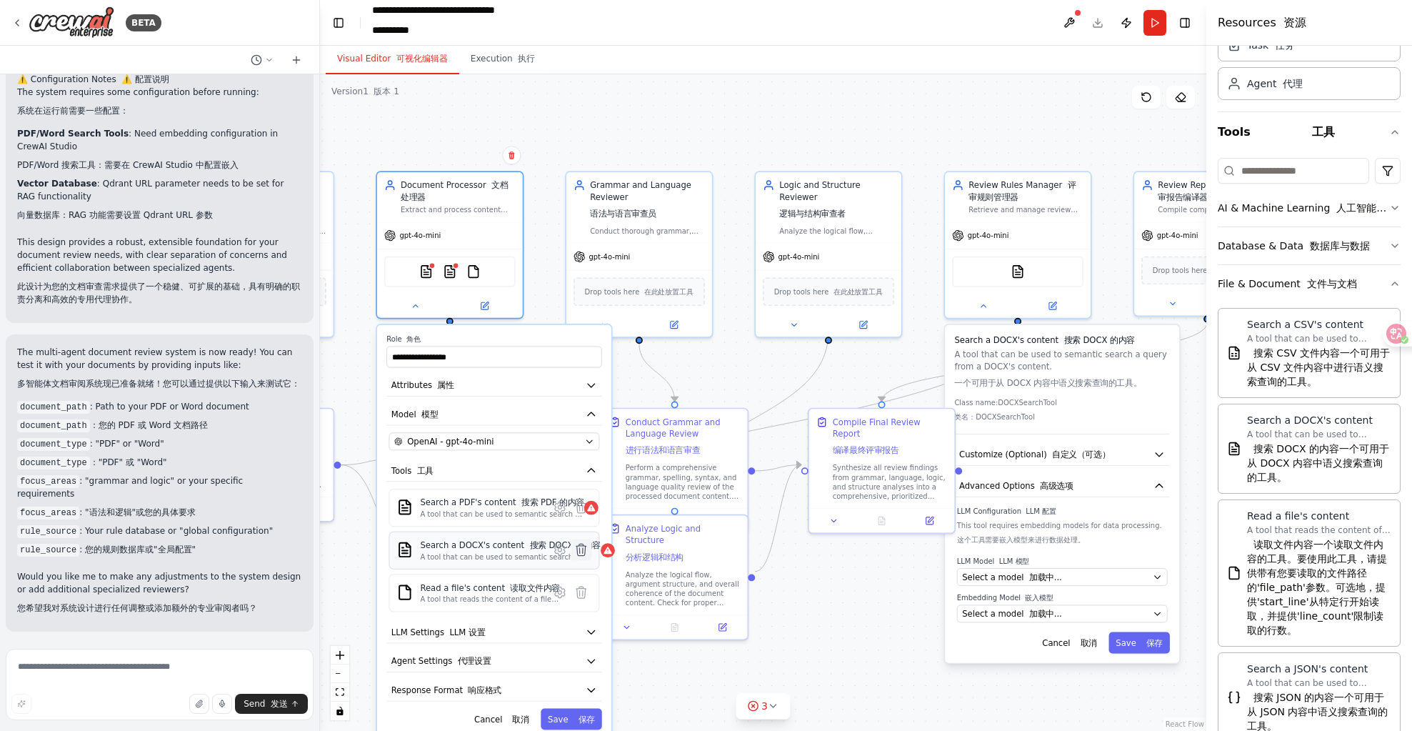
click at [582, 549] on icon at bounding box center [582, 549] width 10 height 11
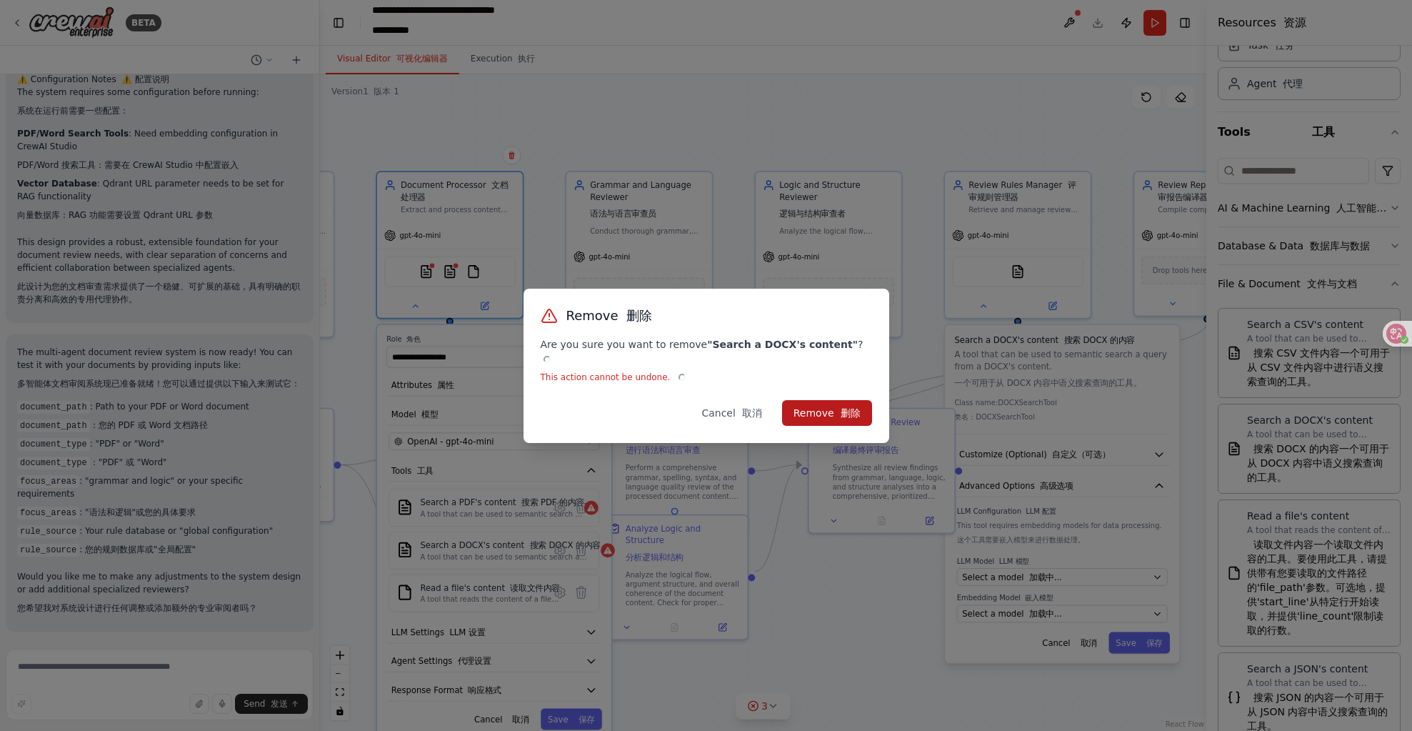
click at [810, 408] on button "Remove 删除" at bounding box center [827, 413] width 90 height 26
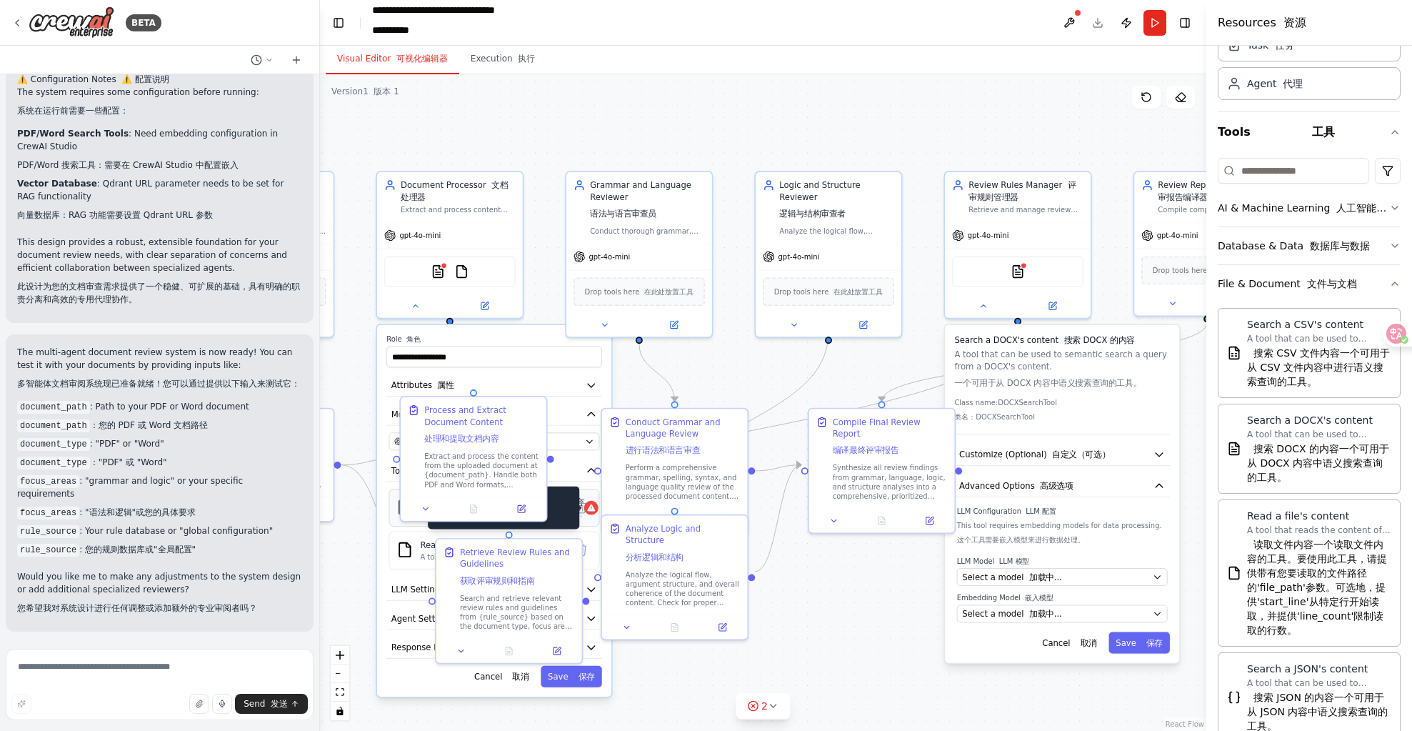
click at [587, 512] on icon at bounding box center [591, 507] width 9 height 9
click at [587, 509] on icon at bounding box center [591, 507] width 8 height 7
click at [576, 503] on icon at bounding box center [581, 507] width 14 height 14
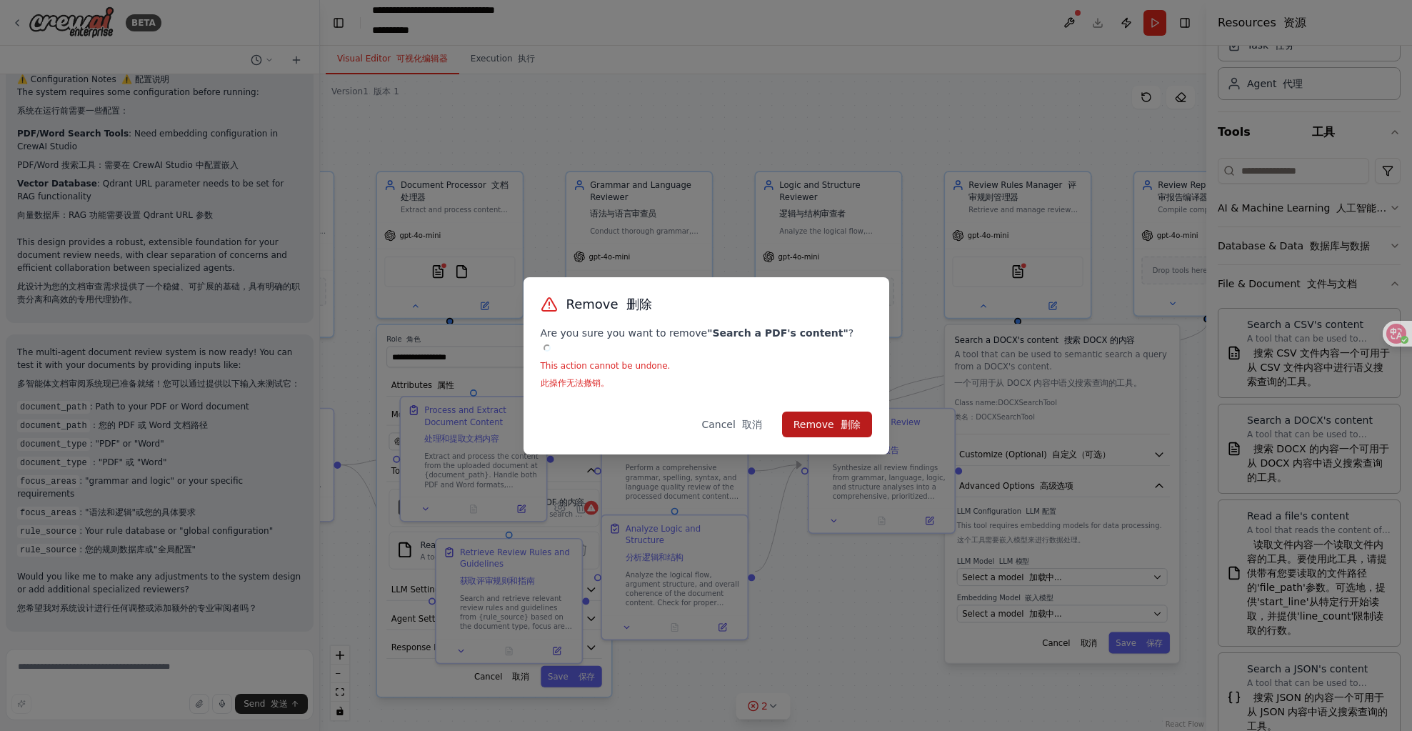
click at [814, 421] on button "Remove 删除" at bounding box center [827, 424] width 90 height 26
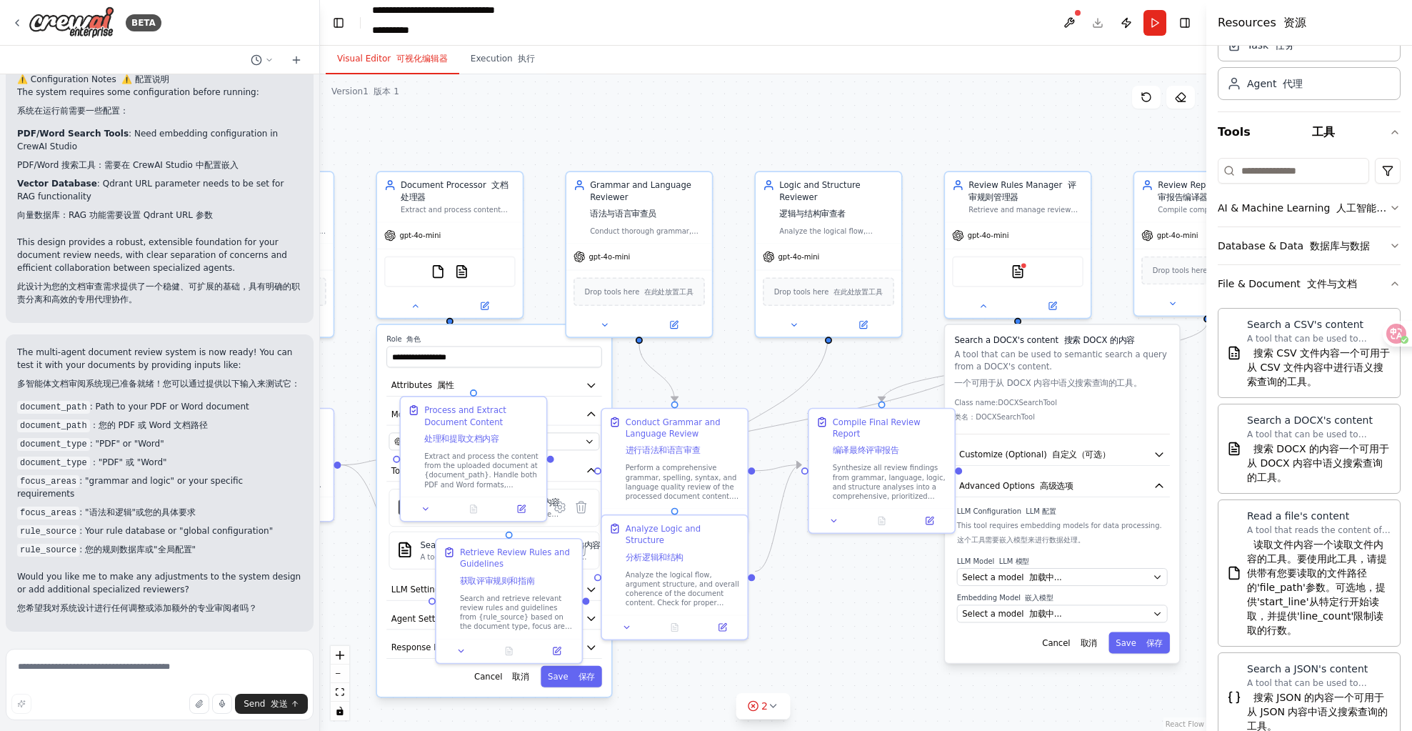
click at [698, 684] on div ".deletable-edge-delete-btn { width: 20px; height: 20px; border: 0px solid #ffff…" at bounding box center [763, 402] width 887 height 657
click at [624, 657] on div ".deletable-edge-delete-btn { width: 20px; height: 20px; border: 0px solid #ffff…" at bounding box center [763, 402] width 887 height 657
click at [1070, 22] on button at bounding box center [1069, 23] width 23 height 26
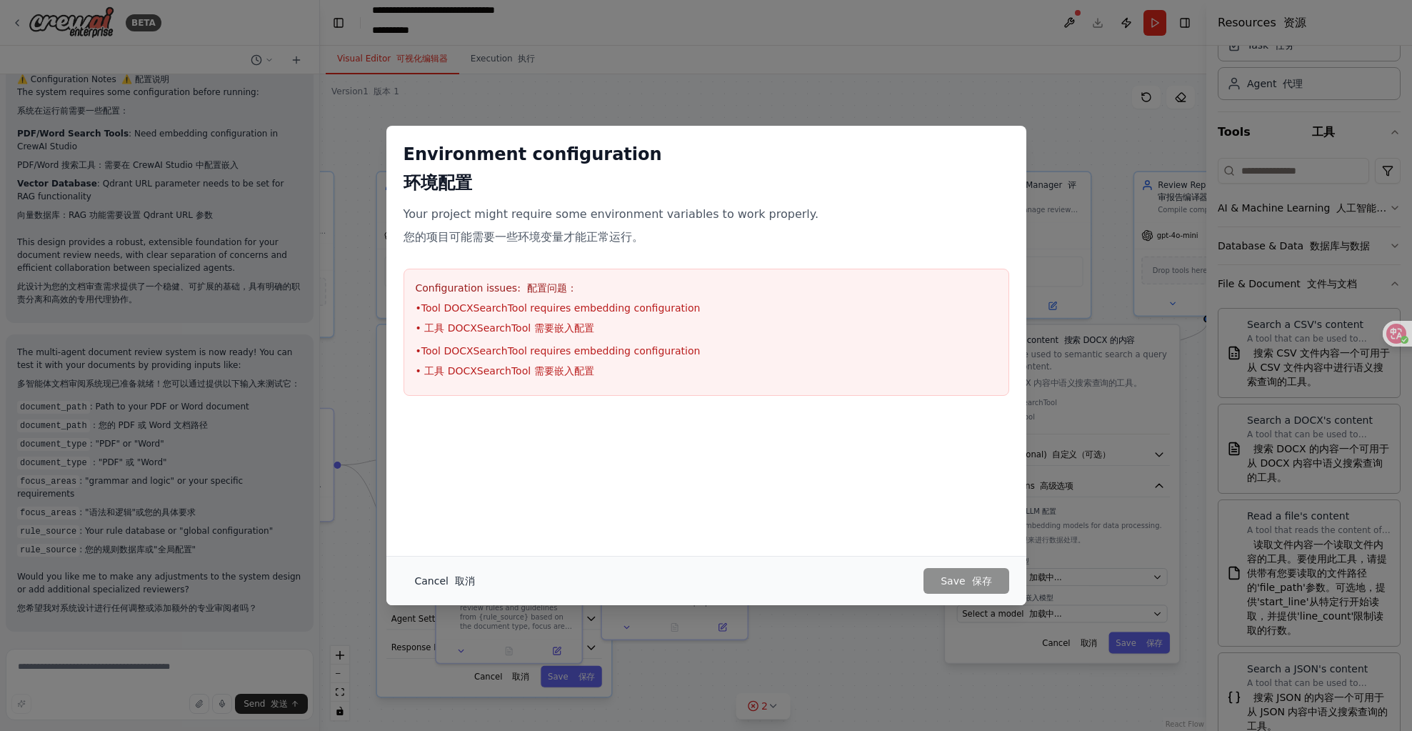
click at [474, 582] on button "Cancel 取消" at bounding box center [445, 581] width 83 height 26
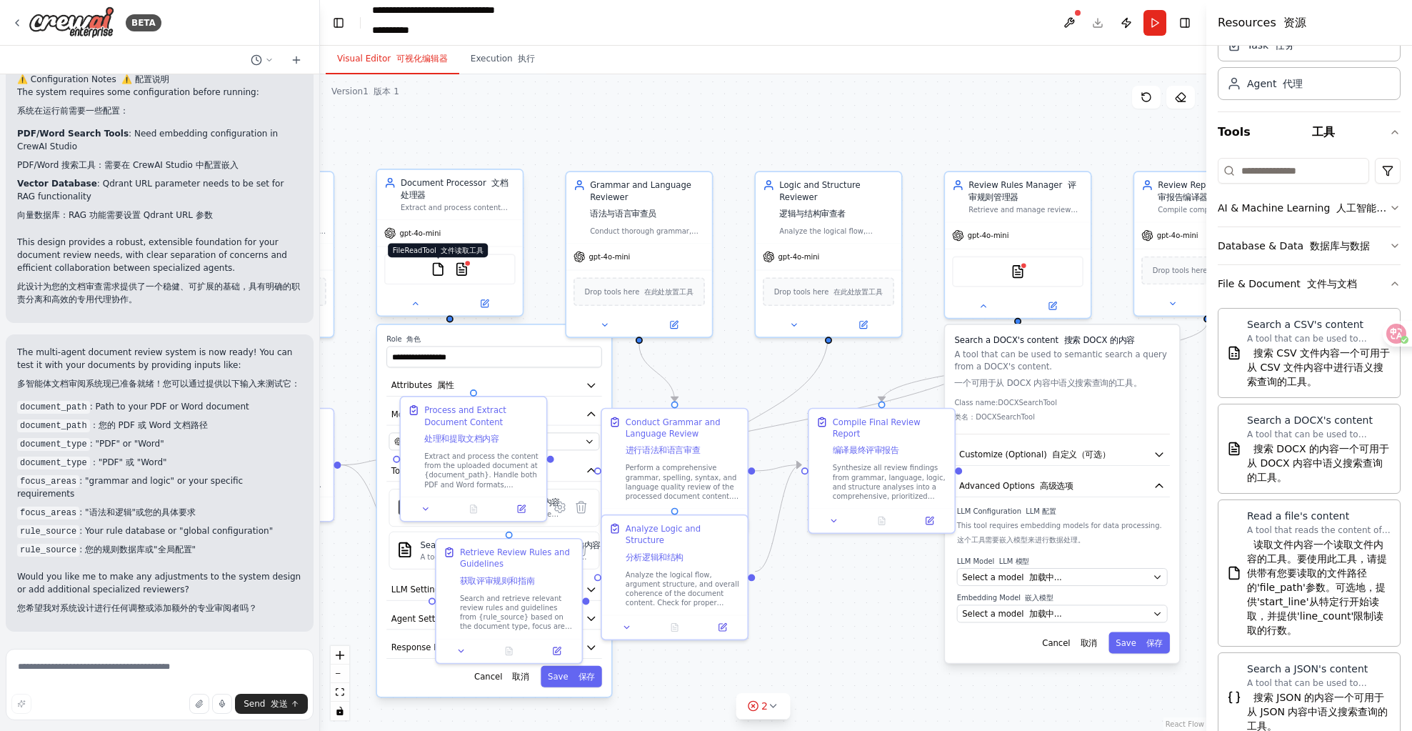
click at [440, 273] on img at bounding box center [438, 269] width 14 height 14
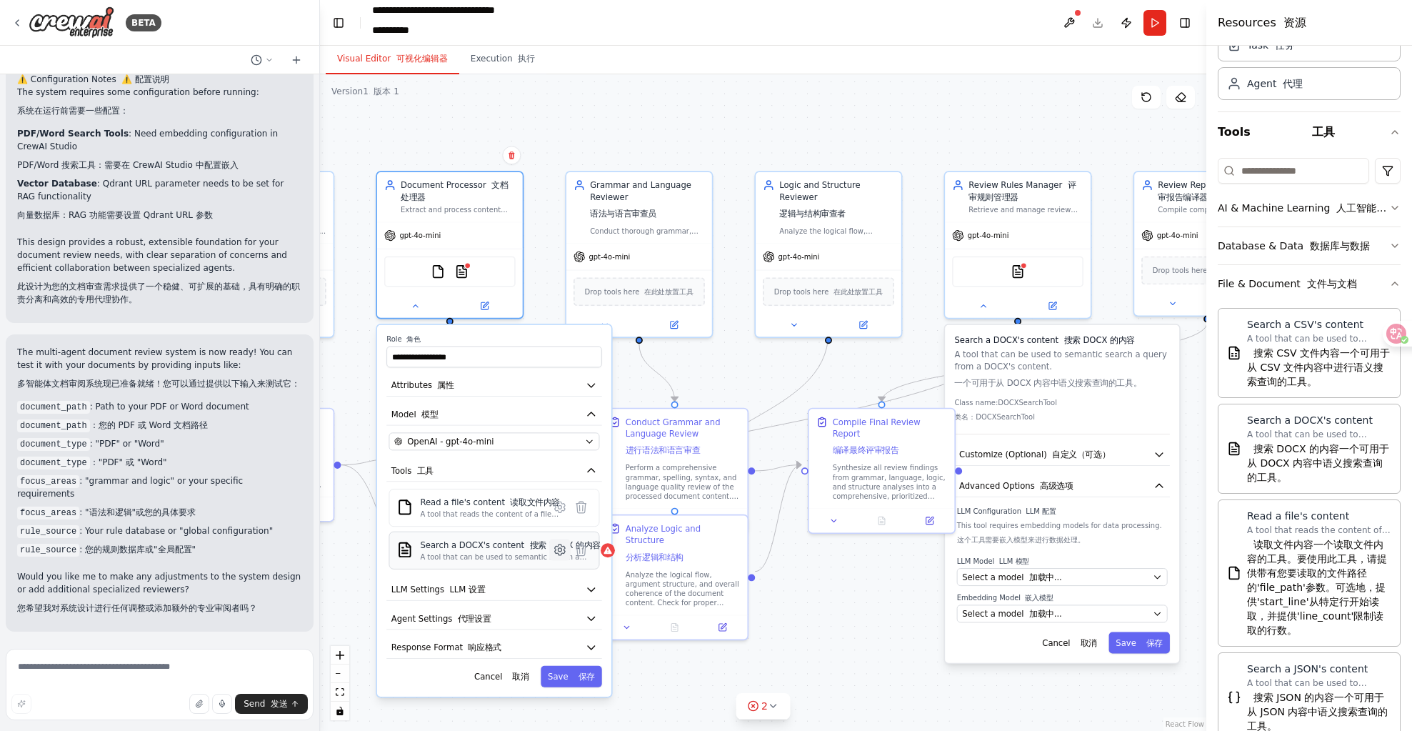
click at [560, 547] on icon at bounding box center [560, 549] width 10 height 11
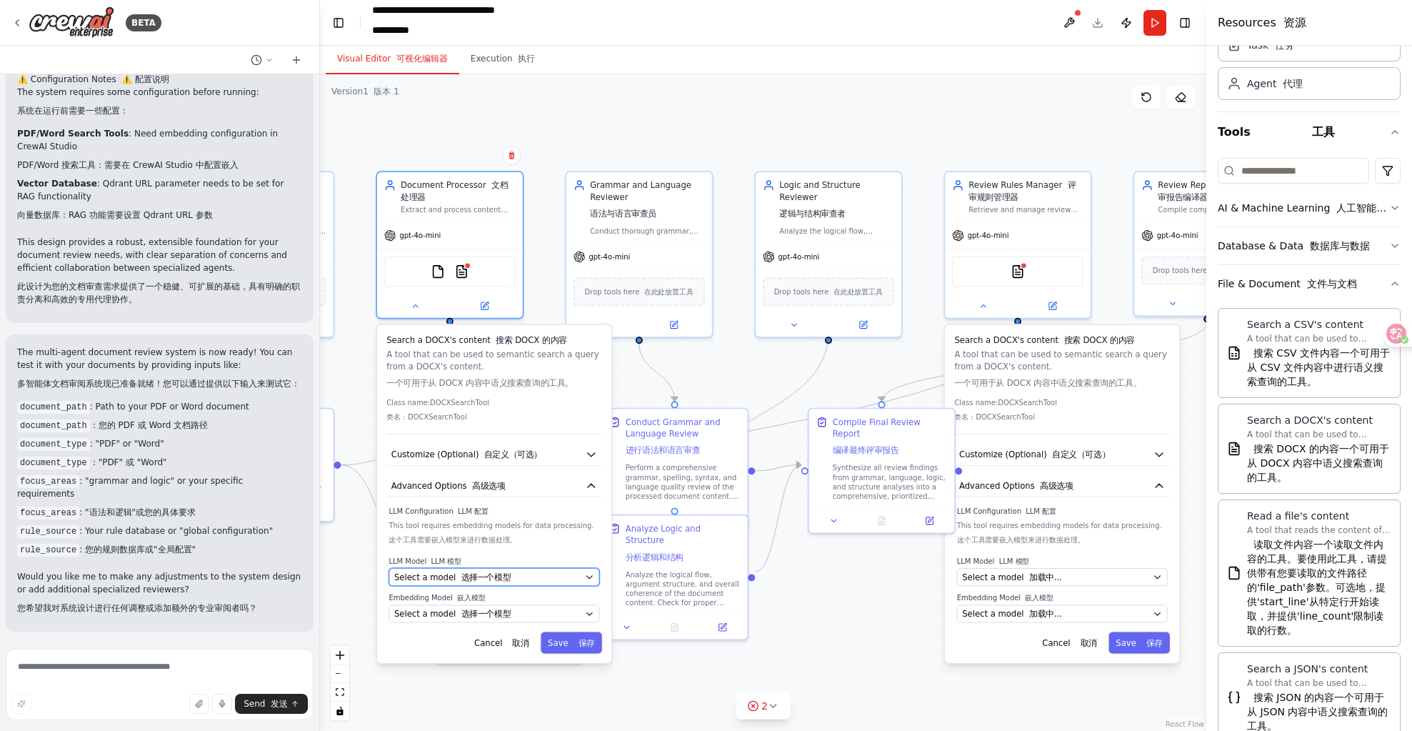
click at [545, 577] on div "Select a model 选择一个模型" at bounding box center [487, 577] width 186 height 12
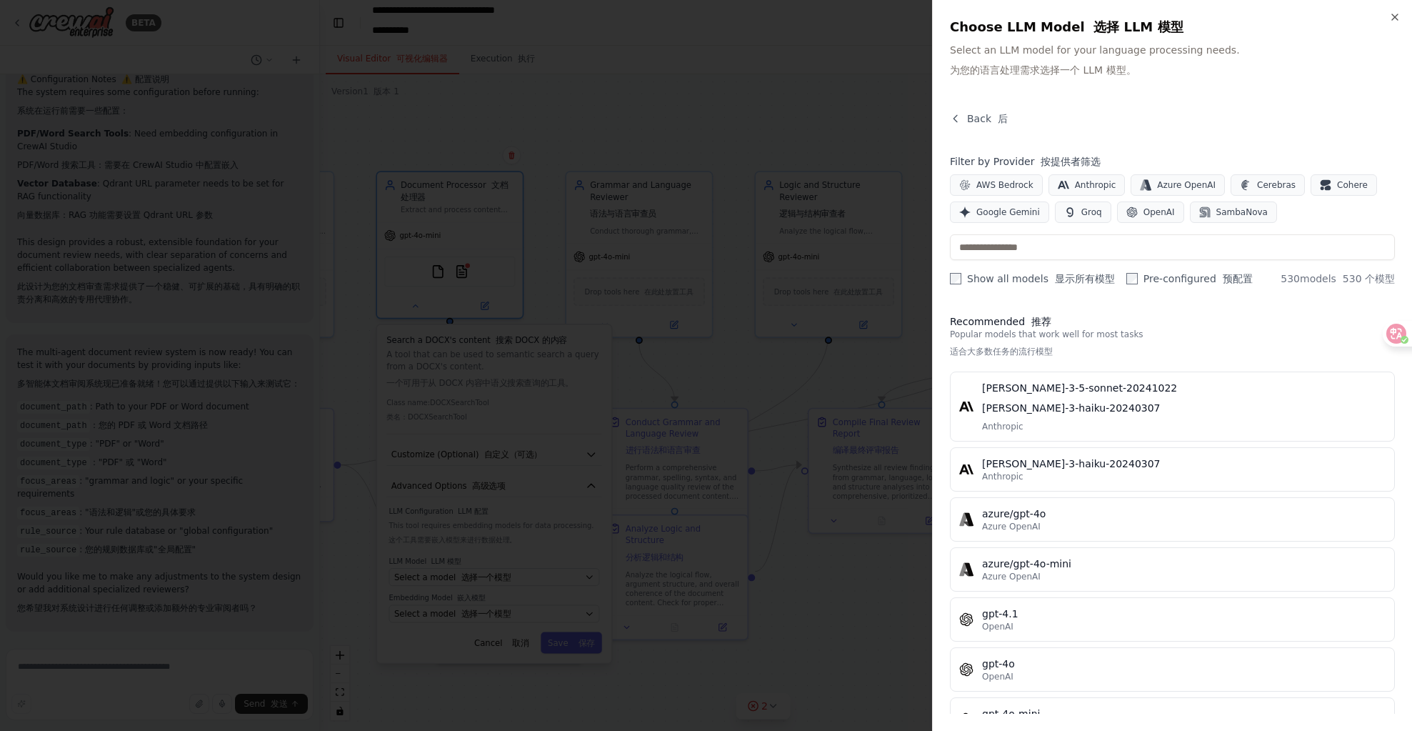
click at [984, 284] on label "Show all models 显示所有模型" at bounding box center [1032, 278] width 165 height 14
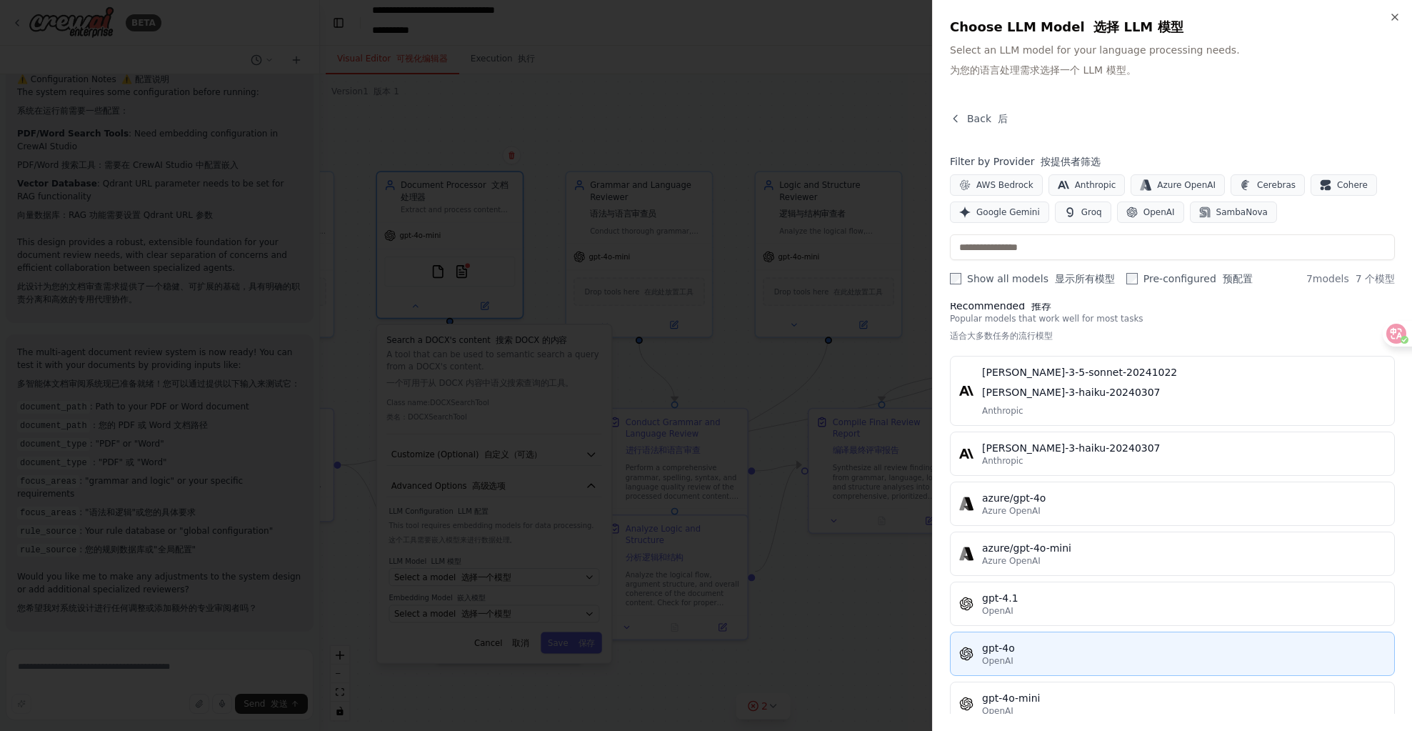
scroll to position [39, 0]
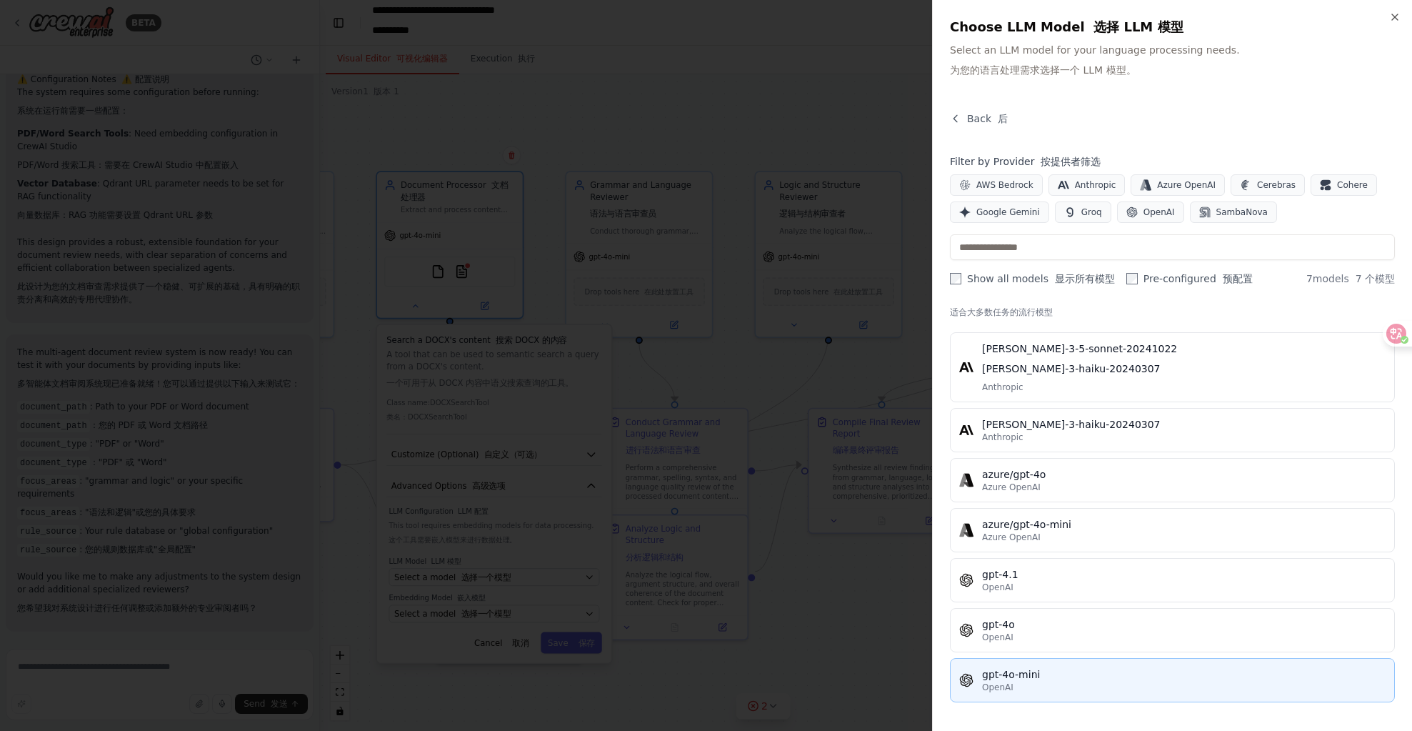
click at [1049, 677] on div "gpt-4o-mini" at bounding box center [1184, 674] width 404 height 14
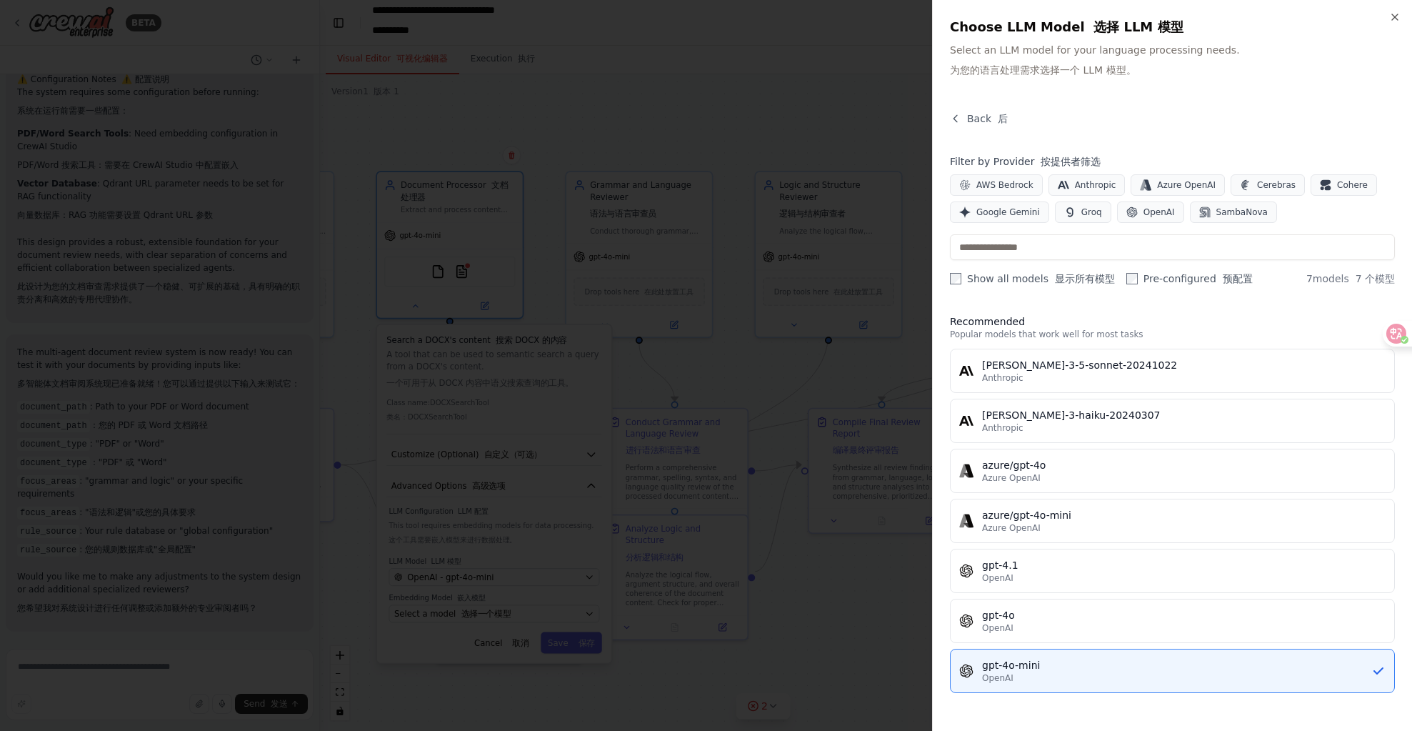
scroll to position [0, 0]
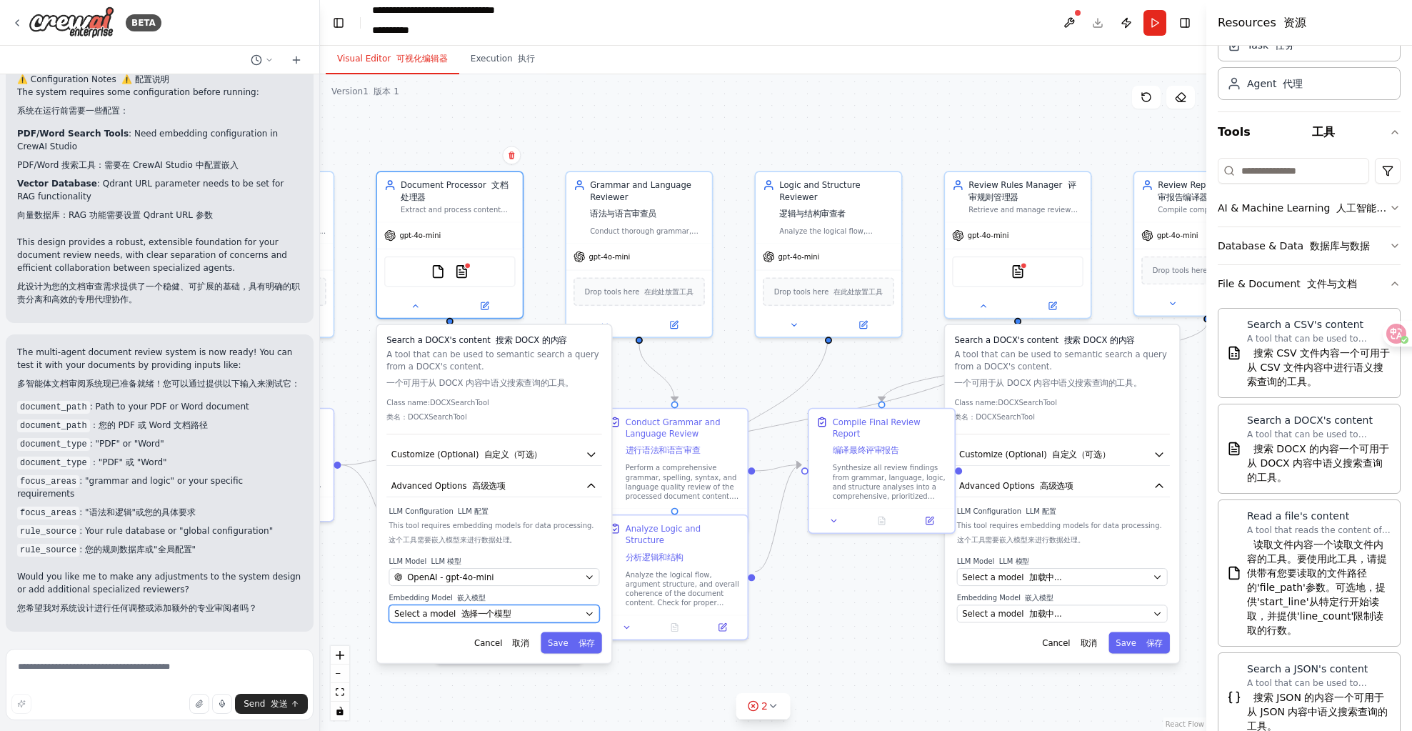
click at [489, 613] on font "选择一个模型" at bounding box center [486, 613] width 50 height 9
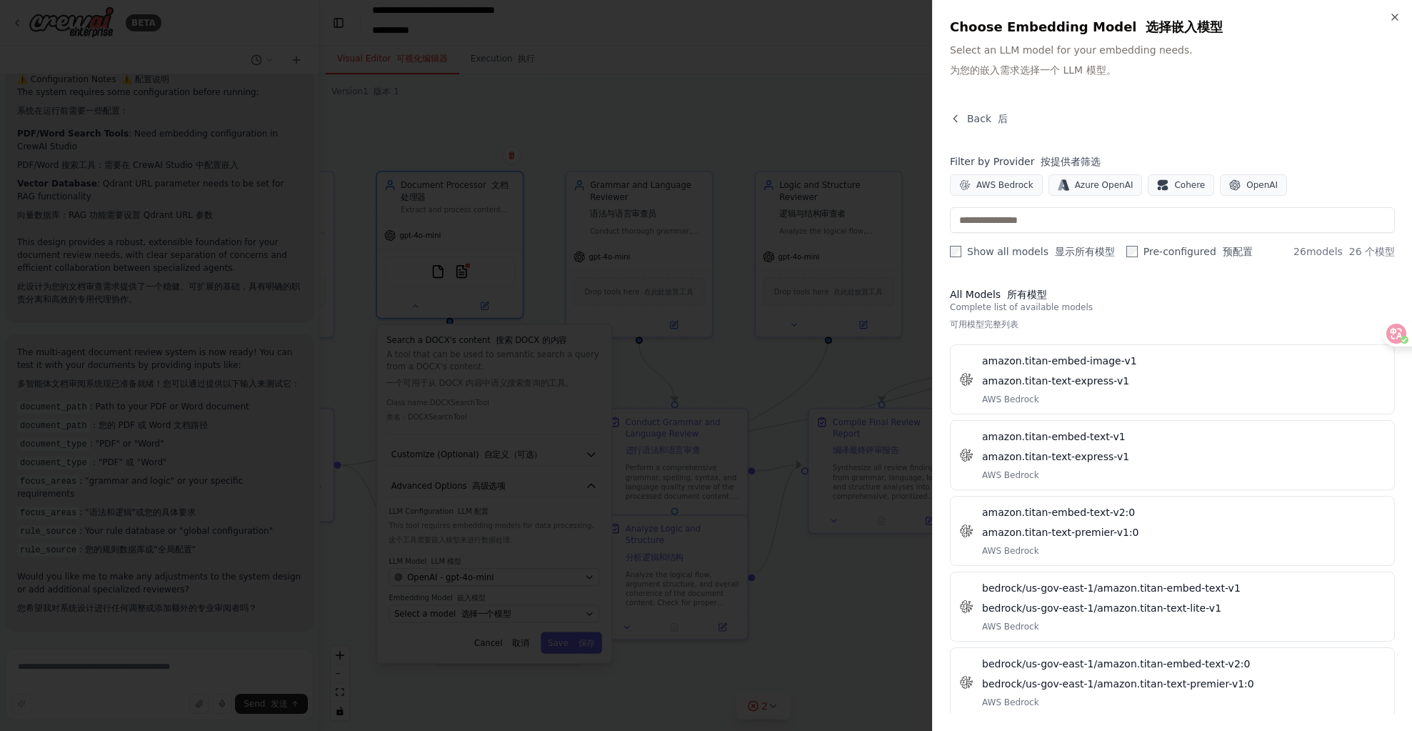
click at [990, 250] on label "Show all models 显示所有模型" at bounding box center [1032, 251] width 165 height 14
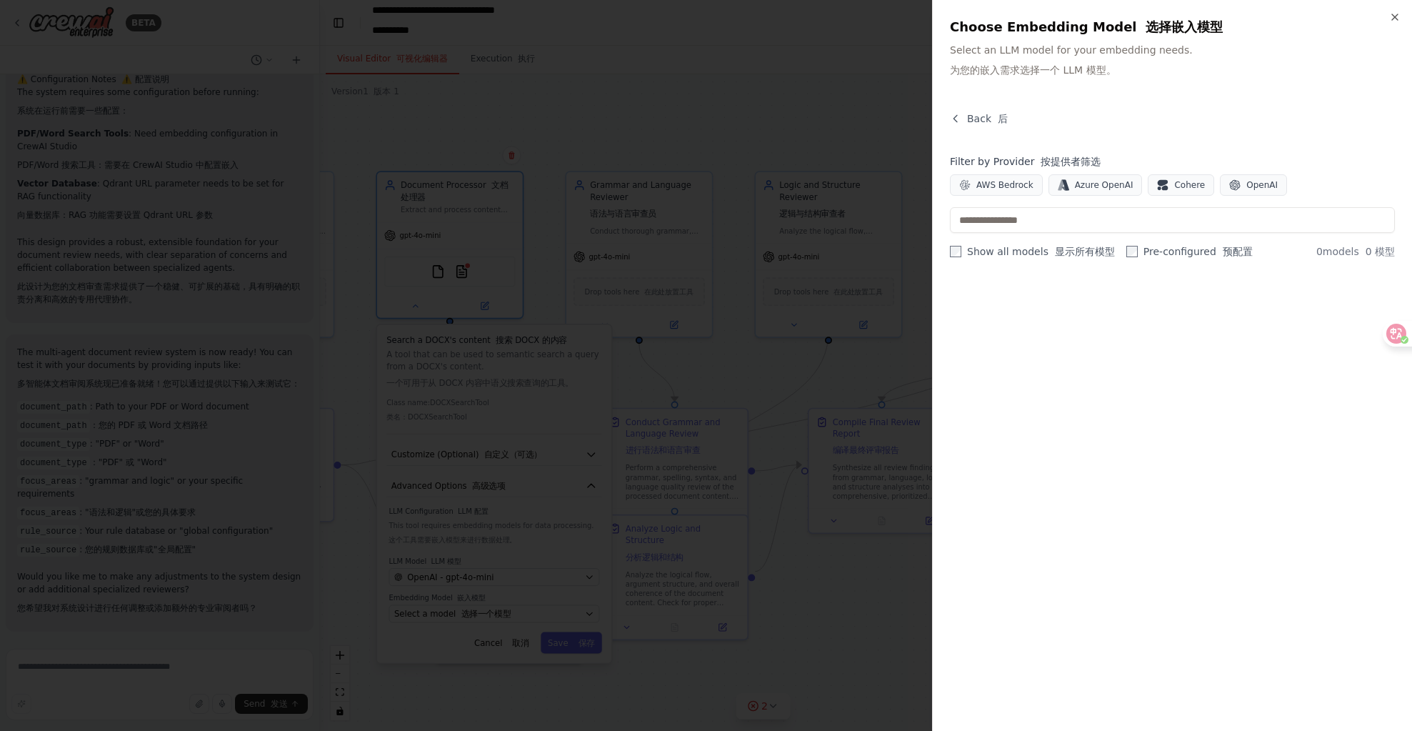
click at [1009, 253] on label "Show all models 显示所有模型" at bounding box center [1032, 251] width 165 height 14
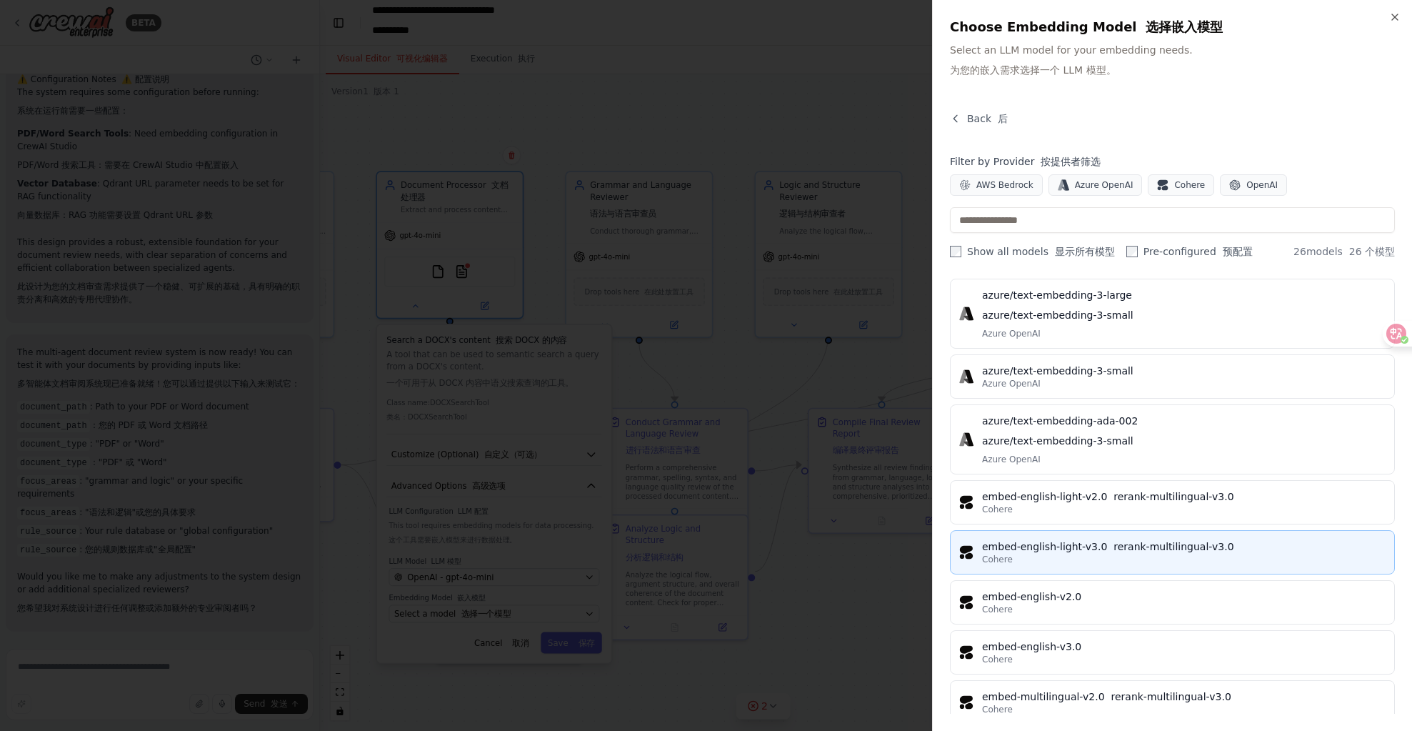
scroll to position [1194, 0]
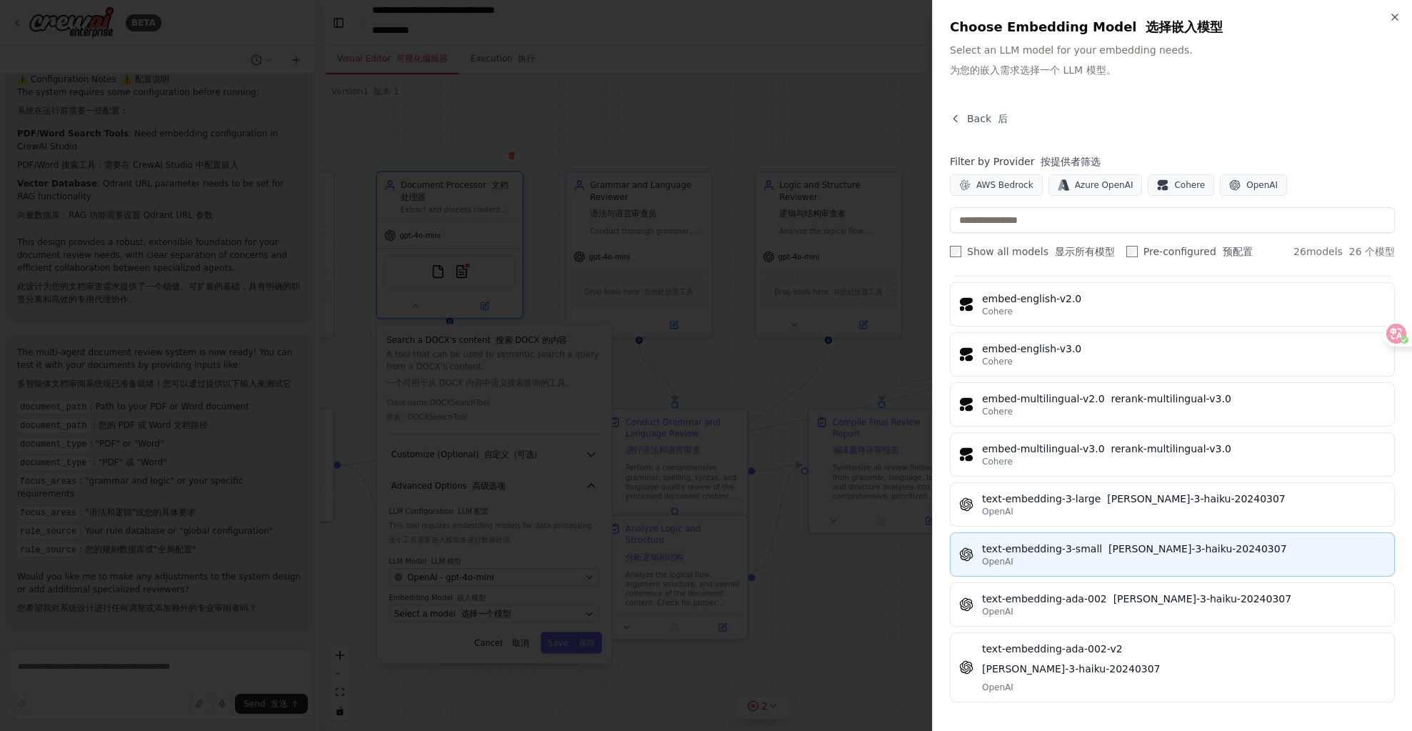
click at [1087, 559] on div "OpenAI" at bounding box center [1184, 561] width 404 height 11
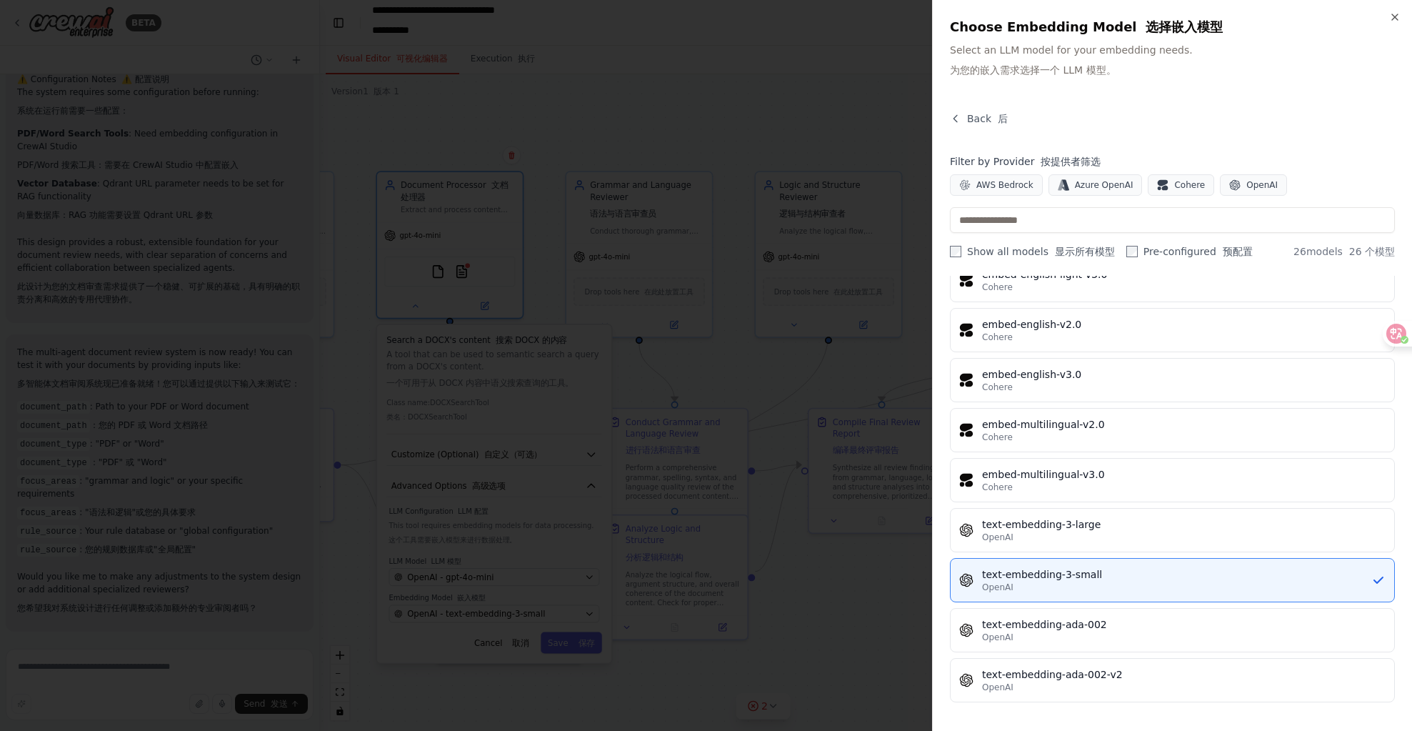
scroll to position [914, 0]
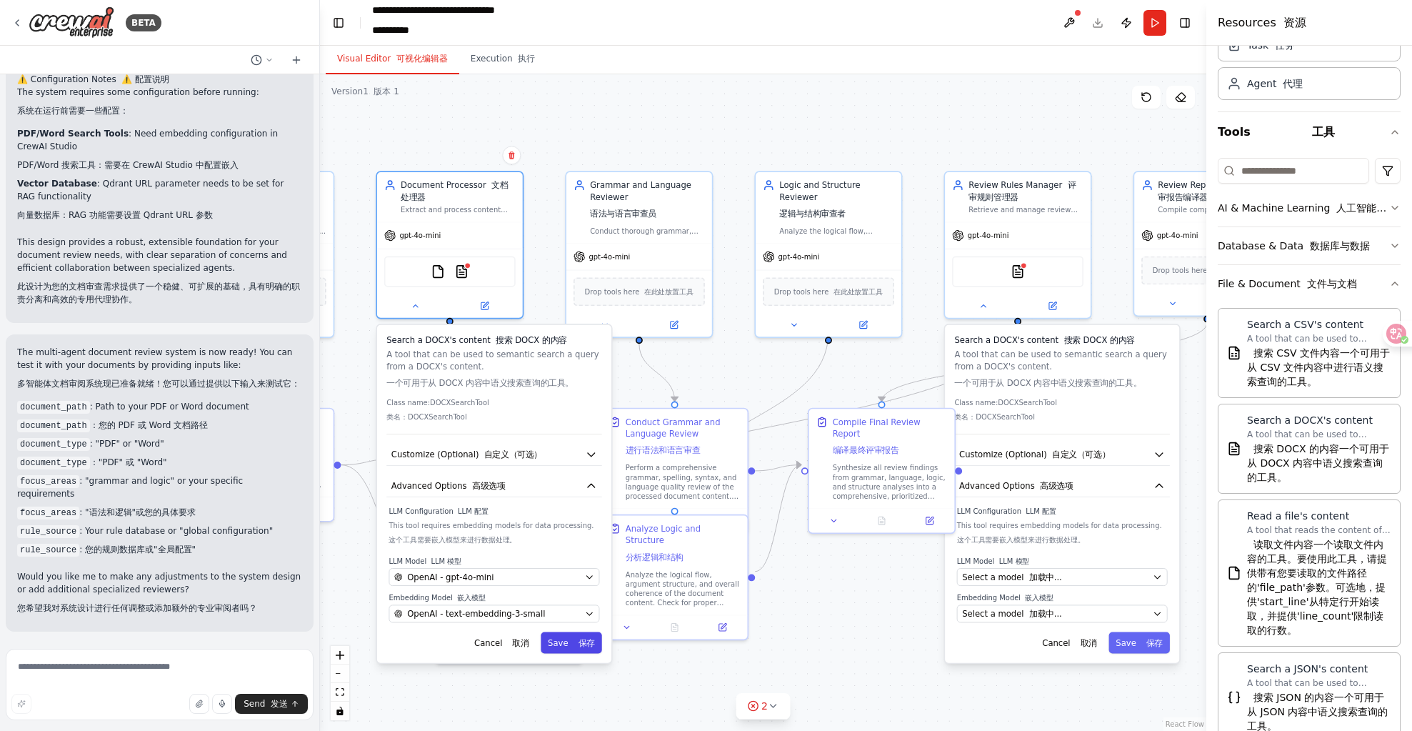
click at [568, 649] on button "Save 保存" at bounding box center [571, 642] width 61 height 21
click at [577, 645] on font at bounding box center [575, 642] width 5 height 9
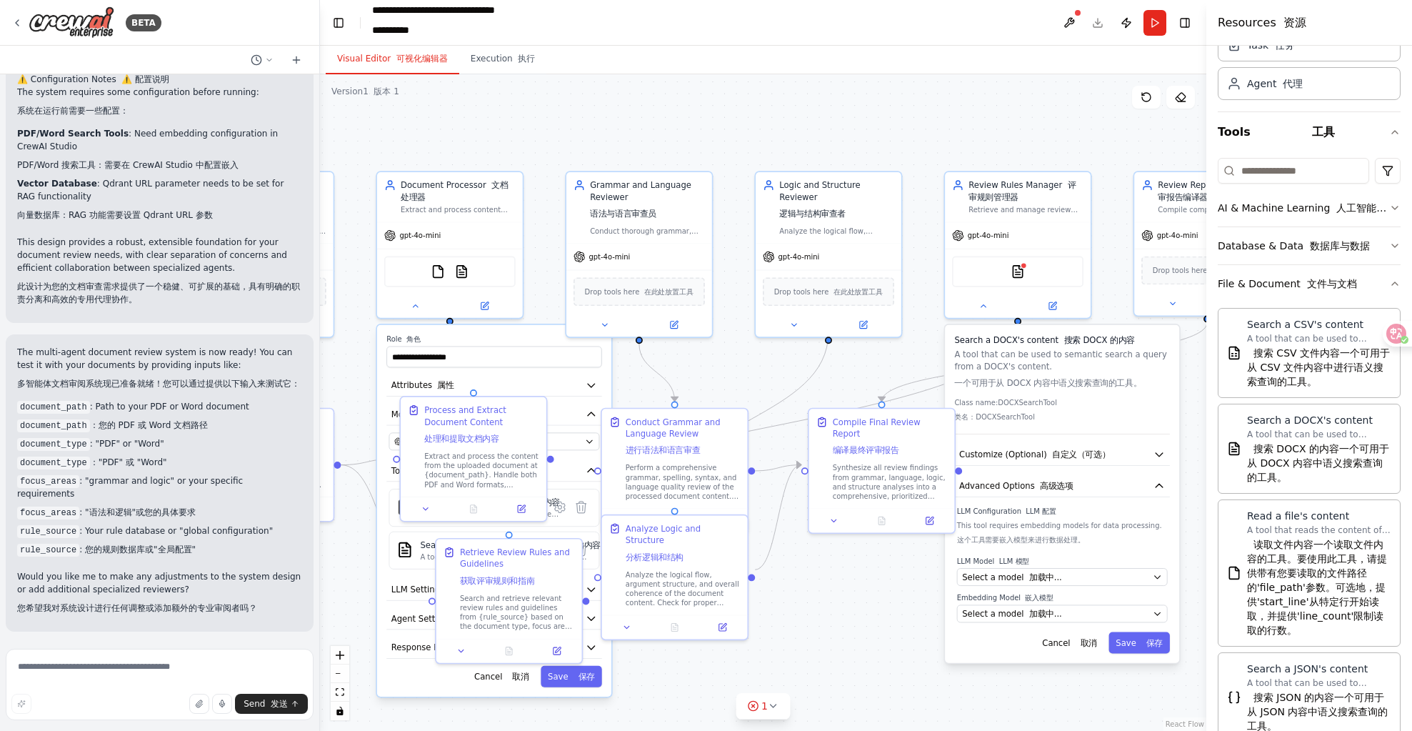
click at [801, 647] on div ".deletable-edge-delete-btn { width: 20px; height: 20px; border: 0px solid #ffff…" at bounding box center [763, 402] width 887 height 657
click at [468, 408] on div "Process and Extract Document Content 处理和提取文档内容" at bounding box center [481, 423] width 115 height 45
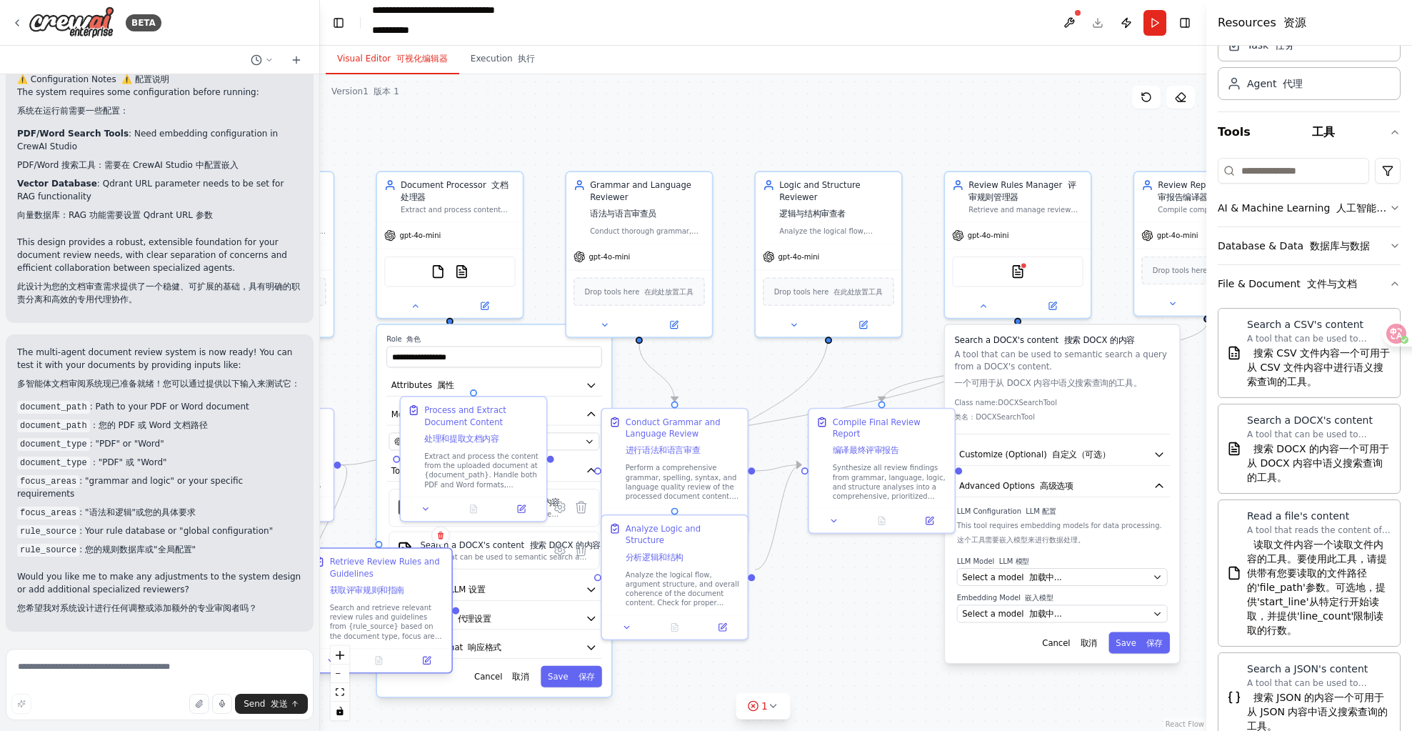
drag, startPoint x: 539, startPoint y: 559, endPoint x: 404, endPoint y: 577, distance: 135.5
click at [404, 577] on div "Retrieve Review Rules and Guidelines 获取评审规则和指南" at bounding box center [387, 578] width 115 height 45
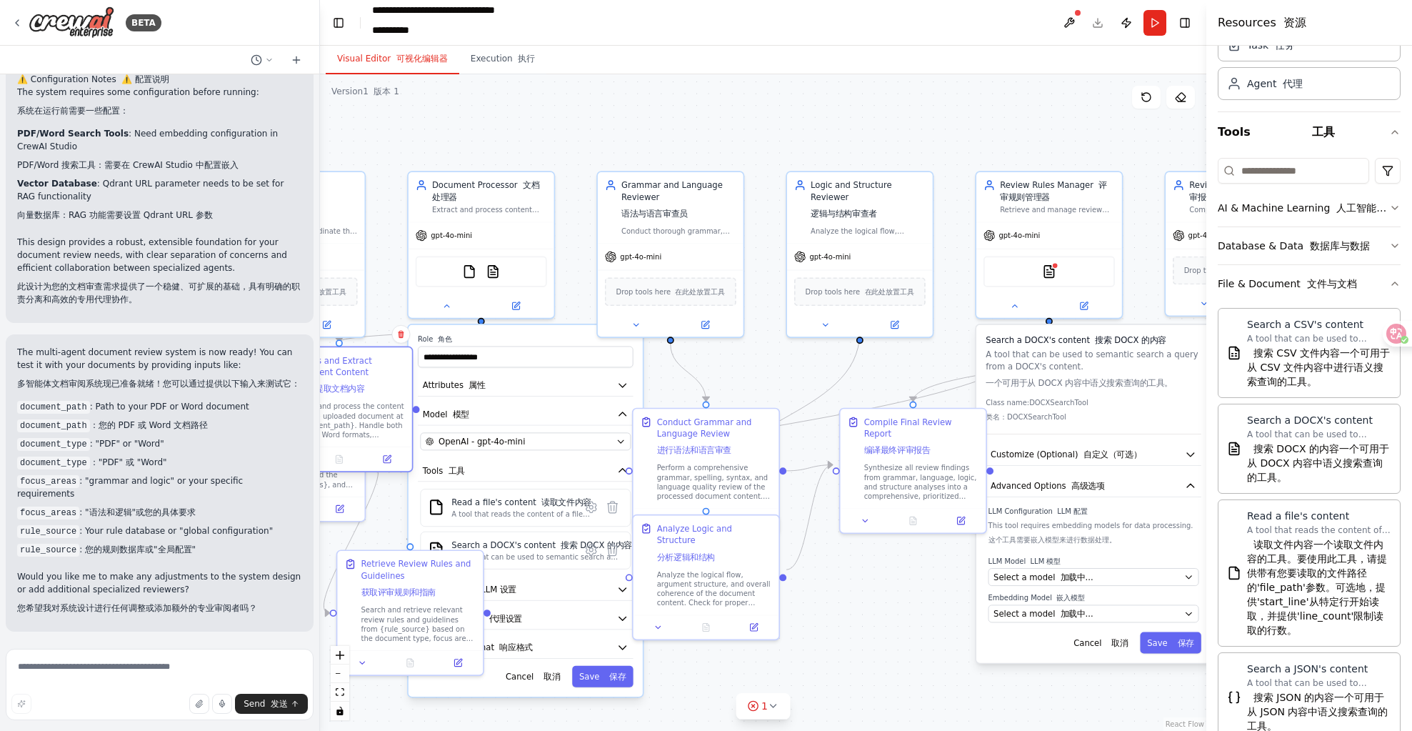
drag, startPoint x: 471, startPoint y: 471, endPoint x: 396, endPoint y: 424, distance: 88.0
click at [371, 423] on div "Extract and process the content from the uploaded document at {document_path}. …" at bounding box center [347, 420] width 115 height 38
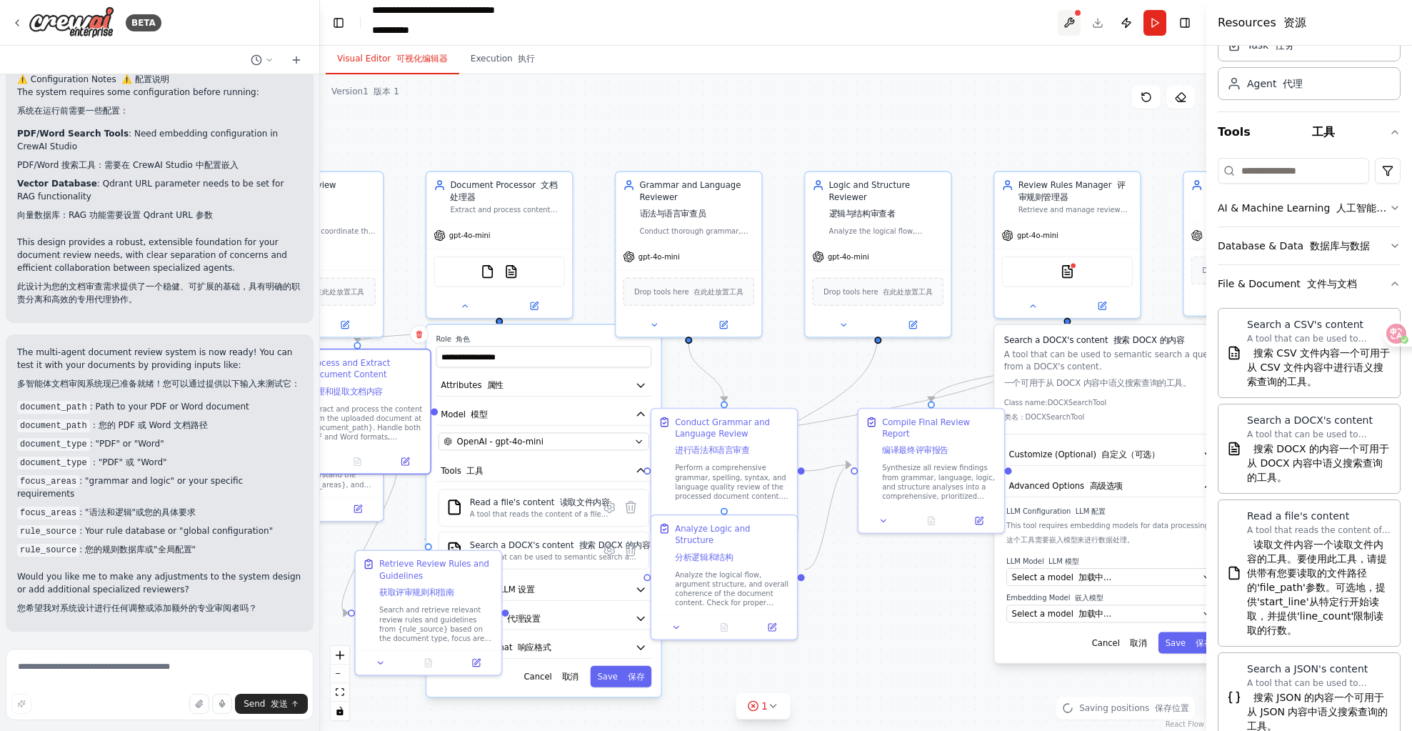
click at [1065, 26] on button at bounding box center [1069, 23] width 23 height 26
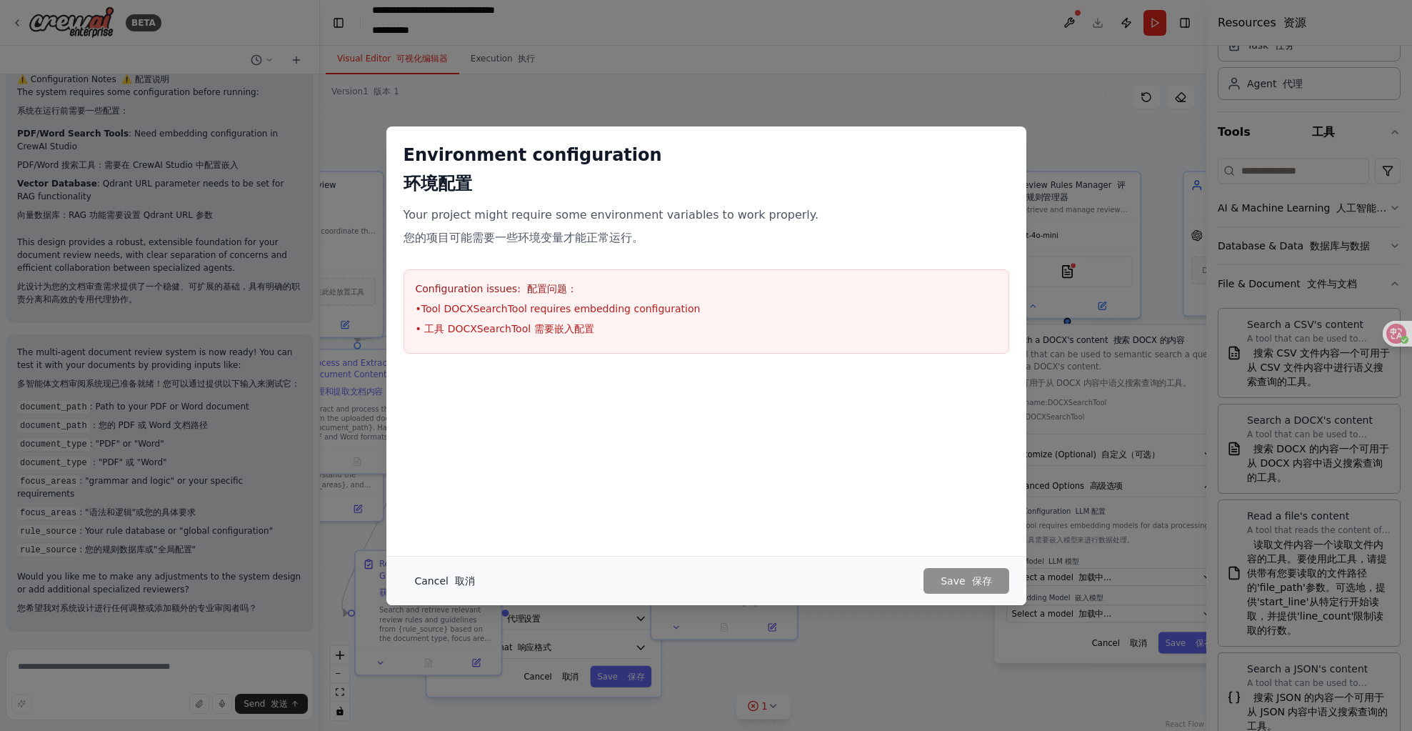
click at [429, 568] on button "Cancel 取消" at bounding box center [445, 581] width 83 height 26
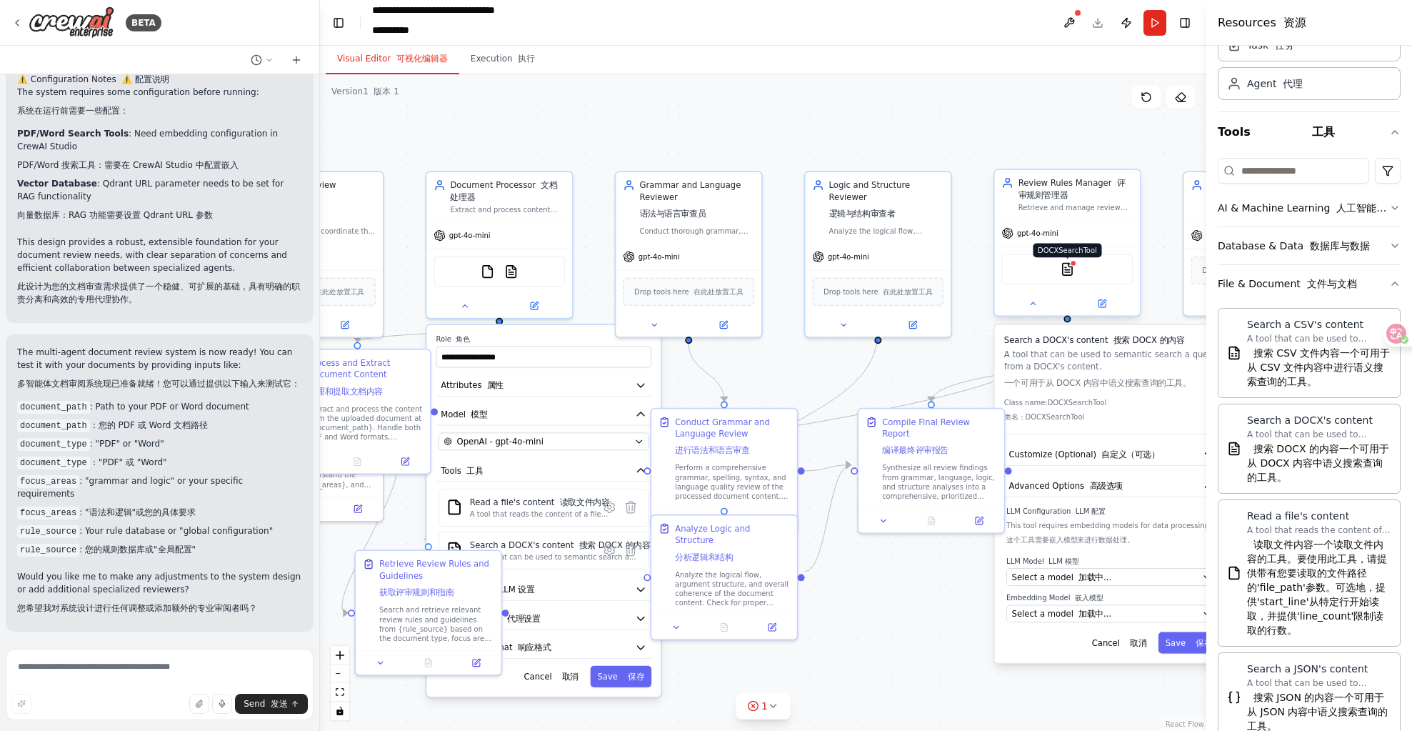
click at [1072, 269] on img at bounding box center [1067, 269] width 14 height 14
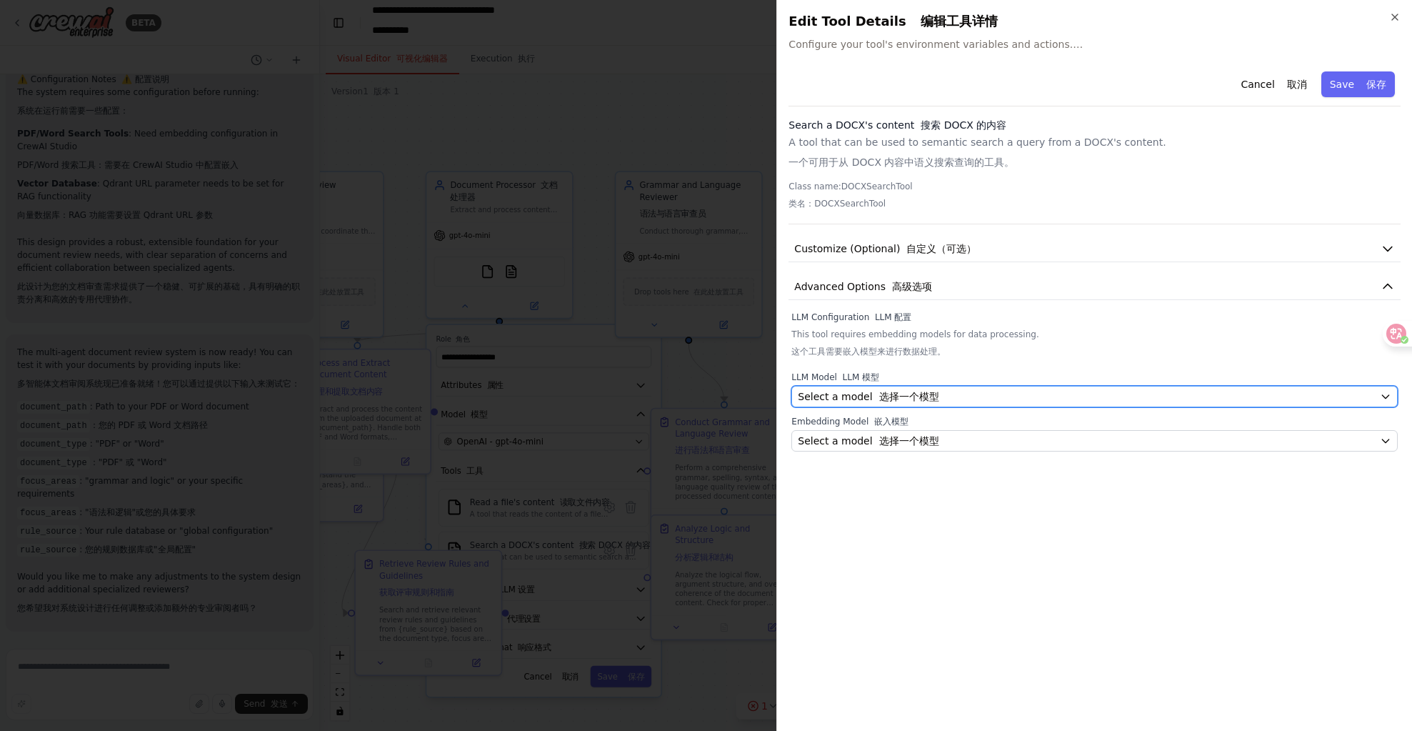
click at [906, 391] on font "选择一个模型" at bounding box center [909, 396] width 60 height 11
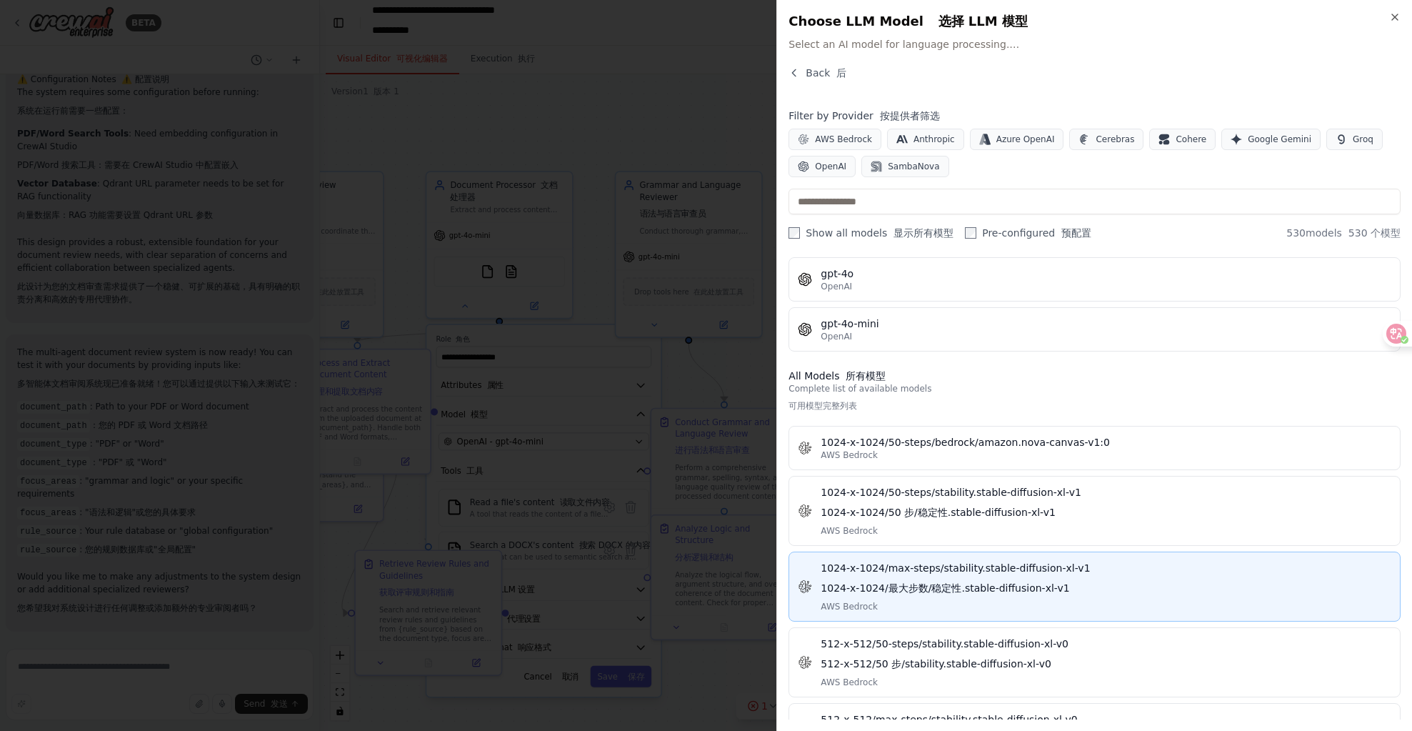
scroll to position [225, 0]
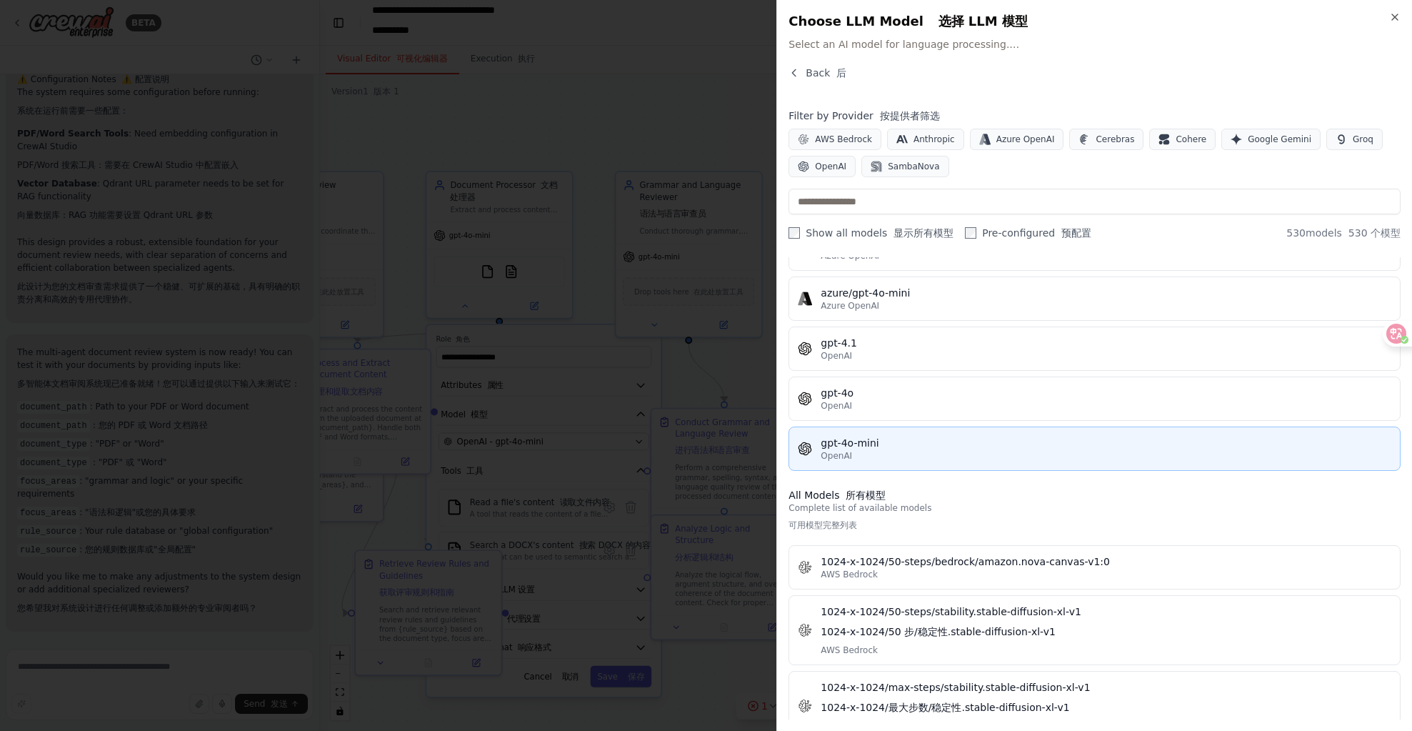
click at [928, 451] on div "OpenAI" at bounding box center [1106, 455] width 571 height 11
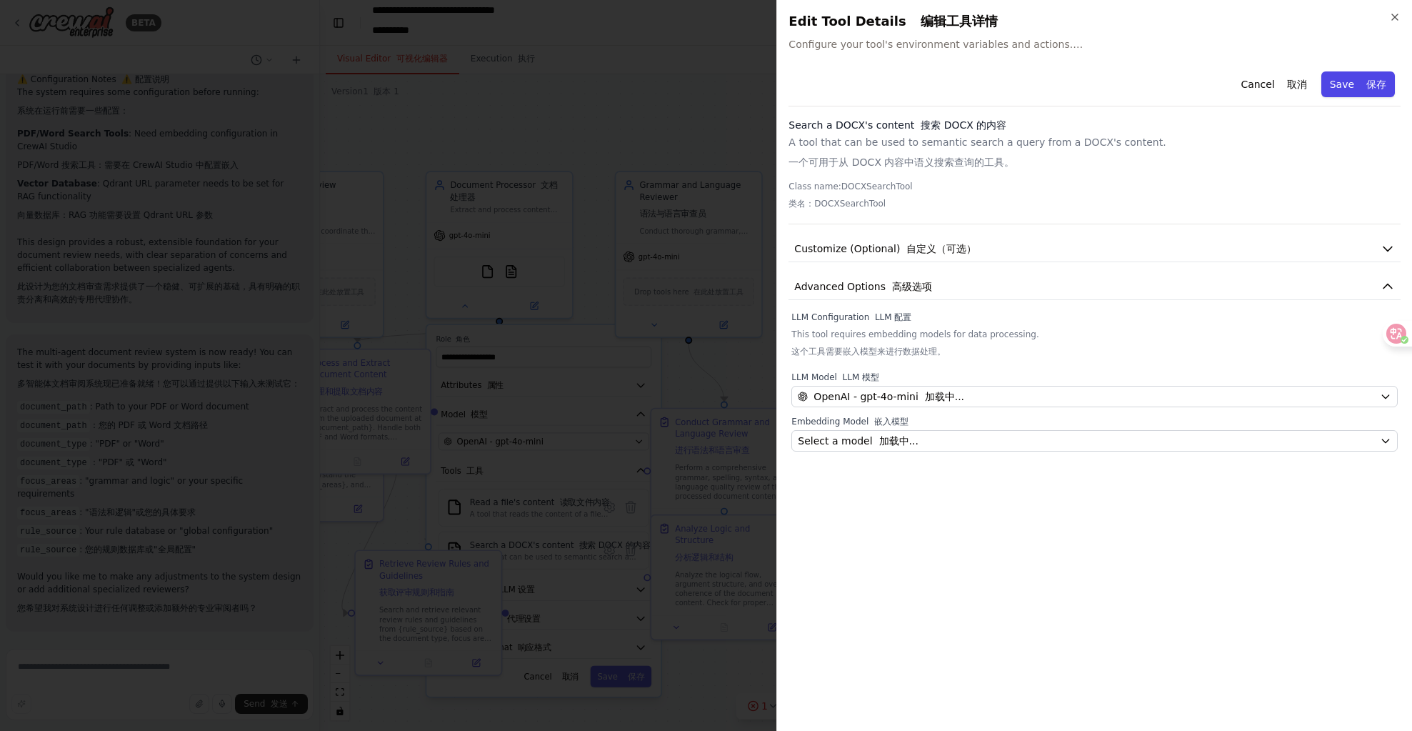
click at [1355, 84] on button "Save 保存" at bounding box center [1359, 84] width 74 height 26
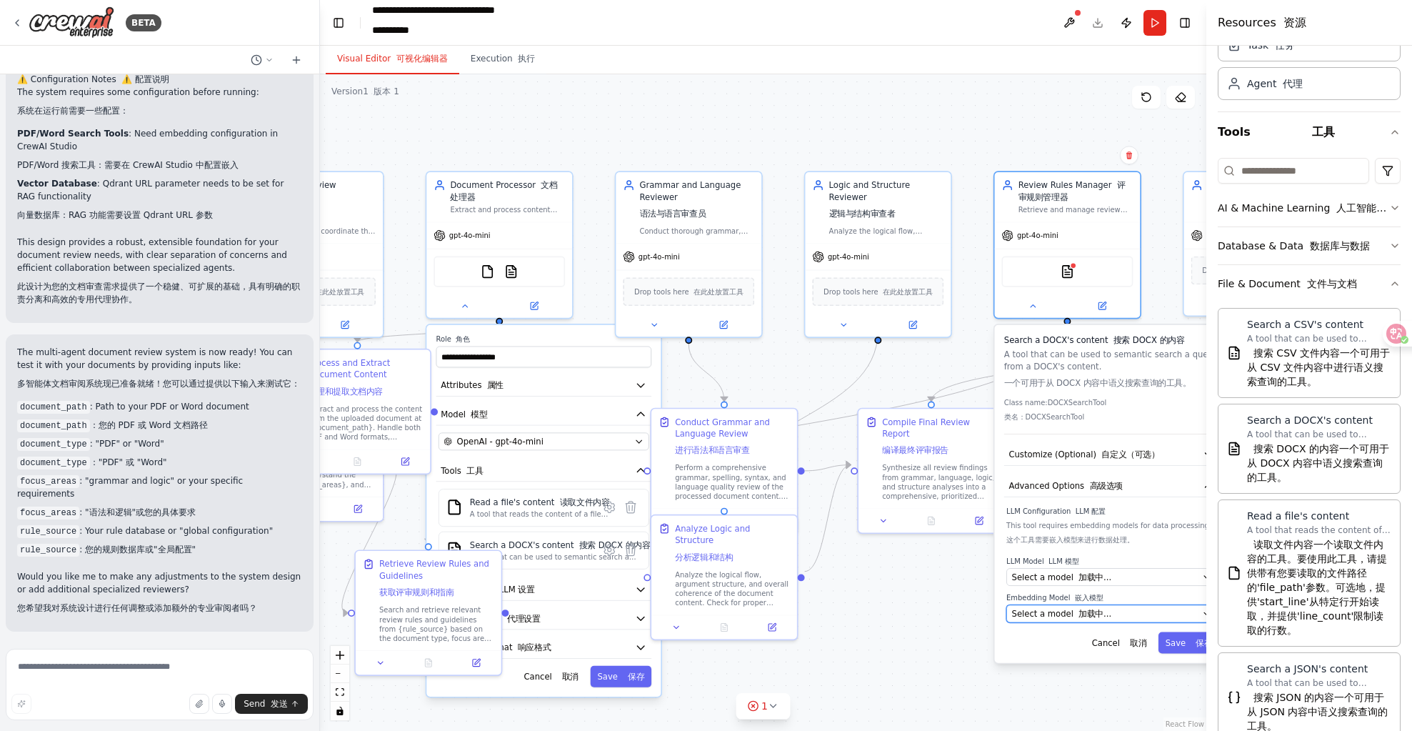
click at [1092, 618] on font "加载中..." at bounding box center [1095, 613] width 33 height 9
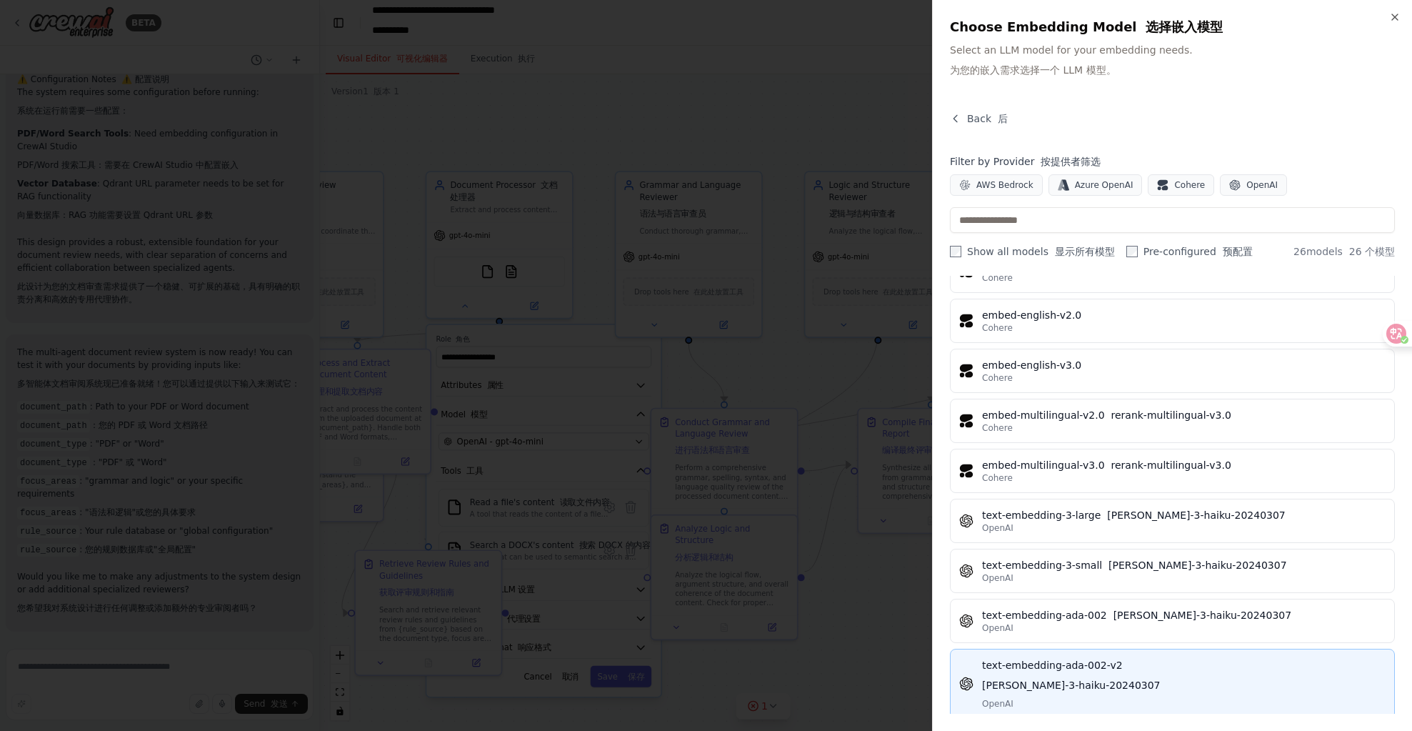
scroll to position [1194, 0]
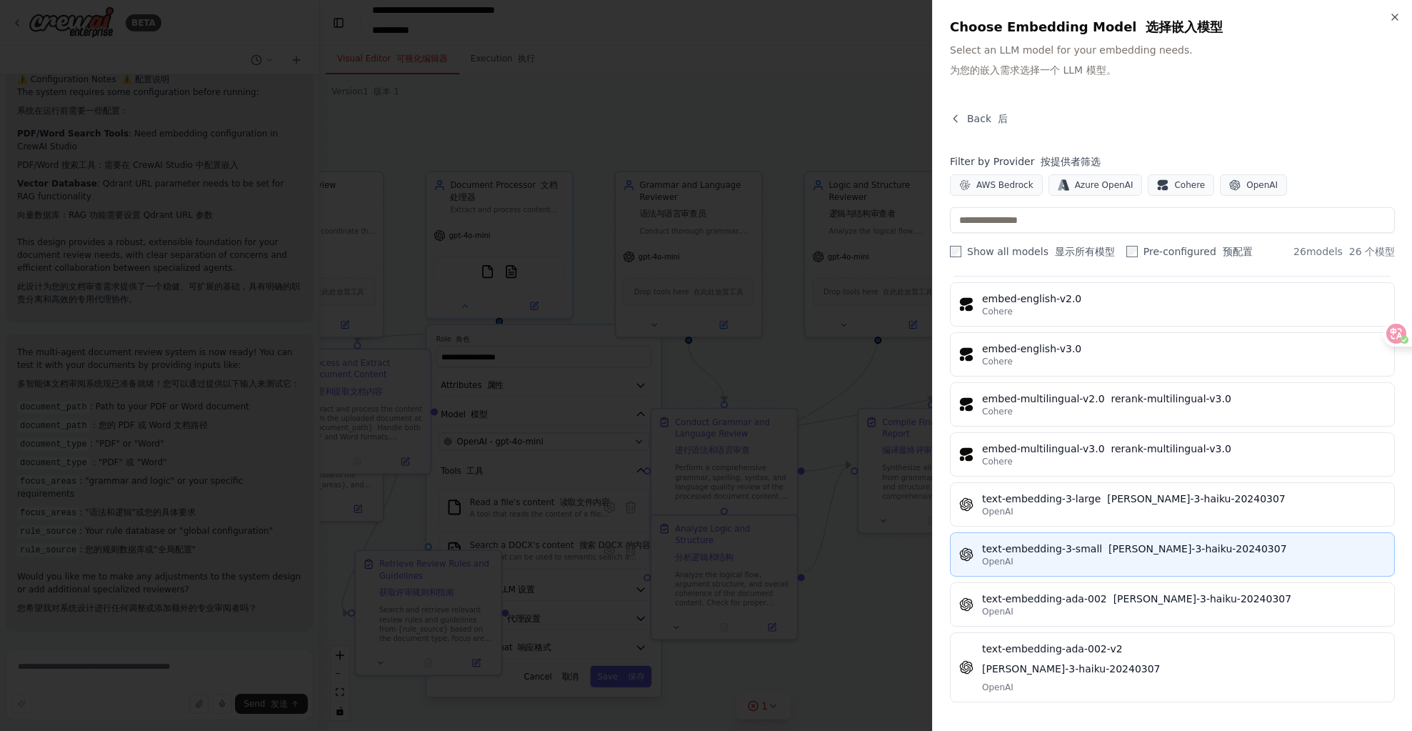
click at [1192, 566] on div "OpenAI" at bounding box center [1184, 561] width 404 height 11
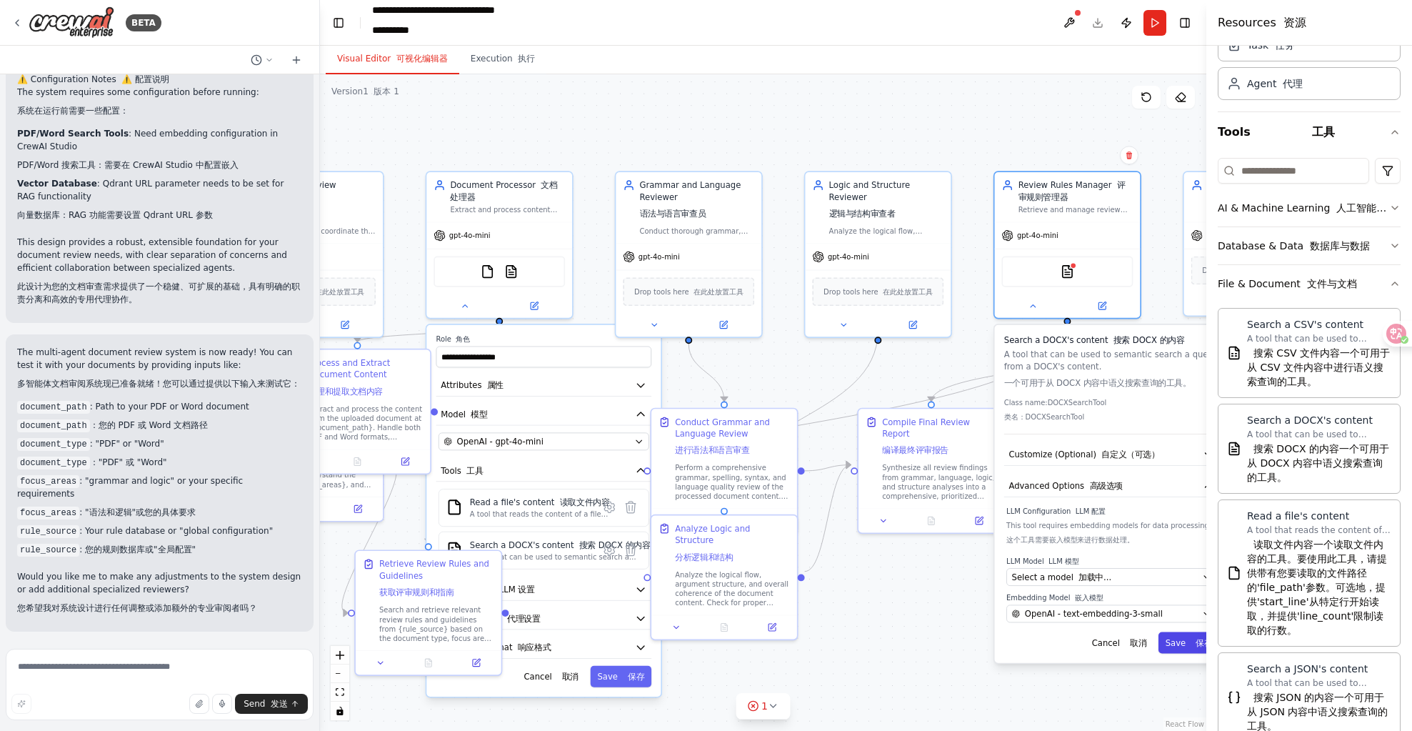
click at [1184, 645] on button "Save 保存" at bounding box center [1189, 642] width 61 height 21
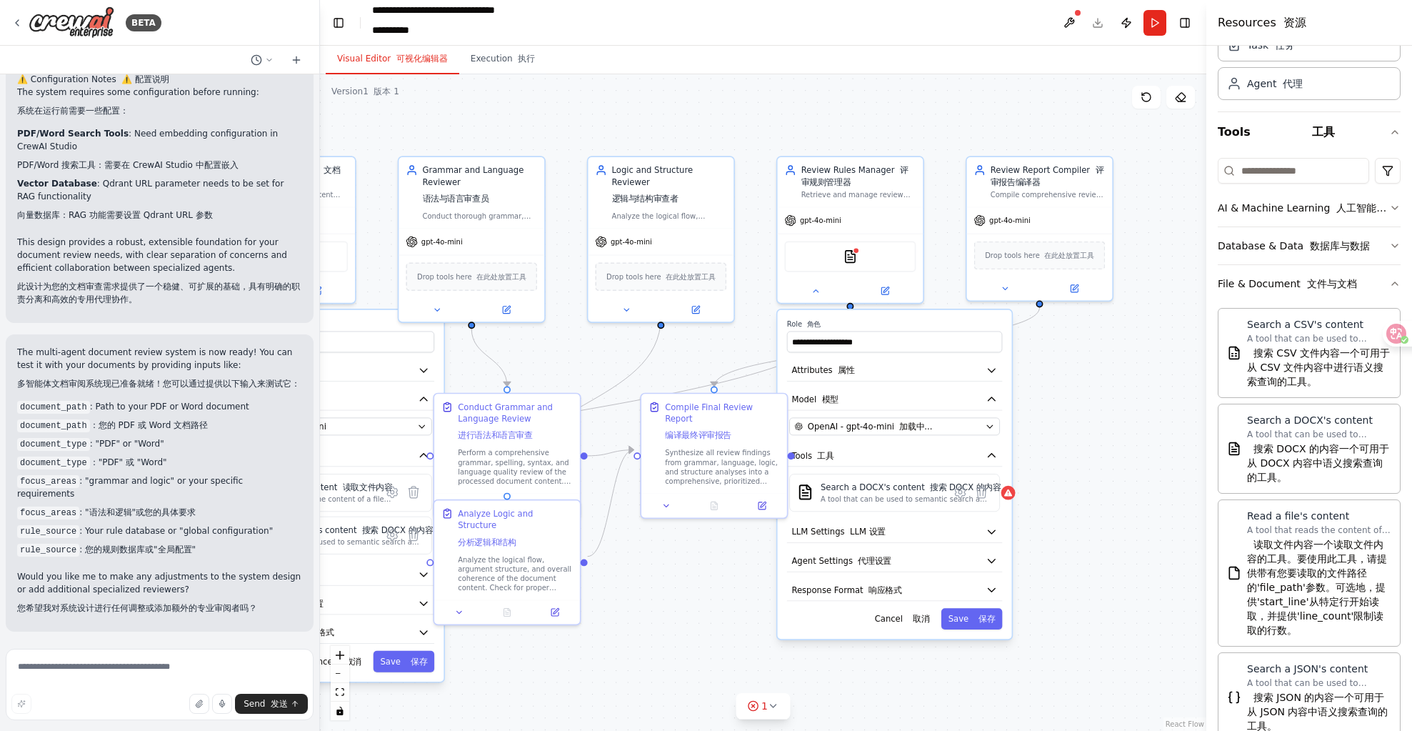
drag, startPoint x: 958, startPoint y: 646, endPoint x: 694, endPoint y: 629, distance: 264.1
click at [694, 629] on div ".deletable-edge-delete-btn { width: 20px; height: 20px; border: 0px solid #ffff…" at bounding box center [763, 402] width 887 height 657
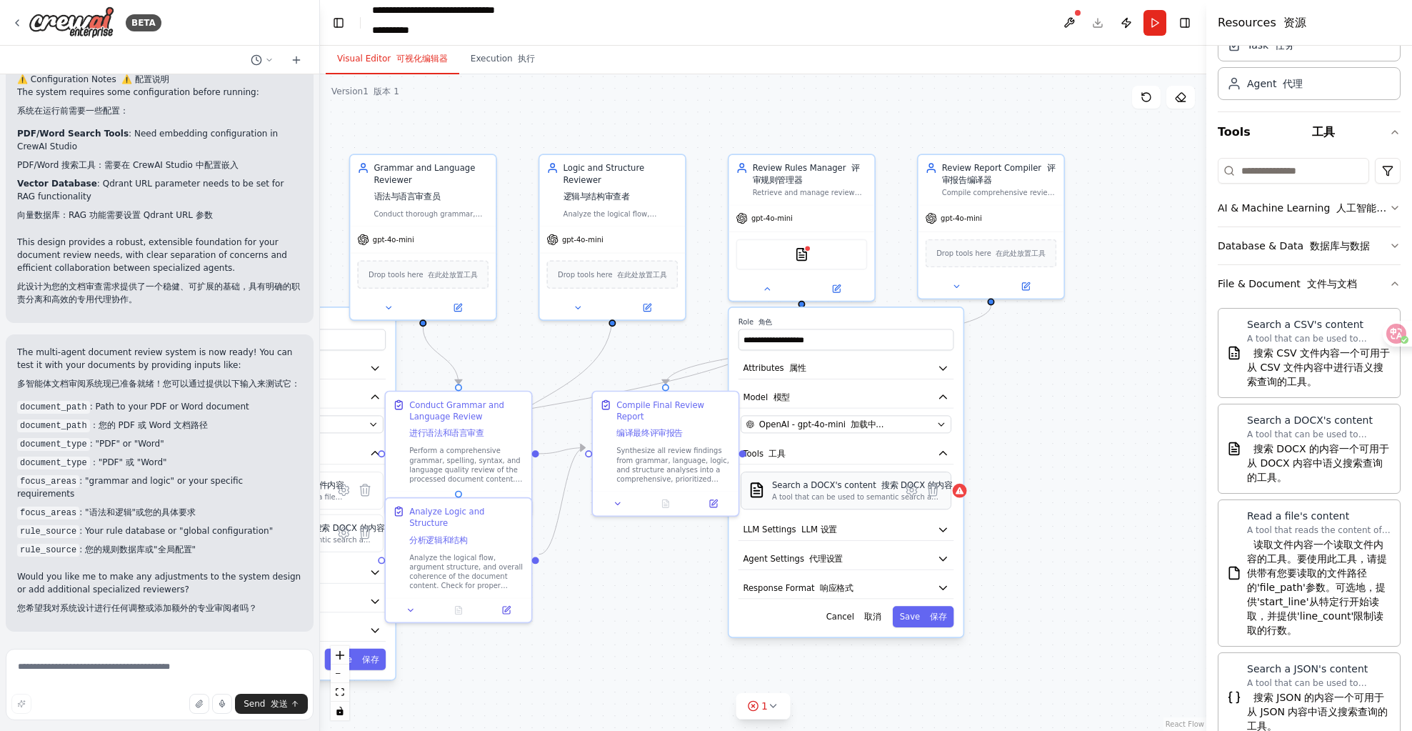
click at [837, 494] on div "A tool that can be used to semantic search a query from a DOCX's content. 一个可用于…" at bounding box center [862, 496] width 181 height 9
click at [914, 493] on icon at bounding box center [912, 489] width 10 height 11
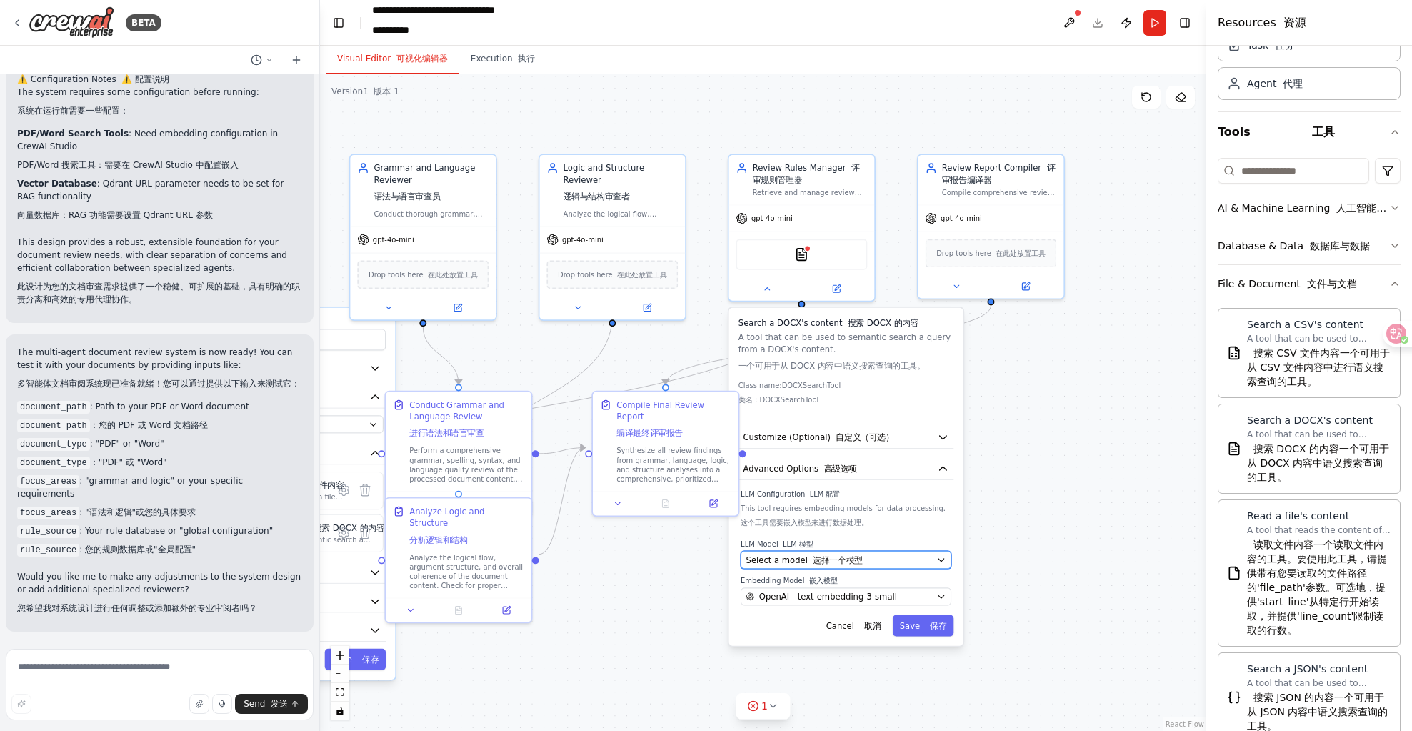
click at [861, 563] on div "Select a model 选择一个模型" at bounding box center [840, 560] width 186 height 12
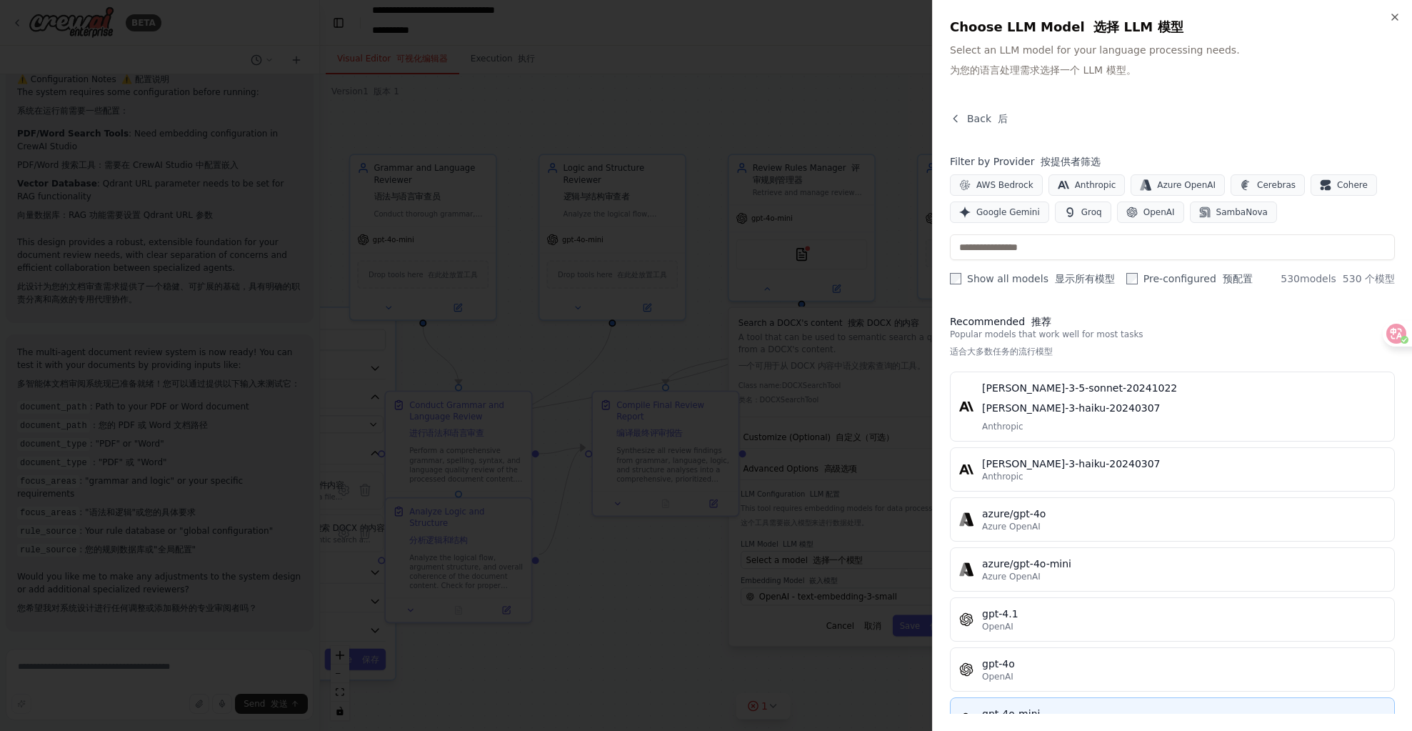
click at [1014, 705] on button "gpt-4o-mini OpenAI" at bounding box center [1172, 719] width 445 height 44
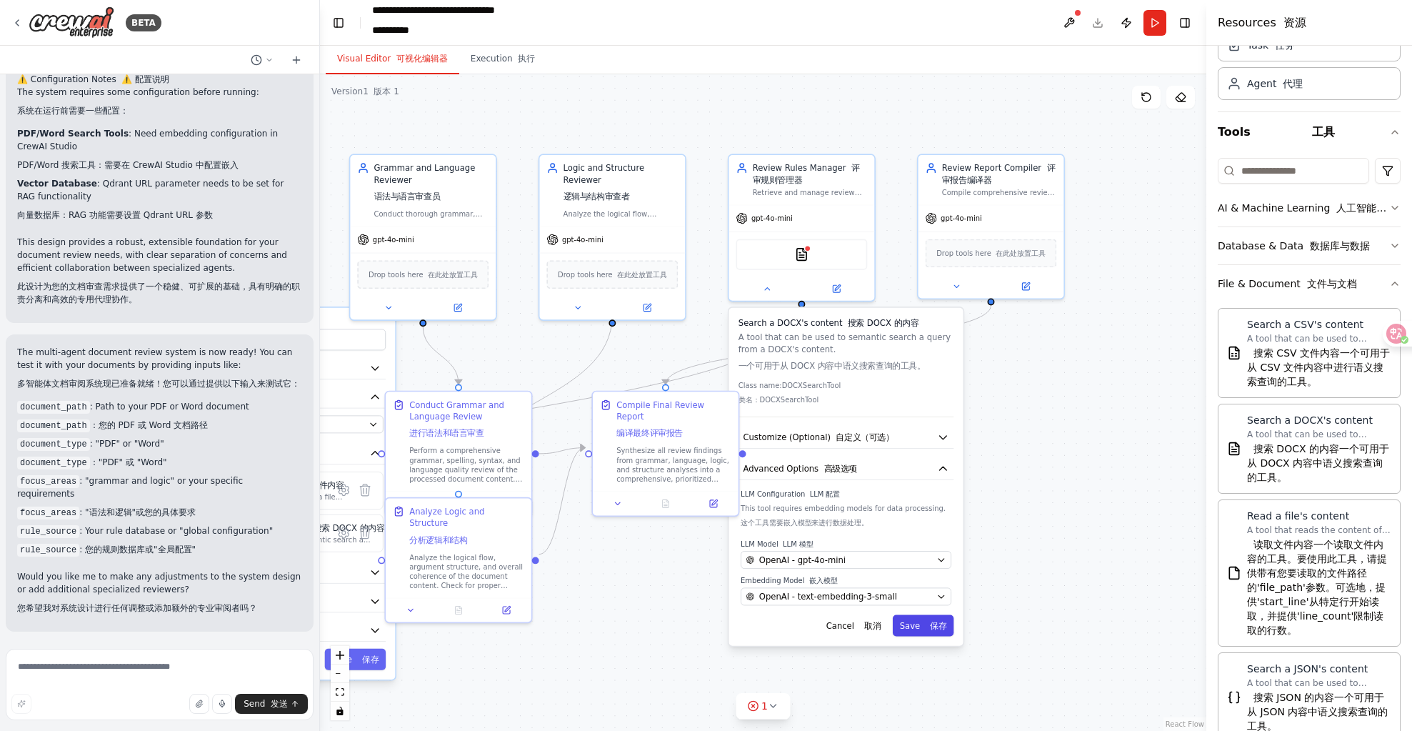
click at [927, 629] on font at bounding box center [927, 625] width 5 height 9
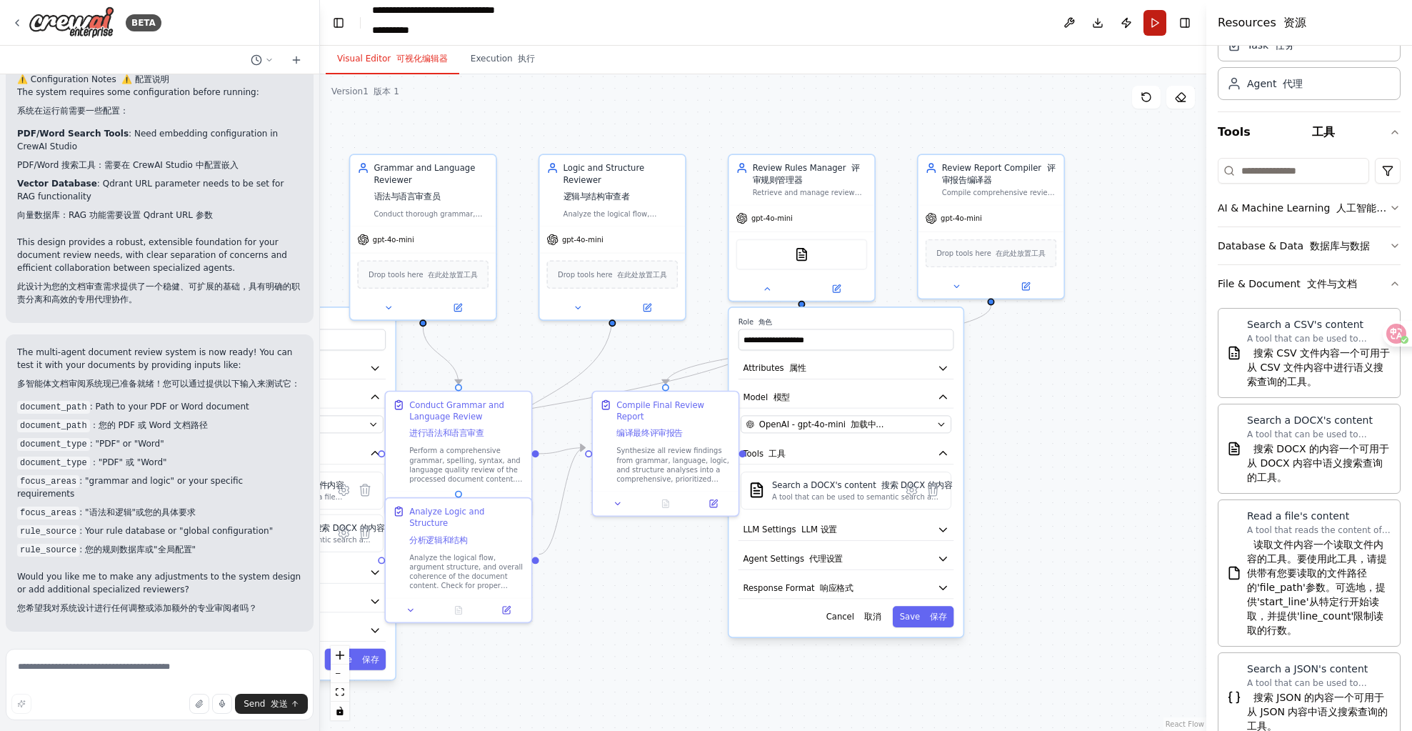
click at [1162, 24] on button "Run" at bounding box center [1155, 23] width 23 height 26
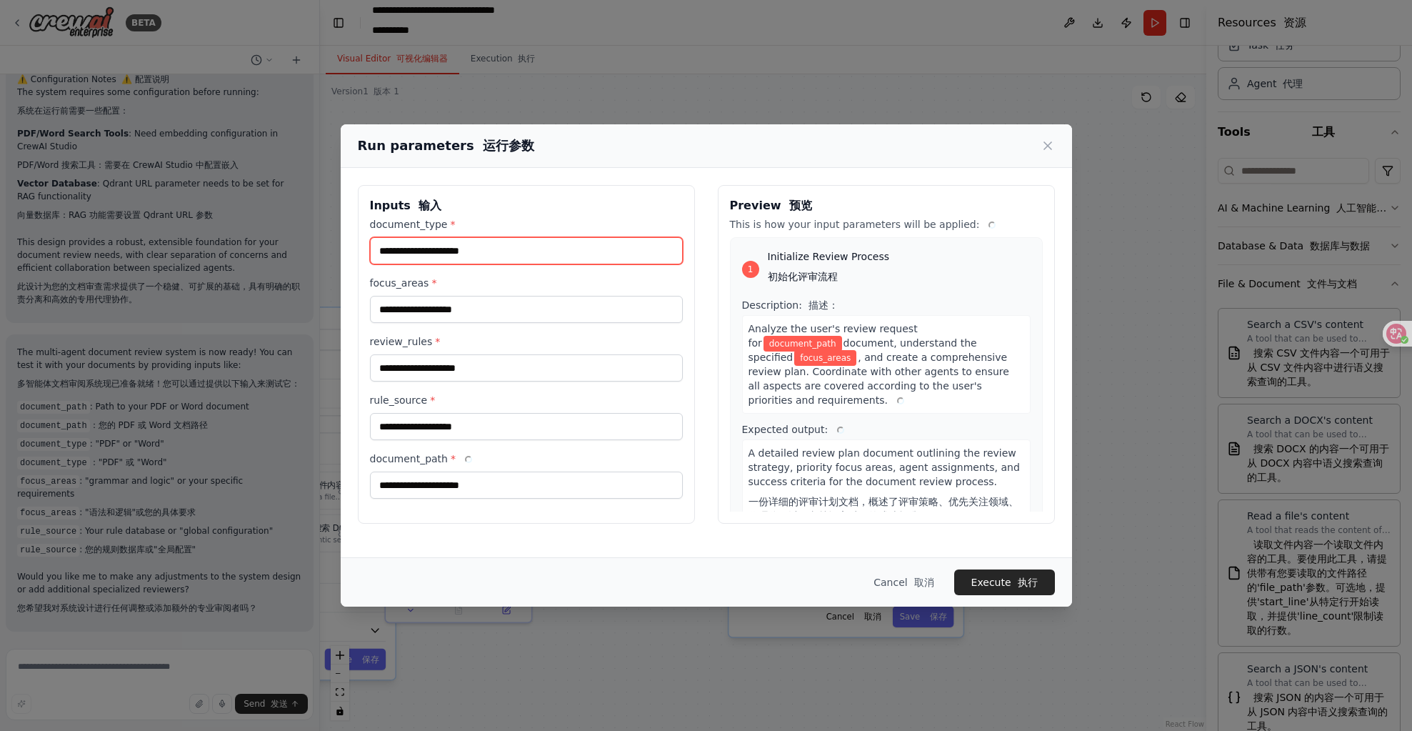
click at [499, 250] on input "document_type *" at bounding box center [526, 250] width 313 height 27
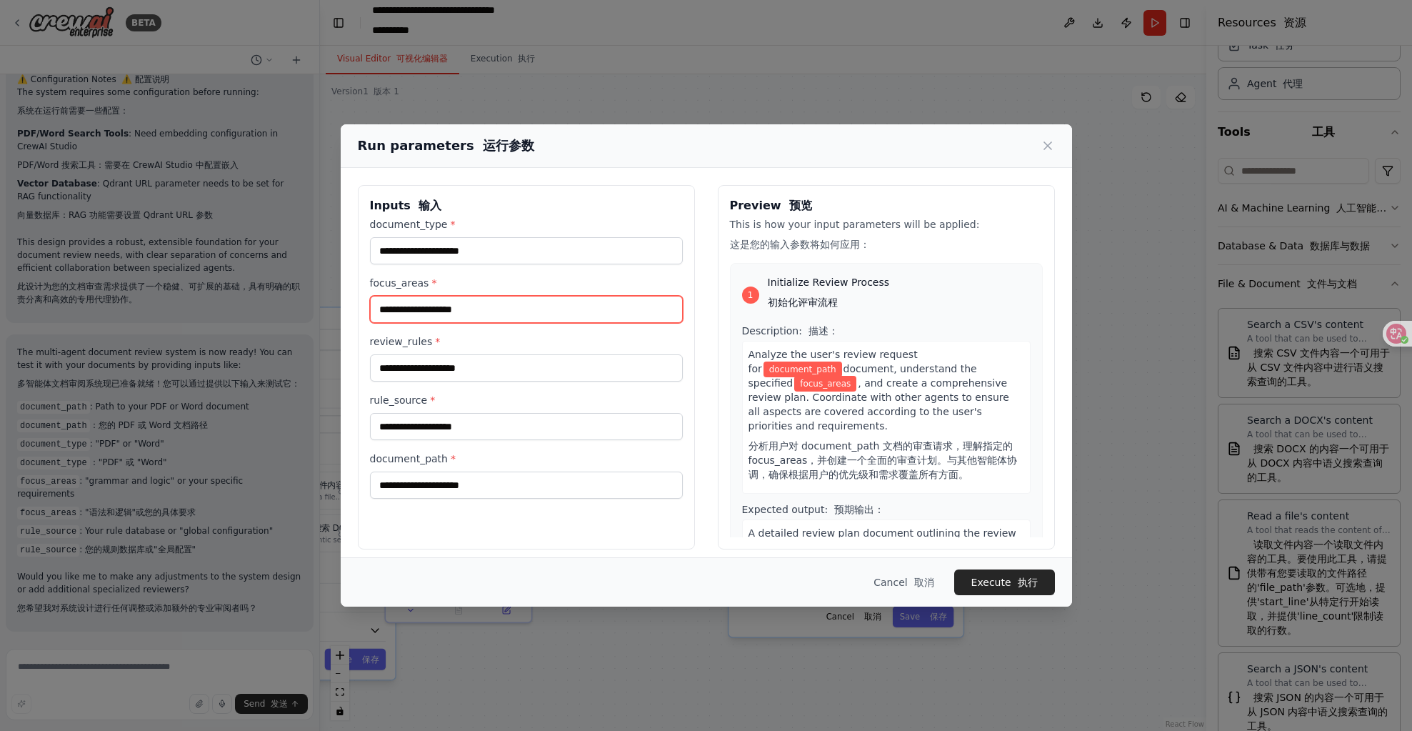
click at [481, 298] on input "focus_areas *" at bounding box center [526, 309] width 313 height 27
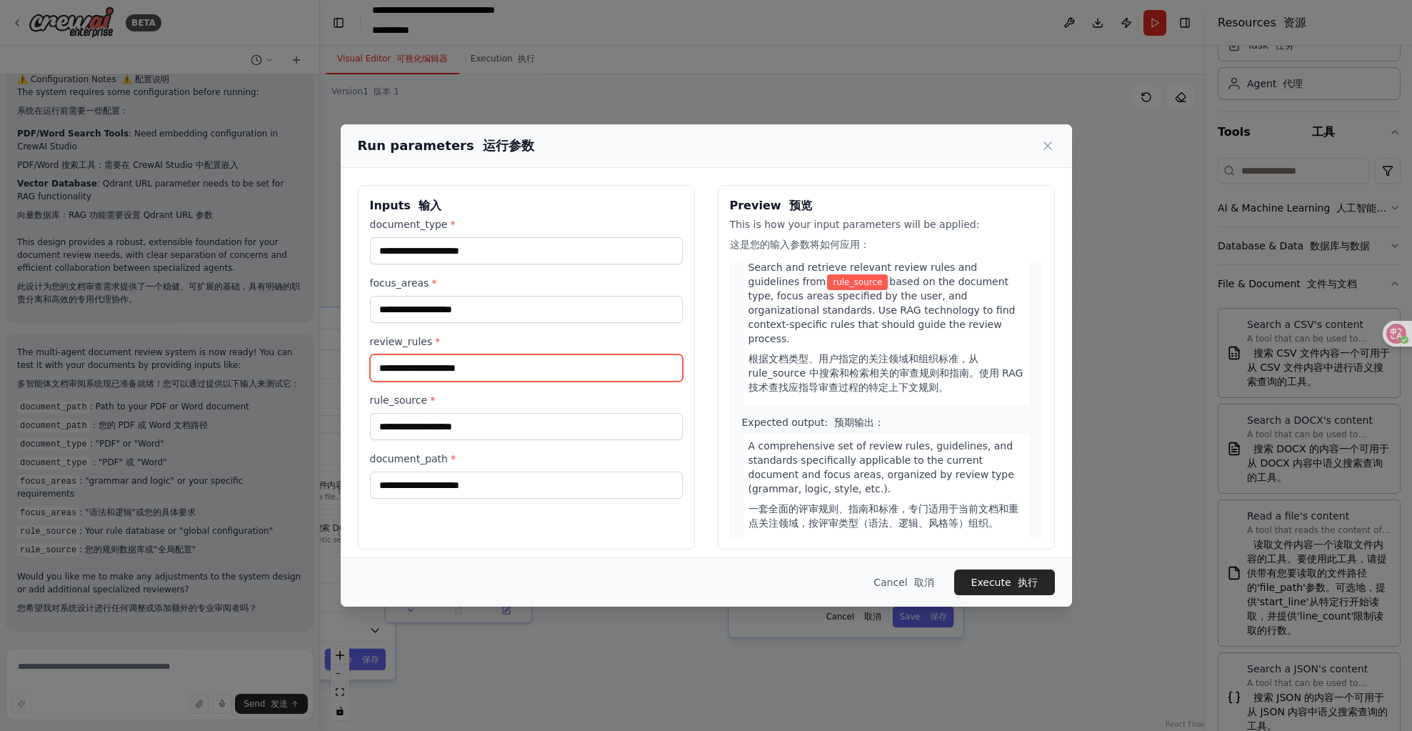
scroll to position [973, 0]
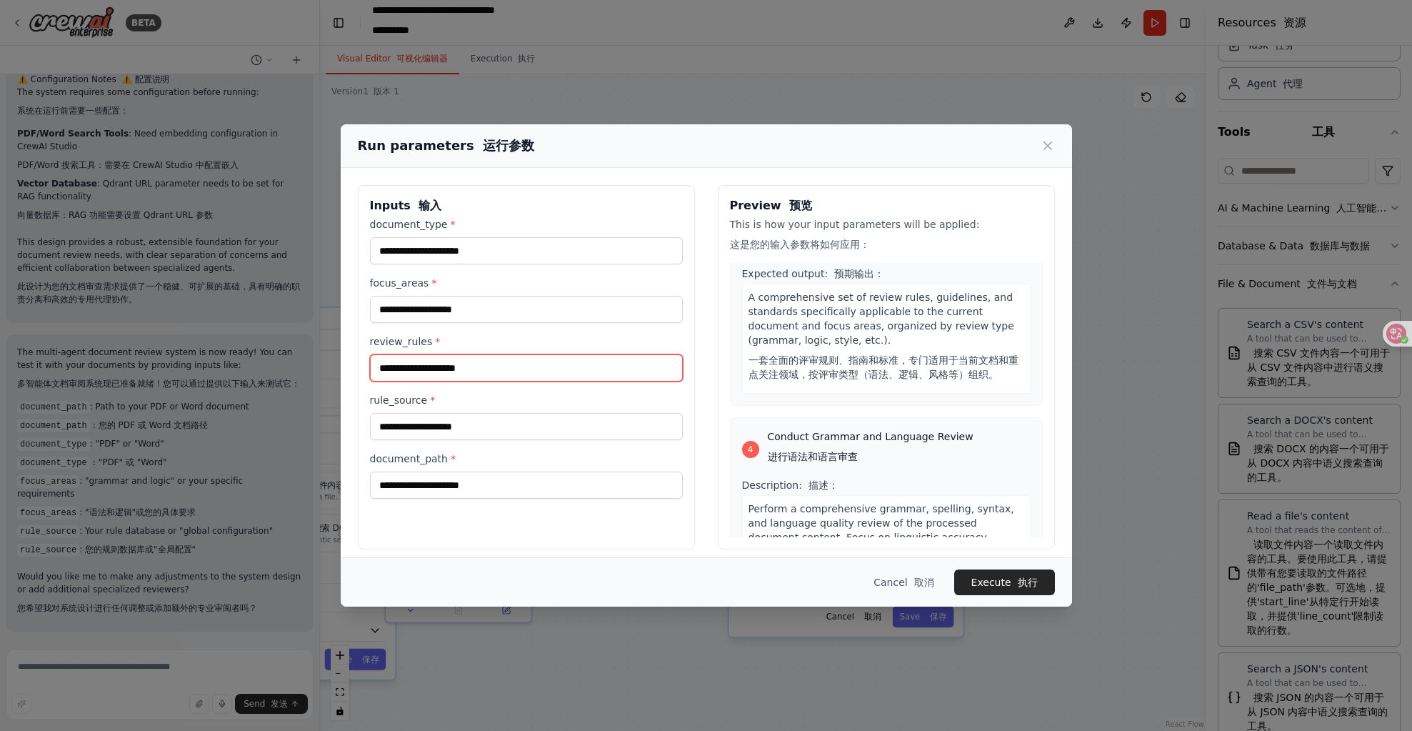
click at [537, 367] on input "review_rules *" at bounding box center [526, 367] width 313 height 27
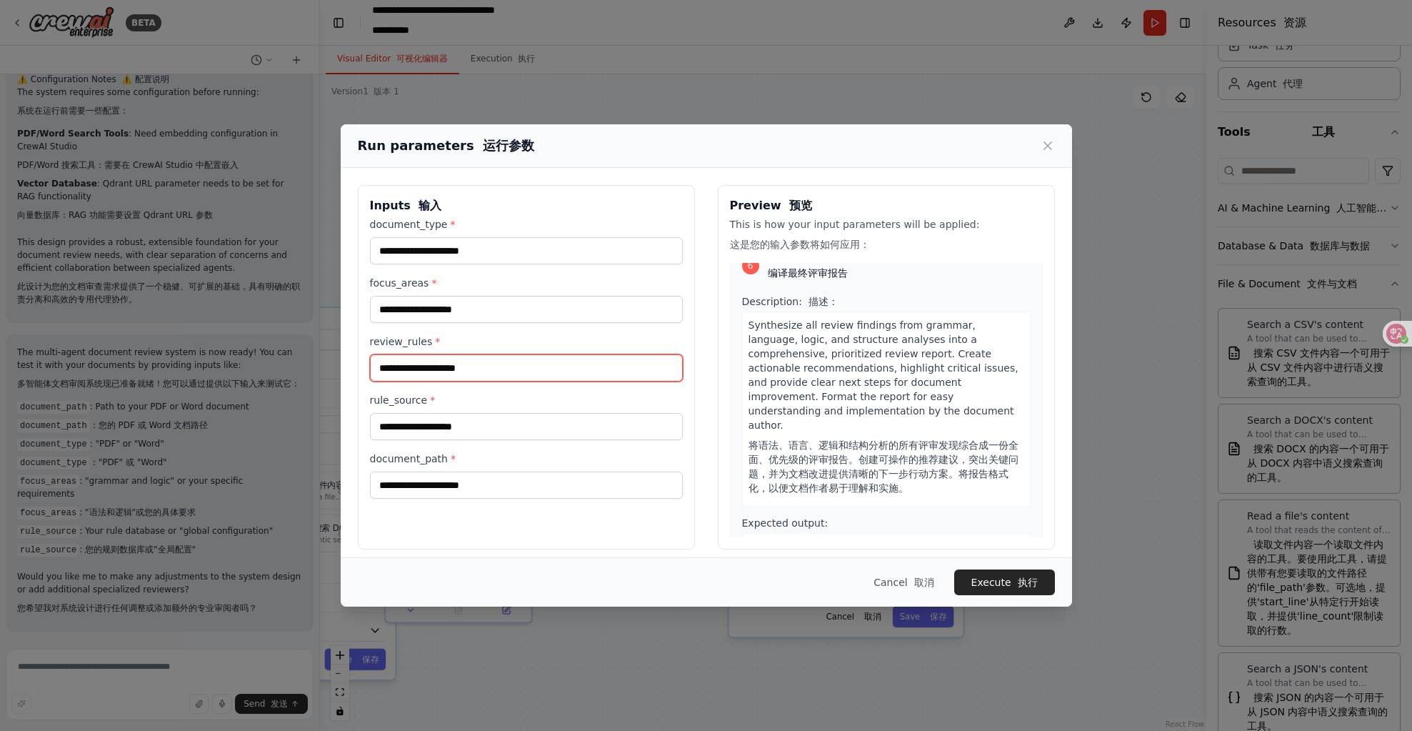
scroll to position [1920, 0]
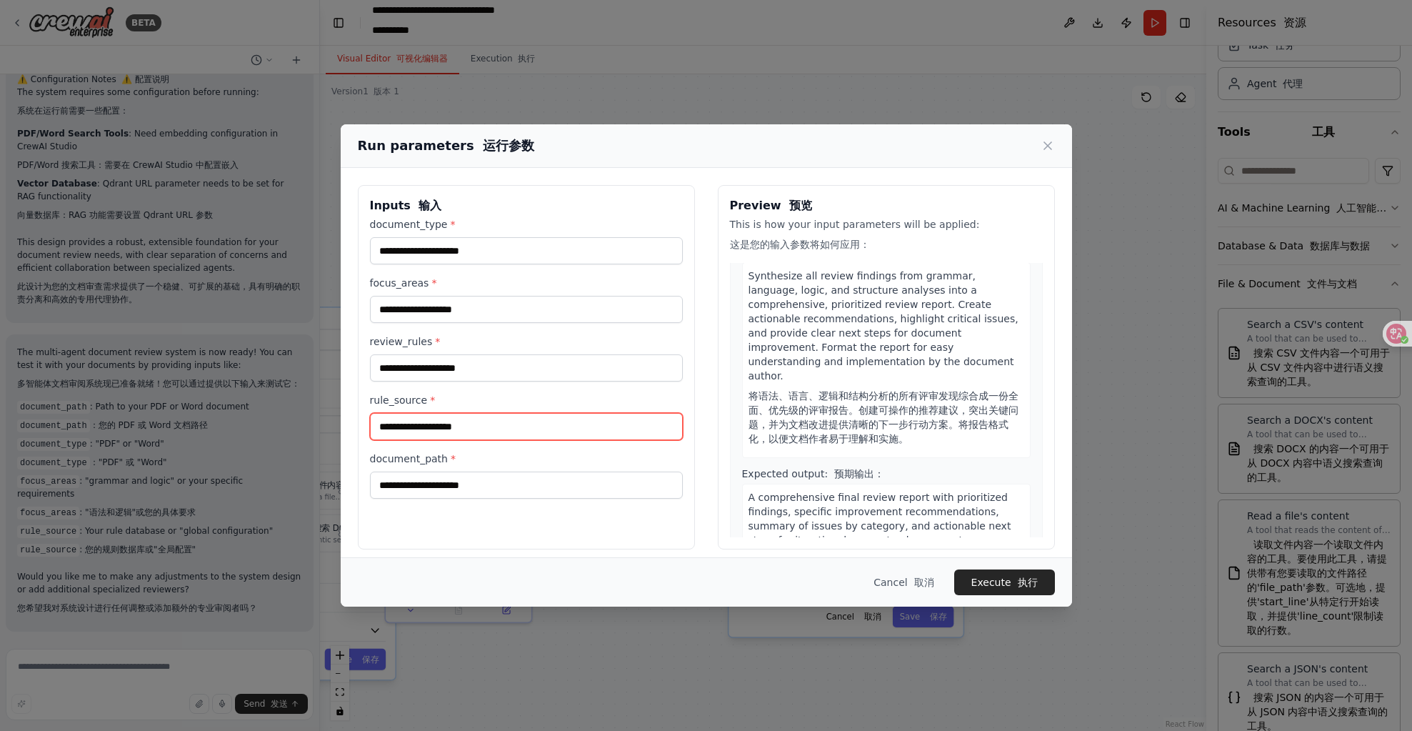
click at [543, 414] on input "rule_source *" at bounding box center [526, 426] width 313 height 27
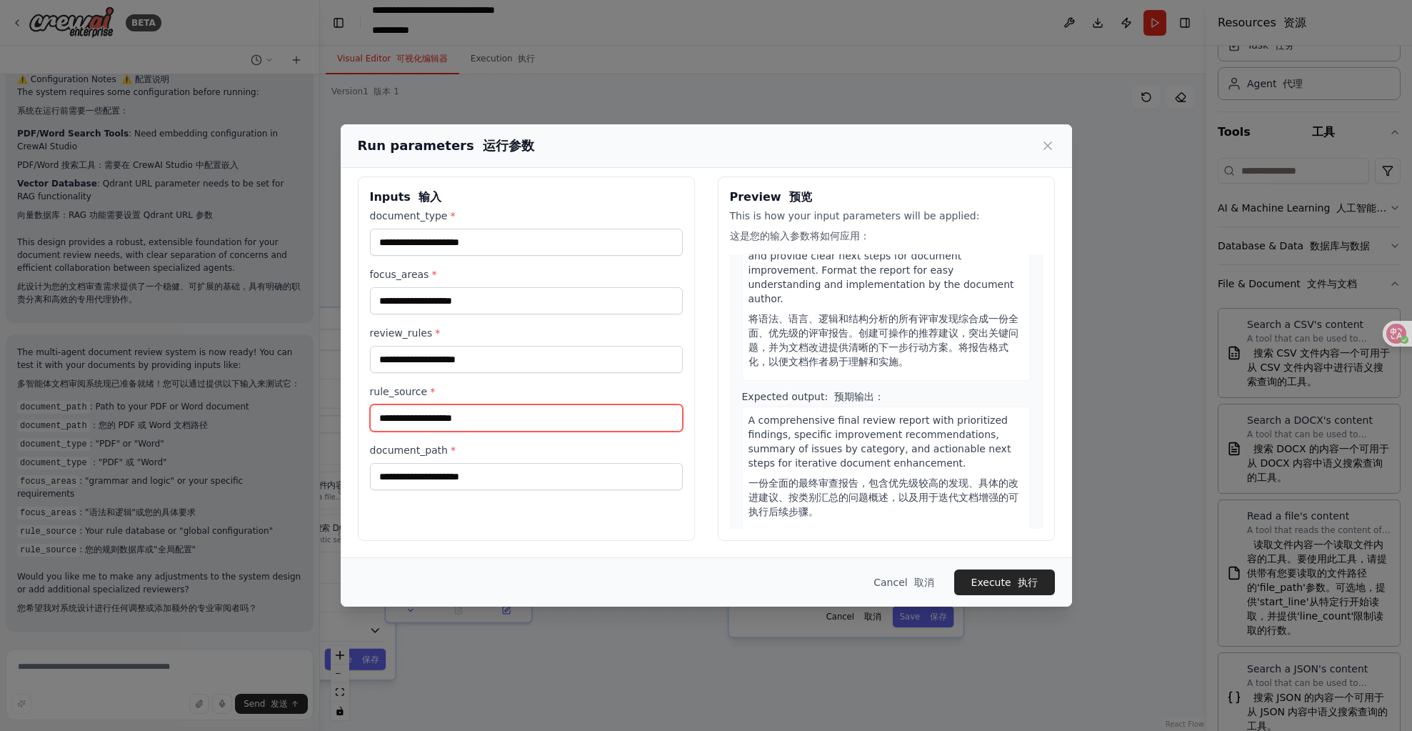
scroll to position [9, 0]
click at [497, 454] on label "document_path *" at bounding box center [526, 449] width 313 height 14
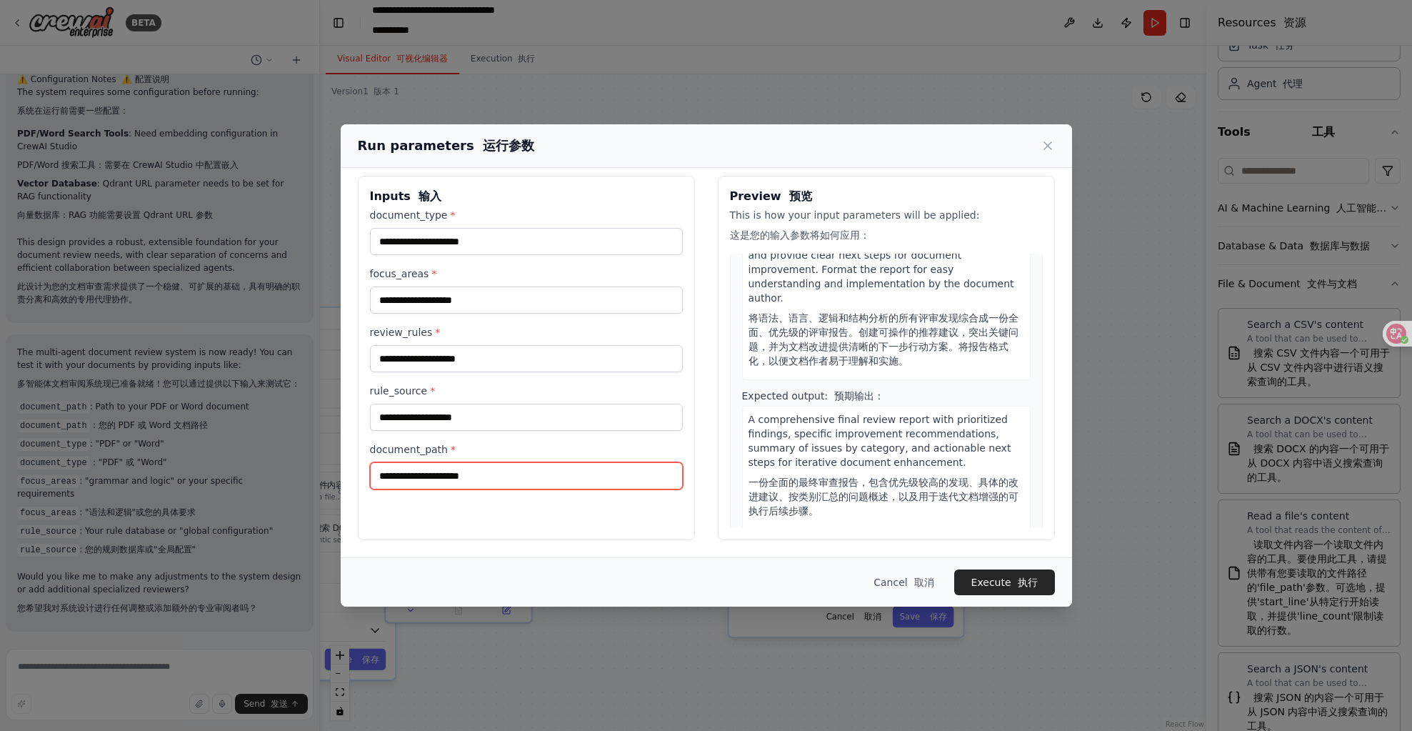
click at [497, 462] on input "document_path *" at bounding box center [526, 475] width 313 height 27
drag, startPoint x: 491, startPoint y: 465, endPoint x: 497, endPoint y: 459, distance: 9.1
click at [491, 464] on input "document_path *" at bounding box center [526, 475] width 313 height 27
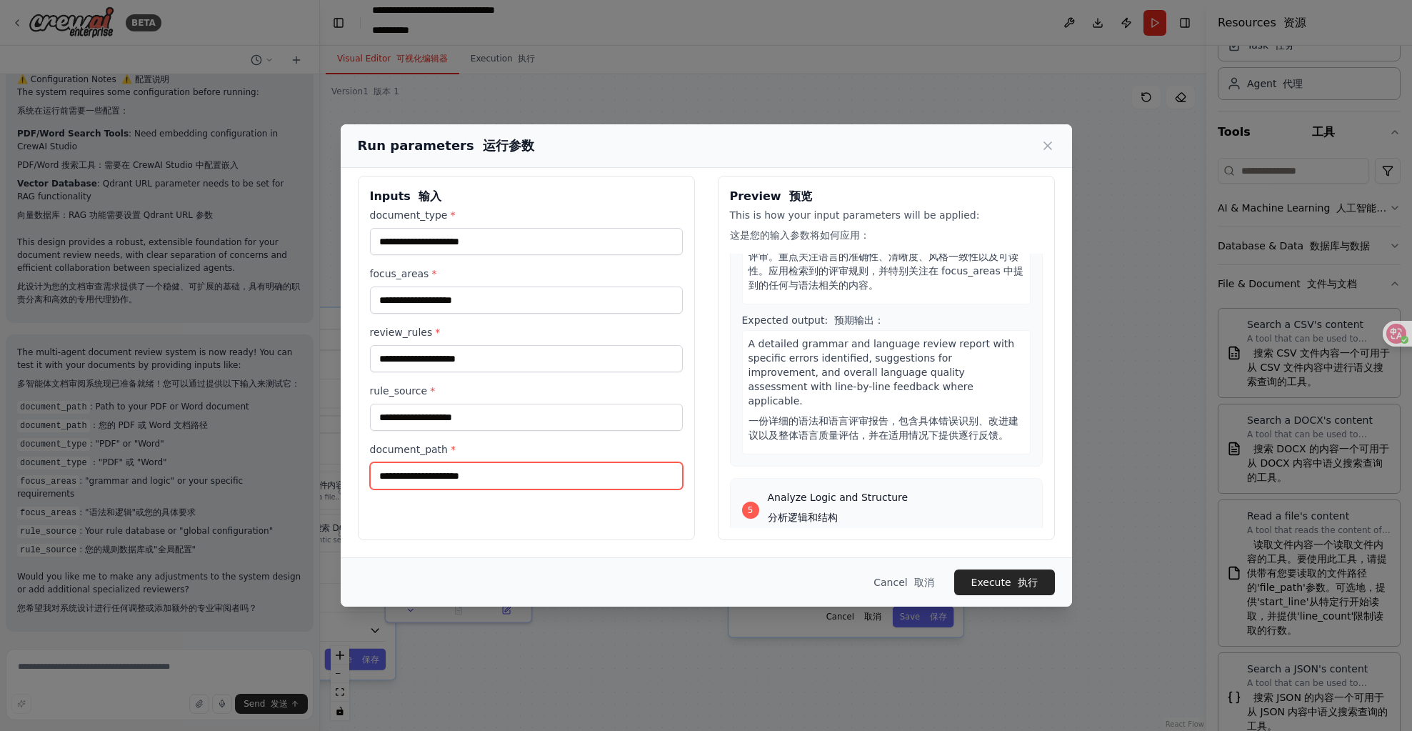
scroll to position [1309, 0]
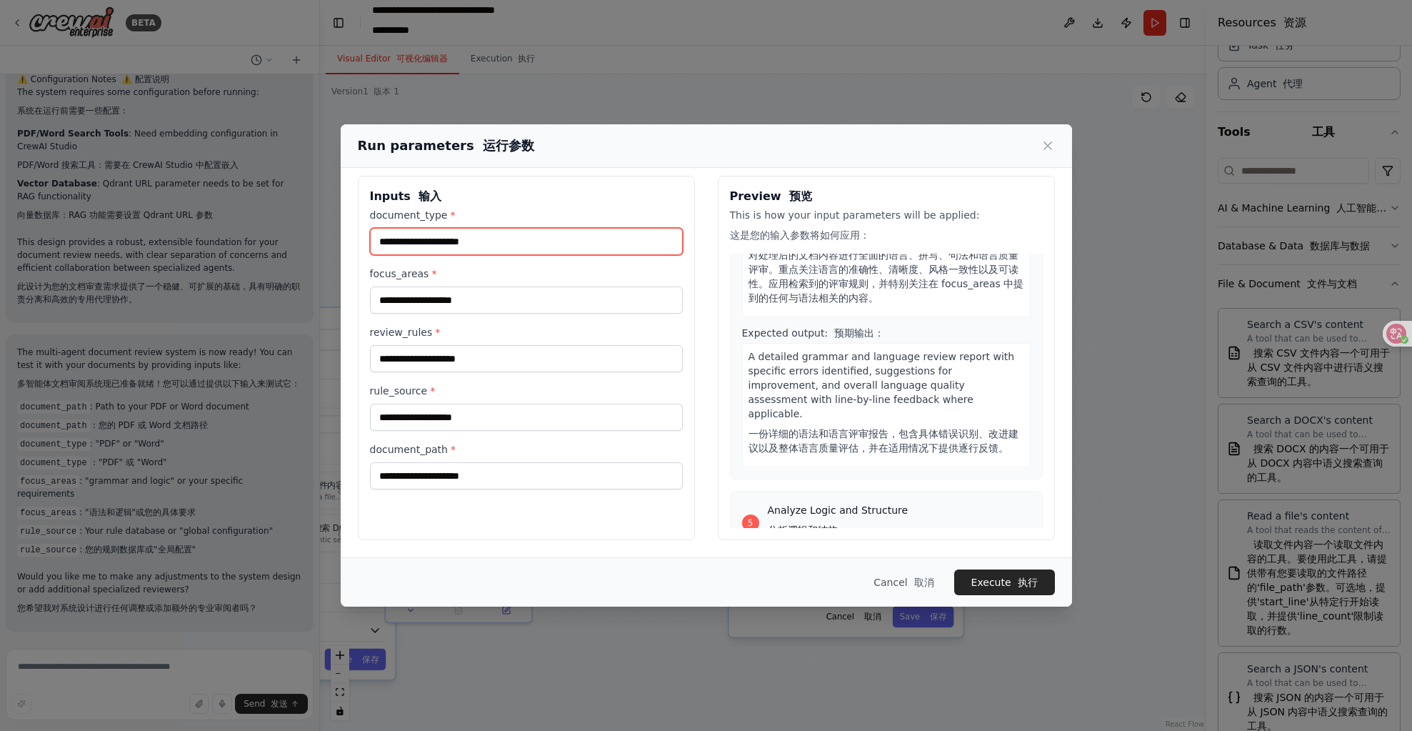
click at [467, 249] on input "document_type *" at bounding box center [526, 241] width 313 height 27
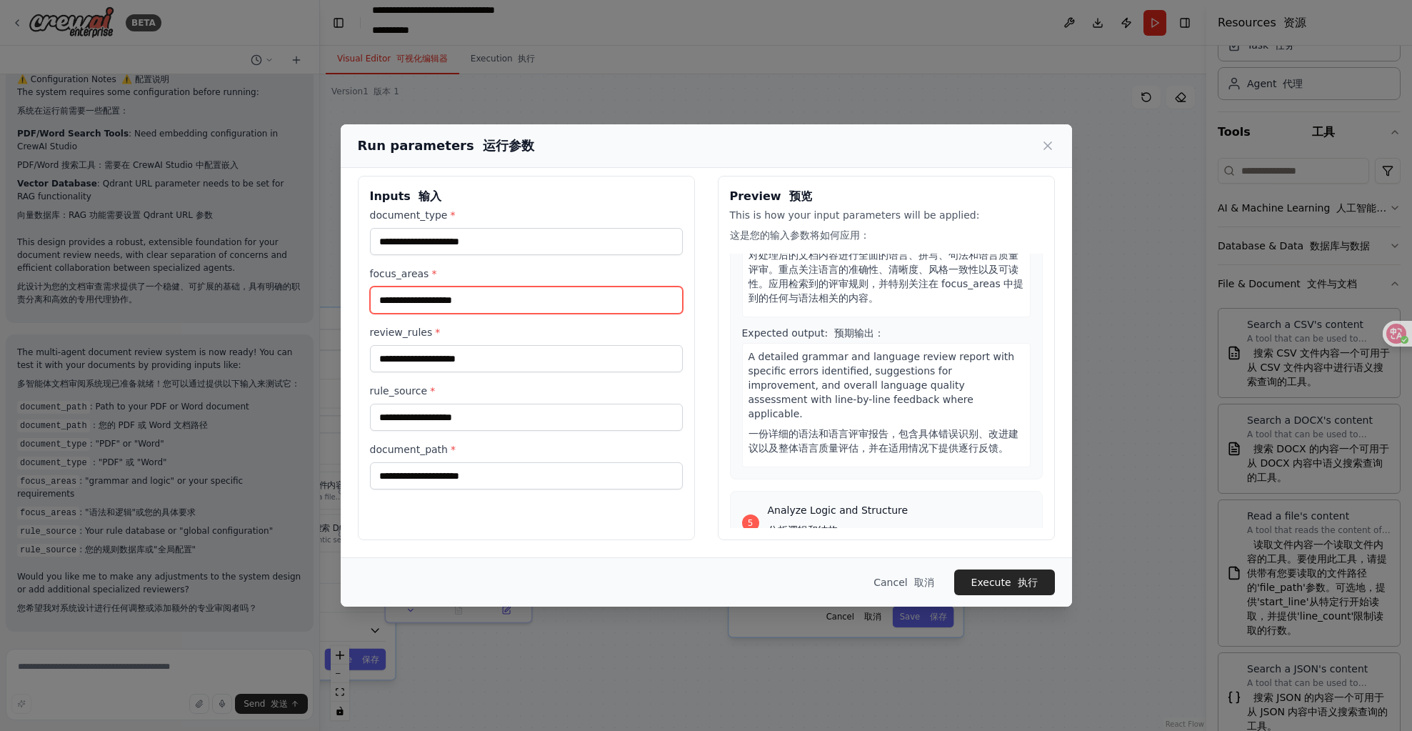
click at [461, 304] on input "focus_areas *" at bounding box center [526, 299] width 313 height 27
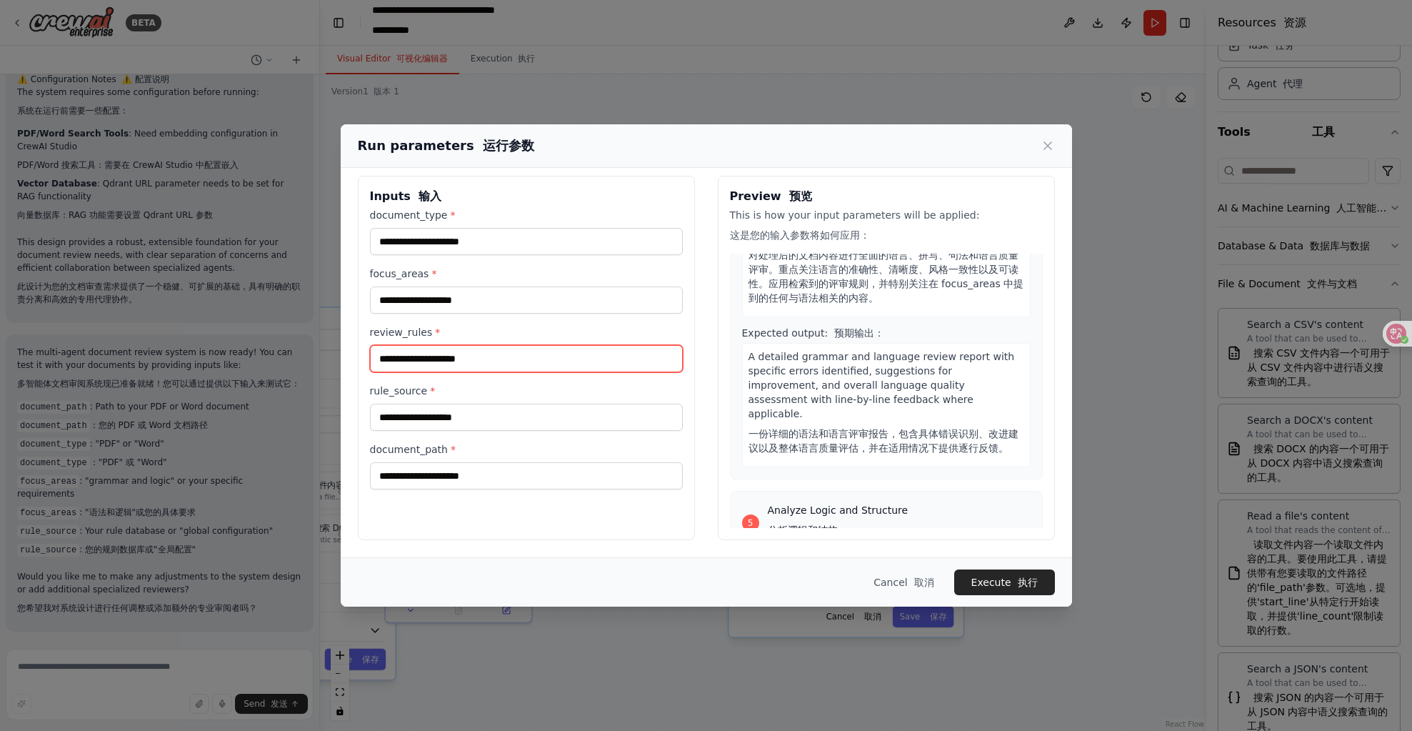
click at [519, 352] on input "review_rules *" at bounding box center [526, 358] width 313 height 27
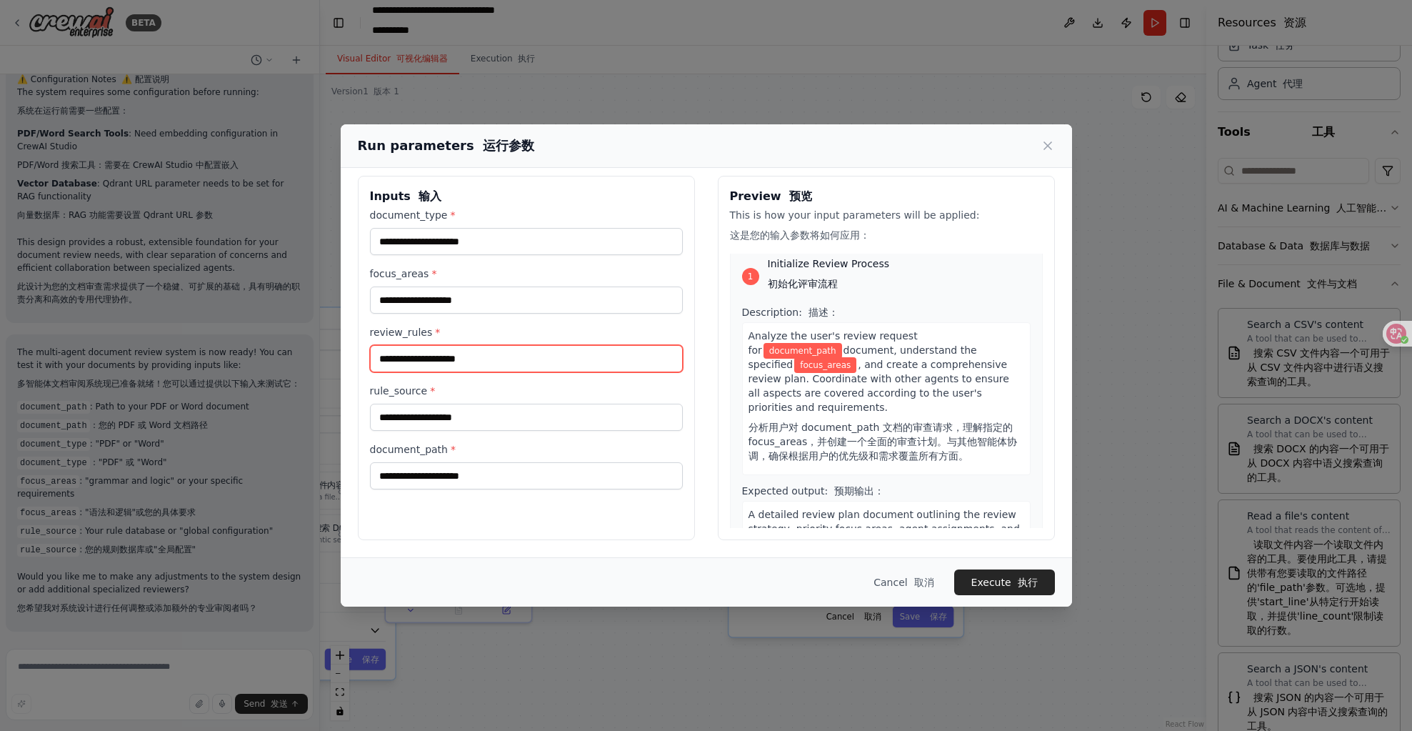
scroll to position [0, 0]
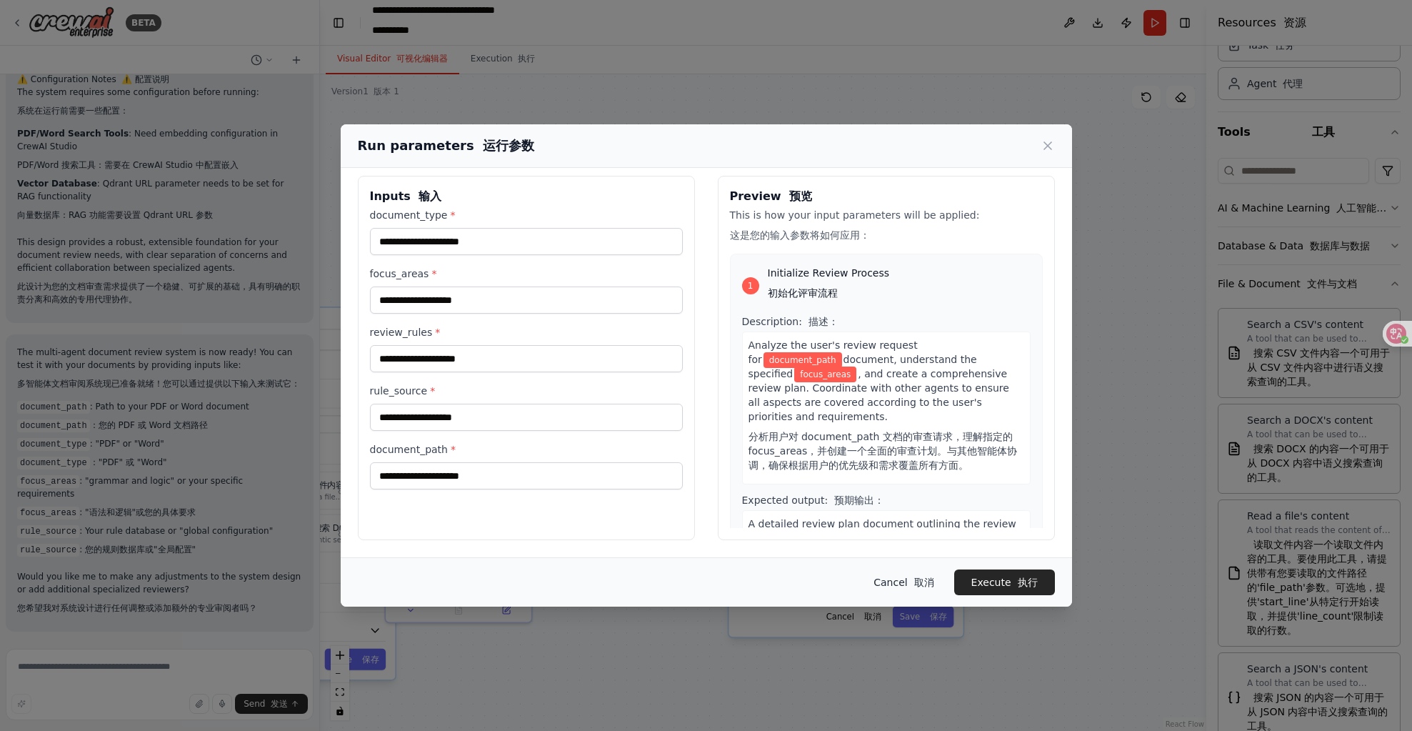
click at [901, 579] on button "Cancel 取消" at bounding box center [903, 582] width 83 height 26
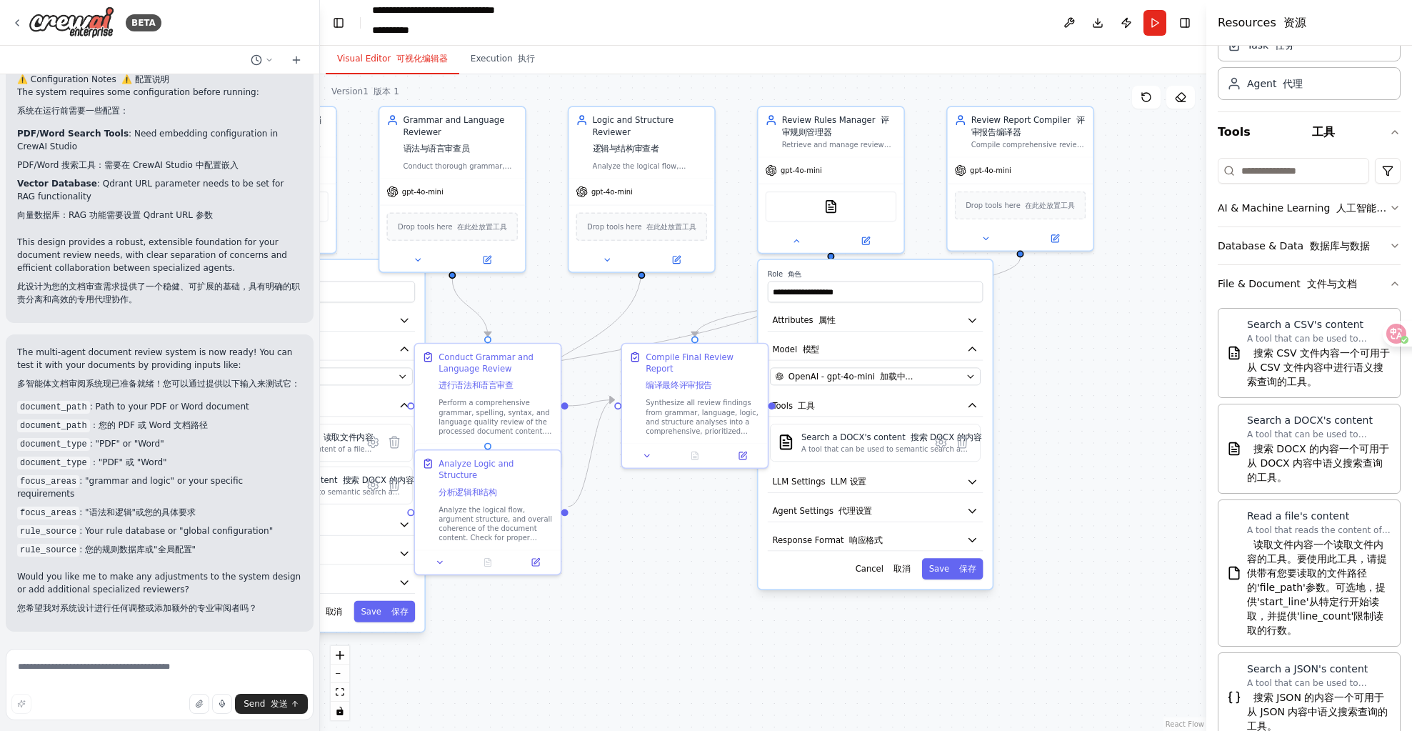
drag, startPoint x: 542, startPoint y: 340, endPoint x: 569, endPoint y: 291, distance: 56.3
click at [569, 291] on div ".deletable-edge-delete-btn { width: 20px; height: 20px; border: 0px solid #ffff…" at bounding box center [763, 402] width 887 height 657
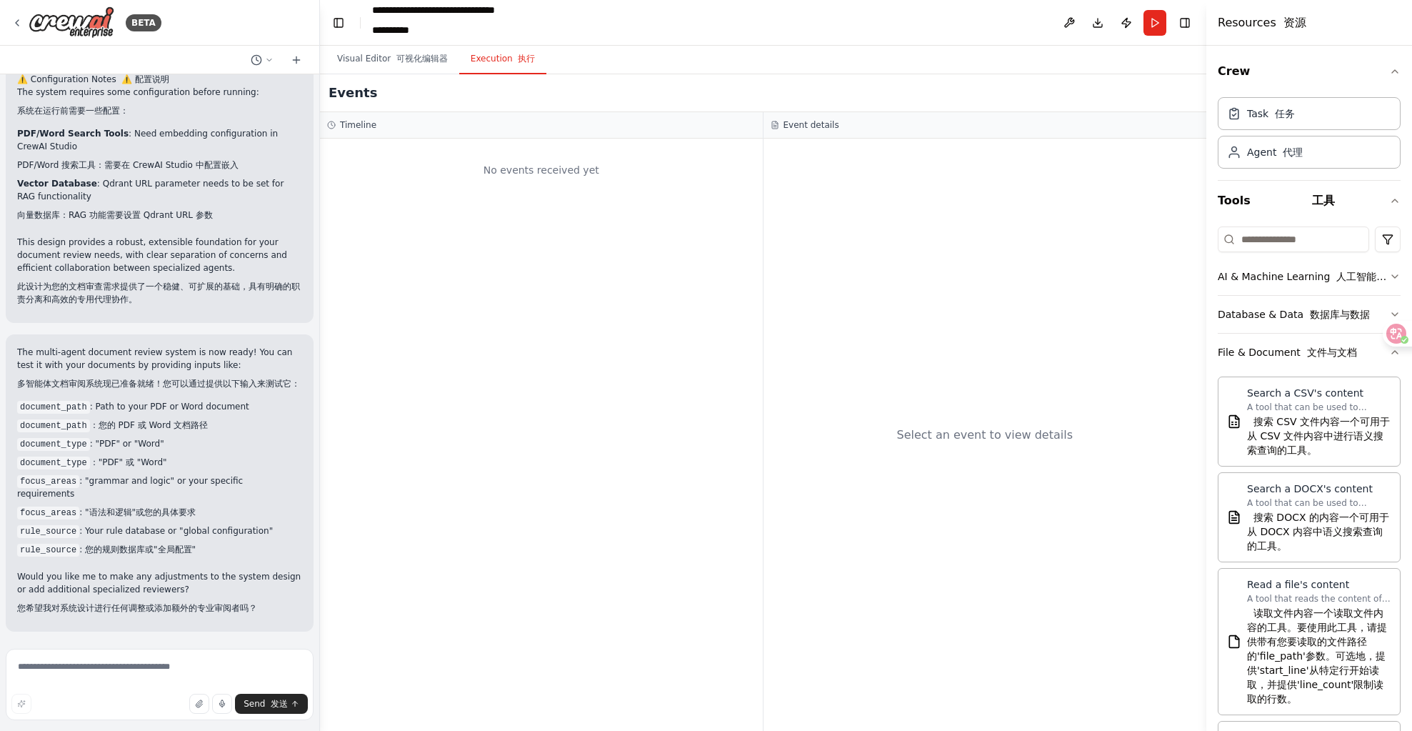
click at [494, 55] on button "Execution 执行" at bounding box center [503, 59] width 88 height 30
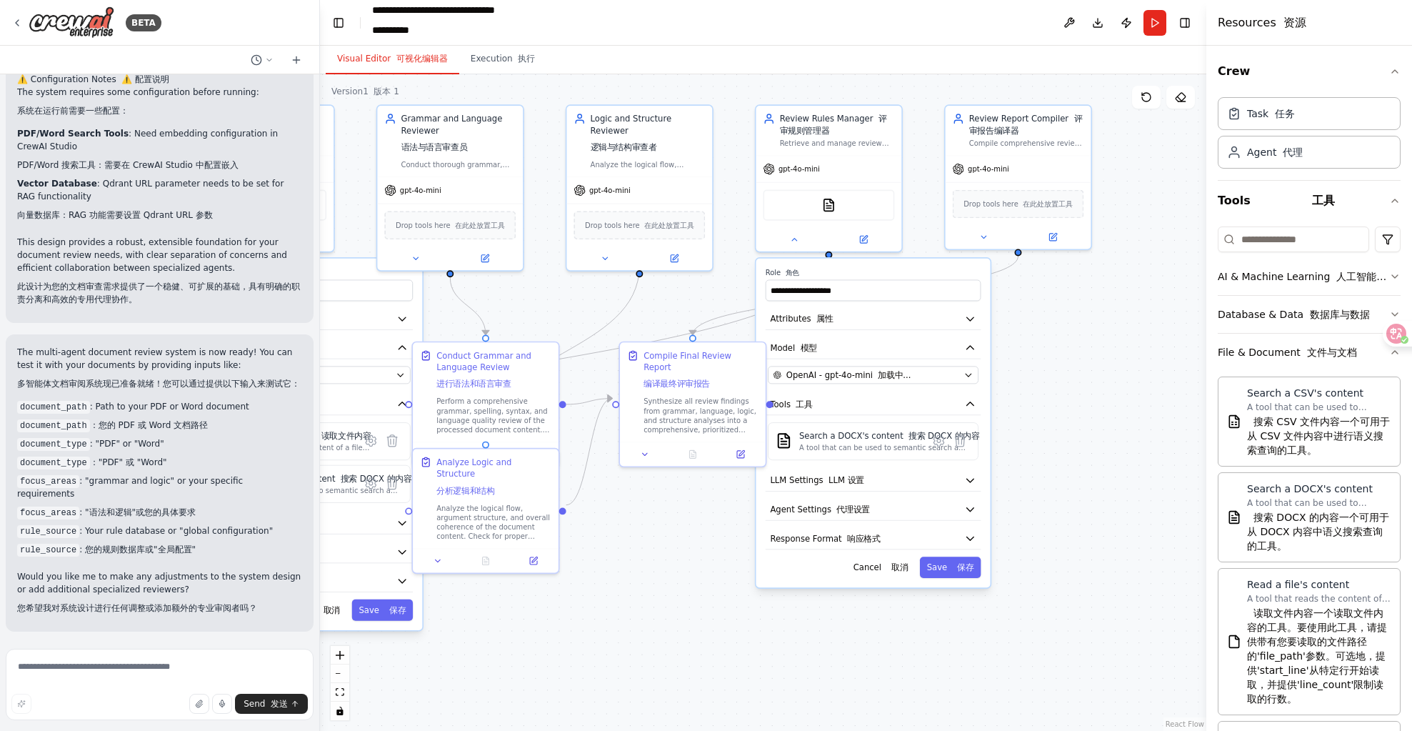
click at [408, 61] on font "可视化编辑器" at bounding box center [421, 59] width 51 height 10
click at [1132, 24] on button "Publish" at bounding box center [1126, 23] width 23 height 26
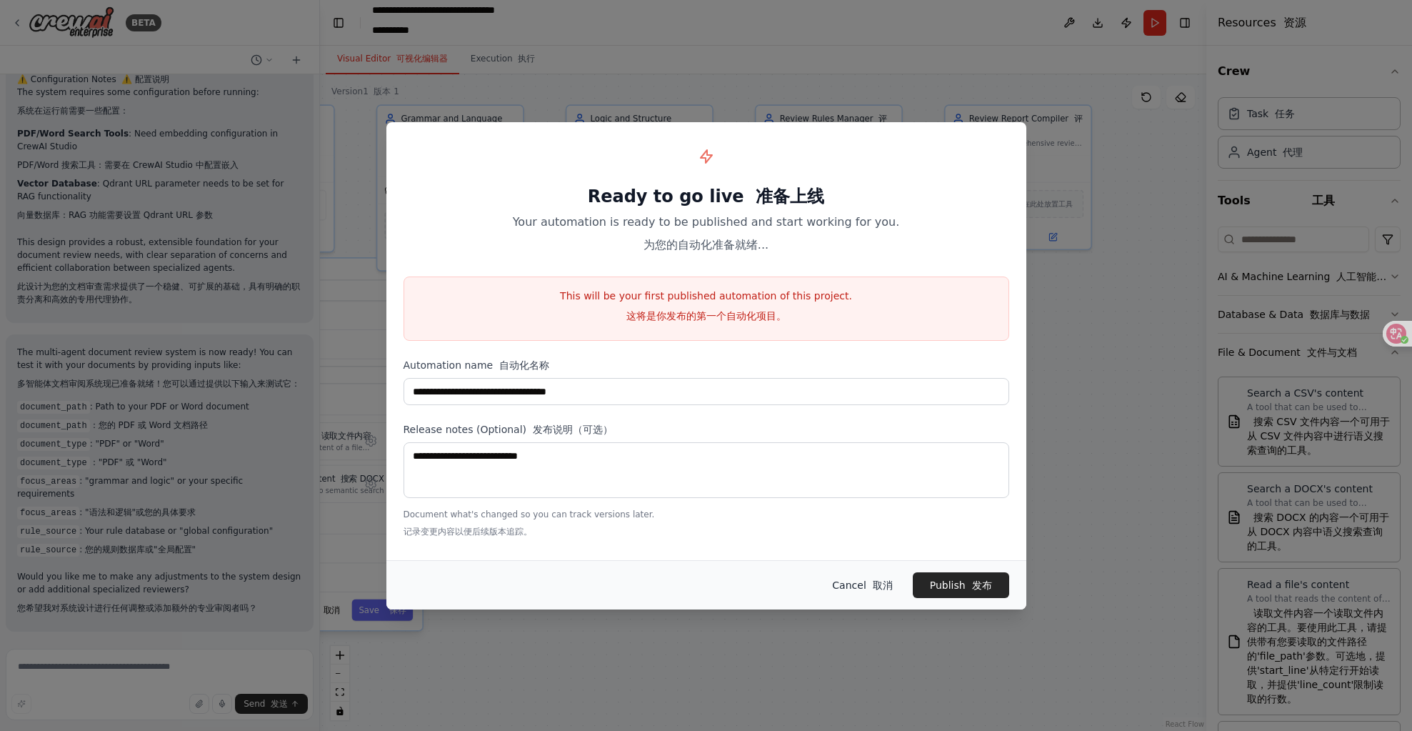
click at [855, 583] on button "Cancel 取消" at bounding box center [862, 585] width 83 height 26
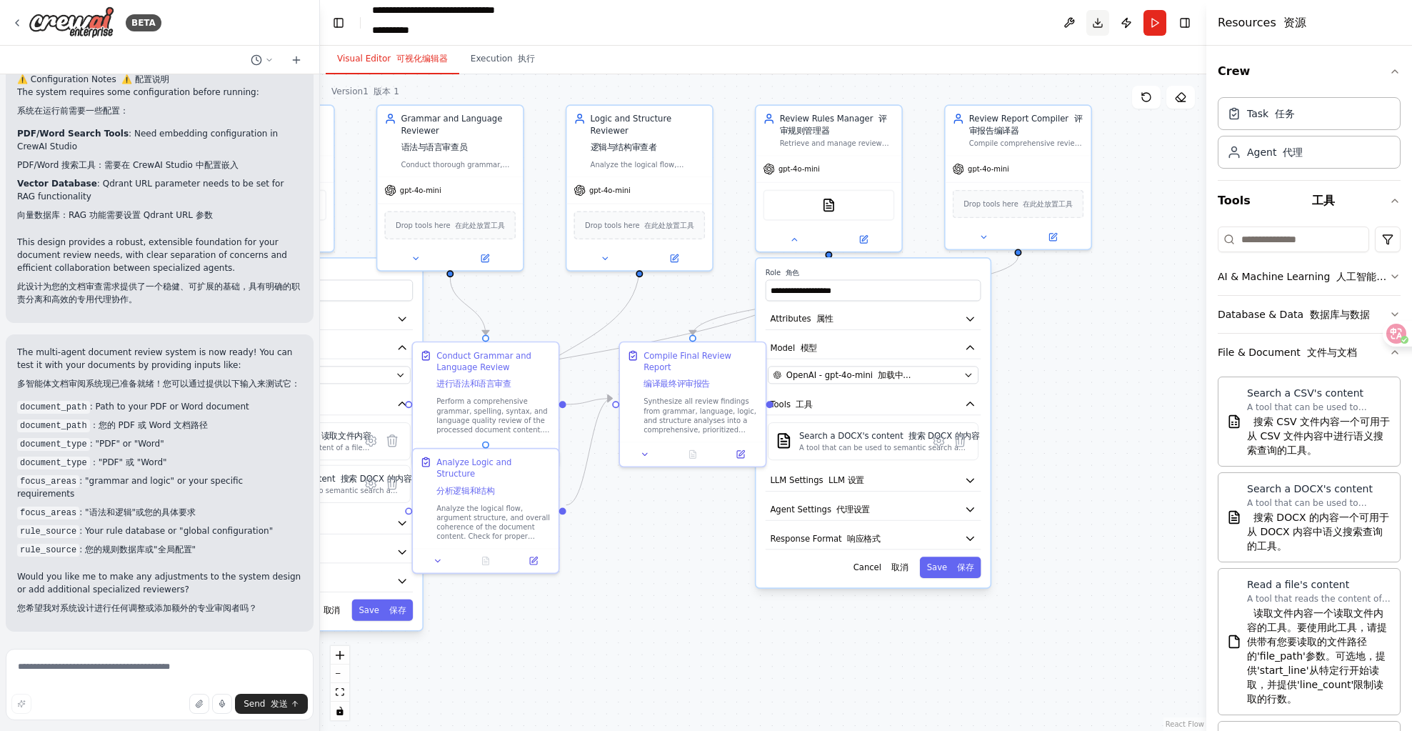
click at [1090, 19] on button "Download" at bounding box center [1098, 23] width 23 height 26
click at [1039, 438] on div ".deletable-edge-delete-btn { width: 20px; height: 20px; border: 0px solid #ffff…" at bounding box center [763, 402] width 887 height 657
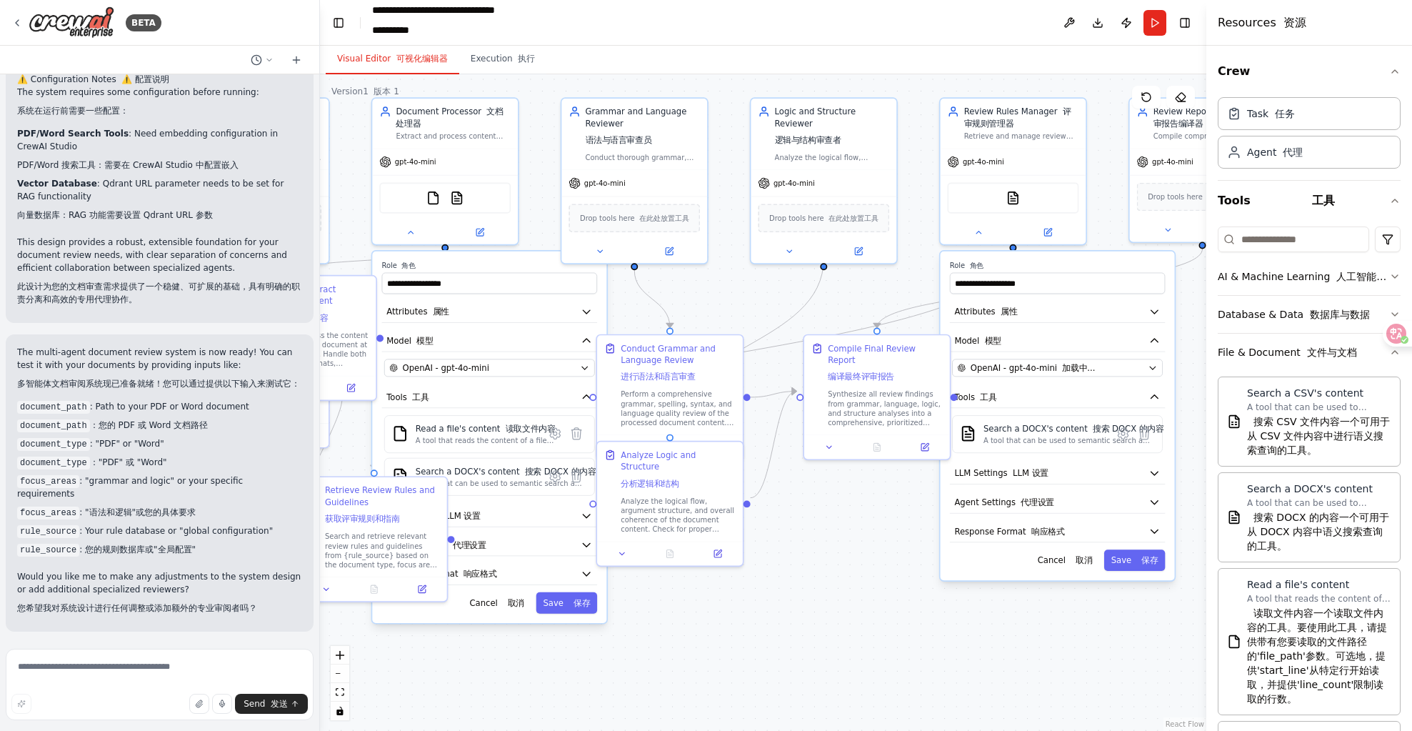
drag, startPoint x: 542, startPoint y: 291, endPoint x: 726, endPoint y: 284, distance: 184.5
click at [726, 284] on div ".deletable-edge-delete-btn { width: 20px; height: 20px; border: 0px solid #ffff…" at bounding box center [763, 402] width 887 height 657
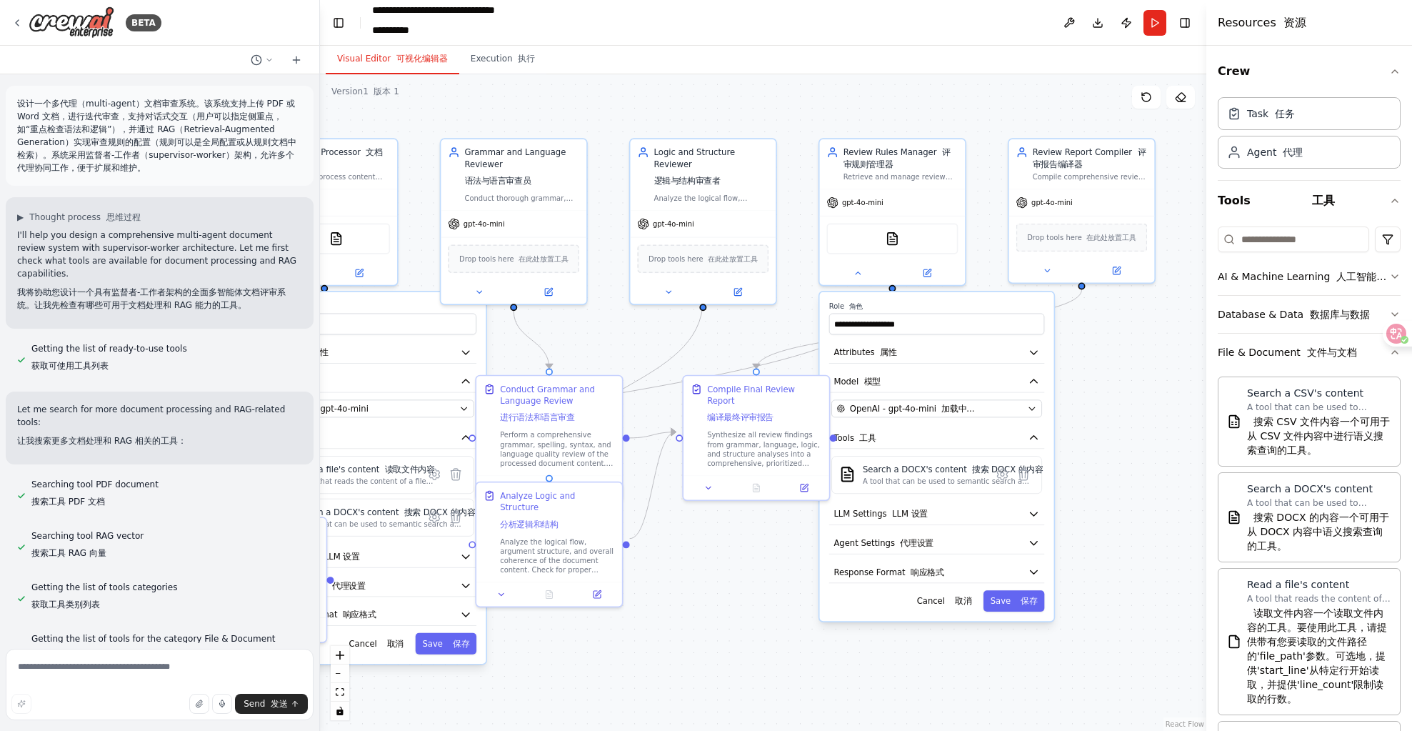
drag, startPoint x: 867, startPoint y: 280, endPoint x: 752, endPoint y: 317, distance: 120.2
click at [752, 317] on div ".deletable-edge-delete-btn { width: 20px; height: 20px; border: 0px solid #ffff…" at bounding box center [763, 402] width 887 height 657
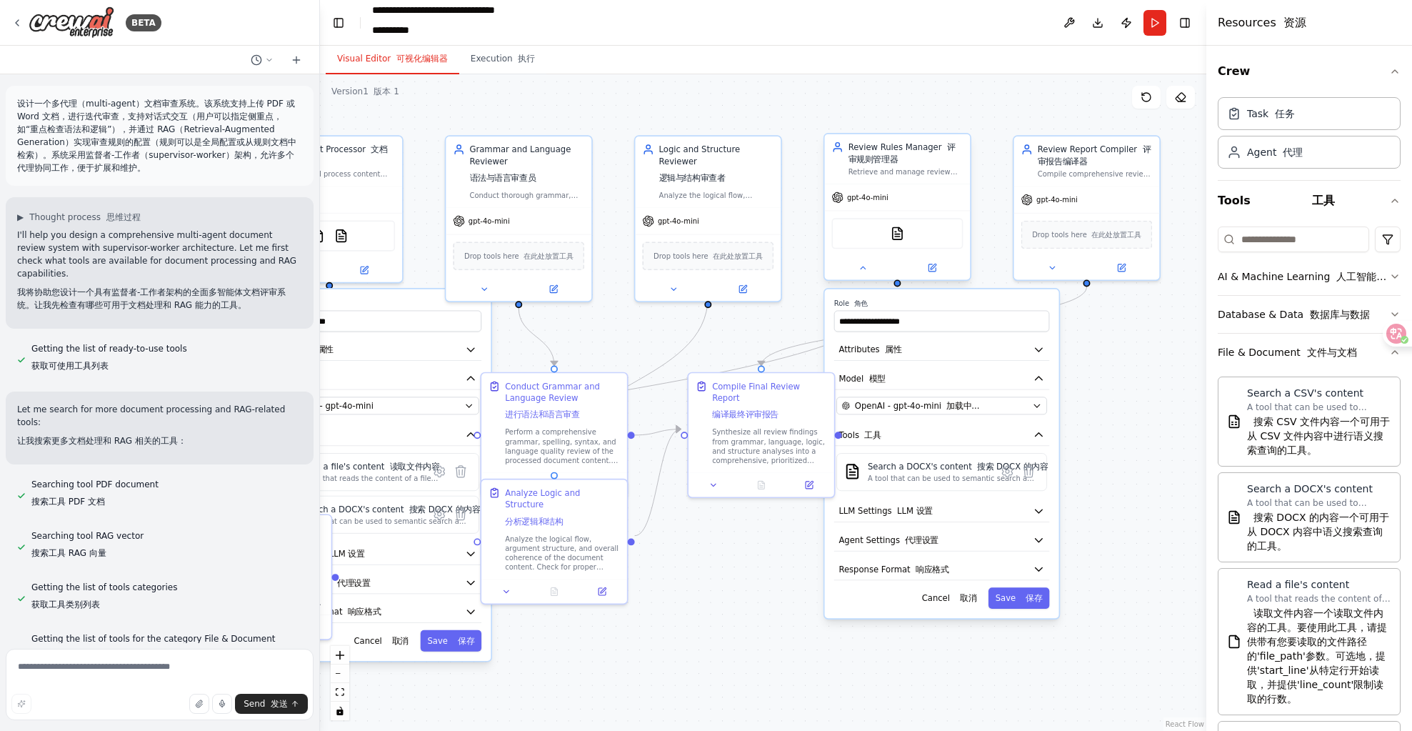
click at [867, 193] on span "gpt-4o-mini" at bounding box center [867, 197] width 41 height 9
click at [849, 197] on span "gpt-4o-mini" at bounding box center [867, 197] width 41 height 9
